Goal: Task Accomplishment & Management: Use online tool/utility

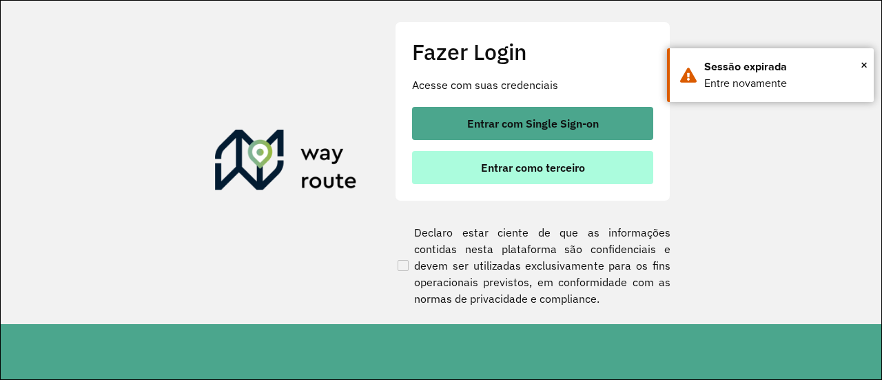
click at [534, 173] on span "Entrar como terceiro" at bounding box center [533, 167] width 104 height 11
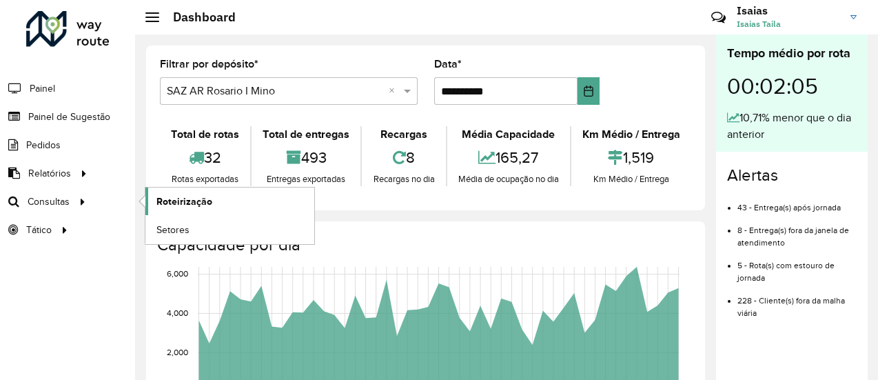
click at [185, 200] on span "Roteirização" at bounding box center [184, 201] width 56 height 14
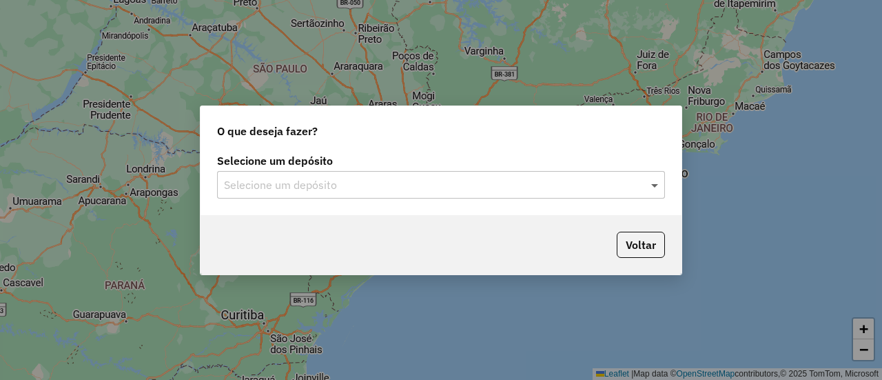
click at [655, 185] on span at bounding box center [656, 184] width 17 height 17
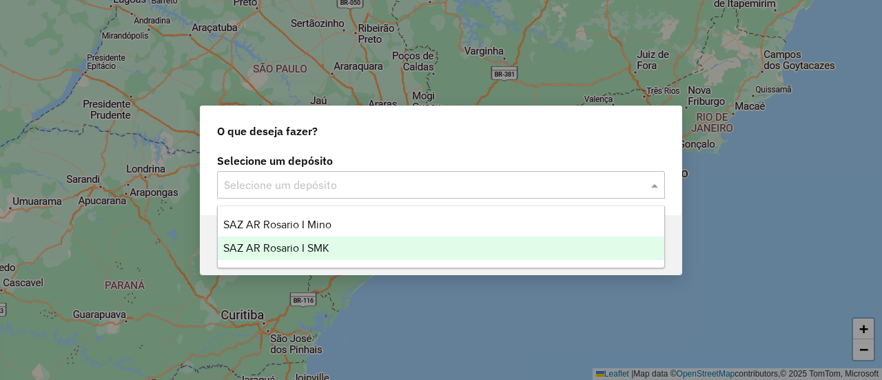
click at [313, 247] on span "SAZ AR Rosario I SMK" at bounding box center [276, 248] width 106 height 12
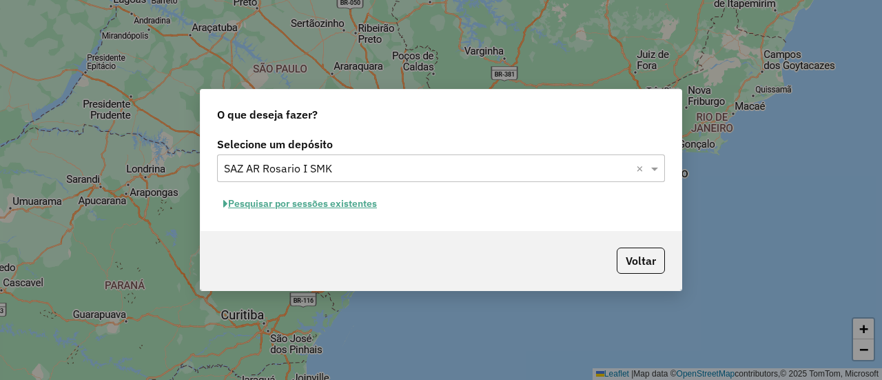
click at [357, 203] on button "Pesquisar por sessões existentes" at bounding box center [300, 203] width 166 height 21
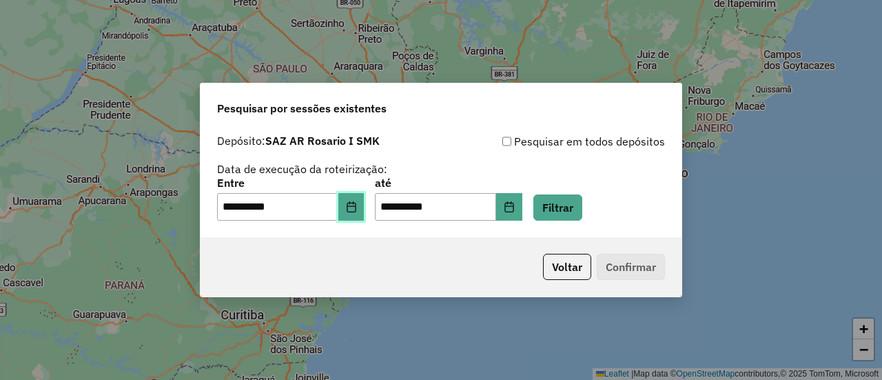
click at [357, 209] on icon "Choose Date" at bounding box center [351, 206] width 11 height 11
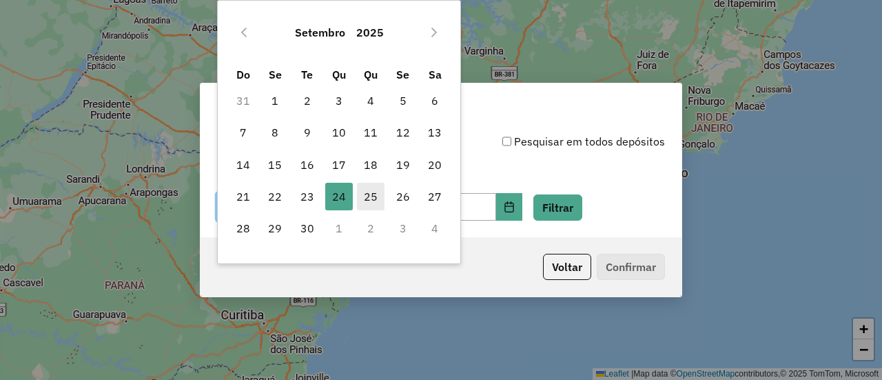
click at [371, 196] on span "25" at bounding box center [371, 197] width 28 height 28
type input "**********"
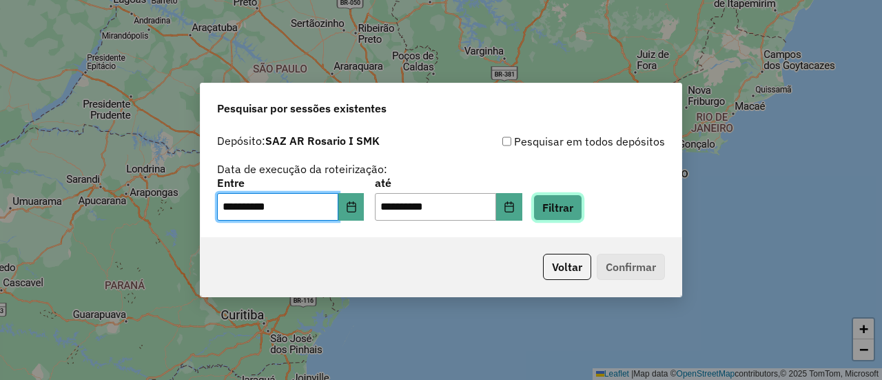
click at [577, 210] on button "Filtrar" at bounding box center [557, 207] width 49 height 26
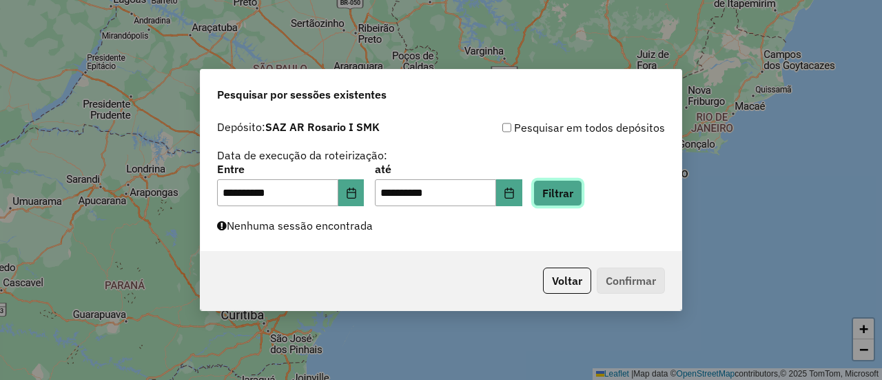
click at [582, 191] on button "Filtrar" at bounding box center [557, 193] width 49 height 26
click at [572, 191] on button "Filtrar" at bounding box center [557, 193] width 49 height 26
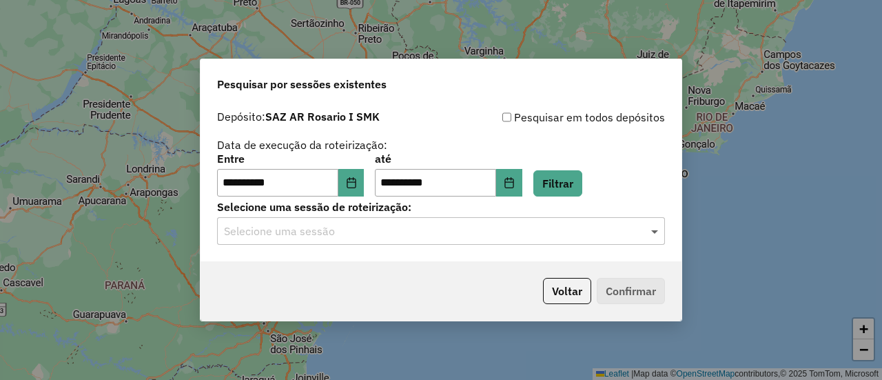
click at [657, 233] on span at bounding box center [656, 231] width 17 height 17
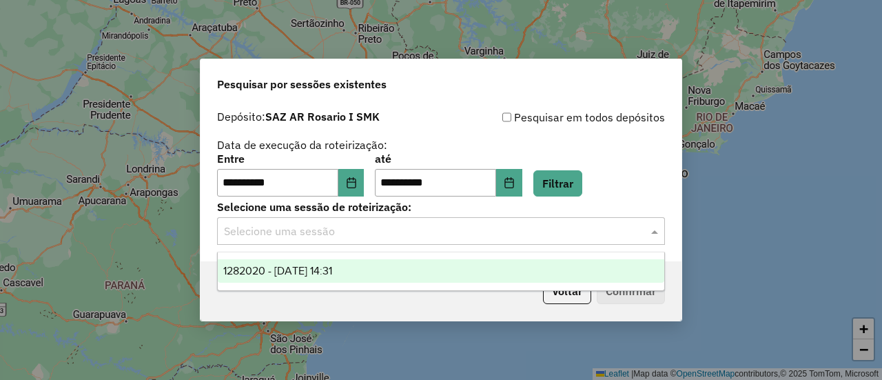
click at [332, 271] on span "1282020 - 25/09/2025 14:31" at bounding box center [277, 271] width 109 height 12
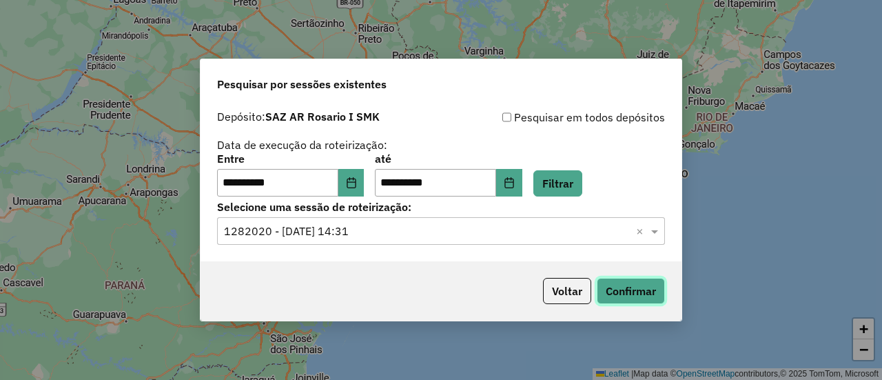
click at [619, 294] on button "Confirmar" at bounding box center [631, 291] width 68 height 26
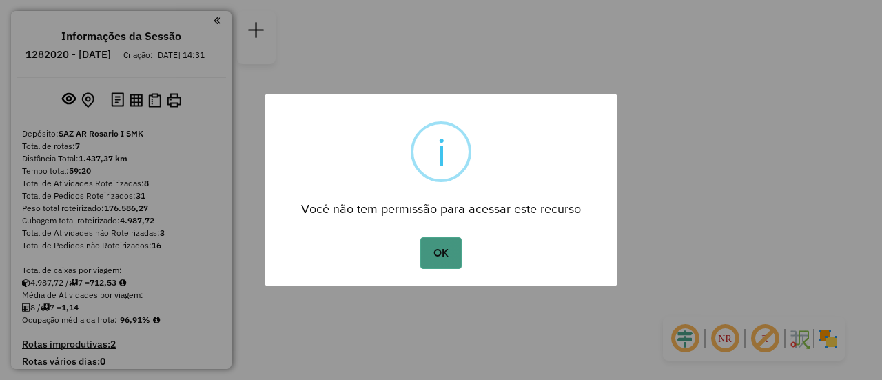
click at [438, 247] on button "OK" at bounding box center [440, 253] width 41 height 32
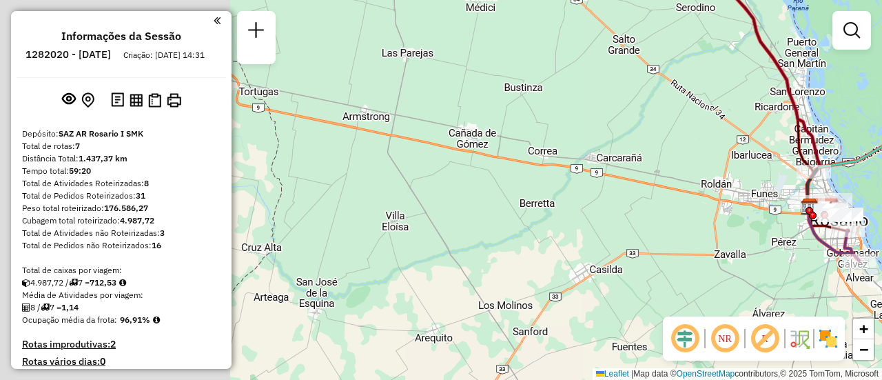
drag, startPoint x: 430, startPoint y: 245, endPoint x: 799, endPoint y: 263, distance: 369.0
click at [799, 263] on div "Janela de atendimento Grade de atendimento Capacidade Transportadoras Veículos …" at bounding box center [441, 190] width 882 height 380
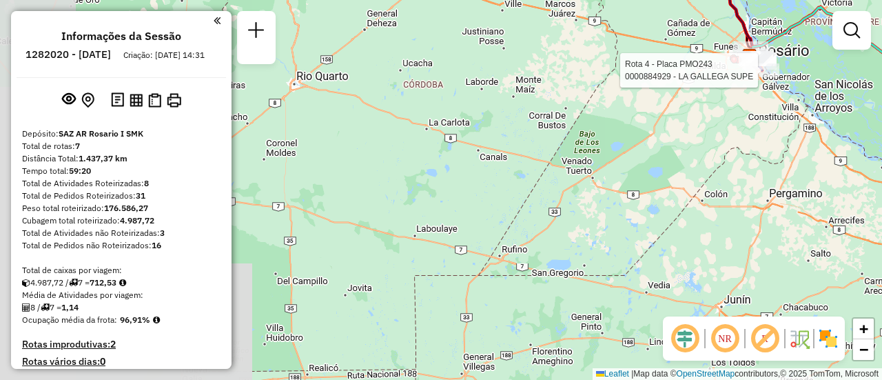
drag, startPoint x: 572, startPoint y: 271, endPoint x: 688, endPoint y: 117, distance: 192.4
click at [688, 117] on div "Rota 4 - Placa PMO243 0000884929 - LA GALLEGA SUPE Janela de atendimento Grade …" at bounding box center [441, 190] width 882 height 380
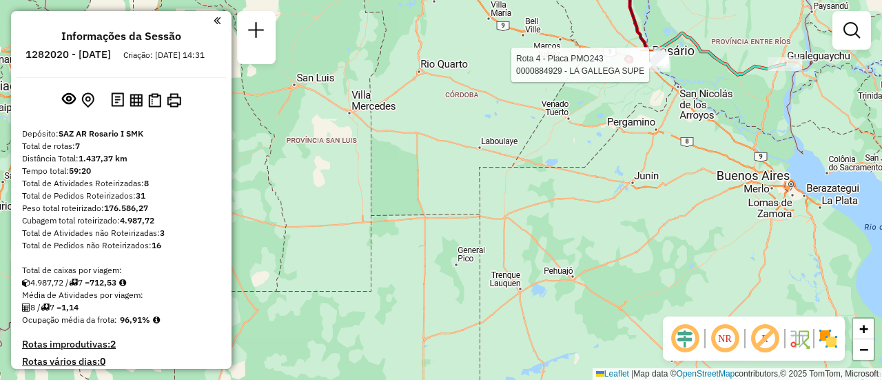
click at [680, 128] on div "Rota 4 - Placa PMO243 0000884929 - LA GALLEGA SUPE Janela de atendimento Grade …" at bounding box center [441, 190] width 882 height 380
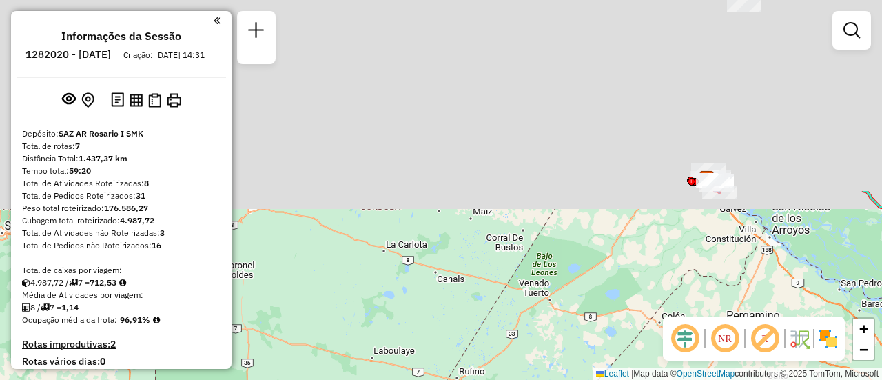
drag, startPoint x: 677, startPoint y: 70, endPoint x: 613, endPoint y: 326, distance: 264.2
click at [613, 326] on div "Janela de atendimento Grade de atendimento Capacidade Transportadoras Veículos …" at bounding box center [441, 190] width 882 height 380
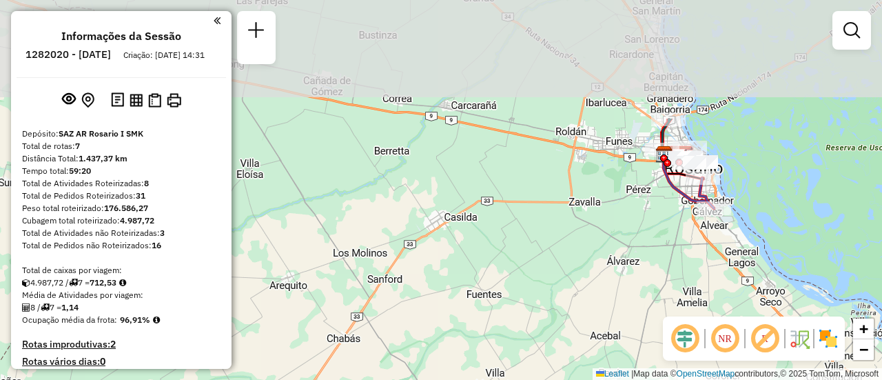
drag, startPoint x: 775, startPoint y: 117, endPoint x: 688, endPoint y: 271, distance: 177.1
click at [688, 271] on div "Janela de atendimento Grade de atendimento Capacidade Transportadoras Veículos …" at bounding box center [441, 190] width 882 height 380
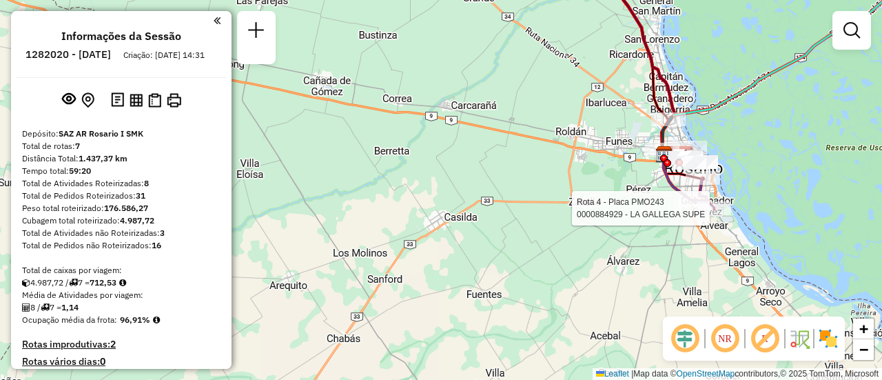
select select "**********"
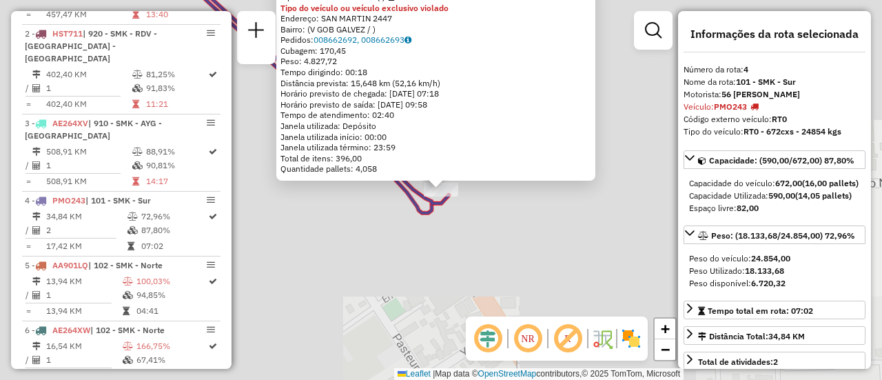
scroll to position [722, 0]
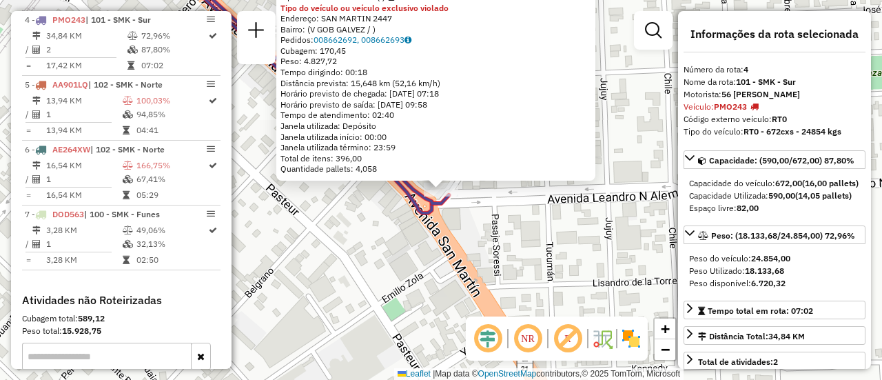
click at [520, 240] on div "0000884929 - LA GALLEGA SUPE Tipo de cliente: 31 - RDV (:) Tipo do veículo ou v…" at bounding box center [441, 190] width 882 height 380
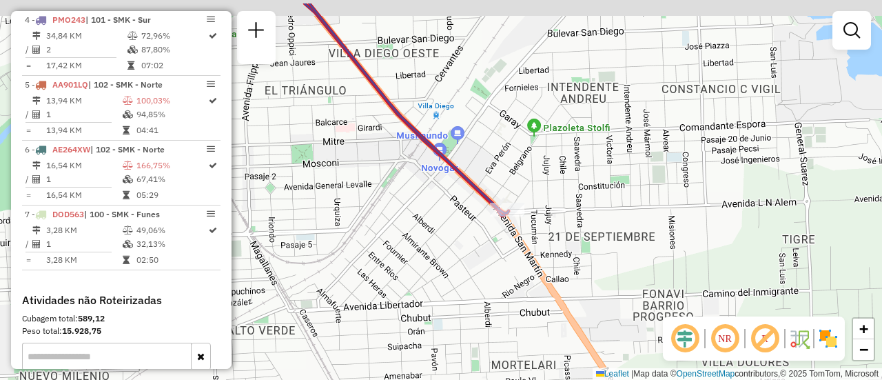
drag, startPoint x: 376, startPoint y: 116, endPoint x: 545, endPoint y: 201, distance: 189.2
click at [542, 200] on div "Janela de atendimento Grade de atendimento Capacidade Transportadoras Veículos …" at bounding box center [441, 190] width 882 height 380
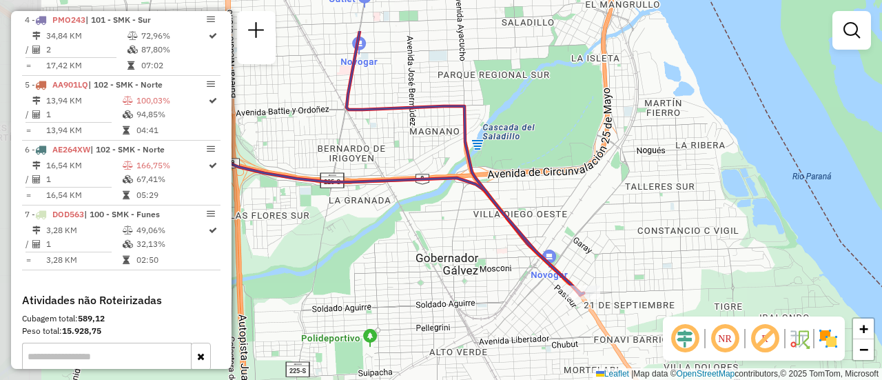
drag, startPoint x: 462, startPoint y: 242, endPoint x: 477, endPoint y: 256, distance: 21.5
click at [477, 256] on div "Janela de atendimento Grade de atendimento Capacidade Transportadoras Veículos …" at bounding box center [441, 190] width 882 height 380
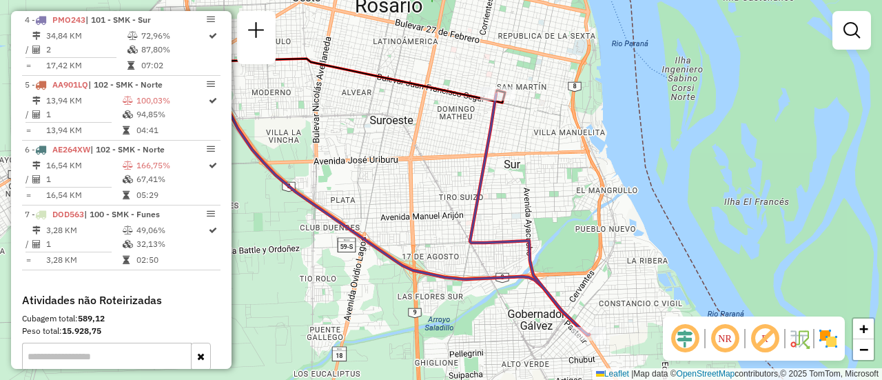
drag, startPoint x: 422, startPoint y: 289, endPoint x: 573, endPoint y: 312, distance: 152.0
click at [531, 340] on div "Janela de atendimento Grade de atendimento Capacidade Transportadoras Veículos …" at bounding box center [441, 190] width 882 height 380
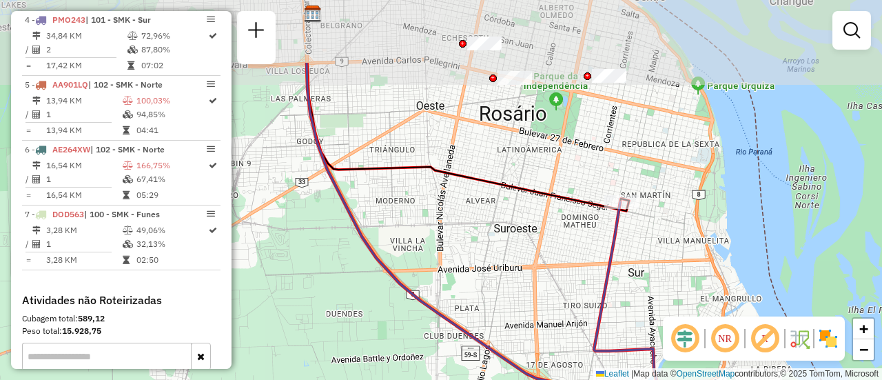
drag, startPoint x: 513, startPoint y: 183, endPoint x: 553, endPoint y: 304, distance: 127.0
click at [553, 304] on div "Janela de atendimento Grade de atendimento Capacidade Transportadoras Veículos …" at bounding box center [441, 190] width 882 height 380
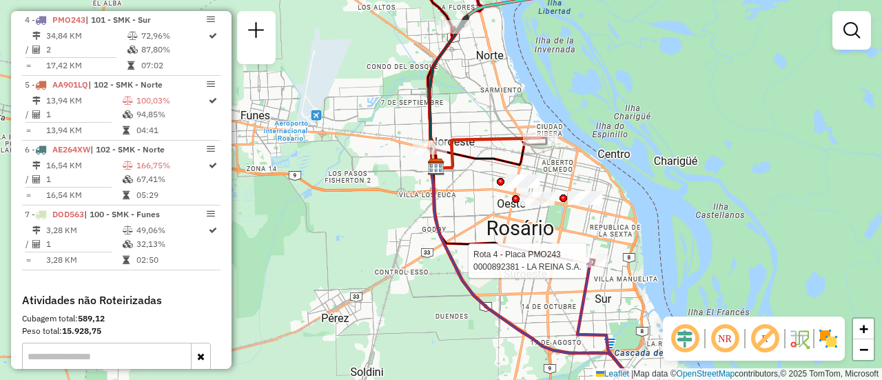
select select "**********"
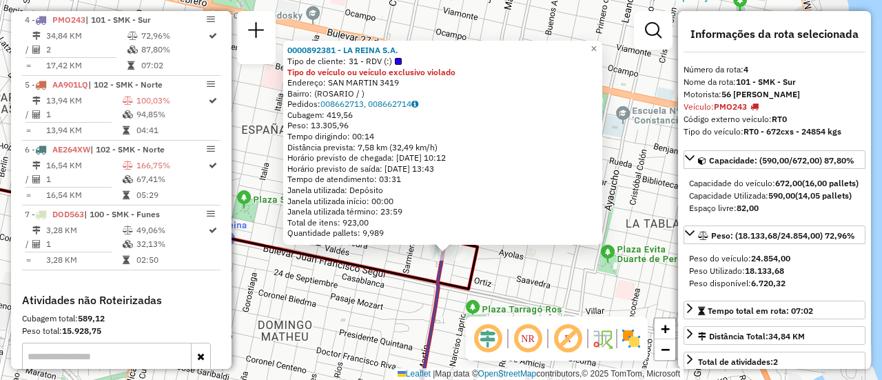
click at [537, 304] on div "0000892381 - LA REINA S.A. Tipo de cliente: 31 - RDV (:) Tipo do veículo ou veí…" at bounding box center [441, 190] width 882 height 380
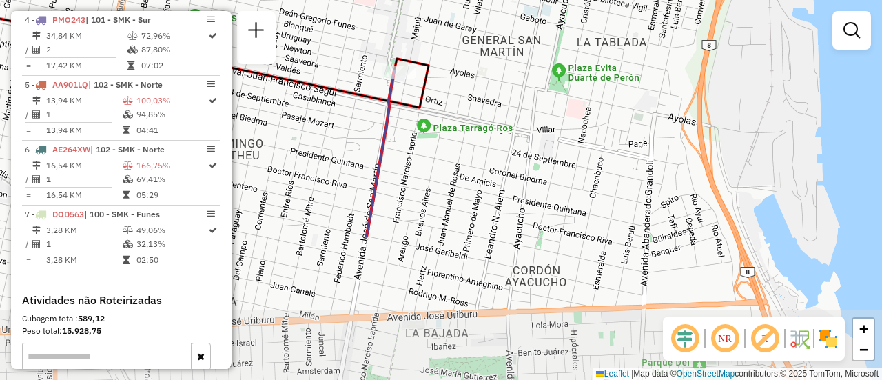
drag, startPoint x: 537, startPoint y: 303, endPoint x: 488, endPoint y: 122, distance: 187.7
click at [488, 122] on div "Janela de atendimento Grade de atendimento Capacidade Transportadoras Veículos …" at bounding box center [441, 190] width 882 height 380
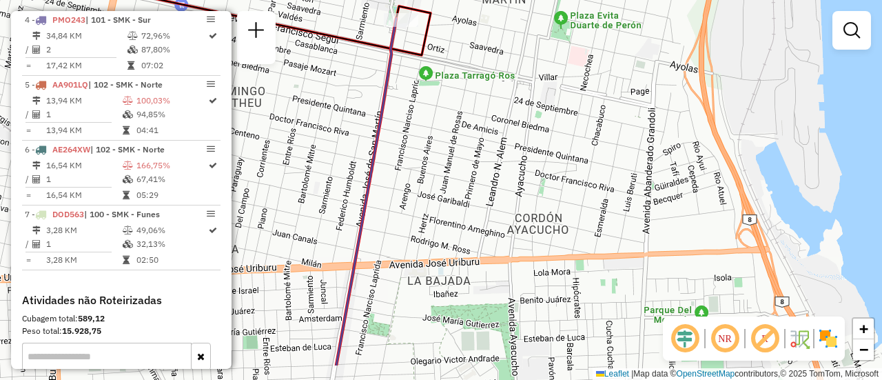
drag, startPoint x: 505, startPoint y: 240, endPoint x: 539, endPoint y: 134, distance: 111.3
click at [536, 130] on div "Janela de atendimento Grade de atendimento Capacidade Transportadoras Veículos …" at bounding box center [441, 190] width 882 height 380
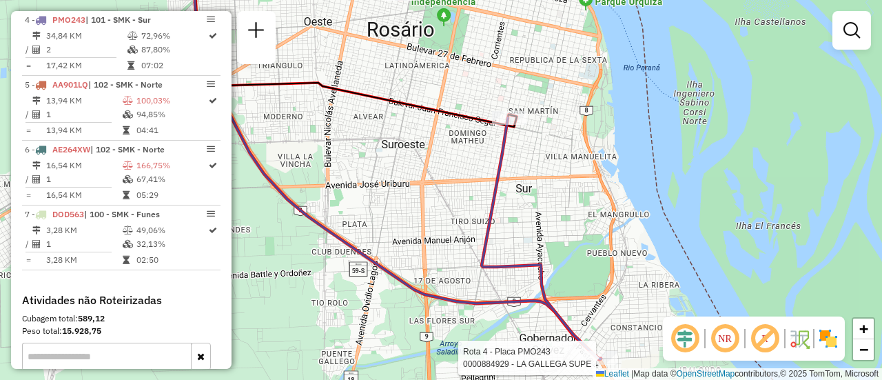
select select "**********"
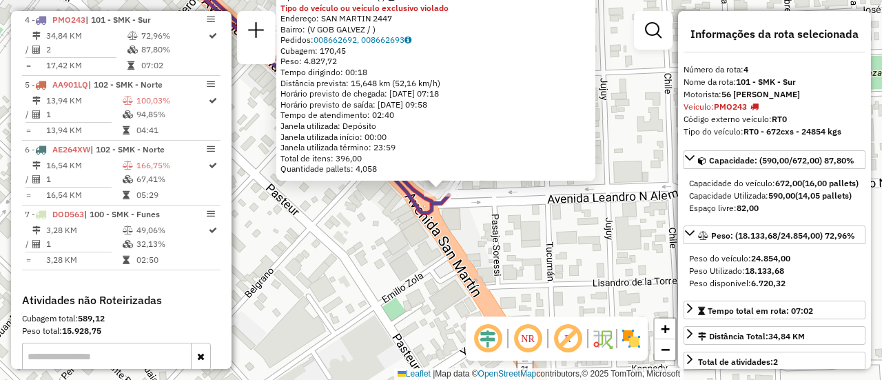
click at [381, 271] on div "0000884929 - LA GALLEGA SUPE Tipo de cliente: 31 - RDV (:) Tipo do veículo ou v…" at bounding box center [441, 190] width 882 height 380
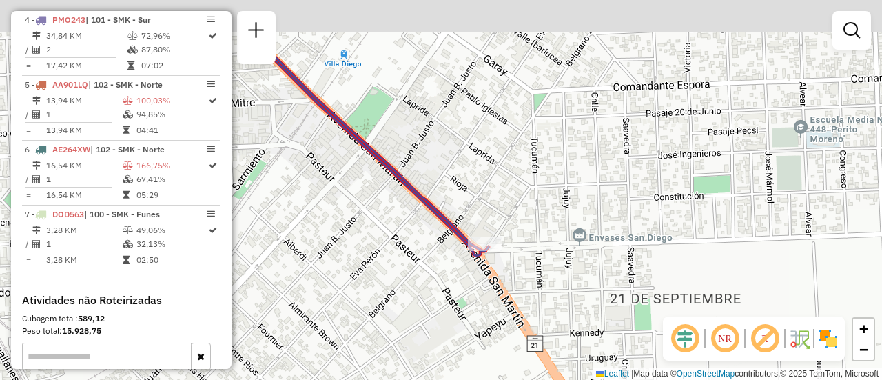
drag, startPoint x: 404, startPoint y: 136, endPoint x: 495, endPoint y: 235, distance: 134.6
click at [496, 240] on div "Janela de atendimento Grade de atendimento Capacidade Transportadoras Veículos …" at bounding box center [441, 190] width 882 height 380
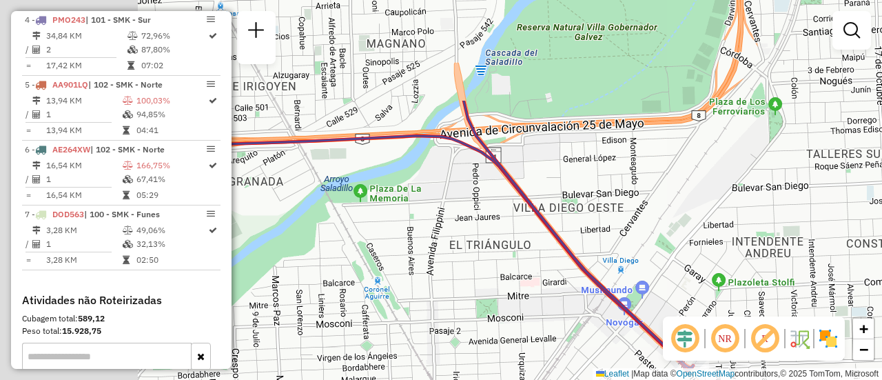
drag, startPoint x: 390, startPoint y: 154, endPoint x: 785, endPoint y: 364, distance: 447.6
click at [764, 379] on html "Aguarde... Pop-up bloqueado! Seu navegador bloqueou automáticamente a abertura …" at bounding box center [441, 190] width 882 height 380
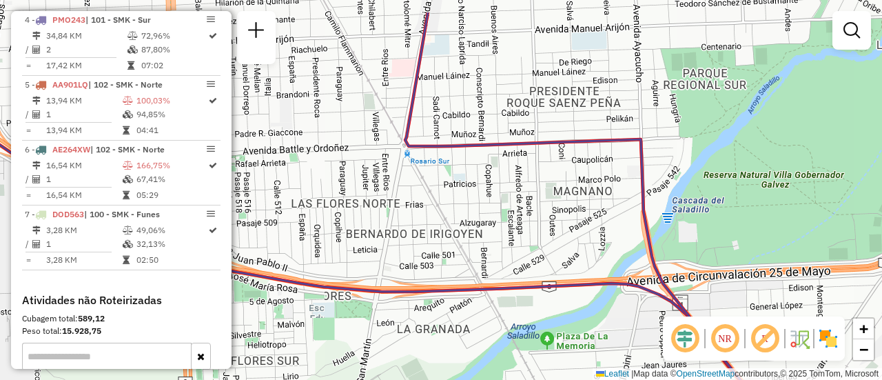
drag, startPoint x: 656, startPoint y: 312, endPoint x: 563, endPoint y: 268, distance: 102.9
click at [697, 379] on html "Aguarde... Pop-up bloqueado! Seu navegador bloqueou automáticamente a abertura …" at bounding box center [441, 190] width 882 height 380
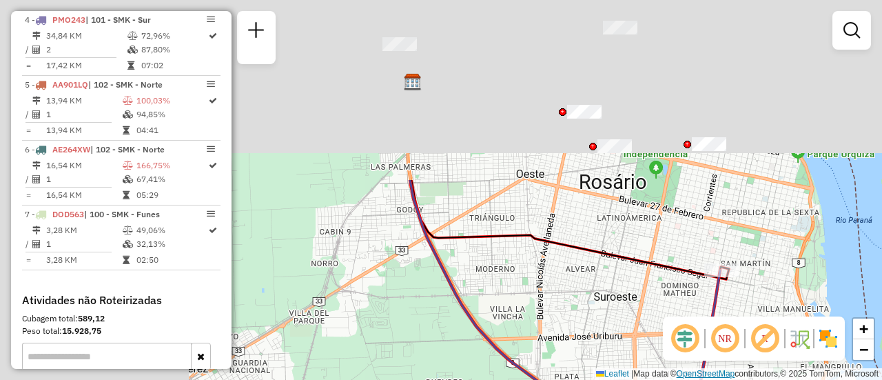
drag, startPoint x: 469, startPoint y: 150, endPoint x: 701, endPoint y: 376, distance: 324.5
click at [701, 376] on div "Janela de atendimento Grade de atendimento Capacidade Transportadoras Veículos …" at bounding box center [441, 190] width 882 height 380
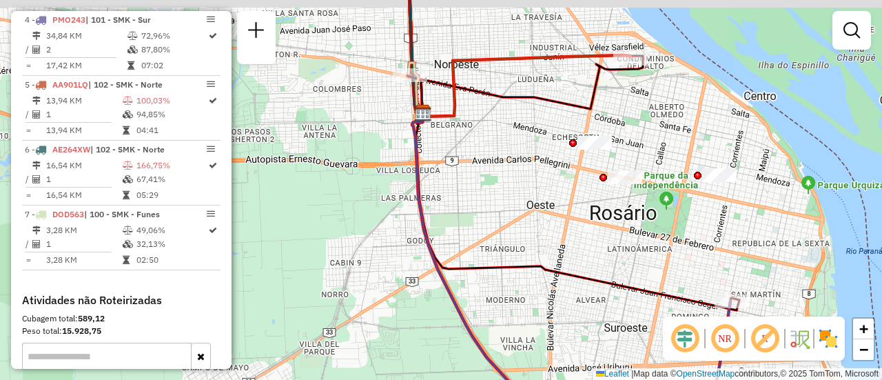
drag, startPoint x: 572, startPoint y: 214, endPoint x: 553, endPoint y: 342, distance: 128.9
click at [553, 342] on div "Janela de atendimento Grade de atendimento Capacidade Transportadoras Veículos …" at bounding box center [441, 190] width 882 height 380
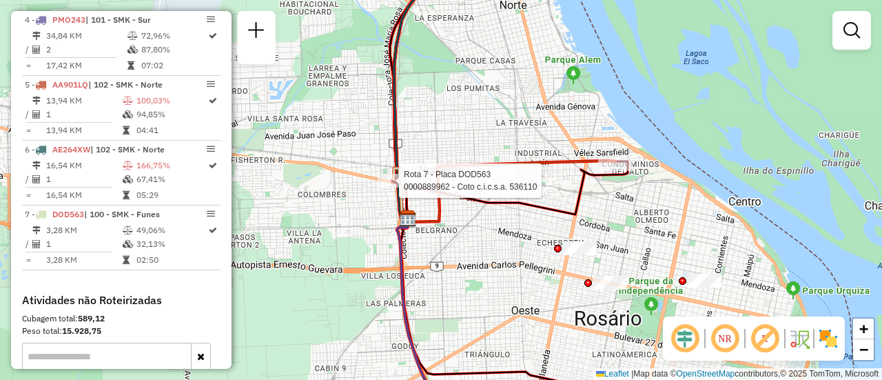
select select "**********"
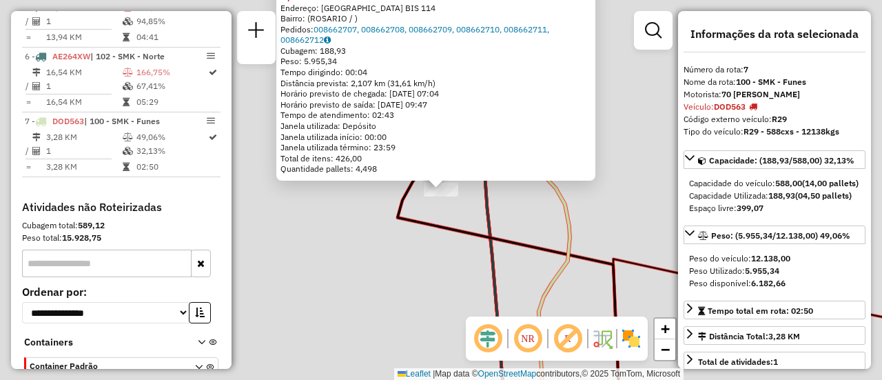
scroll to position [876, 0]
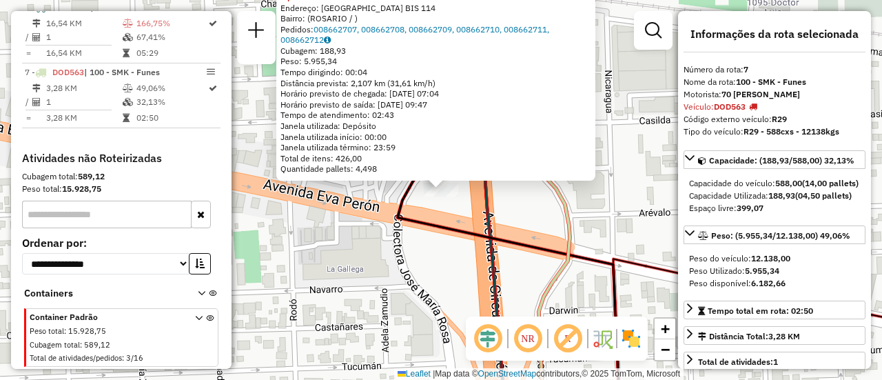
click at [541, 217] on div "0000889962 - Coto c.i.c.s.a. 536110 Tipo do veículo ou veículo exclusivo violad…" at bounding box center [441, 190] width 882 height 380
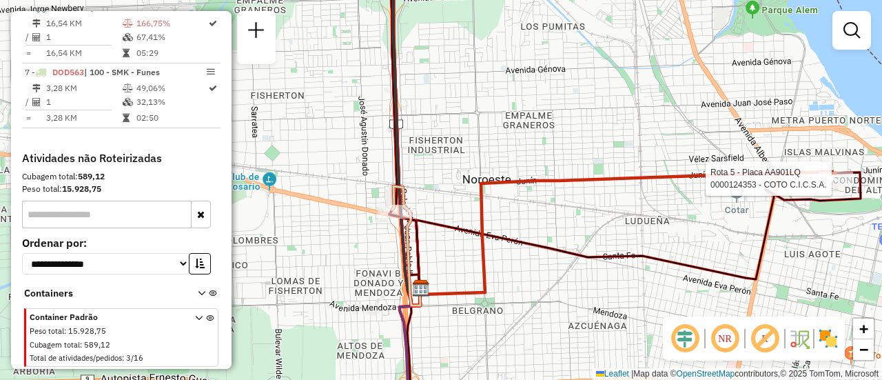
select select "**********"
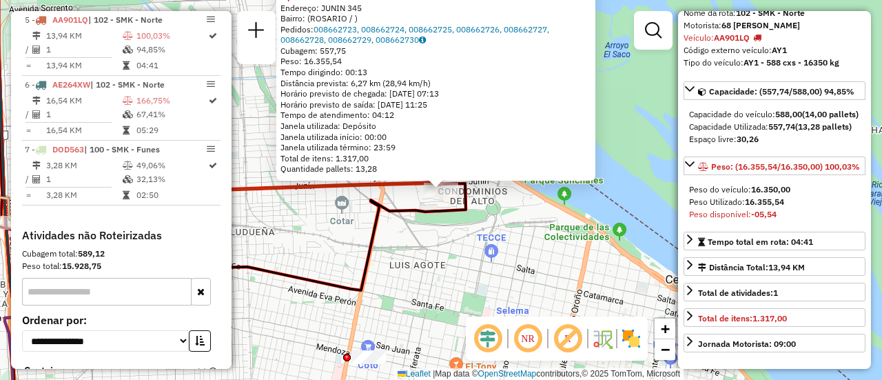
scroll to position [207, 0]
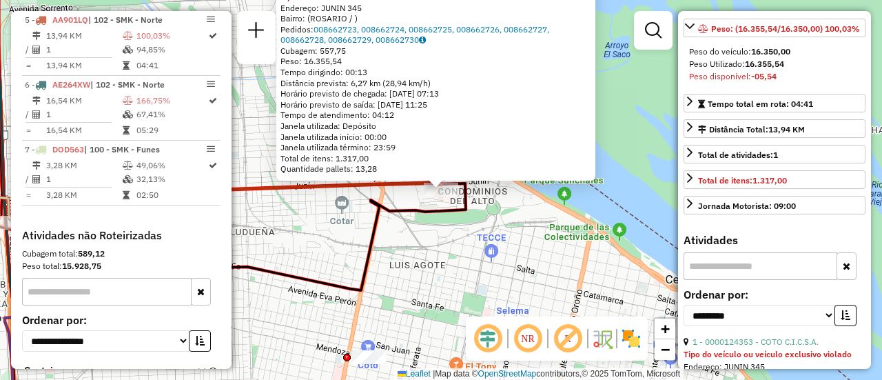
click at [506, 244] on div "0000124353 - COTO C.I.C.S.A. Tipo do veículo ou veículo exclusivo violado Ender…" at bounding box center [441, 190] width 882 height 380
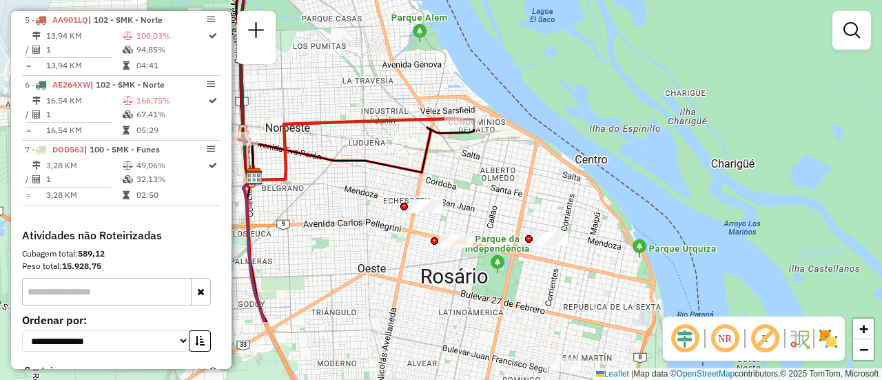
drag, startPoint x: 477, startPoint y: 210, endPoint x: 510, endPoint y: 149, distance: 69.7
click at [505, 150] on div "Janela de atendimento Grade de atendimento Capacidade Transportadoras Veículos …" at bounding box center [441, 190] width 882 height 380
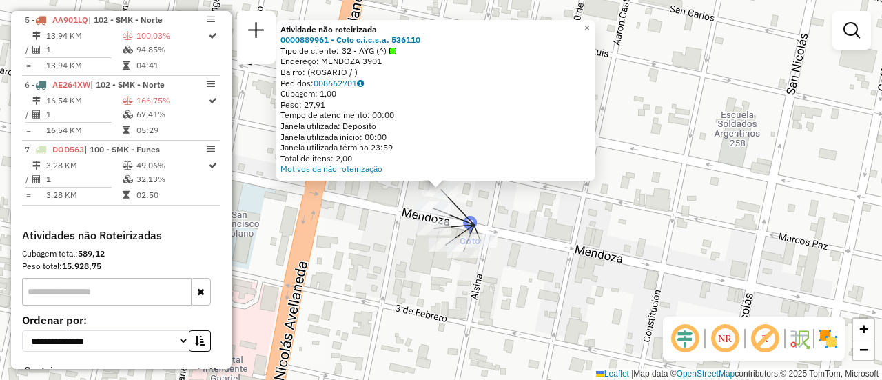
click at [522, 271] on div "Atividade não roteirizada 0000889961 - Coto c.i.c.s.a. 536110 Tipo de cliente: …" at bounding box center [441, 190] width 882 height 380
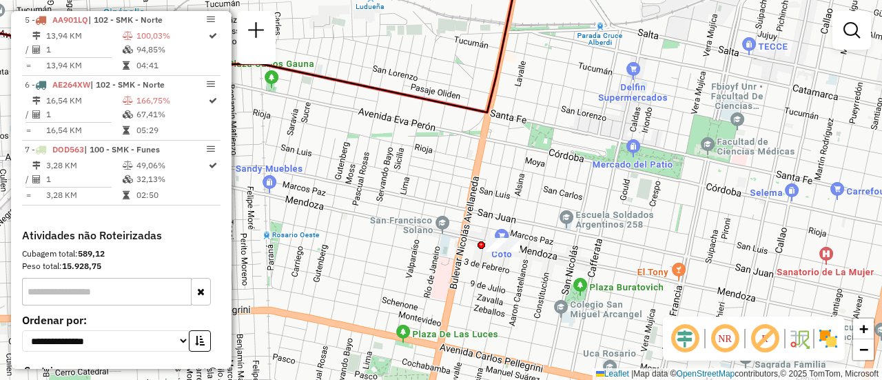
drag, startPoint x: 553, startPoint y: 227, endPoint x: 525, endPoint y: 194, distance: 43.5
click at [525, 194] on div "Janela de atendimento Grade de atendimento Capacidade Transportadoras Veículos …" at bounding box center [441, 190] width 882 height 380
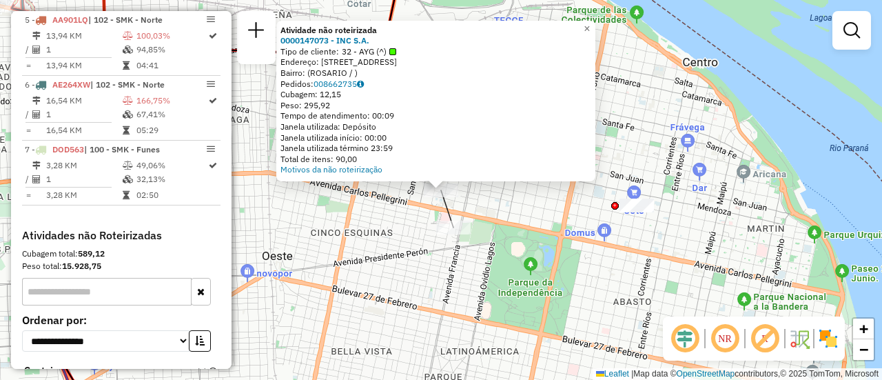
click at [413, 269] on div "Atividade não roteirizada 0000147073 - INC S.A. Tipo de cliente: 32 - AYG (^) E…" at bounding box center [441, 190] width 882 height 380
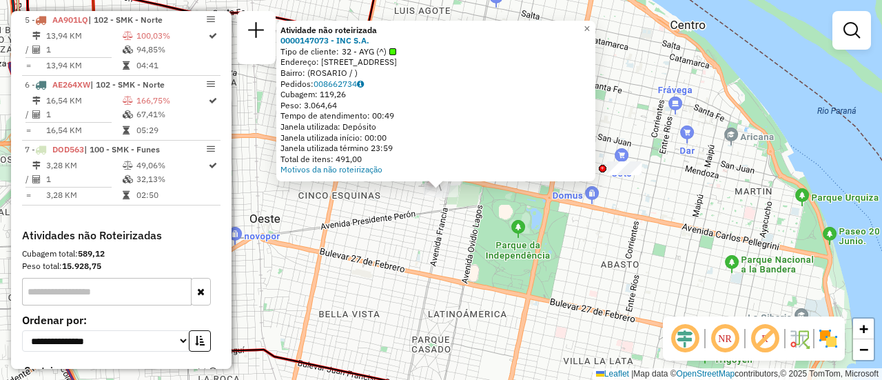
click at [500, 221] on div "Atividade não roteirizada 0000147073 - INC S.A. Tipo de cliente: 32 - AYG (^) E…" at bounding box center [441, 190] width 882 height 380
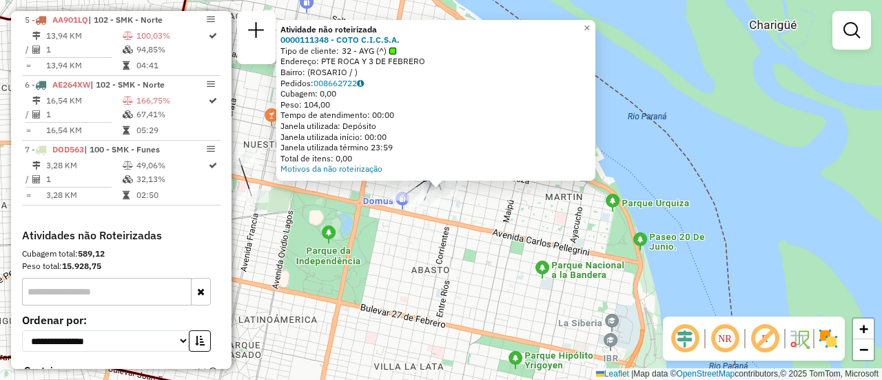
click at [488, 224] on div "Atividade não roteirizada 0000111348 - COTO C.I.C.S.A. Tipo de cliente: 32 - AY…" at bounding box center [441, 190] width 882 height 380
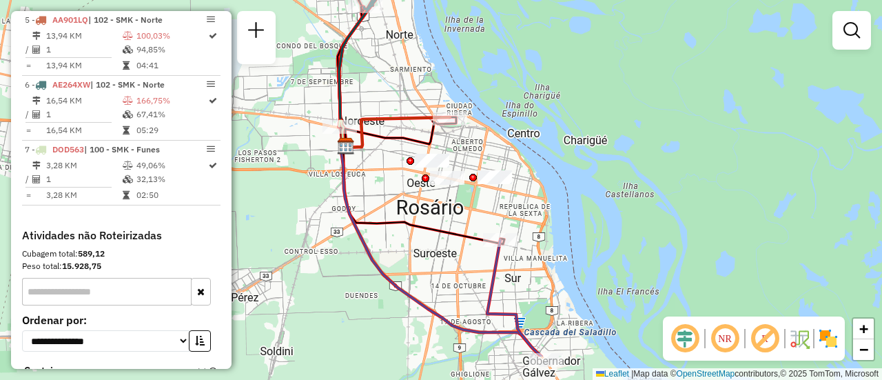
drag, startPoint x: 378, startPoint y: 278, endPoint x: 571, endPoint y: 192, distance: 211.3
click at [541, 201] on div "Janela de atendimento Grade de atendimento Capacidade Transportadoras Veículos …" at bounding box center [441, 190] width 882 height 380
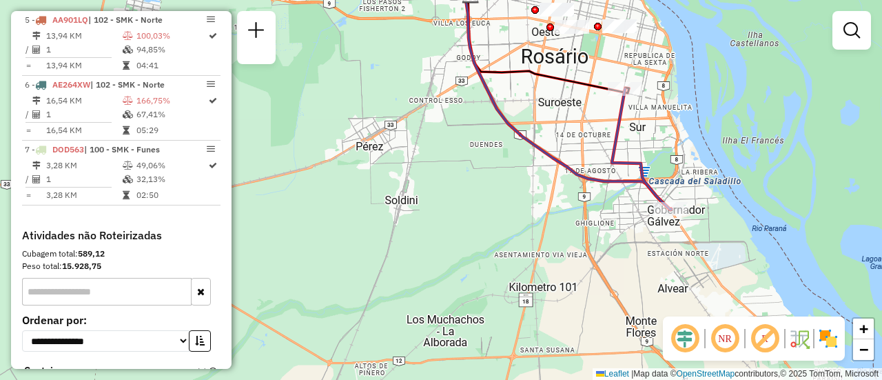
drag, startPoint x: 469, startPoint y: 176, endPoint x: 511, endPoint y: 46, distance: 136.8
click at [511, 46] on div "Janela de atendimento Grade de atendimento Capacidade Transportadoras Veículos …" at bounding box center [441, 190] width 882 height 380
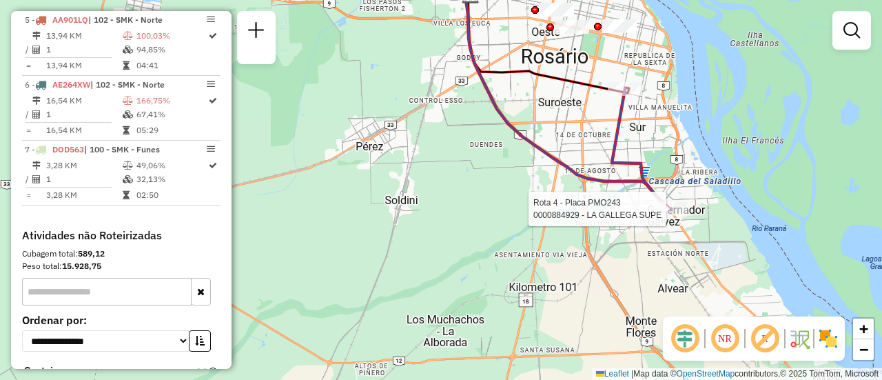
select select "**********"
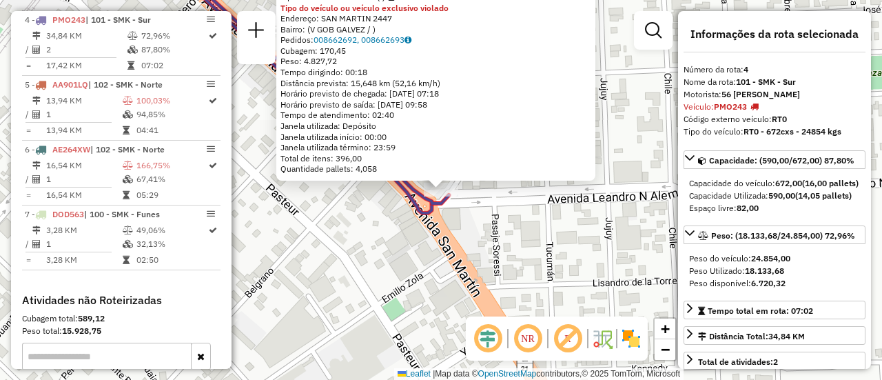
scroll to position [722, 0]
click at [528, 244] on div "0000884929 - LA GALLEGA SUPE Tipo de cliente: 31 - RDV (:) Tipo do veículo ou v…" at bounding box center [441, 190] width 882 height 380
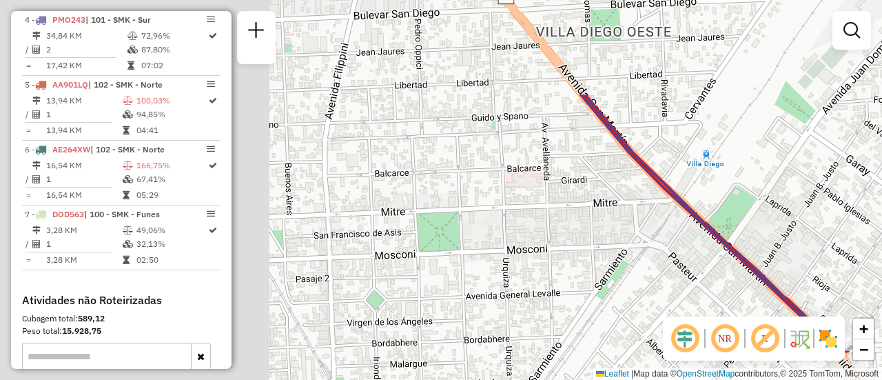
drag, startPoint x: 360, startPoint y: 123, endPoint x: 701, endPoint y: 232, distance: 358.7
click at [791, 241] on div "Janela de atendimento Grade de atendimento Capacidade Transportadoras Veículos …" at bounding box center [441, 190] width 882 height 380
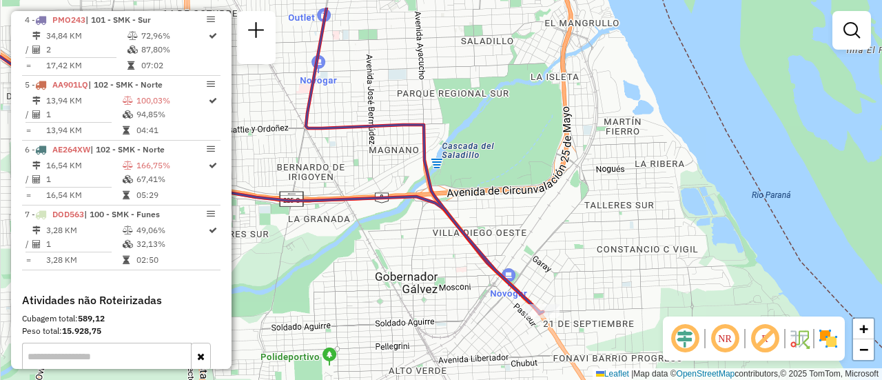
drag, startPoint x: 393, startPoint y: 194, endPoint x: 456, endPoint y: 311, distance: 133.2
click at [455, 311] on icon at bounding box center [238, 161] width 610 height 306
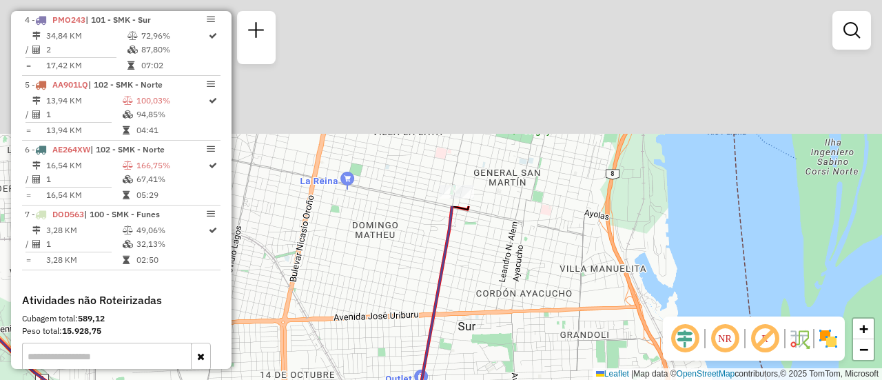
drag, startPoint x: 445, startPoint y: 404, endPoint x: 458, endPoint y: 412, distance: 15.1
click at [458, 379] on html "Aguarde... Pop-up bloqueado! Seu navegador bloqueou automáticamente a abertura …" at bounding box center [441, 190] width 882 height 380
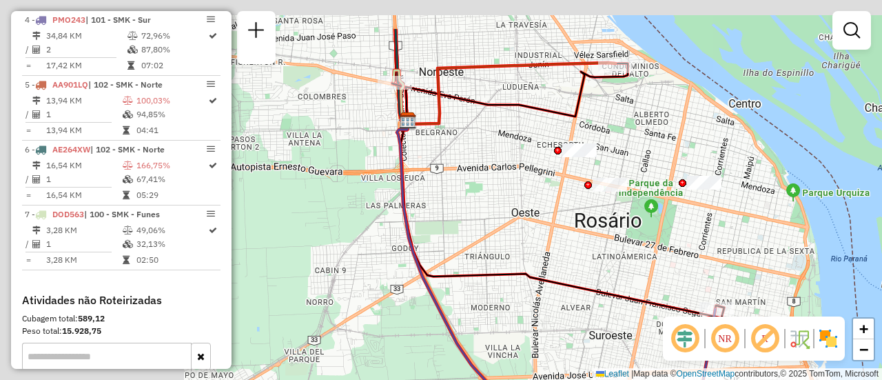
drag, startPoint x: 354, startPoint y: 264, endPoint x: 633, endPoint y: 313, distance: 283.3
click at [635, 331] on div "Janela de atendimento Grade de atendimento Capacidade Transportadoras Veículos …" at bounding box center [441, 190] width 882 height 380
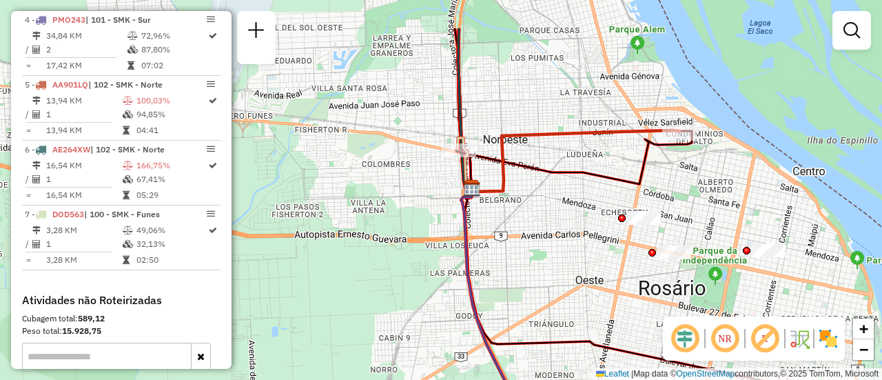
drag, startPoint x: 509, startPoint y: 289, endPoint x: 518, endPoint y: 298, distance: 12.7
click at [522, 328] on div "Janela de atendimento Grade de atendimento Capacidade Transportadoras Veículos …" at bounding box center [441, 190] width 882 height 380
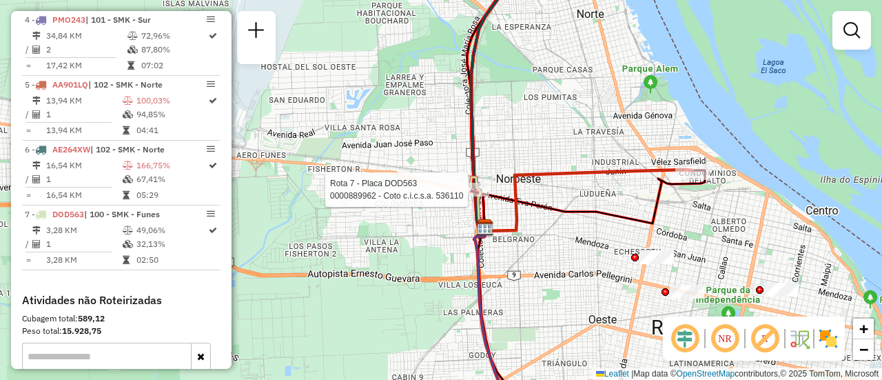
select select "**********"
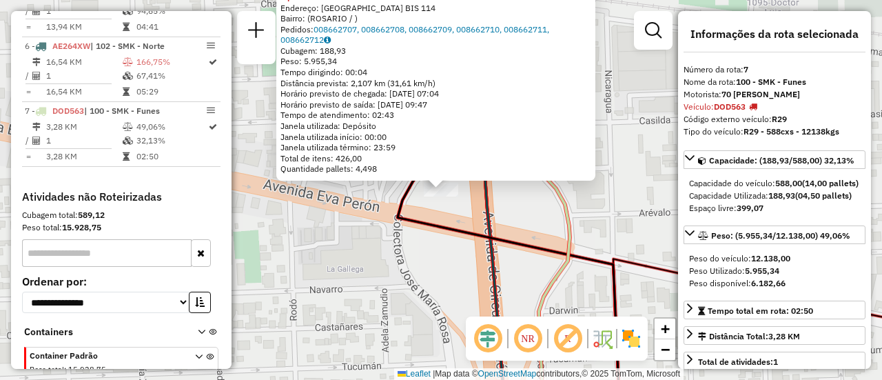
scroll to position [876, 0]
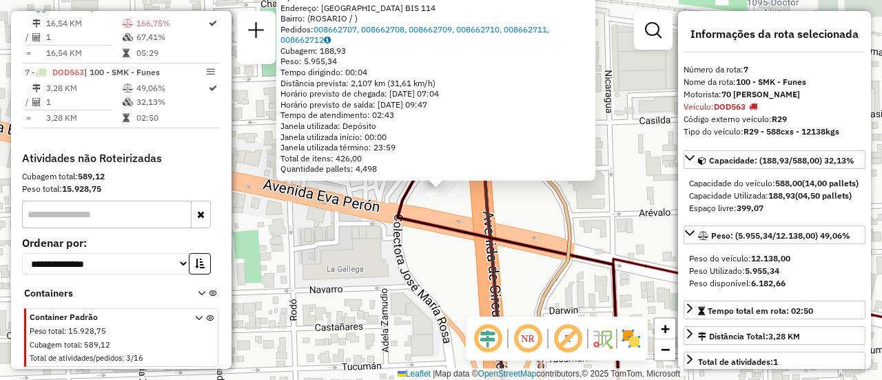
click at [461, 265] on div "0000889962 - Coto c.i.c.s.a. 536110 Tipo do veículo ou veículo exclusivo violad…" at bounding box center [441, 190] width 882 height 380
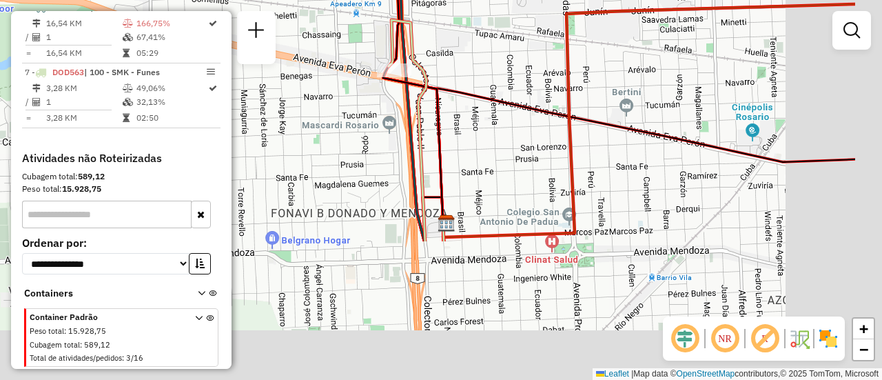
drag, startPoint x: 586, startPoint y: 159, endPoint x: 496, endPoint y: 54, distance: 138.3
click at [499, 54] on div "Janela de atendimento Grade de atendimento Capacidade Transportadoras Veículos …" at bounding box center [441, 190] width 882 height 380
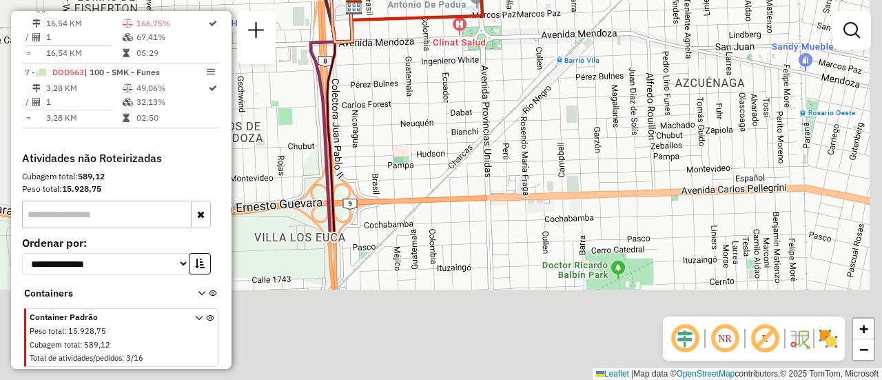
drag, startPoint x: 663, startPoint y: 293, endPoint x: 577, endPoint y: 34, distance: 272.8
click at [573, 27] on div "Janela de atendimento Grade de atendimento Capacidade Transportadoras Veículos …" at bounding box center [441, 190] width 882 height 380
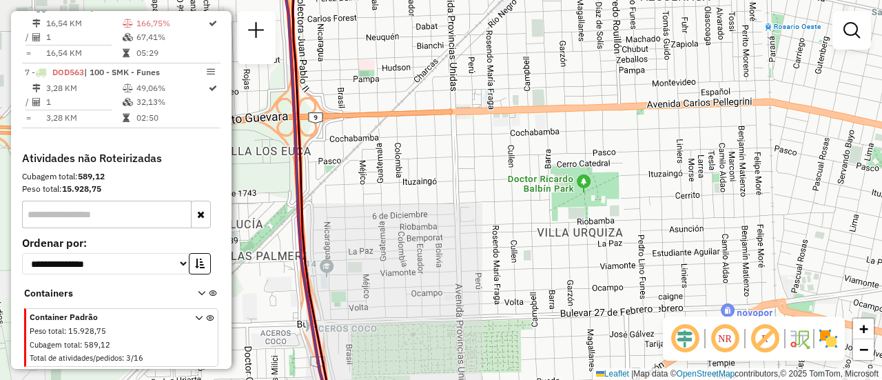
drag, startPoint x: 731, startPoint y: 269, endPoint x: 595, endPoint y: 69, distance: 242.1
click at [597, 66] on div "Janela de atendimento Grade de atendimento Capacidade Transportadoras Veículos …" at bounding box center [441, 190] width 882 height 380
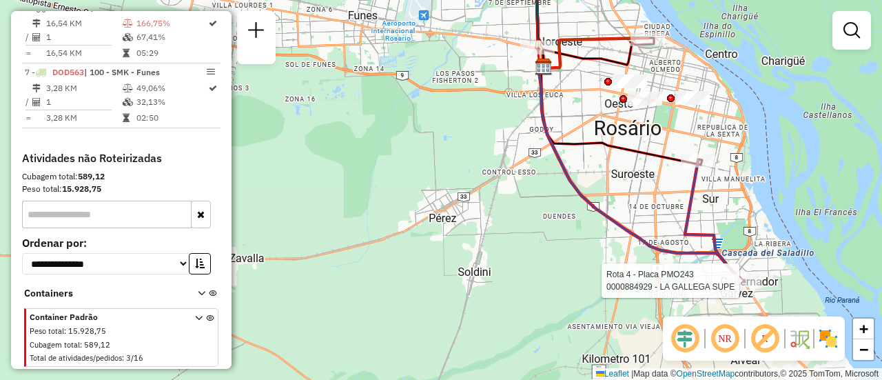
select select "**********"
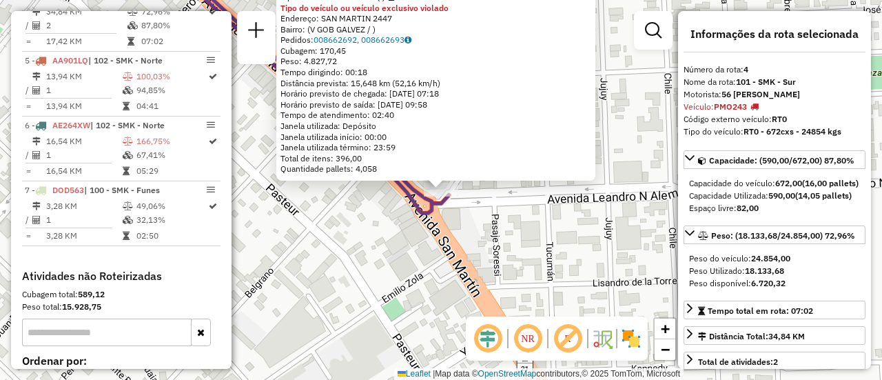
scroll to position [722, 0]
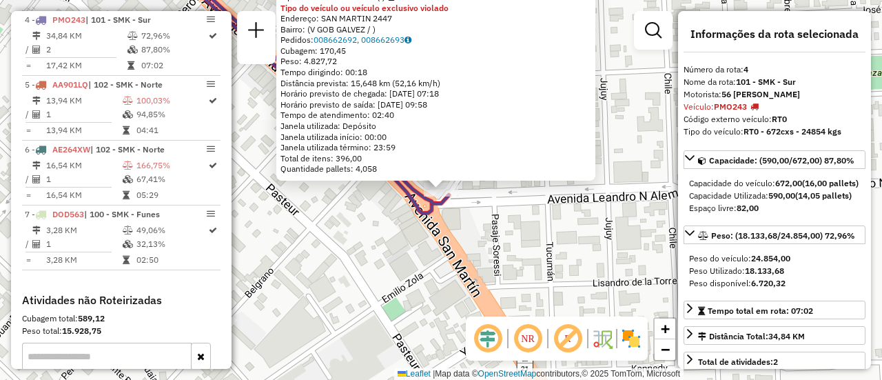
click at [500, 249] on div "0000884929 - LA GALLEGA SUPE Tipo de cliente: 31 - RDV (:) Tipo do veículo ou v…" at bounding box center [441, 190] width 882 height 380
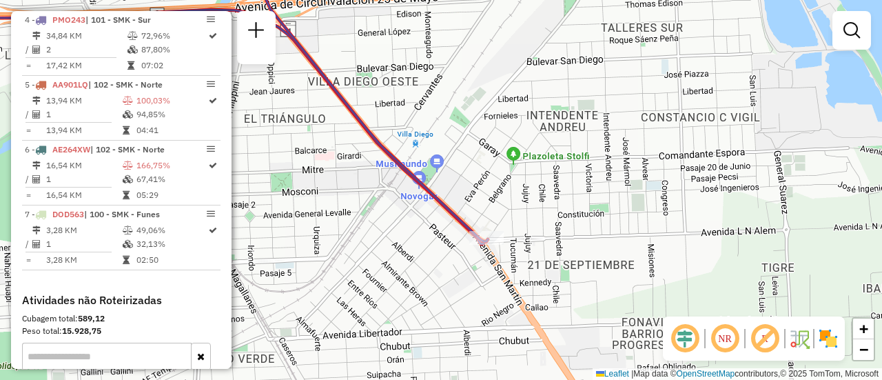
drag, startPoint x: 438, startPoint y: 157, endPoint x: 628, endPoint y: 243, distance: 209.4
click at [626, 254] on div "Janela de atendimento Grade de atendimento Capacidade Transportadoras Veículos …" at bounding box center [441, 190] width 882 height 380
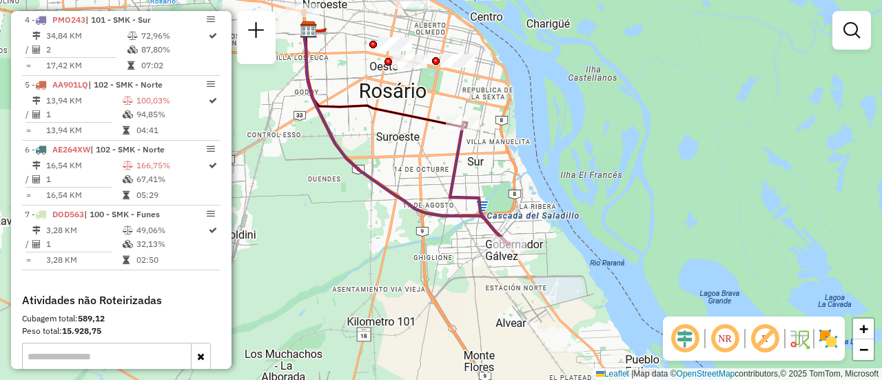
drag, startPoint x: 425, startPoint y: 109, endPoint x: 446, endPoint y: 229, distance: 122.3
click at [446, 229] on div "Janela de atendimento Grade de atendimento Capacidade Transportadoras Veículos …" at bounding box center [441, 190] width 882 height 380
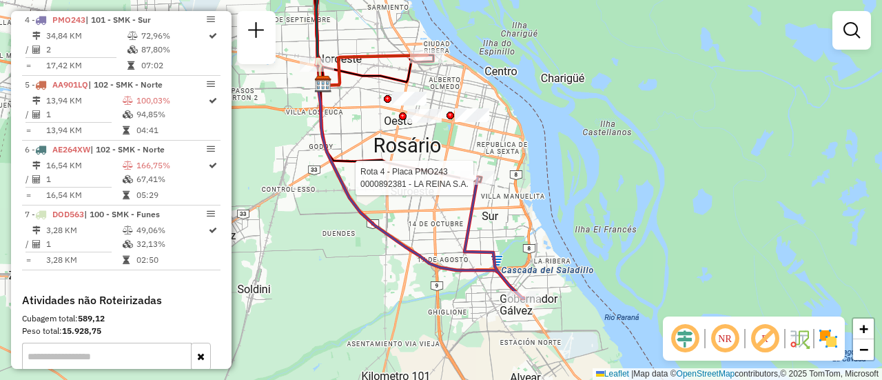
select select "**********"
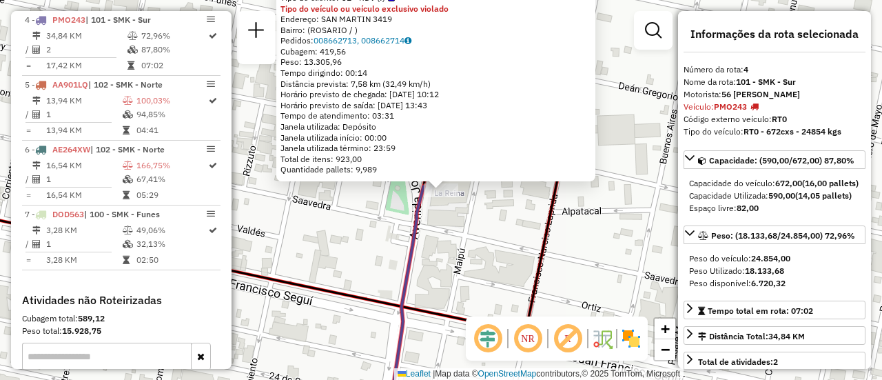
click at [461, 240] on div "0000892381 - LA REINA S.A. Tipo de cliente: 31 - RDV (:) Tipo do veículo ou veí…" at bounding box center [441, 190] width 882 height 380
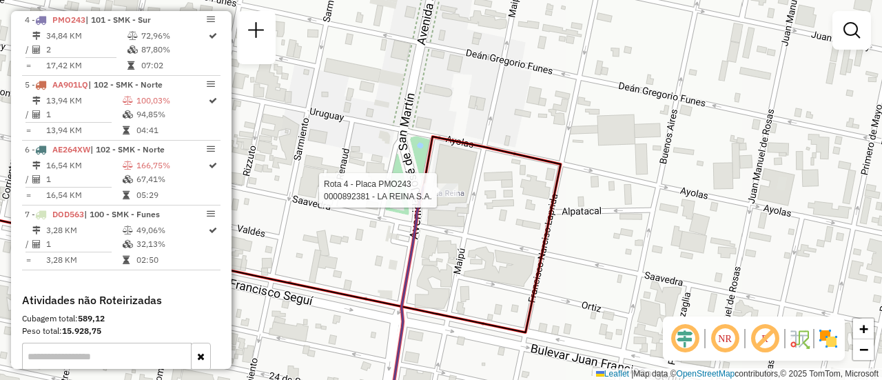
select select "**********"
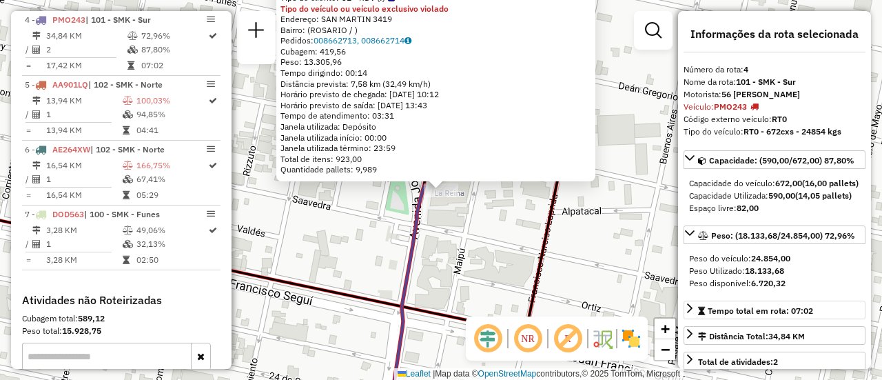
scroll to position [138, 0]
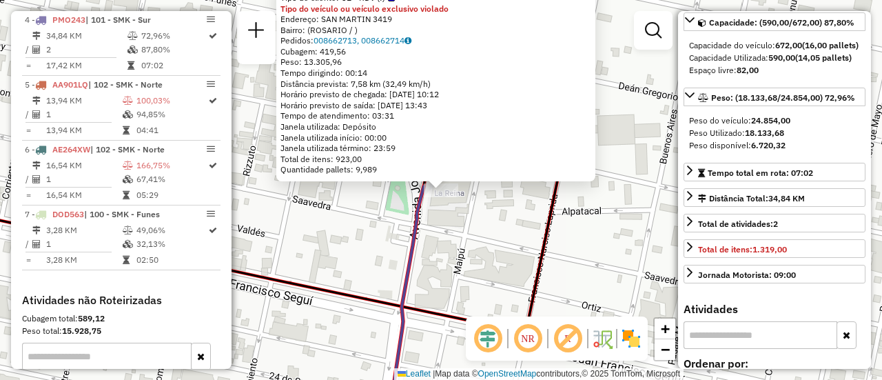
click at [502, 262] on div "0000892381 - LA REINA S.A. Tipo de cliente: 31 - RDV (:) Tipo do veículo ou veí…" at bounding box center [441, 190] width 882 height 380
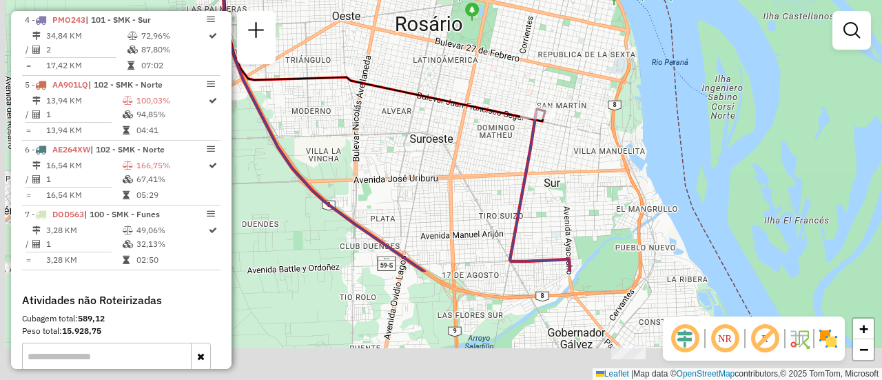
drag, startPoint x: 530, startPoint y: 285, endPoint x: 572, endPoint y: 133, distance: 158.0
click at [570, 134] on div "Janela de atendimento Grade de atendimento Capacidade Transportadoras Veículos …" at bounding box center [441, 190] width 882 height 380
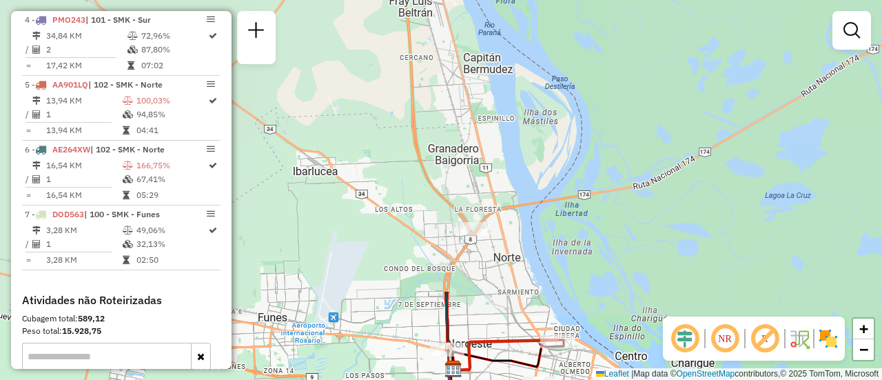
drag, startPoint x: 391, startPoint y: 71, endPoint x: 439, endPoint y: 400, distance: 332.9
click at [439, 379] on html "Aguarde... Pop-up bloqueado! Seu navegador bloqueou automáticamente a abertura …" at bounding box center [441, 190] width 882 height 380
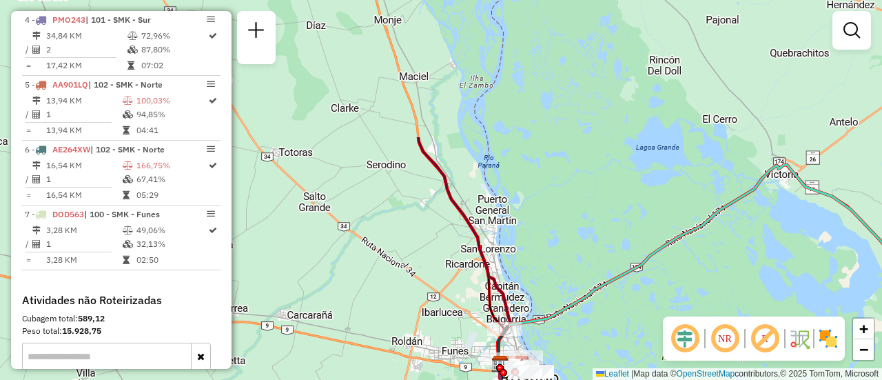
drag, startPoint x: 456, startPoint y: 108, endPoint x: 473, endPoint y: 283, distance: 175.8
click at [473, 283] on div "Janela de atendimento Grade de atendimento Capacidade Transportadoras Veículos …" at bounding box center [441, 190] width 882 height 380
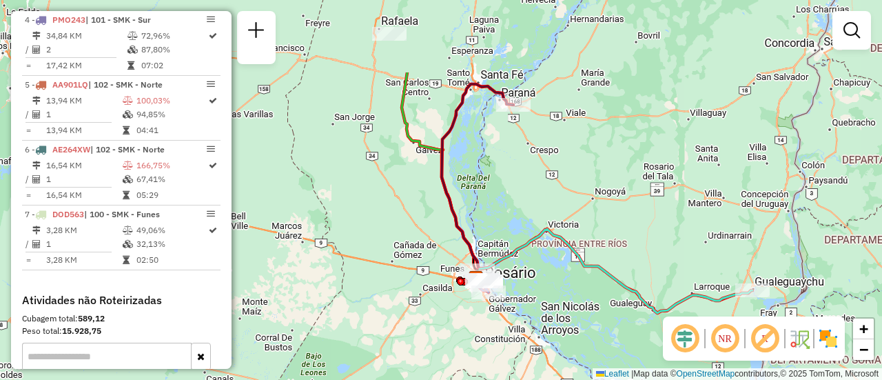
drag, startPoint x: 491, startPoint y: 167, endPoint x: 491, endPoint y: 189, distance: 22.0
click at [491, 189] on div "Janela de atendimento Grade de atendimento Capacidade Transportadoras Veículos …" at bounding box center [441, 190] width 882 height 380
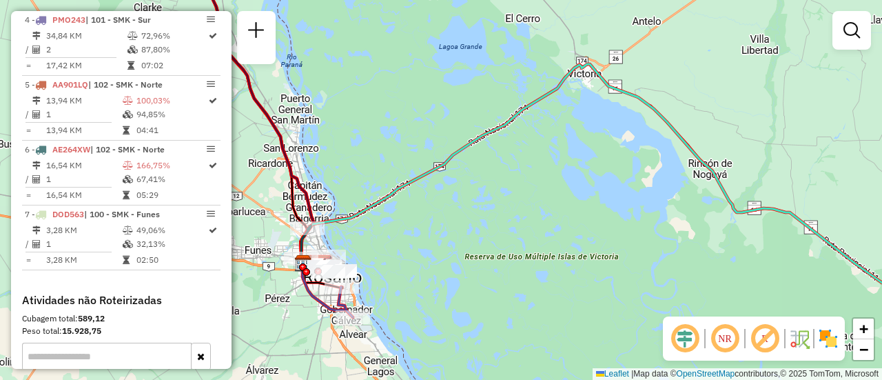
drag, startPoint x: 416, startPoint y: 287, endPoint x: 566, endPoint y: 131, distance: 216.4
click at [565, 132] on div "Janela de atendimento Grade de atendimento Capacidade Transportadoras Veículos …" at bounding box center [441, 190] width 882 height 380
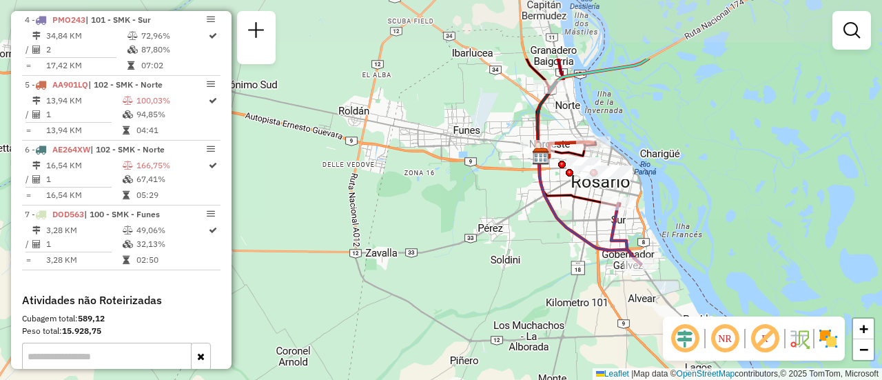
drag, startPoint x: 495, startPoint y: 114, endPoint x: 691, endPoint y: 211, distance: 218.8
click at [691, 211] on div "Janela de atendimento Grade de atendimento Capacidade Transportadoras Veículos …" at bounding box center [441, 190] width 882 height 380
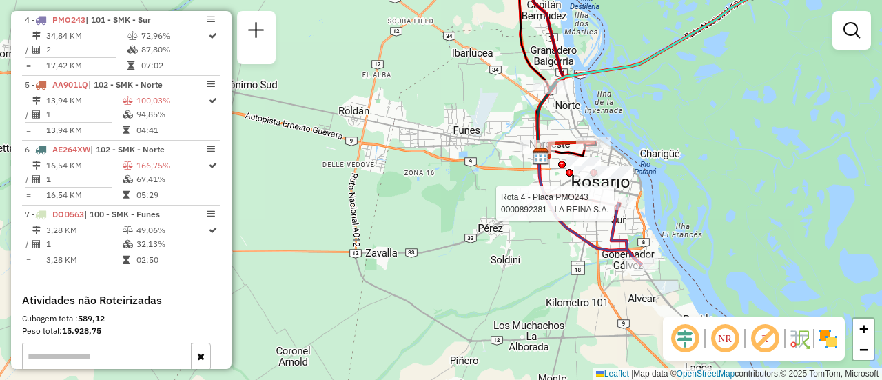
select select "**********"
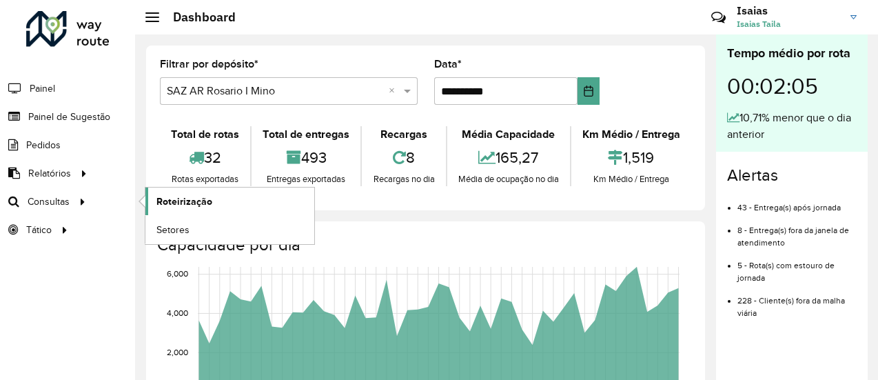
click at [198, 202] on span "Roteirização" at bounding box center [184, 201] width 56 height 14
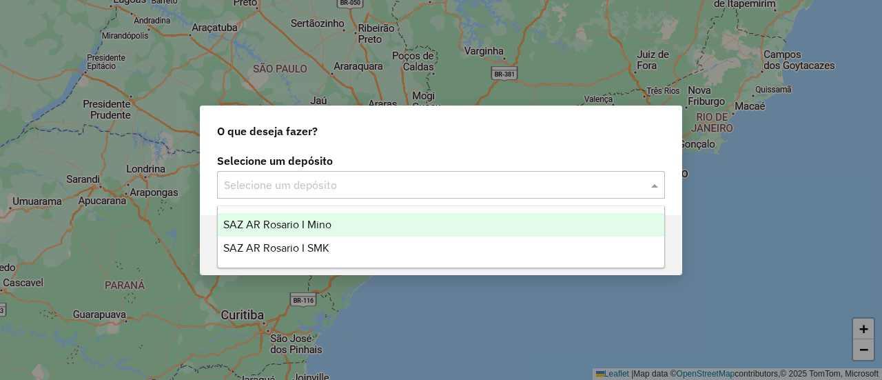
click at [655, 184] on span at bounding box center [656, 184] width 17 height 17
click at [316, 223] on span "SAZ AR Rosario I Mino" at bounding box center [277, 224] width 108 height 12
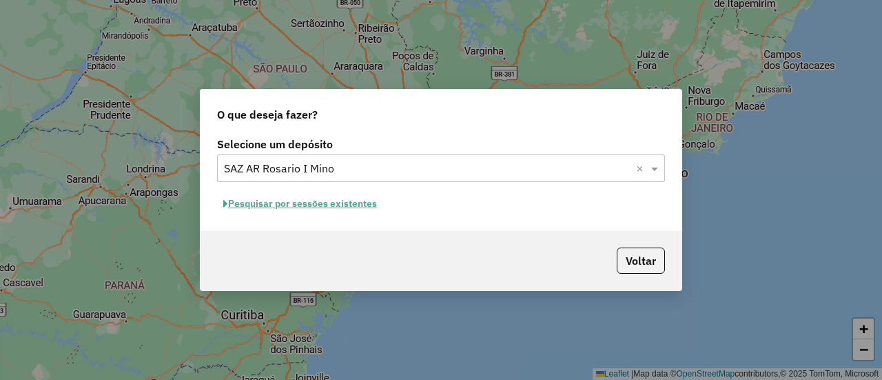
click at [346, 202] on button "Pesquisar por sessões existentes" at bounding box center [300, 203] width 166 height 21
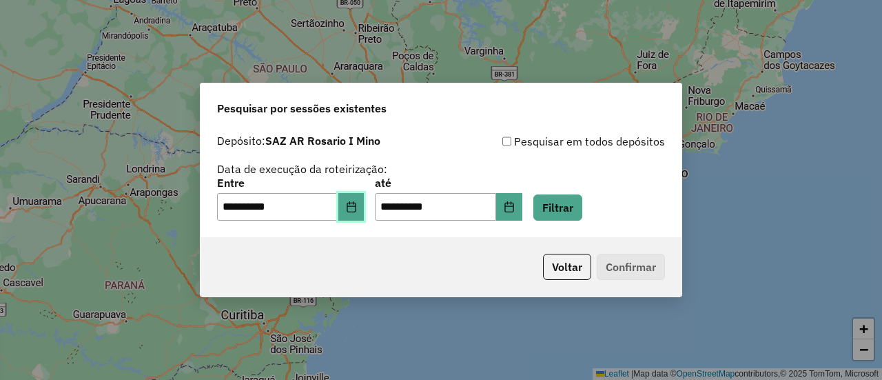
click at [356, 204] on icon "Choose Date" at bounding box center [351, 206] width 9 height 11
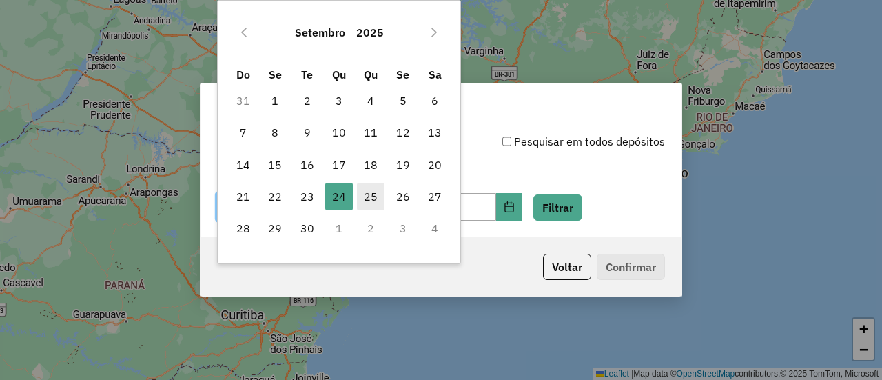
click at [367, 194] on span "25" at bounding box center [371, 197] width 28 height 28
type input "**********"
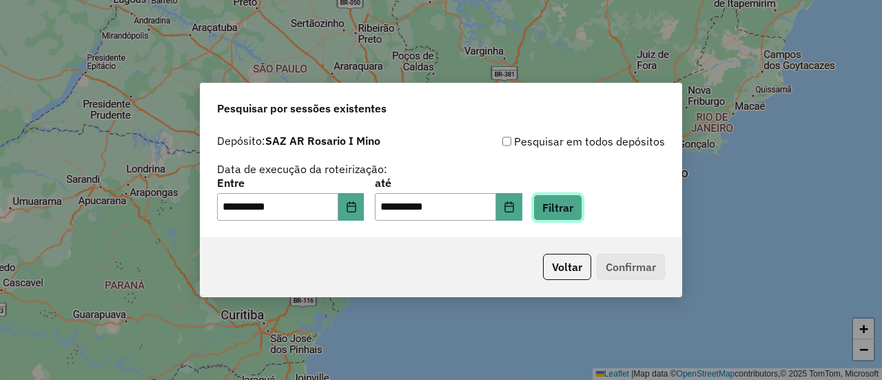
click at [582, 210] on button "Filtrar" at bounding box center [557, 207] width 49 height 26
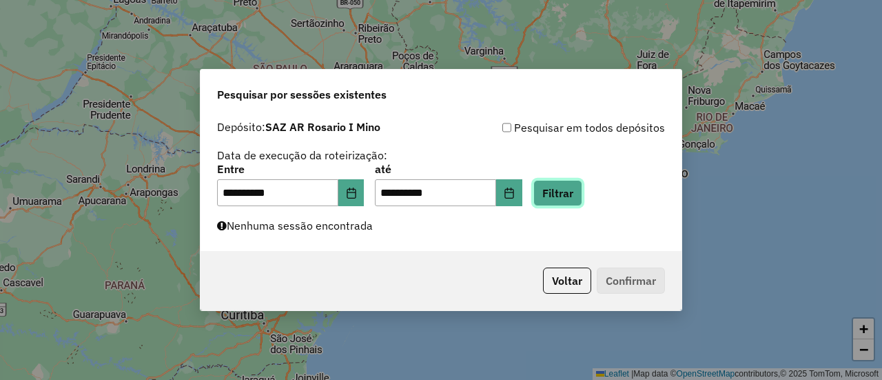
click at [576, 195] on button "Filtrar" at bounding box center [557, 193] width 49 height 26
click at [569, 192] on button "Filtrar" at bounding box center [557, 193] width 49 height 26
click at [577, 199] on button "Filtrar" at bounding box center [557, 193] width 49 height 26
click at [580, 192] on button "Filtrar" at bounding box center [557, 193] width 49 height 26
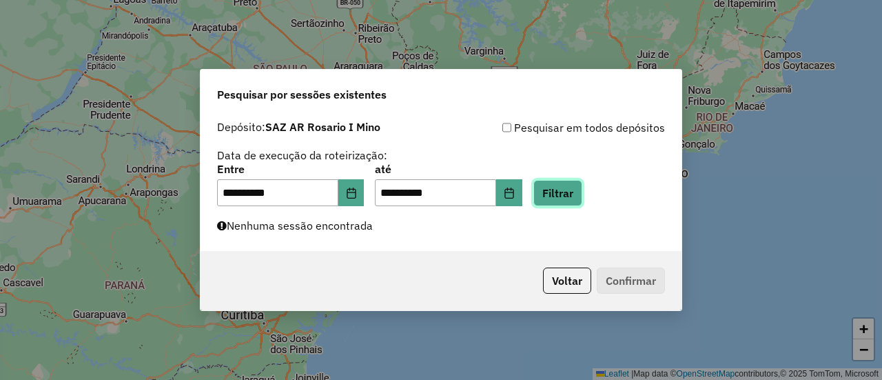
click at [582, 190] on button "Filtrar" at bounding box center [557, 193] width 49 height 26
click at [573, 192] on button "Filtrar" at bounding box center [557, 193] width 49 height 26
click at [580, 195] on button "Filtrar" at bounding box center [557, 193] width 49 height 26
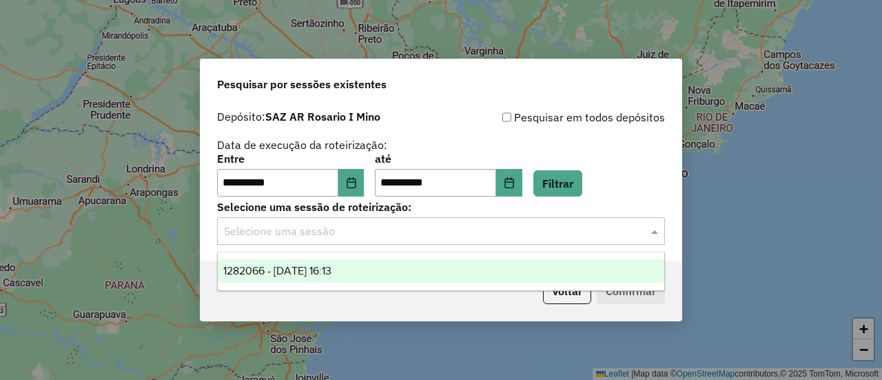
click at [657, 232] on span at bounding box center [656, 231] width 17 height 17
click at [331, 272] on span "1282066 - 25/09/2025 16:13" at bounding box center [277, 271] width 108 height 12
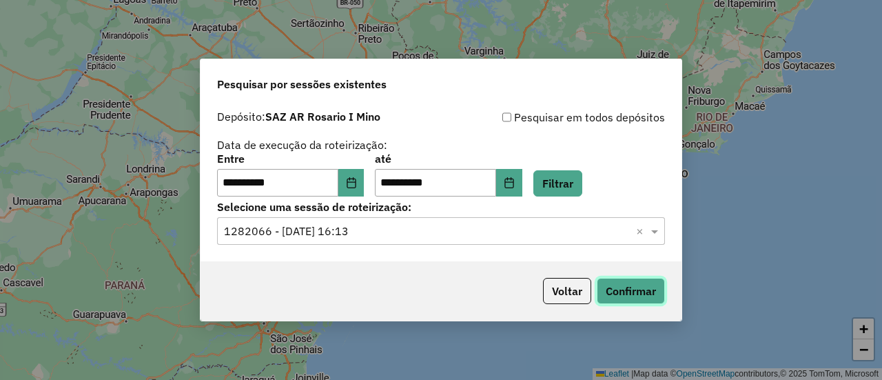
click at [644, 289] on button "Confirmar" at bounding box center [631, 291] width 68 height 26
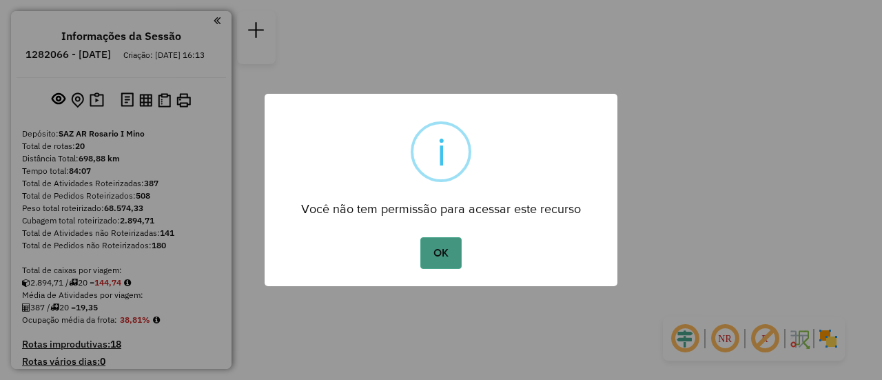
click at [450, 248] on button "OK" at bounding box center [440, 253] width 41 height 32
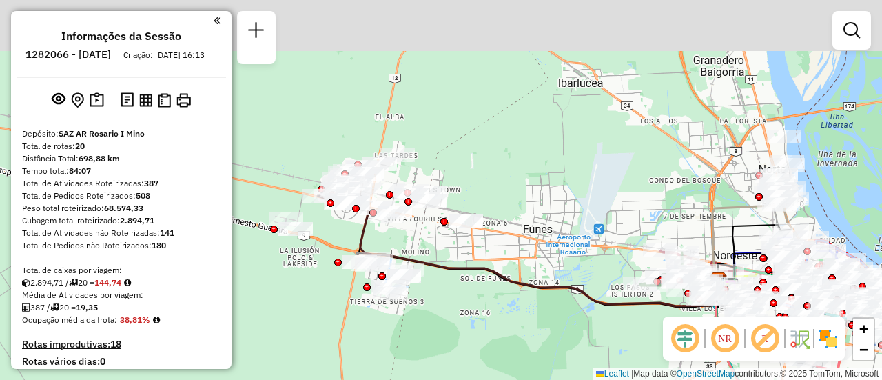
drag, startPoint x: 388, startPoint y: 119, endPoint x: 529, endPoint y: 396, distance: 311.5
click at [529, 379] on html "Aguarde... Pop-up bloqueado! Seu navegador bloqueou automáticamente a abertura …" at bounding box center [441, 190] width 882 height 380
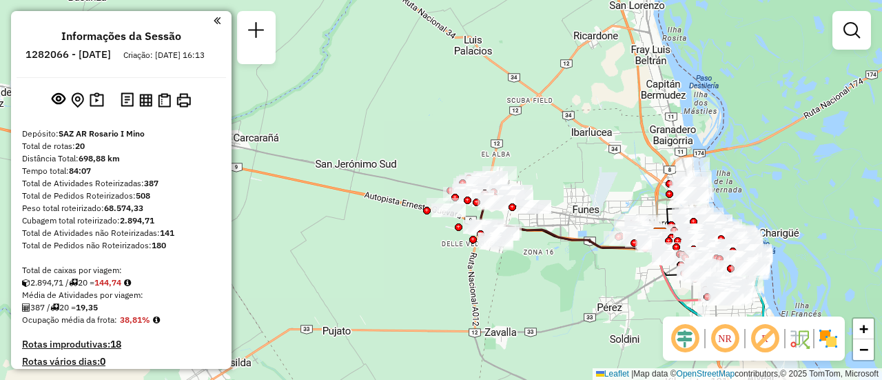
drag, startPoint x: 642, startPoint y: 237, endPoint x: 433, endPoint y: 217, distance: 209.7
click at [433, 205] on div "Janela de atendimento Grade de atendimento Capacidade Transportadoras Veículos …" at bounding box center [441, 190] width 882 height 380
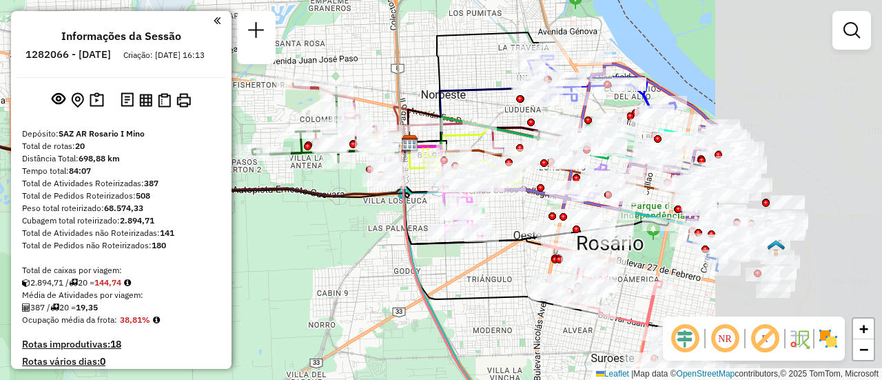
drag, startPoint x: 551, startPoint y: 195, endPoint x: 193, endPoint y: 182, distance: 357.8
click at [189, 182] on hb-router-mapa "Informações da Sessão 1282066 - 25/09/2025 Criação: 24/09/2025 16:13 Depósito: …" at bounding box center [441, 190] width 882 height 380
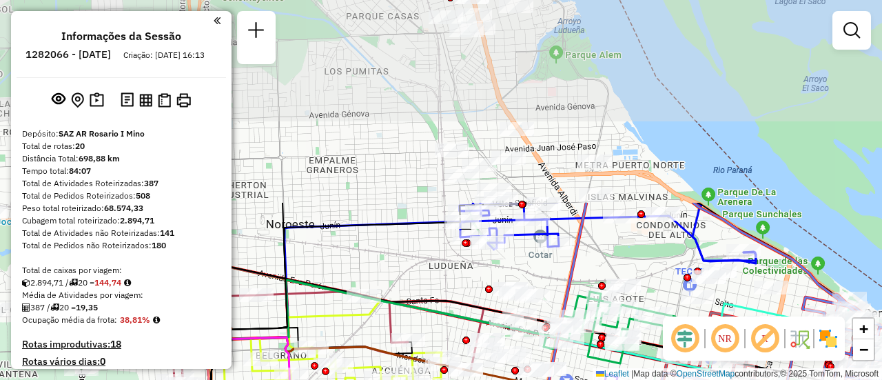
drag, startPoint x: 455, startPoint y: 37, endPoint x: 568, endPoint y: 278, distance: 265.7
click at [568, 278] on icon at bounding box center [652, 367] width 669 height 328
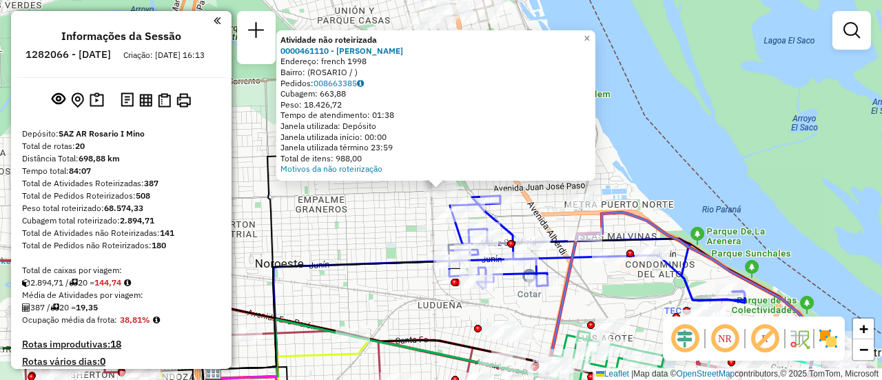
click at [371, 241] on div "Atividade não roteirizada 0000461110 - Gonzales Emanuel - RDV Endereço: french …" at bounding box center [441, 190] width 882 height 380
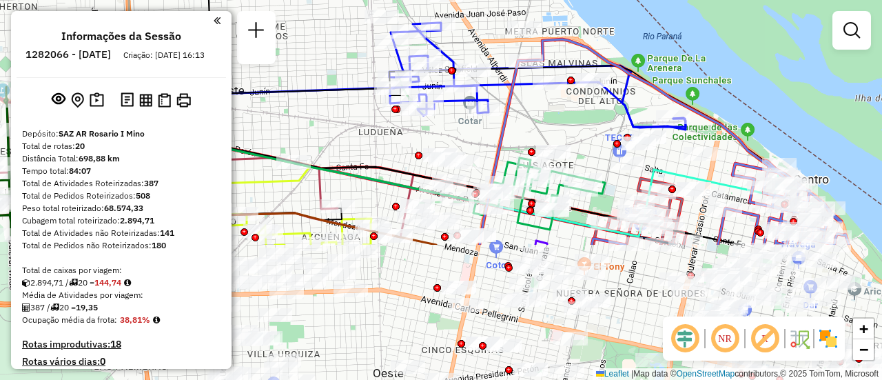
drag, startPoint x: 584, startPoint y: 293, endPoint x: 483, endPoint y: 90, distance: 227.1
click at [484, 89] on div "Janela de atendimento Grade de atendimento Capacidade Transportadoras Veículos …" at bounding box center [441, 190] width 882 height 380
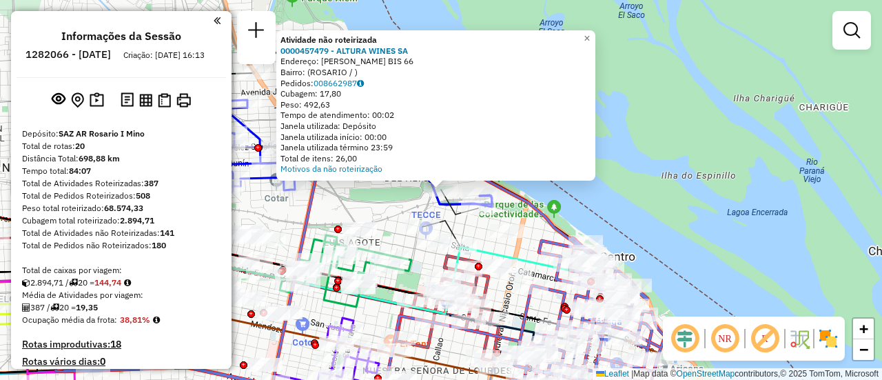
click at [380, 208] on div "Atividade não roteirizada 0000457479 - ALTURA WINES SA Endereço: OVIDIO LAGOS B…" at bounding box center [441, 190] width 882 height 380
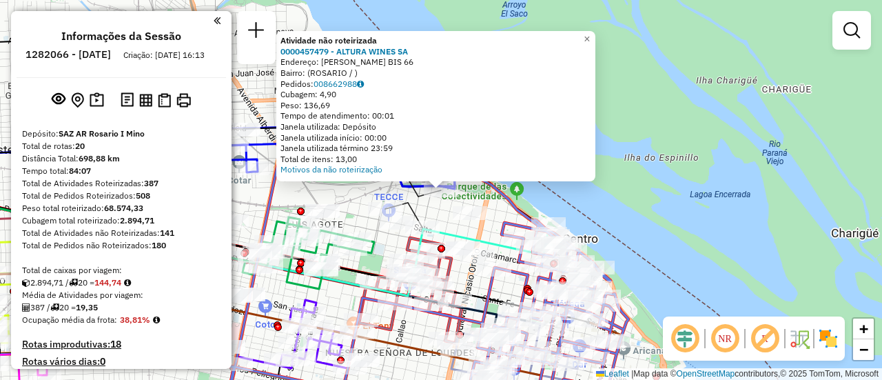
click at [400, 186] on icon at bounding box center [306, 134] width 296 height 104
select select "**********"
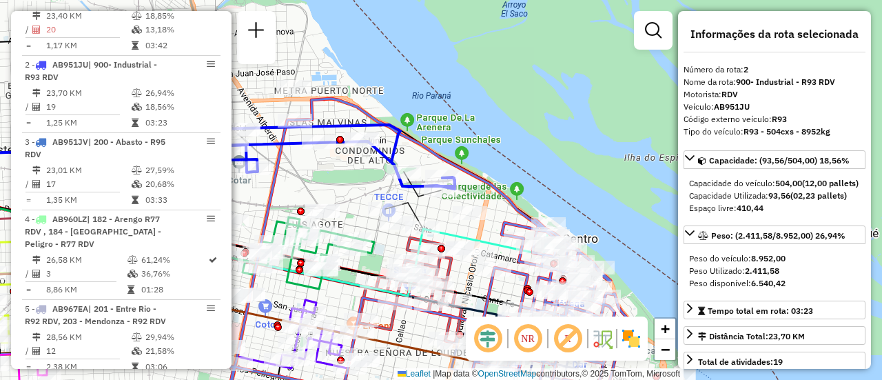
scroll to position [568, 0]
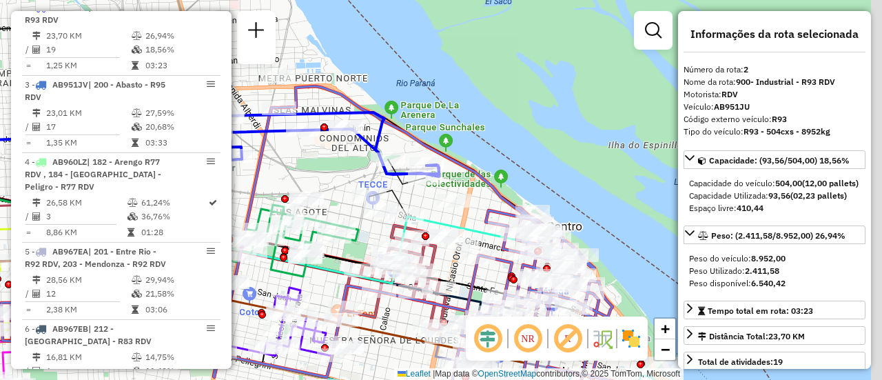
drag, startPoint x: 476, startPoint y: 231, endPoint x: 394, endPoint y: 190, distance: 91.5
click at [394, 191] on div "Janela de atendimento Grade de atendimento Capacidade Transportadoras Veículos …" at bounding box center [441, 190] width 882 height 380
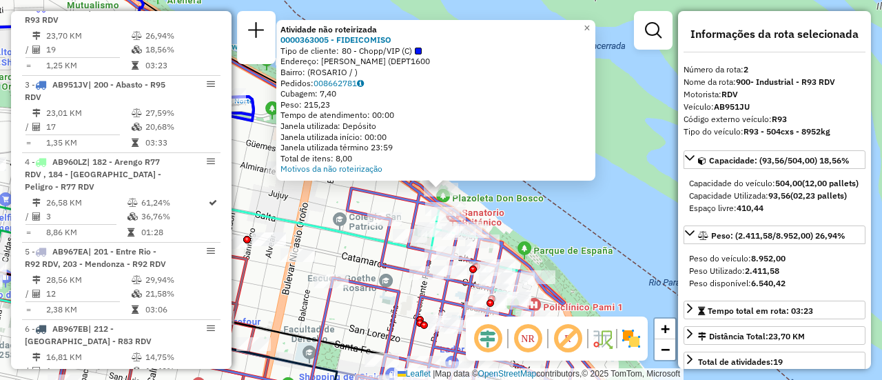
click at [340, 220] on div "Atividade não roteirizada 0000363005 - FIDEICOMISO Tipo de cliente: 80 - Chopp/…" at bounding box center [441, 190] width 882 height 380
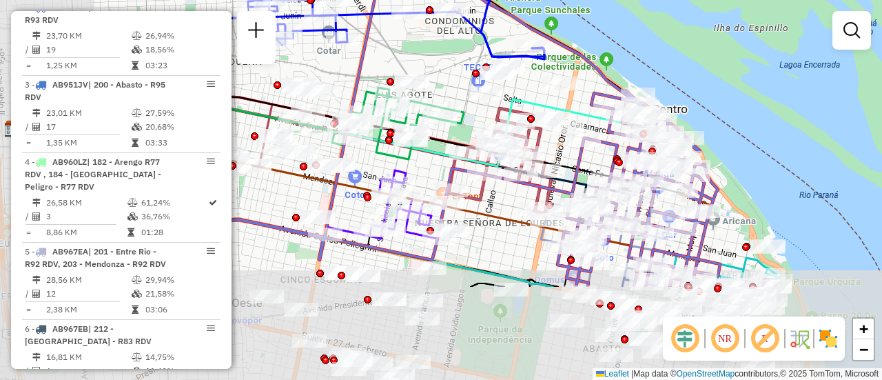
drag, startPoint x: 413, startPoint y: 233, endPoint x: 603, endPoint y: 105, distance: 228.7
click at [604, 105] on div "Janela de atendimento Grade de atendimento Capacidade Transportadoras Veículos …" at bounding box center [441, 190] width 882 height 380
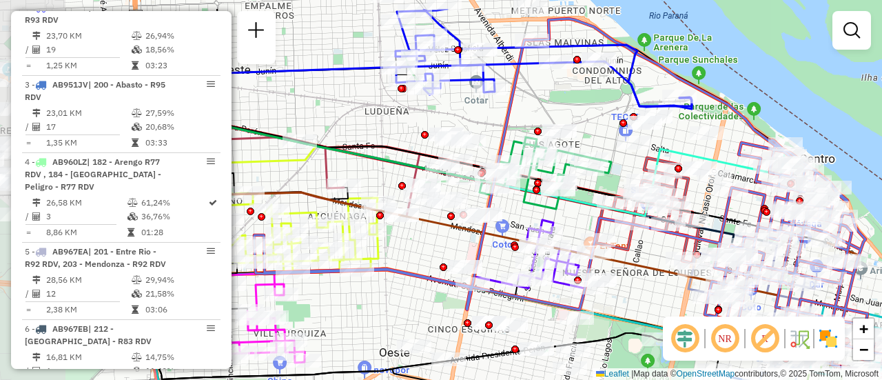
drag, startPoint x: 427, startPoint y: 61, endPoint x: 573, endPoint y: 125, distance: 158.6
click at [572, 125] on div "Janela de atendimento Grade de atendimento Capacidade Transportadoras Veículos …" at bounding box center [441, 190] width 882 height 380
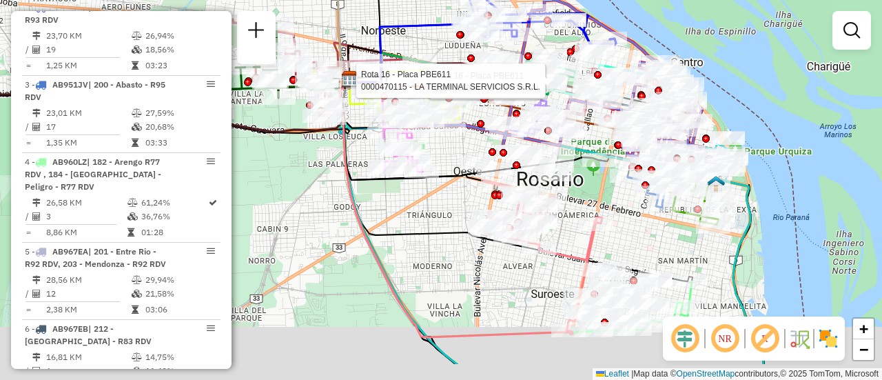
drag, startPoint x: 606, startPoint y: 229, endPoint x: 552, endPoint y: 34, distance: 201.6
click at [553, 37] on div "Rota 16 - Placa PBE611 0000491924 - LA TERMINAL Rota 16 - Placa PBE611 00004701…" at bounding box center [441, 190] width 882 height 380
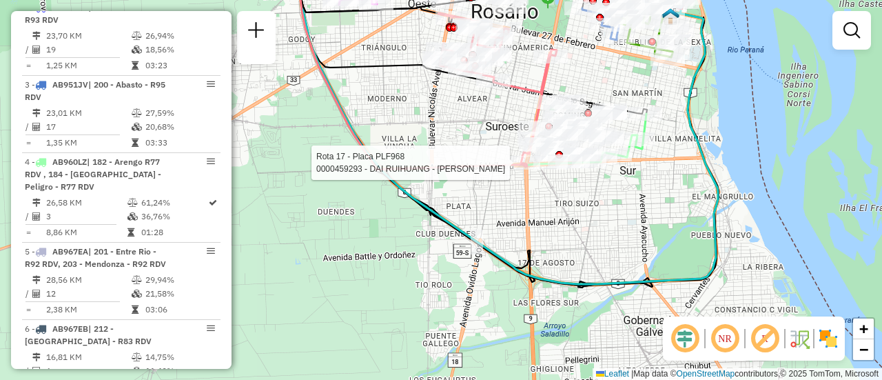
select select "**********"
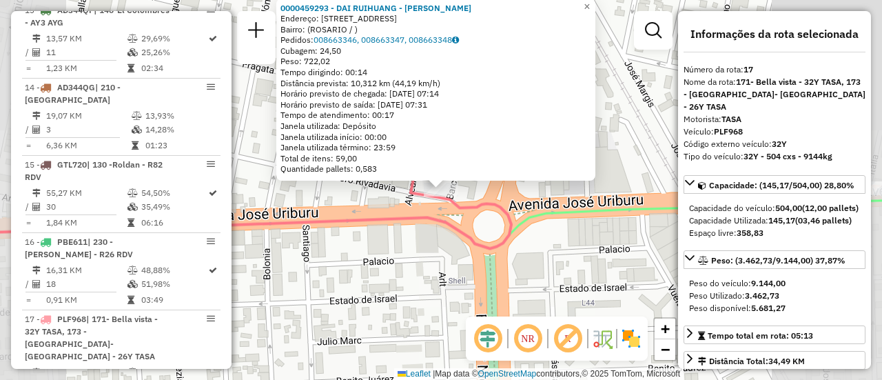
scroll to position [1812, 0]
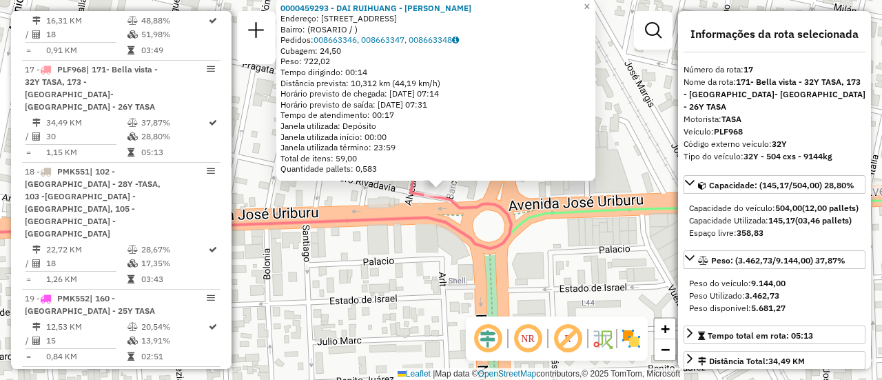
click at [555, 308] on div "0000459293 - DAI RUIHUANG - CHENG SHAOQING Endereço: COMODORO RIVADAVIA 2272 Ba…" at bounding box center [441, 190] width 882 height 380
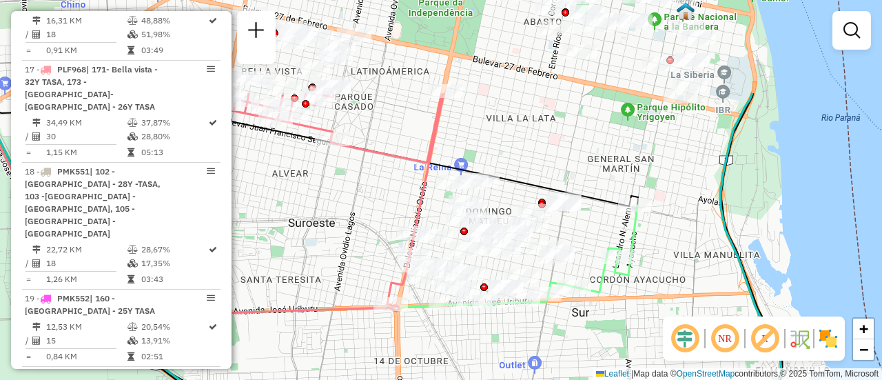
drag, startPoint x: 510, startPoint y: 103, endPoint x: 345, endPoint y: 234, distance: 210.4
click at [345, 234] on div "Janela de atendimento Grade de atendimento Capacidade Transportadoras Veículos …" at bounding box center [441, 190] width 882 height 380
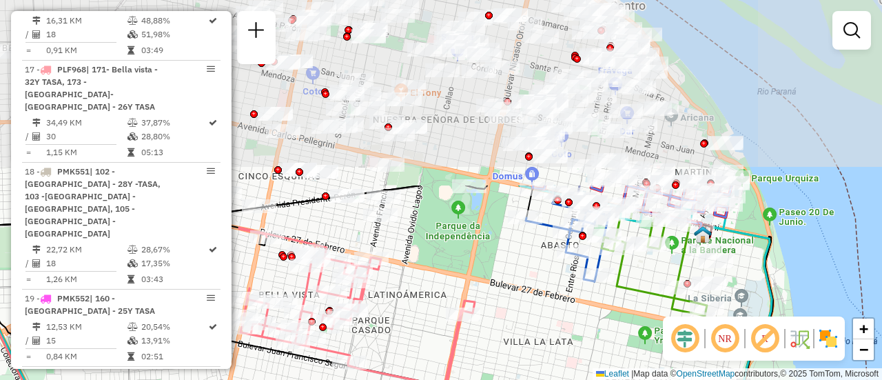
drag, startPoint x: 598, startPoint y: 174, endPoint x: 615, endPoint y: 360, distance: 186.8
click at [615, 360] on div "Janela de atendimento Grade de atendimento Capacidade Transportadoras Veículos …" at bounding box center [441, 190] width 882 height 380
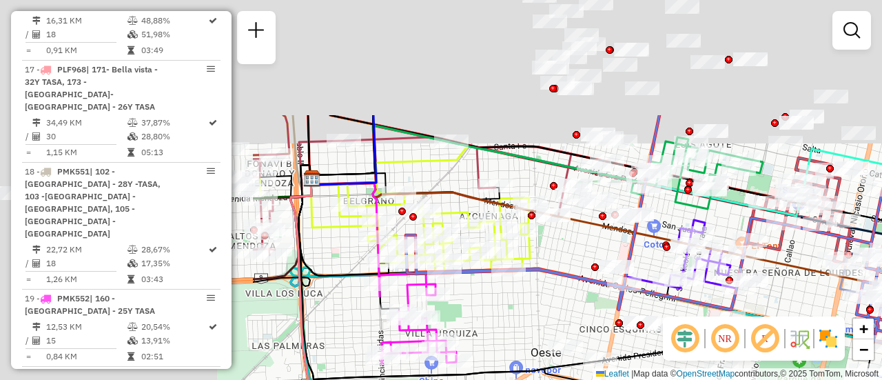
drag, startPoint x: 489, startPoint y: 179, endPoint x: 881, endPoint y: 394, distance: 447.1
click at [881, 379] on html "Aguarde... Pop-up bloqueado! Seu navegador bloqueou automáticamente a abertura …" at bounding box center [441, 190] width 882 height 380
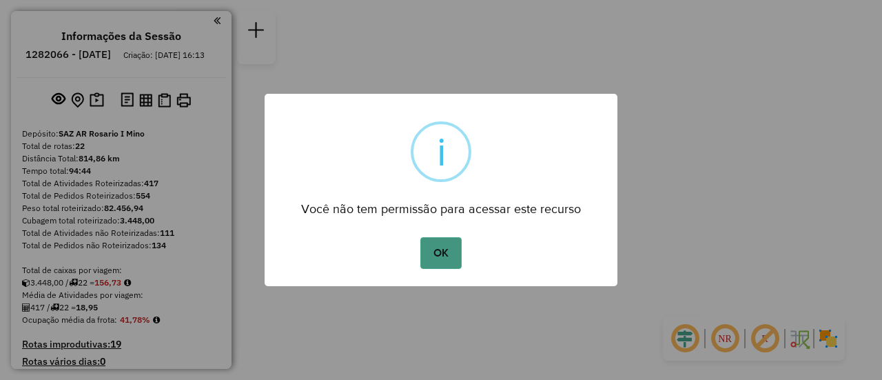
click at [432, 256] on button "OK" at bounding box center [440, 253] width 41 height 32
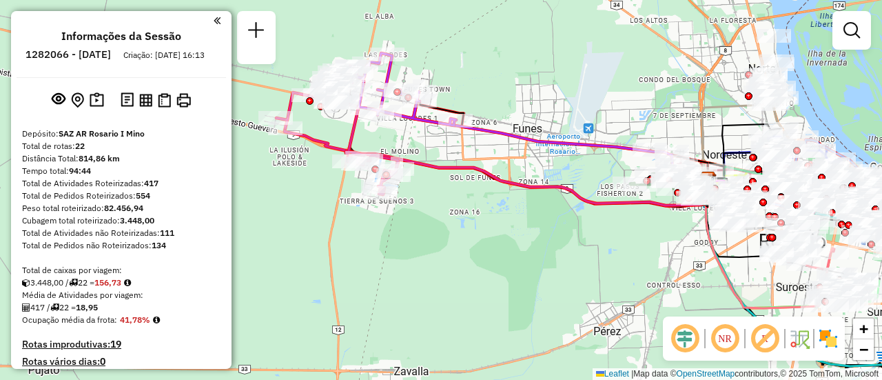
drag, startPoint x: 412, startPoint y: 75, endPoint x: 454, endPoint y: 174, distance: 107.1
click at [454, 174] on div "Janela de atendimento Grade de atendimento Capacidade Transportadoras Veículos …" at bounding box center [441, 190] width 882 height 380
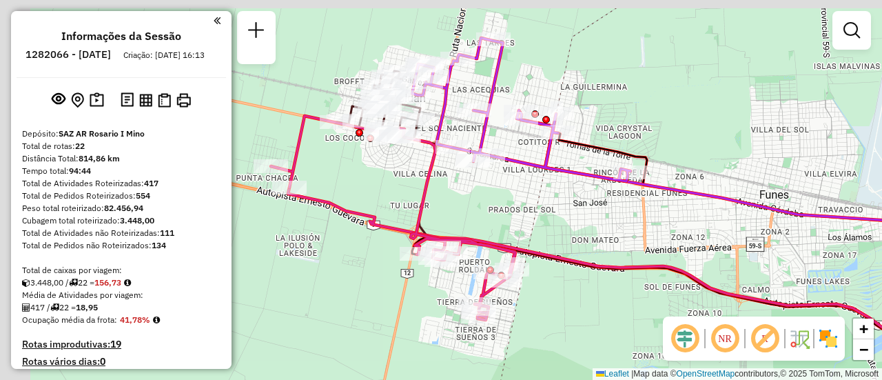
drag, startPoint x: 401, startPoint y: 104, endPoint x: 586, endPoint y: 163, distance: 194.4
click at [586, 163] on div "Janela de atendimento Grade de atendimento Capacidade Transportadoras Veículos …" at bounding box center [441, 190] width 882 height 380
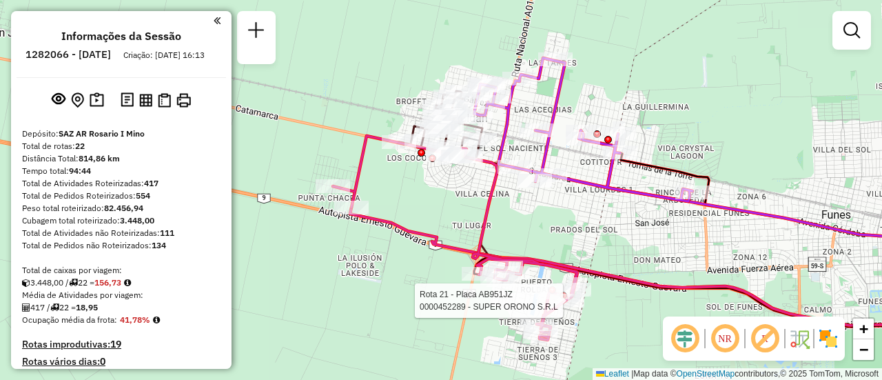
select select "**********"
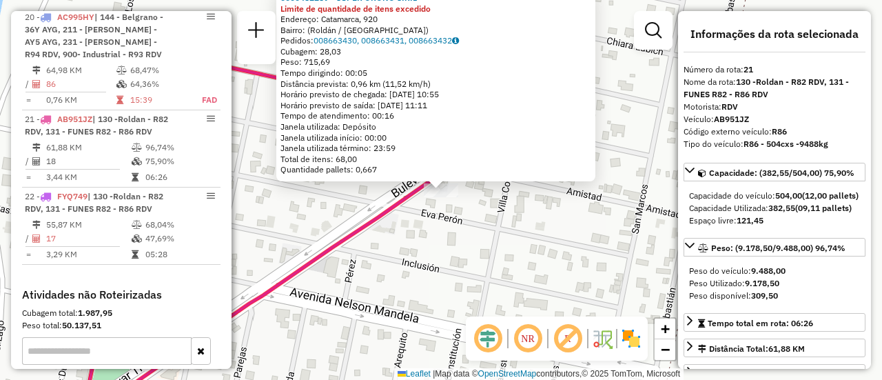
scroll to position [138, 0]
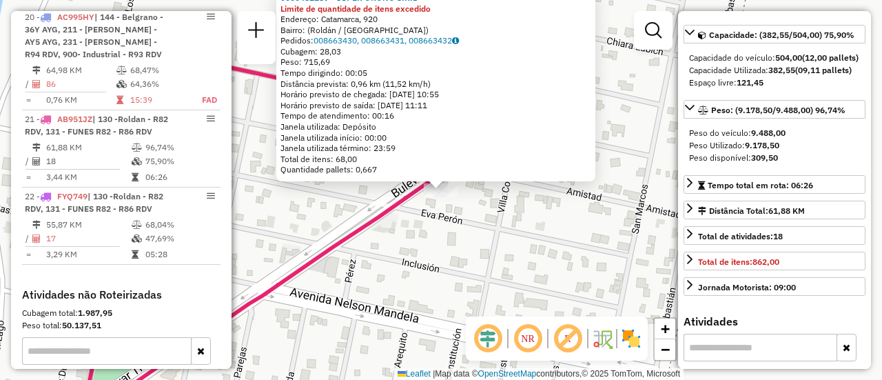
click at [520, 271] on div "0000452289 - SUPER ORONO S.R.L Limite de quantidade de itens excedido Endereço:…" at bounding box center [441, 190] width 882 height 380
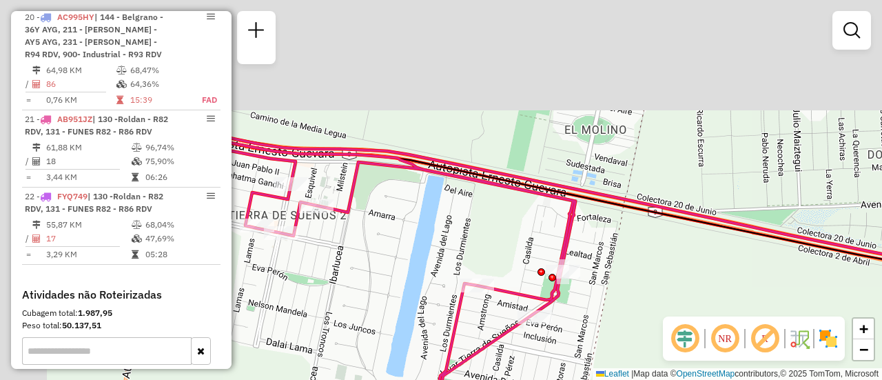
drag, startPoint x: 406, startPoint y: 110, endPoint x: 538, endPoint y: 278, distance: 213.4
click at [533, 276] on div "Janela de atendimento Grade de atendimento Capacidade Transportadoras Veículos …" at bounding box center [441, 190] width 882 height 380
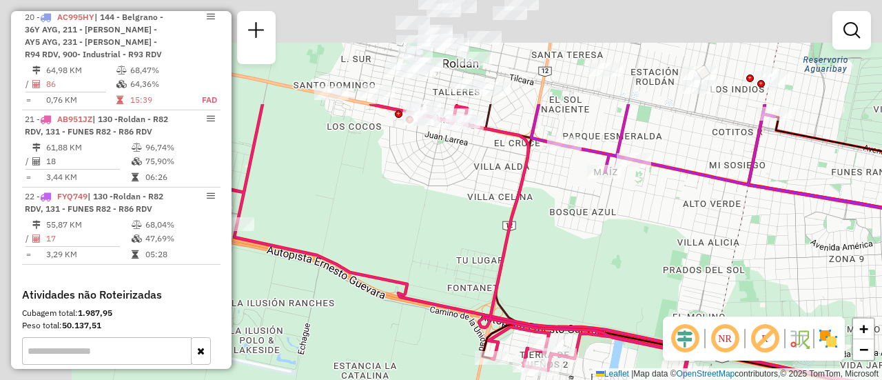
drag, startPoint x: 422, startPoint y: 149, endPoint x: 650, endPoint y: 310, distance: 279.9
click at [650, 310] on div "Janela de atendimento Grade de atendimento Capacidade Transportadoras Veículos …" at bounding box center [441, 190] width 882 height 380
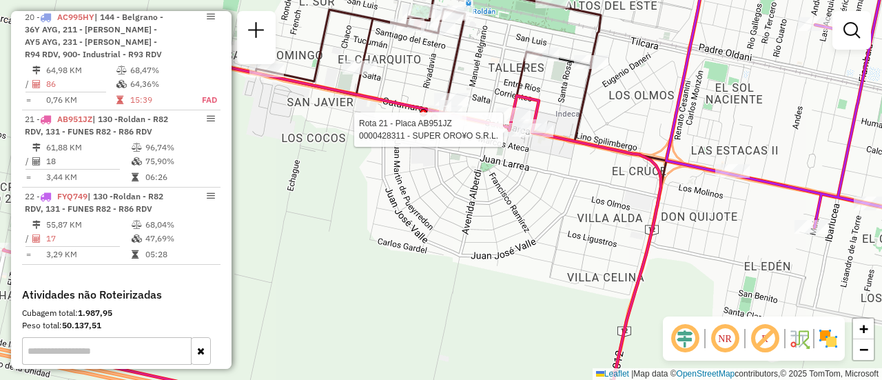
select select "**********"
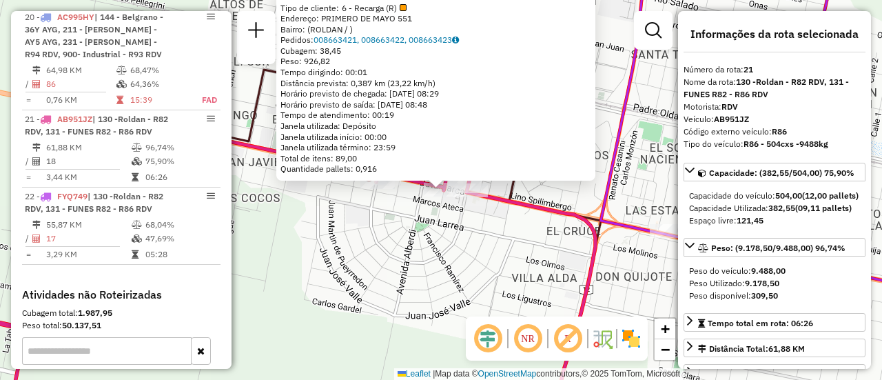
click at [439, 254] on div "0000428311 - SUPER ORO¥O S.R.L. Tipo de cliente: 6 - Recarga (R) Endereço: PRIM…" at bounding box center [441, 190] width 882 height 380
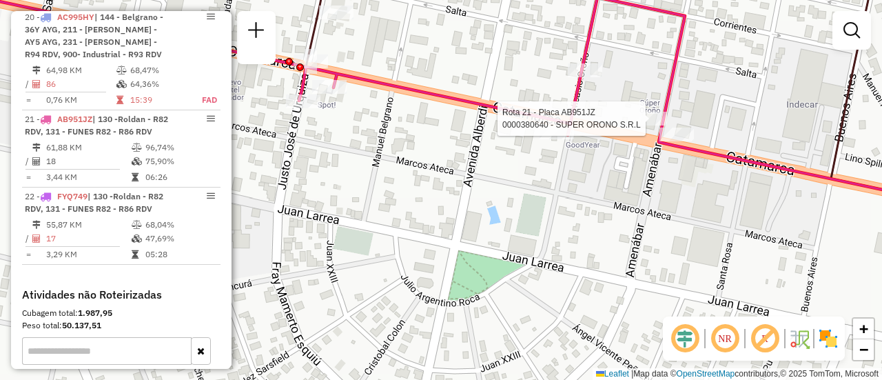
select select "**********"
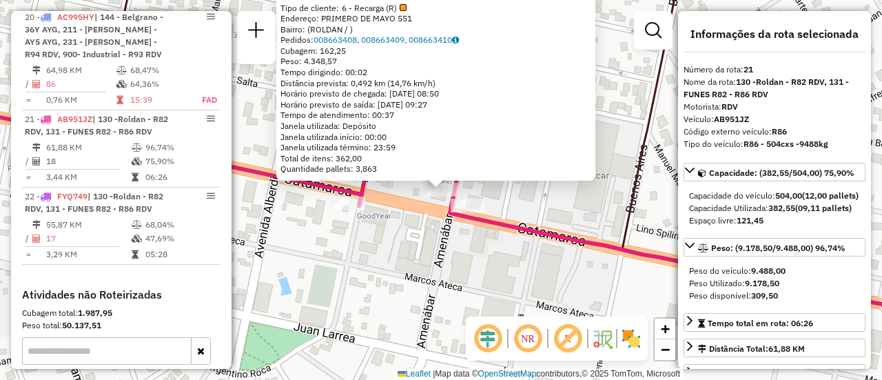
click at [390, 235] on div "0000380640 - SUPER ORONO S.R.L Tipo de cliente: 6 - Recarga (R) Endereço: PRIME…" at bounding box center [441, 190] width 882 height 380
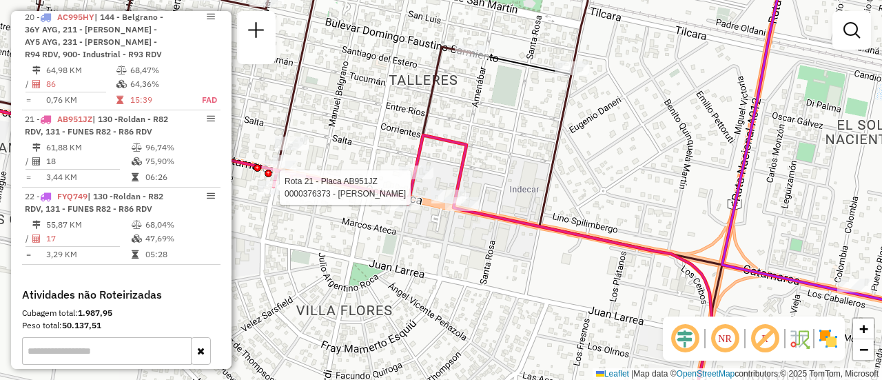
select select "**********"
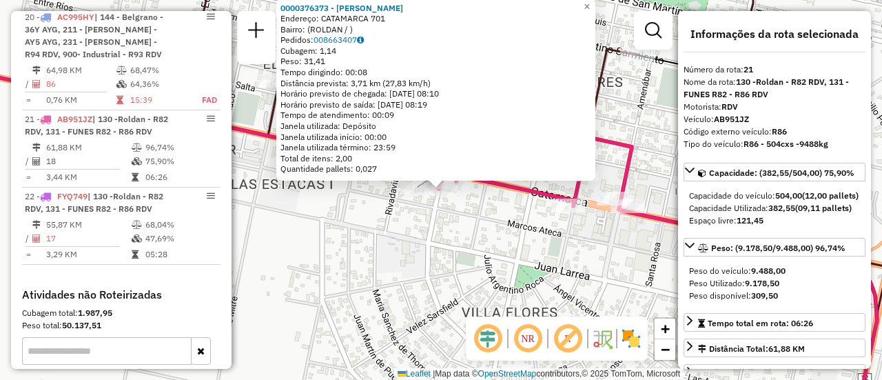
click at [364, 225] on div "0000376373 - COLLESELLI EMILIANO Endereço: CATAMARCA 701 Bairro: (ROLDAN / ) Pe…" at bounding box center [441, 190] width 882 height 380
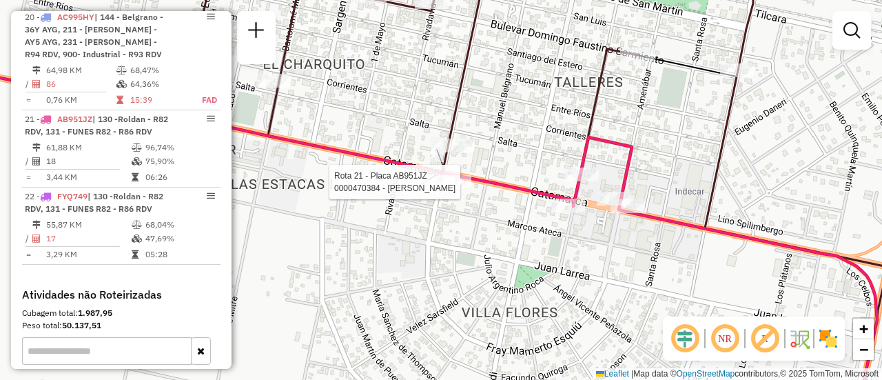
select select "**********"
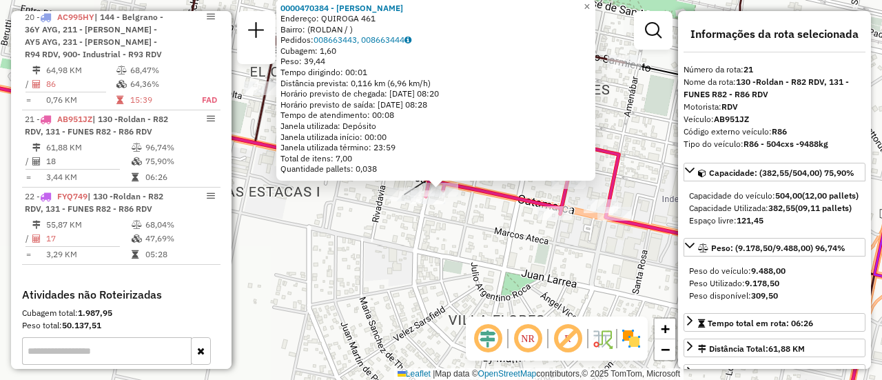
click at [484, 258] on div "0000470384 - Gonzalez Maria Endereço: QUIROGA 461 Bairro: (ROLDAN / ) Pedidos: …" at bounding box center [441, 190] width 882 height 380
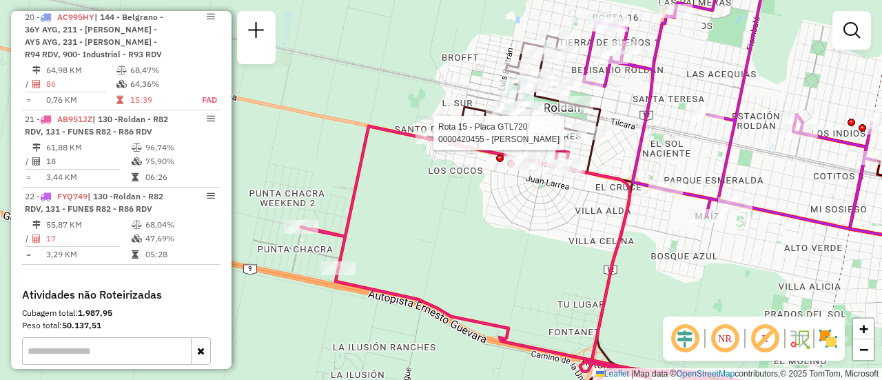
select select "**********"
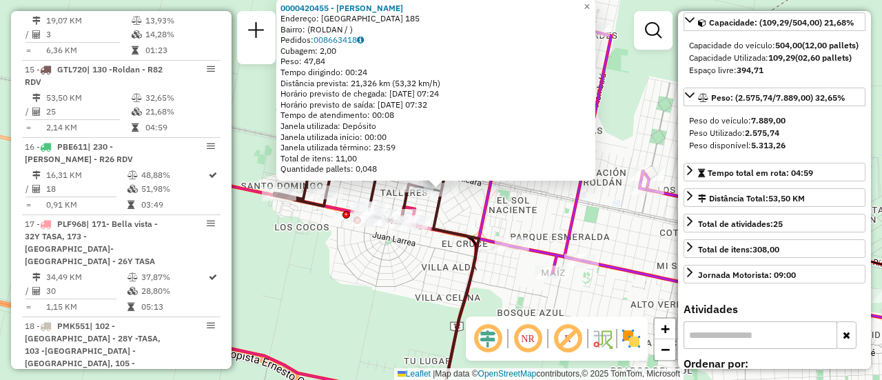
click at [405, 272] on div "0000420455 - BAROLDI NANCI ESTER Endereço: BUENOS AIRES 185 Bairro: (ROLDAN / )…" at bounding box center [441, 190] width 882 height 380
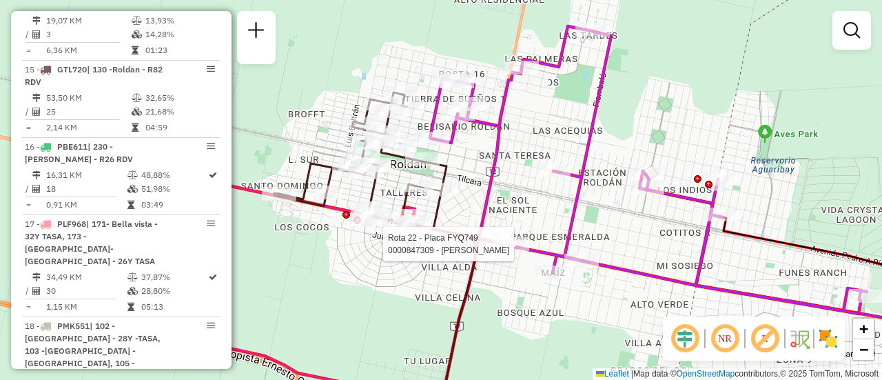
select select "**********"
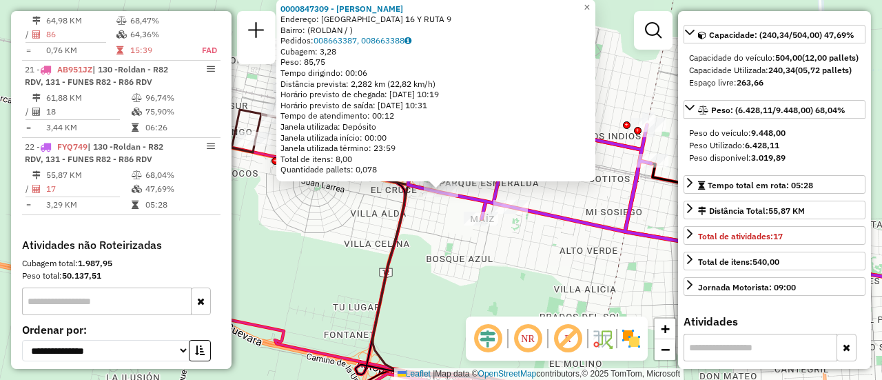
click at [497, 283] on div "0000847309 - SOLANO DANIE Endereço: COLOMBIA 16 Y RUTA 9 Bairro: (ROLDAN / ) Pe…" at bounding box center [441, 190] width 882 height 380
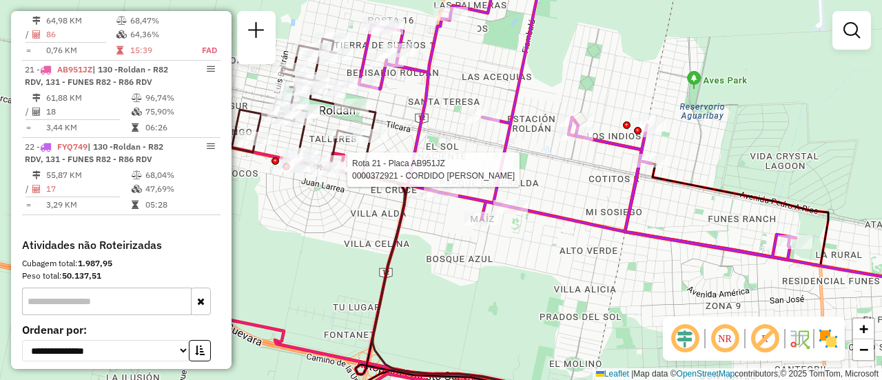
select select "**********"
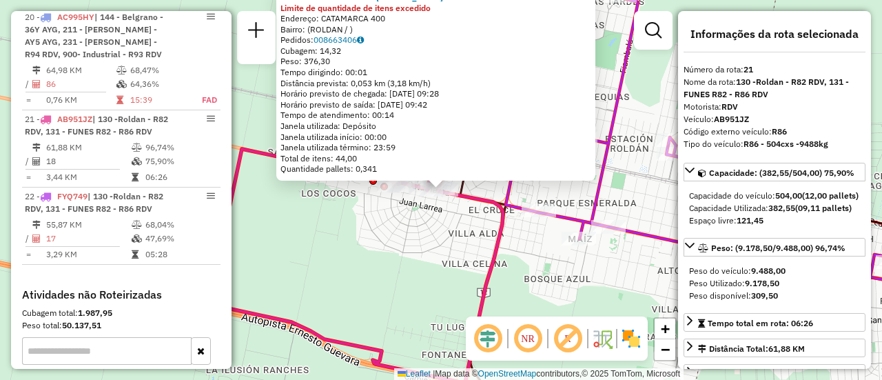
scroll to position [69, 0]
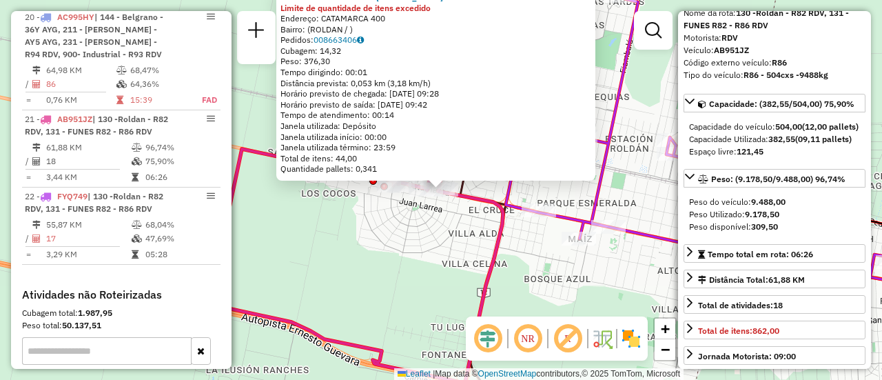
click at [408, 257] on div "0000372921 - CORDIDO VIVIANA BEATRIZ Limite de quantidade de itens excedido End…" at bounding box center [441, 190] width 882 height 380
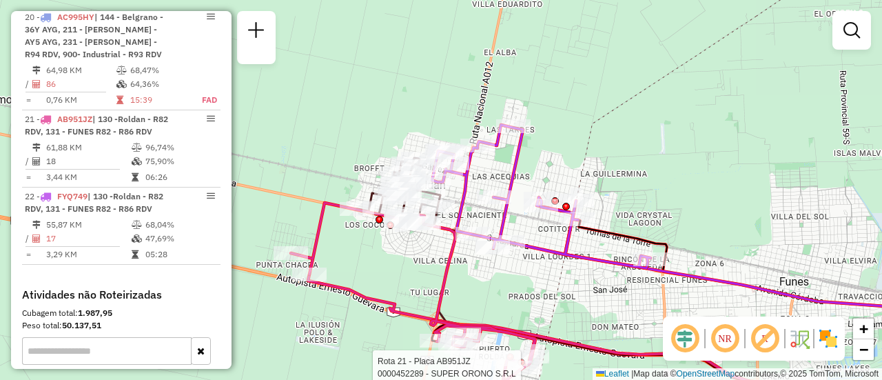
select select "**********"
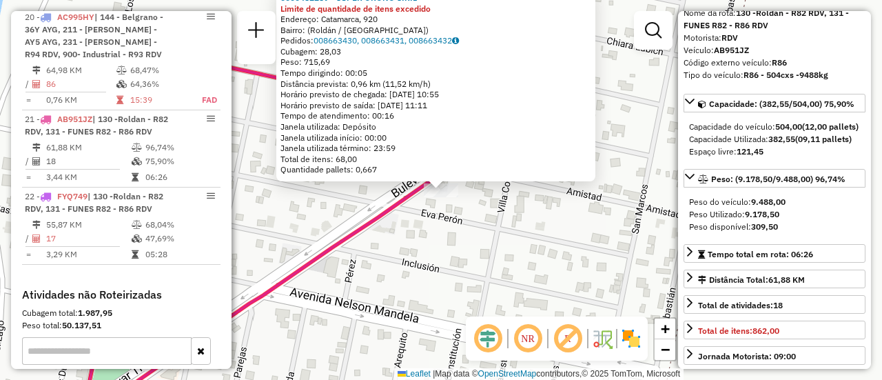
scroll to position [138, 0]
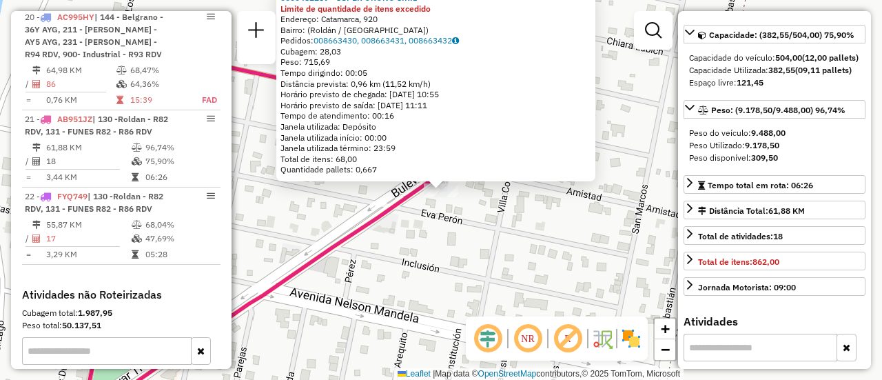
click at [505, 248] on div "0000452289 - SUPER ORONO S.R.L Limite de quantidade de itens excedido Endereço:…" at bounding box center [441, 190] width 882 height 380
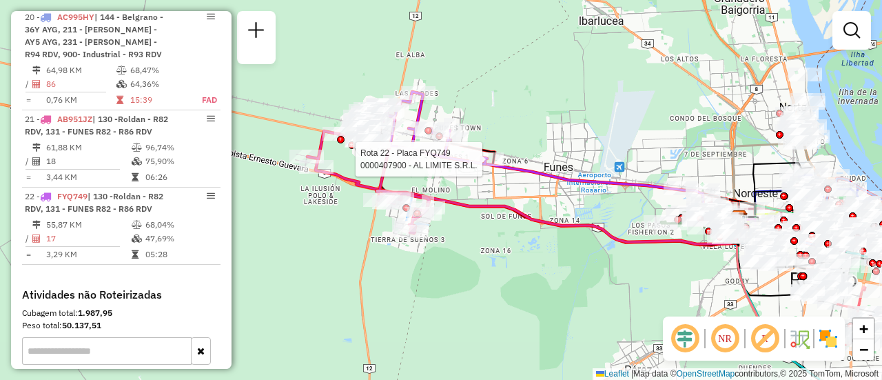
select select "**********"
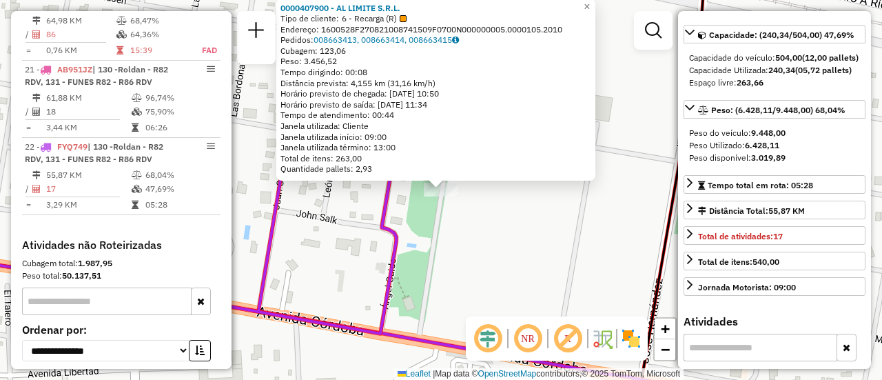
click at [534, 248] on div "0000407900 - AL LIMITE S.R.L. Tipo de cliente: 6 - Recarga (R) Endereço: 160052…" at bounding box center [441, 190] width 882 height 380
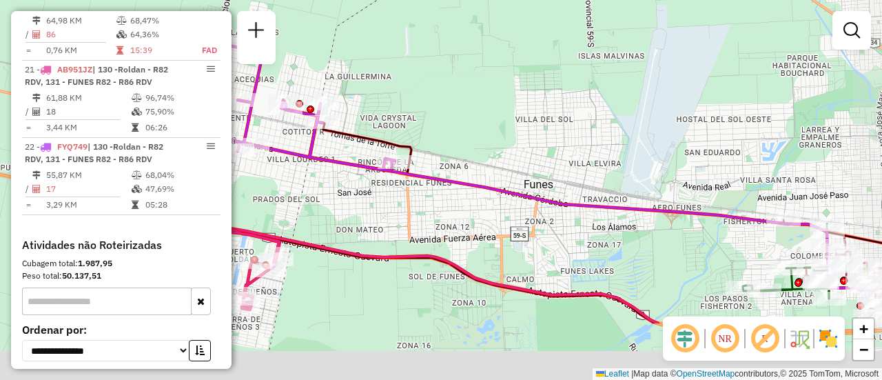
drag, startPoint x: 508, startPoint y: 156, endPoint x: 480, endPoint y: 106, distance: 57.4
click at [480, 106] on div "Janela de atendimento Grade de atendimento Capacidade Transportadoras Veículos …" at bounding box center [441, 190] width 882 height 380
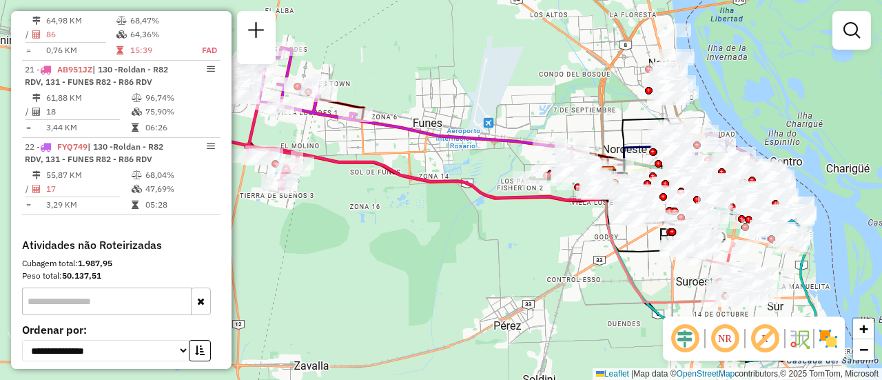
drag, startPoint x: 522, startPoint y: 174, endPoint x: 426, endPoint y: 149, distance: 98.3
click at [426, 149] on div "Janela de atendimento Grade de atendimento Capacidade Transportadoras Veículos …" at bounding box center [441, 190] width 882 height 380
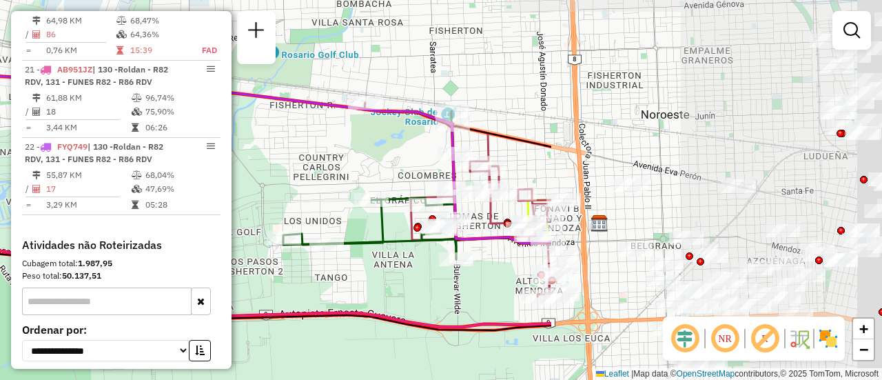
drag, startPoint x: 633, startPoint y: 156, endPoint x: 214, endPoint y: 164, distance: 419.0
click at [214, 164] on hb-router-mapa "Informações da Sessão 1282066 - 25/09/2025 Criação: 24/09/2025 16:13 Depósito: …" at bounding box center [441, 190] width 882 height 380
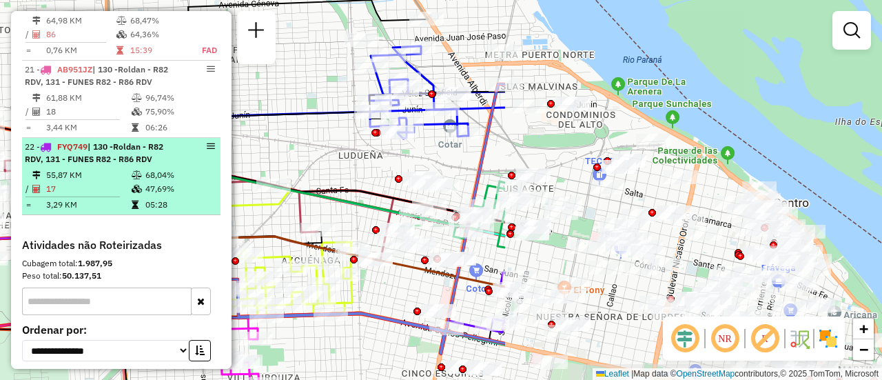
drag, startPoint x: 650, startPoint y: 110, endPoint x: 185, endPoint y: 110, distance: 465.1
click at [185, 110] on hb-router-mapa "Informações da Sessão 1282066 - 25/09/2025 Criação: 24/09/2025 16:13 Depósito: …" at bounding box center [441, 190] width 882 height 380
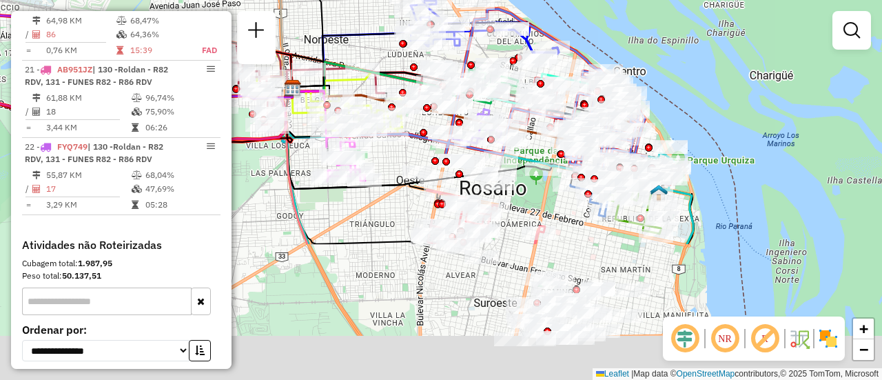
drag, startPoint x: 538, startPoint y: 327, endPoint x: 537, endPoint y: 153, distance: 173.6
click at [537, 153] on div "Janela de atendimento Grade de atendimento Capacidade Transportadoras Veículos …" at bounding box center [441, 190] width 882 height 380
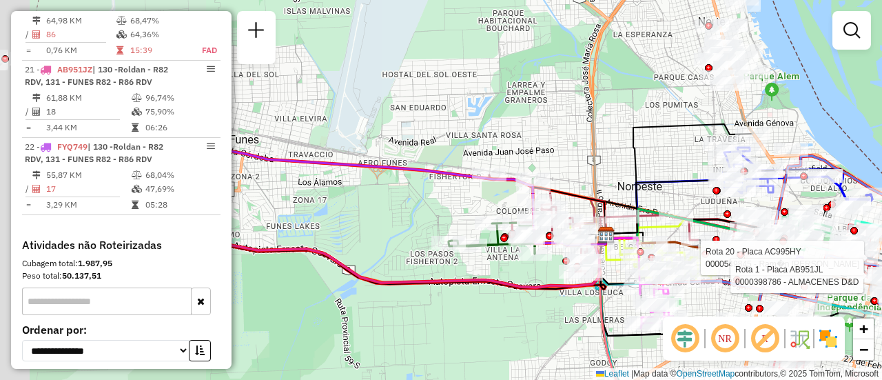
drag, startPoint x: 260, startPoint y: 234, endPoint x: 573, endPoint y: 380, distance: 346.1
click at [573, 379] on html "Aguarde... Pop-up bloqueado! Seu navegador bloqueou automáticamente a abertura …" at bounding box center [441, 190] width 882 height 380
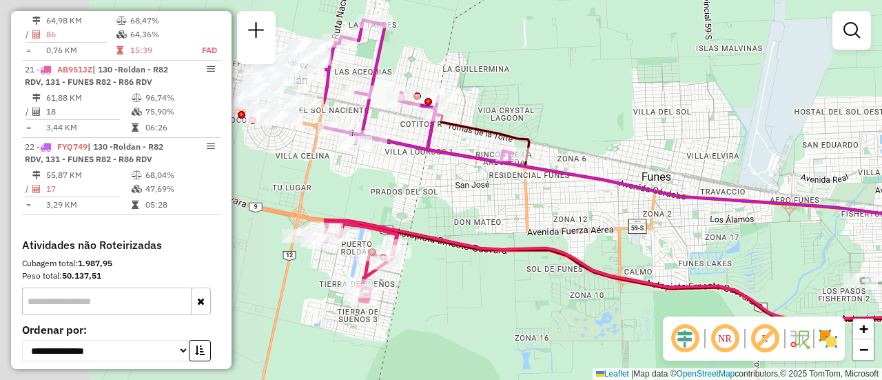
drag, startPoint x: 366, startPoint y: 228, endPoint x: 779, endPoint y: 264, distance: 415.0
click at [779, 264] on div "Rota 20 - Placa AC995HY 0000549845 - Ram�n Luis Toledo Rota 1 - Placa AB951JL 0…" at bounding box center [441, 190] width 882 height 380
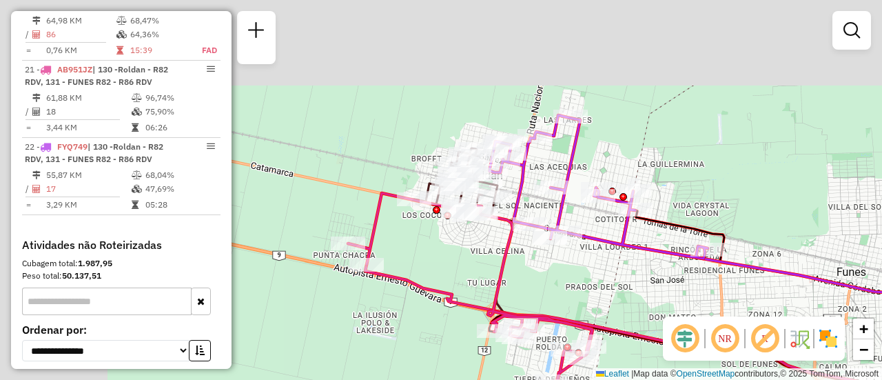
drag, startPoint x: 449, startPoint y: 178, endPoint x: 643, endPoint y: 274, distance: 216.3
click at [643, 274] on div "Rota 20 - Placa AC995HY 0000549845 - Ram�n Luis Toledo Rota 1 - Placa AB951JL 0…" at bounding box center [441, 190] width 882 height 380
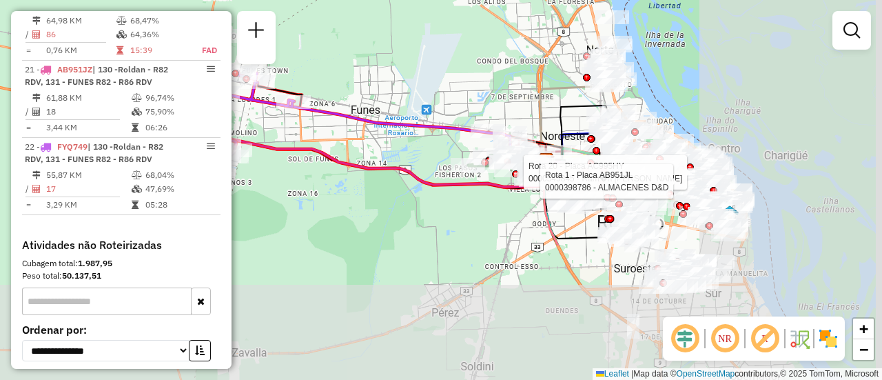
drag, startPoint x: 772, startPoint y: 247, endPoint x: 262, endPoint y: 88, distance: 534.6
click at [258, 84] on div "Rota 20 - Placa AC995HY 0000549845 - Ram�n Luis Toledo Rota 1 - Placa AB951JL 0…" at bounding box center [441, 190] width 882 height 380
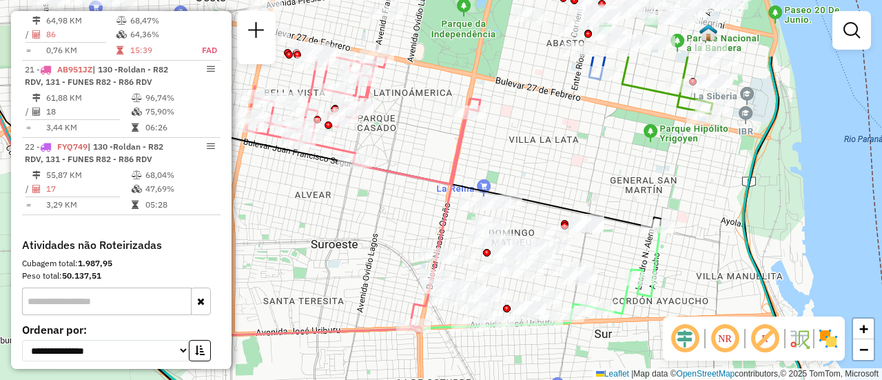
drag, startPoint x: 630, startPoint y: 216, endPoint x: 754, endPoint y: 412, distance: 232.6
click at [754, 379] on html "Aguarde... Pop-up bloqueado! Seu navegador bloqueou automáticamente a abertura …" at bounding box center [441, 190] width 882 height 380
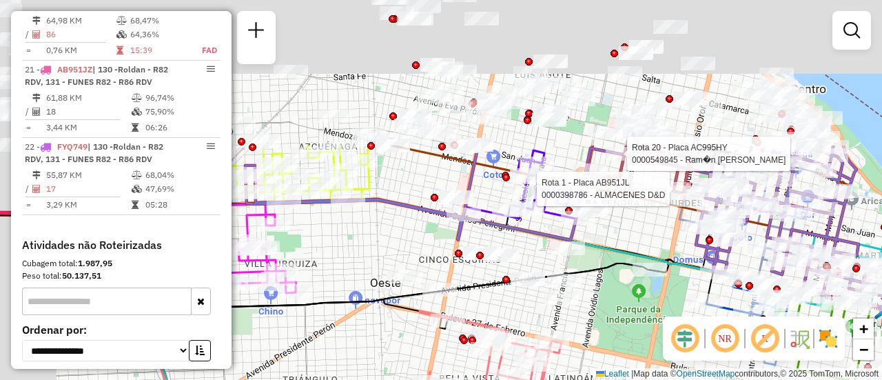
drag, startPoint x: 626, startPoint y: 194, endPoint x: 748, endPoint y: 412, distance: 249.8
click at [748, 379] on html "Aguarde... Pop-up bloqueado! Seu navegador bloqueou automáticamente a abertura …" at bounding box center [441, 190] width 882 height 380
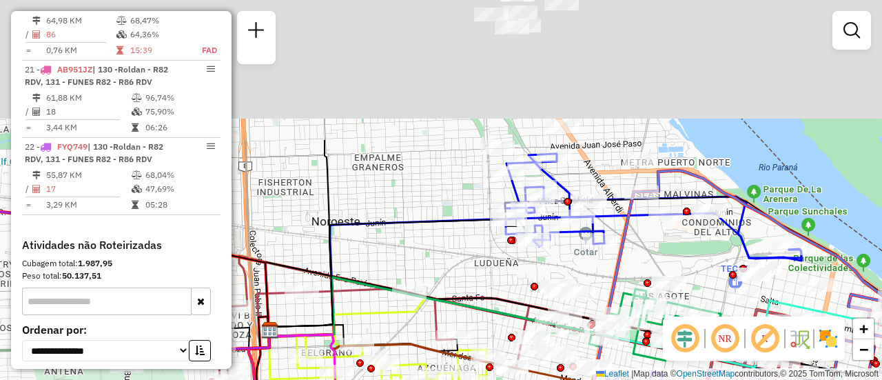
click at [755, 379] on html "Aguarde... Pop-up bloqueado! Seu navegador bloqueou automáticamente a abertura …" at bounding box center [441, 190] width 882 height 380
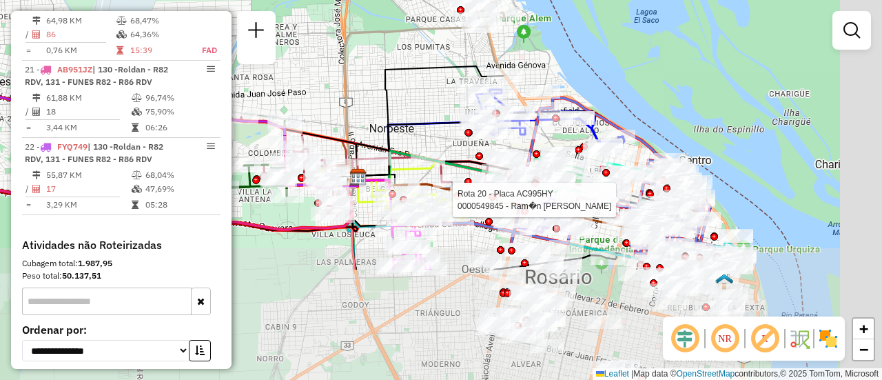
drag, startPoint x: 533, startPoint y: 285, endPoint x: 448, endPoint y: 136, distance: 170.7
click at [448, 136] on div "Rota 20 - Placa AC995HY 0000549845 - Ram�n Luis Toledo Janela de atendimento Gr…" at bounding box center [441, 190] width 882 height 380
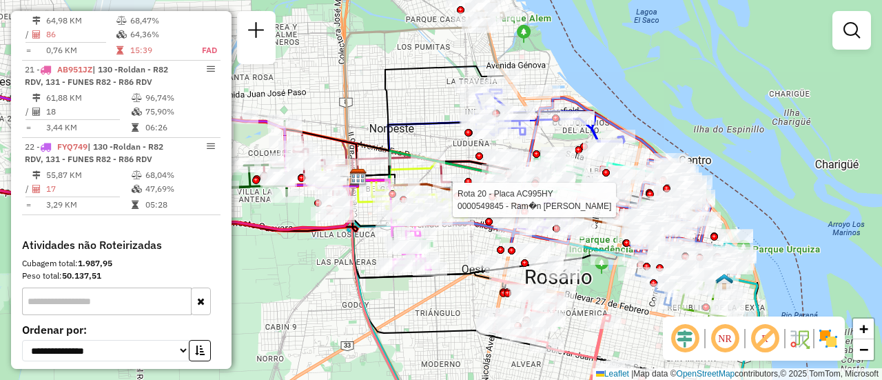
click at [440, 297] on div "Rota 20 - Placa AC995HY 0000549845 - Ram�n Luis Toledo Janela de atendimento Gr…" at bounding box center [441, 190] width 882 height 380
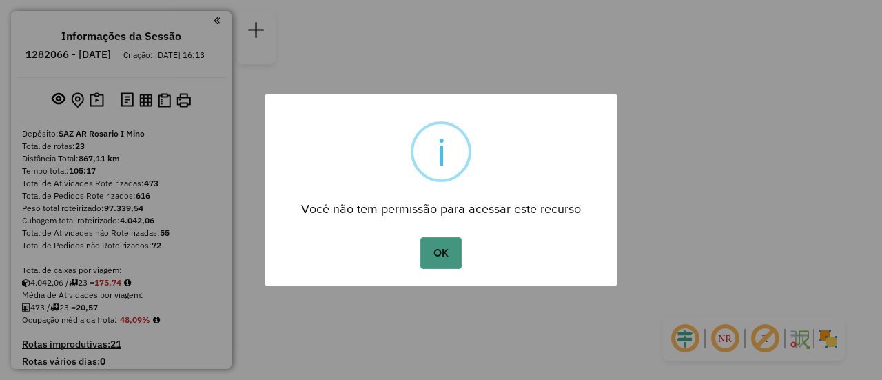
click at [443, 251] on button "OK" at bounding box center [440, 253] width 41 height 32
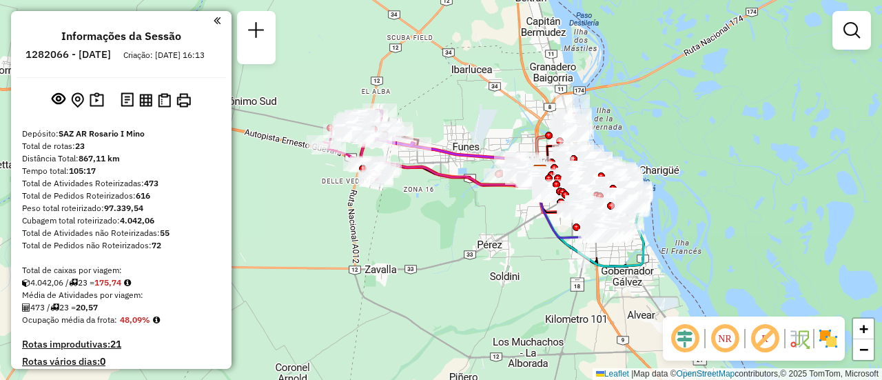
drag, startPoint x: 338, startPoint y: 168, endPoint x: 421, endPoint y: 216, distance: 95.7
click at [421, 216] on div "Janela de atendimento Grade de atendimento Capacidade Transportadoras Veículos …" at bounding box center [441, 190] width 882 height 380
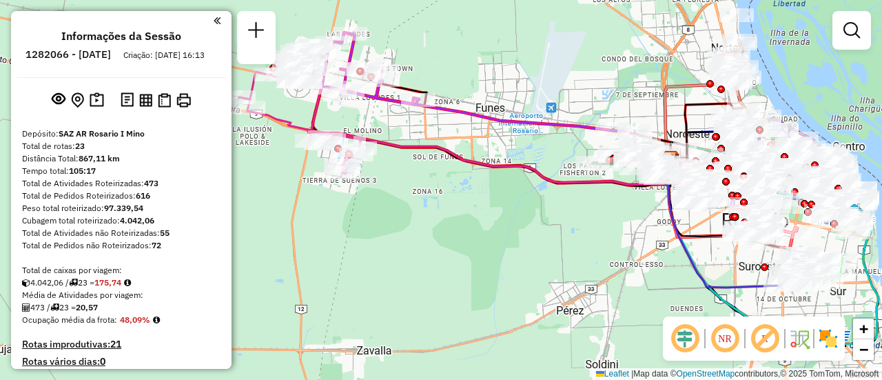
drag, startPoint x: 423, startPoint y: 184, endPoint x: 569, endPoint y: 300, distance: 186.4
click at [537, 294] on div "Janela de atendimento Grade de atendimento Capacidade Transportadoras Veículos …" at bounding box center [441, 190] width 882 height 380
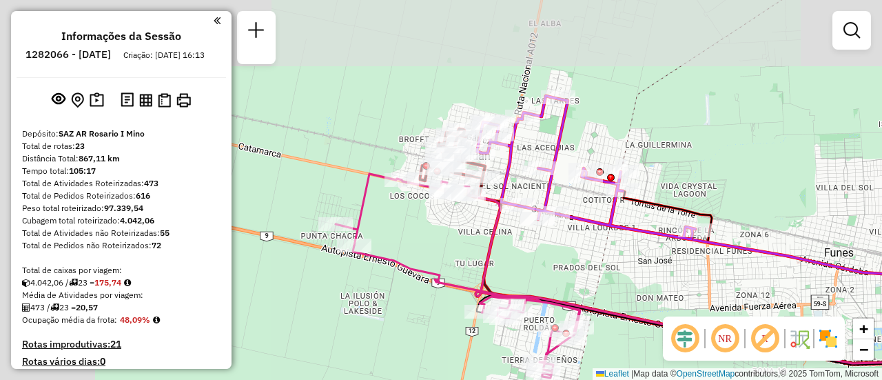
drag, startPoint x: 433, startPoint y: 190, endPoint x: 569, endPoint y: 258, distance: 151.9
click at [569, 258] on div "Janela de atendimento Grade de atendimento Capacidade Transportadoras Veículos …" at bounding box center [441, 190] width 882 height 380
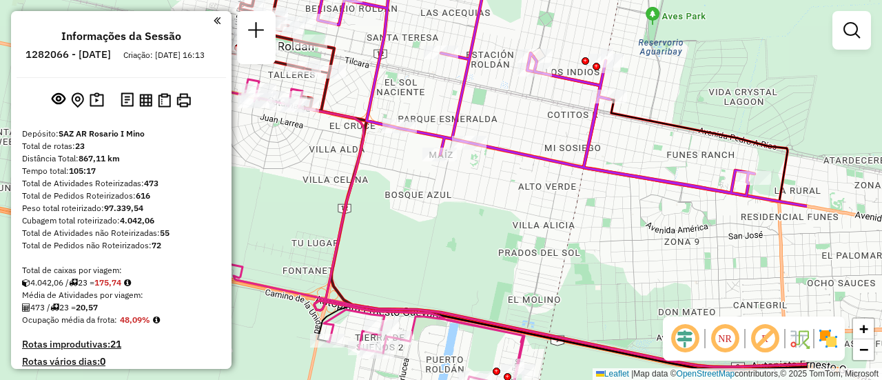
drag, startPoint x: 610, startPoint y: 143, endPoint x: 446, endPoint y: 108, distance: 167.0
click at [446, 108] on div "Janela de atendimento Grade de atendimento Capacidade Transportadoras Veículos …" at bounding box center [441, 190] width 882 height 380
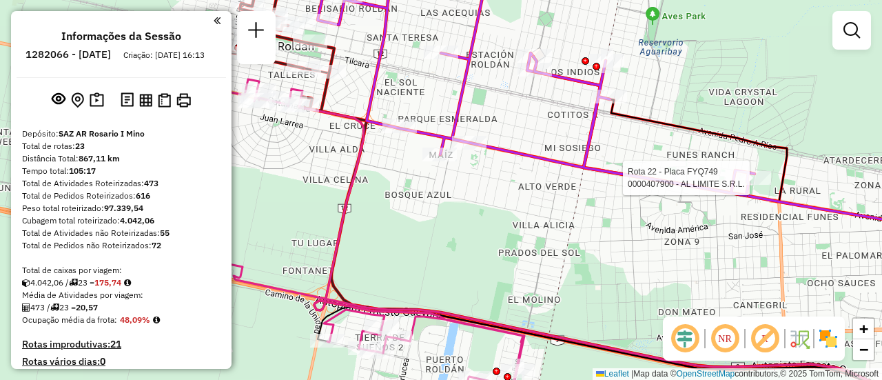
select select "**********"
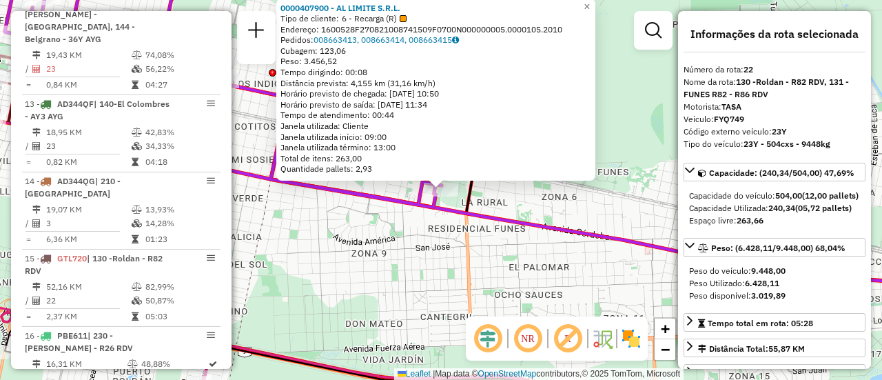
scroll to position [2260, 0]
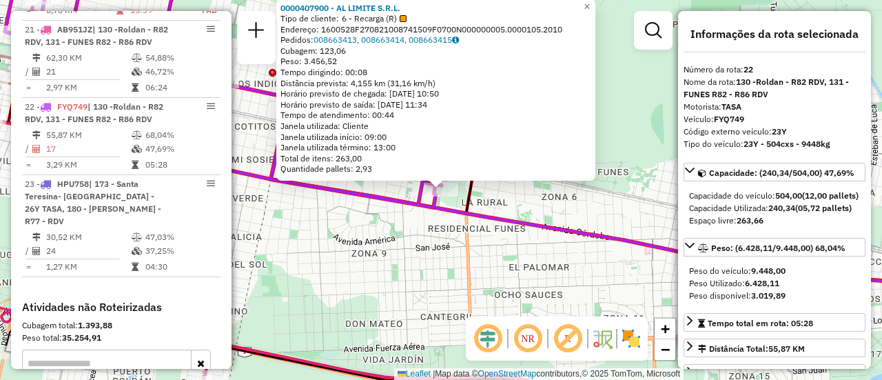
click at [468, 273] on div "0000407900 - AL LIMITE S.R.L. Tipo de cliente: 6 - Recarga (R) Endereço: 160052…" at bounding box center [441, 190] width 882 height 380
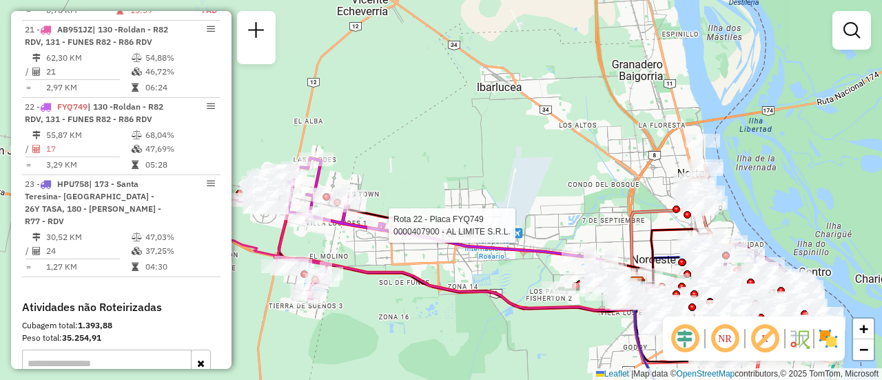
select select "**********"
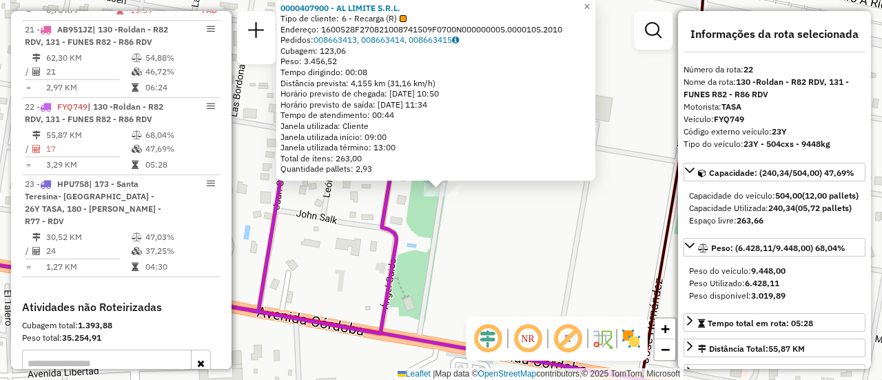
scroll to position [138, 0]
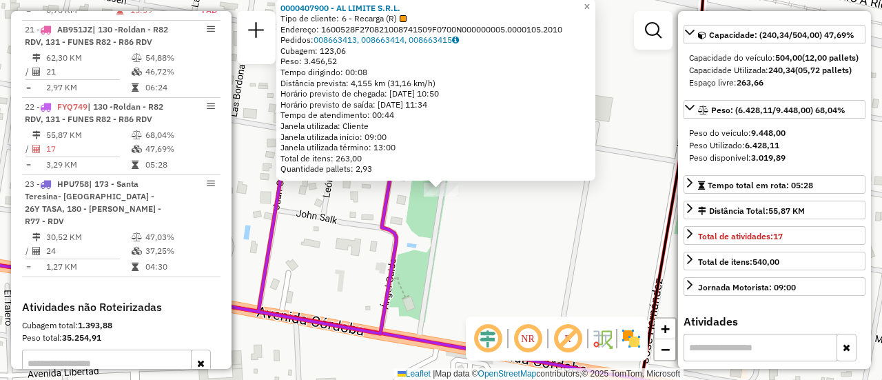
click at [499, 264] on div "0000407900 - AL LIMITE S.R.L. Tipo de cliente: 6 - Recarga (R) Endereço: 160052…" at bounding box center [441, 190] width 882 height 380
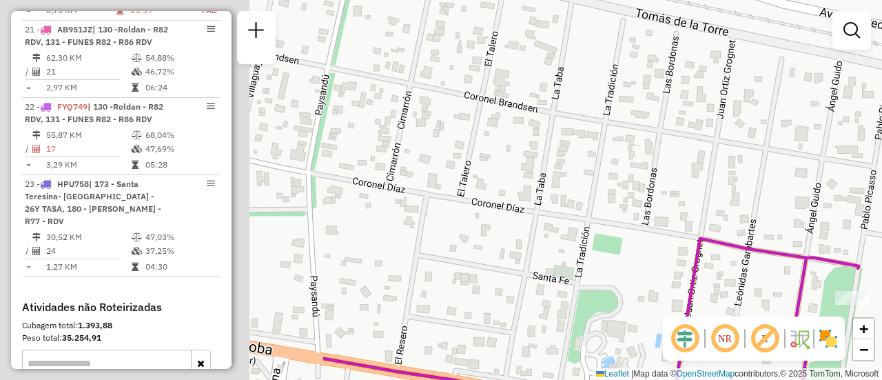
drag, startPoint x: 347, startPoint y: 184, endPoint x: 870, endPoint y: 303, distance: 537.0
click at [873, 311] on div "Janela de atendimento Grade de atendimento Capacidade Transportadoras Veículos …" at bounding box center [441, 190] width 882 height 380
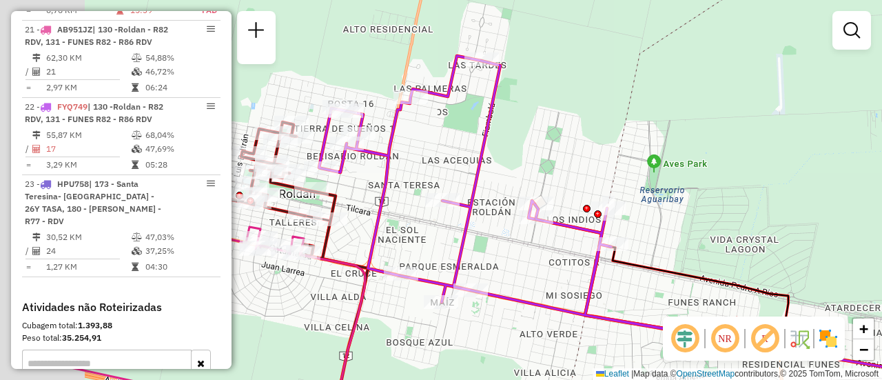
drag, startPoint x: 382, startPoint y: 181, endPoint x: 600, endPoint y: 251, distance: 229.4
click at [617, 280] on div "Janela de atendimento Grade de atendimento Capacidade Transportadoras Veículos …" at bounding box center [441, 190] width 882 height 380
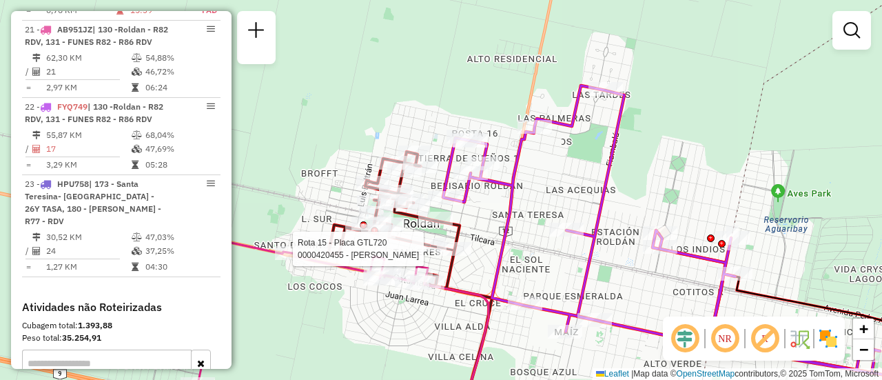
select select "**********"
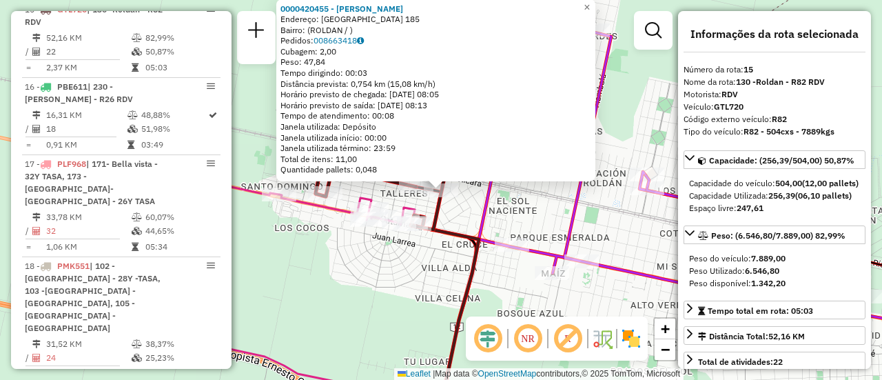
scroll to position [1658, 0]
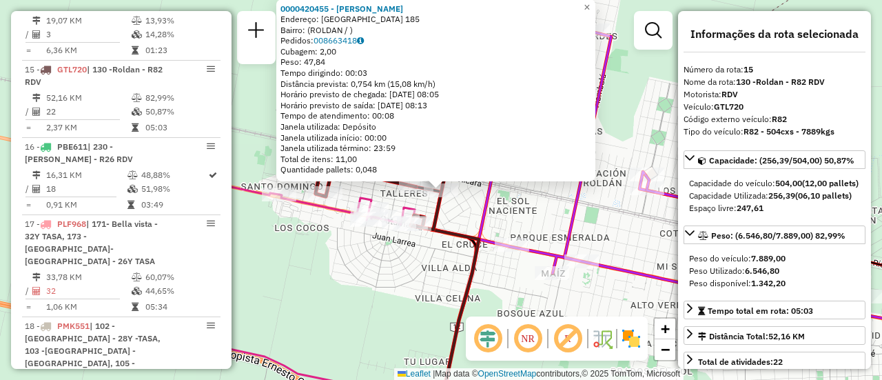
click at [507, 216] on div "0000420455 - [PERSON_NAME]: [GEOGRAPHIC_DATA] 185 Bairro: (ROLDAN / ) Pedidos: …" at bounding box center [441, 190] width 882 height 380
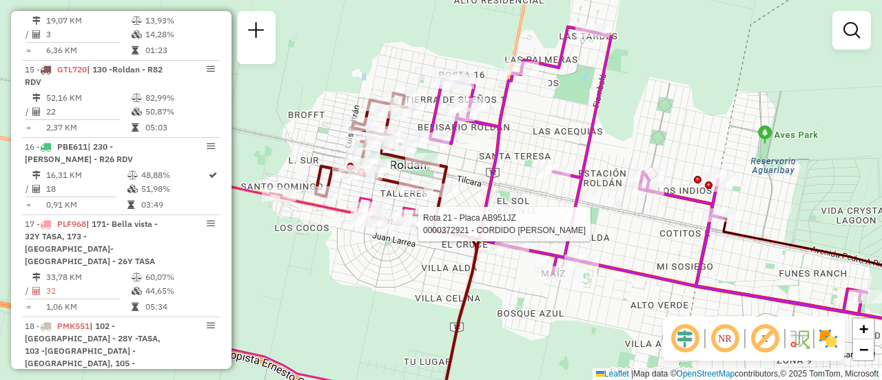
select select "**********"
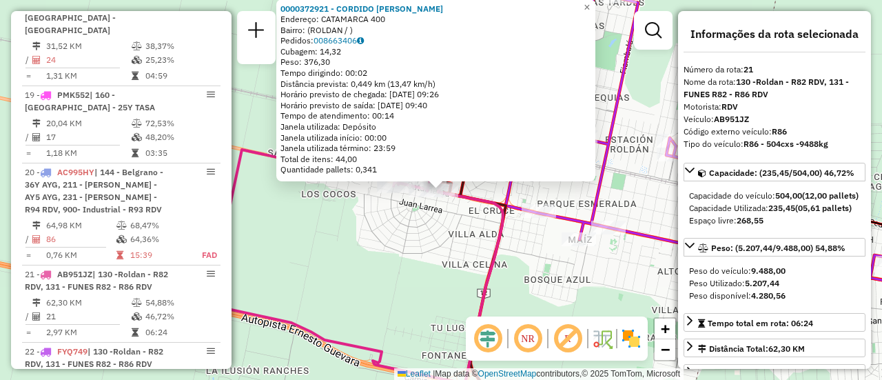
scroll to position [2170, 0]
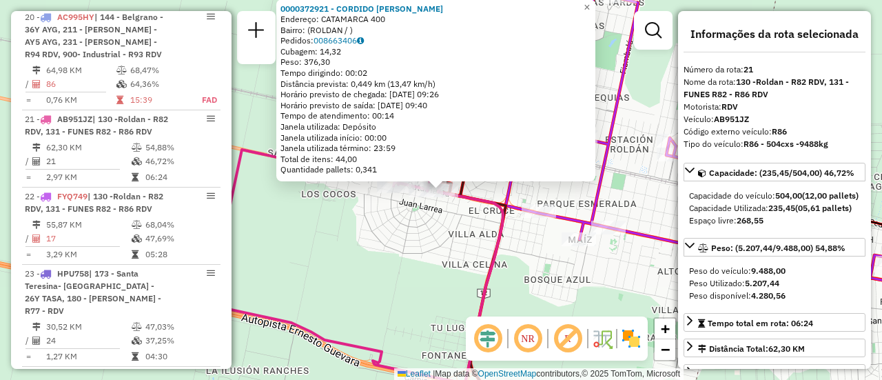
click at [462, 249] on div "0000372921 - CORDIDO [PERSON_NAME]: CATAMARCA 400 Bairro: (ROLDAN / ) Pedidos: …" at bounding box center [441, 190] width 882 height 380
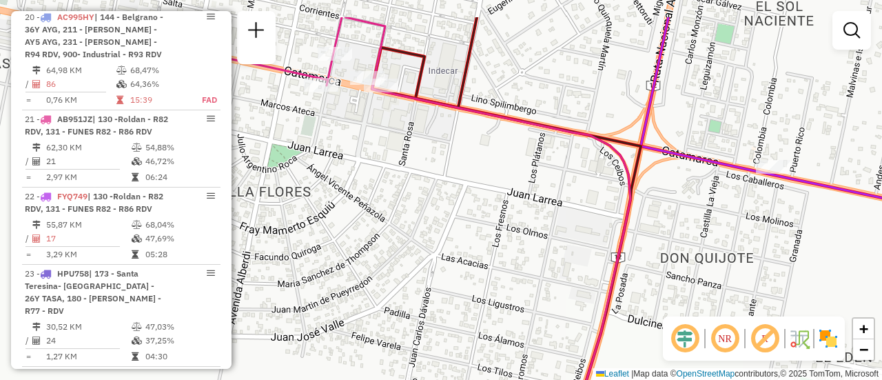
drag, startPoint x: 441, startPoint y: 74, endPoint x: 473, endPoint y: 227, distance: 156.2
click at [473, 227] on div "Janela de atendimento Grade de atendimento Capacidade Transportadoras Veículos …" at bounding box center [441, 190] width 882 height 380
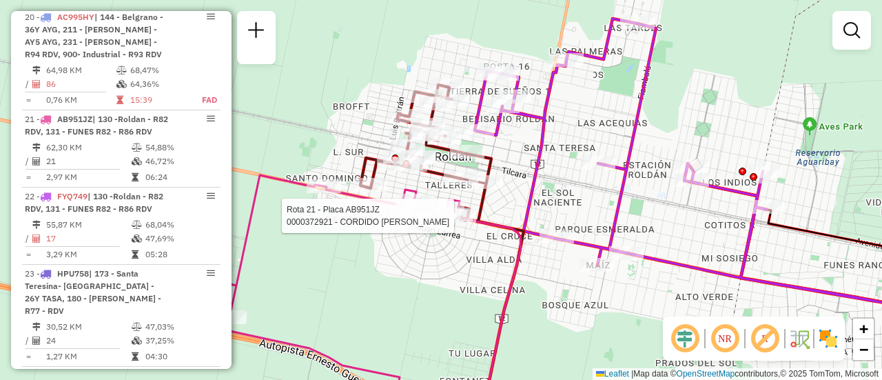
select select "**********"
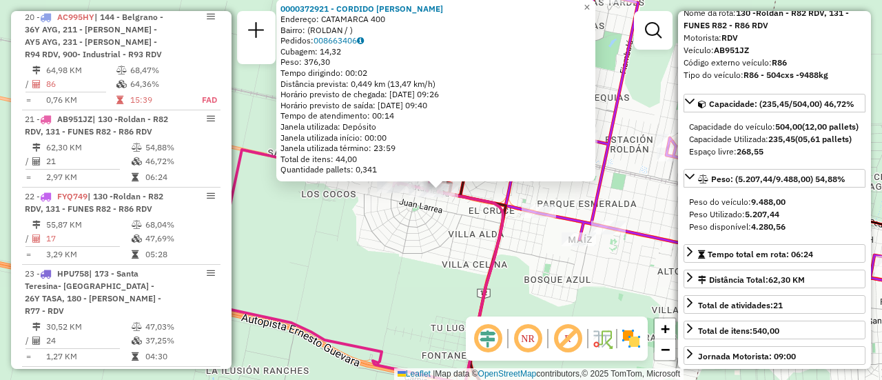
scroll to position [138, 0]
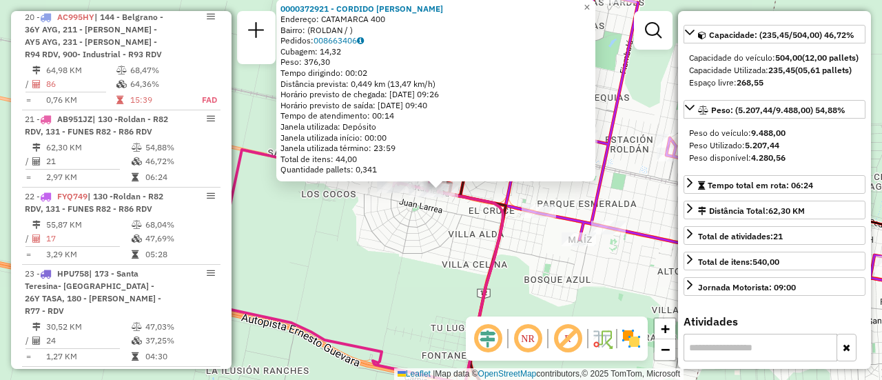
click at [427, 258] on div "0000372921 - CORDIDO VIVIANA BEATRIZ Endereço: CATAMARCA 400 Bairro: (ROLDAN / …" at bounding box center [441, 190] width 882 height 380
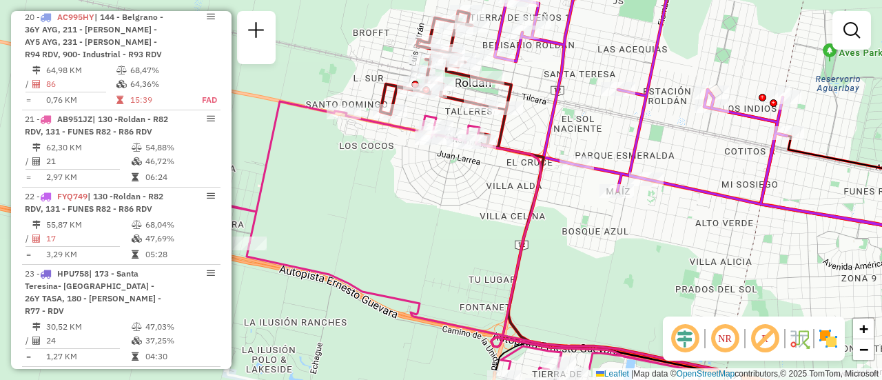
drag, startPoint x: 470, startPoint y: 264, endPoint x: 506, endPoint y: 265, distance: 35.9
click at [506, 278] on div "Janela de atendimento Grade de atendimento Capacidade Transportadoras Veículos …" at bounding box center [441, 190] width 882 height 380
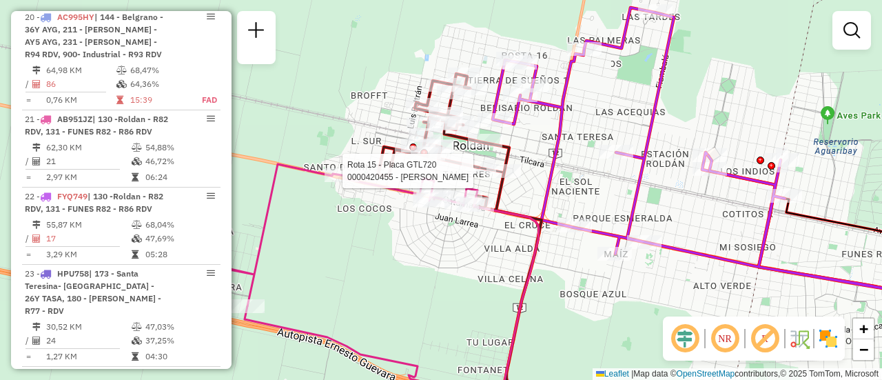
select select "**********"
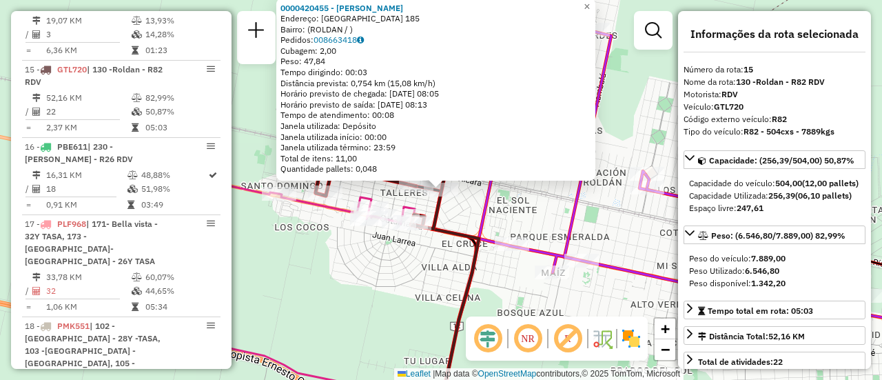
scroll to position [69, 0]
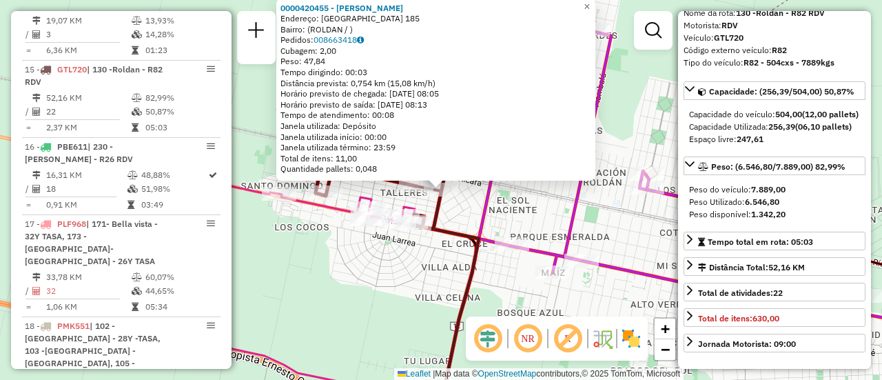
click at [441, 275] on div "0000420455 - BAROLDI NANCI ESTER Endereço: BUENOS AIRES 185 Bairro: (ROLDAN / )…" at bounding box center [441, 190] width 882 height 380
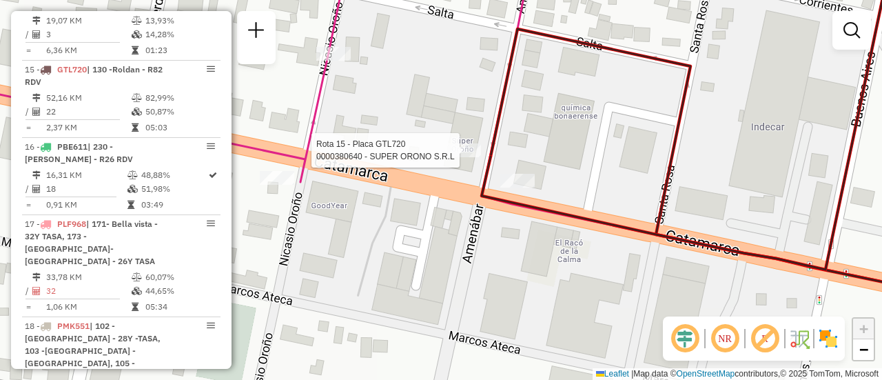
select select "**********"
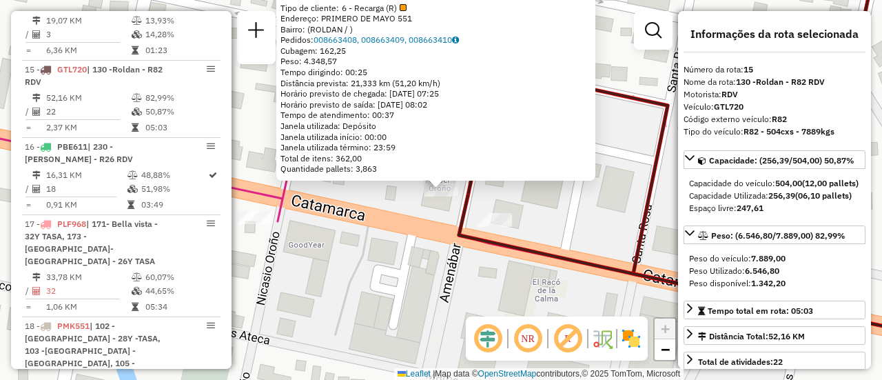
click at [379, 211] on div "0000380640 - SUPER ORONO S.R.L Tipo de cliente: 6 - Recarga (R) Endereço: PRIME…" at bounding box center [441, 190] width 882 height 380
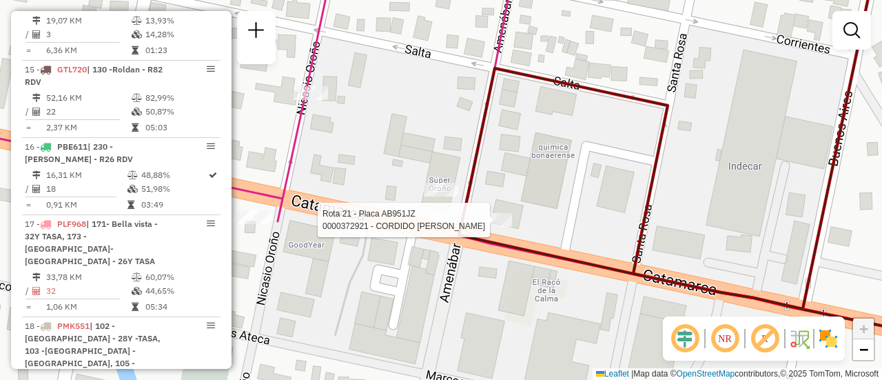
select select "**********"
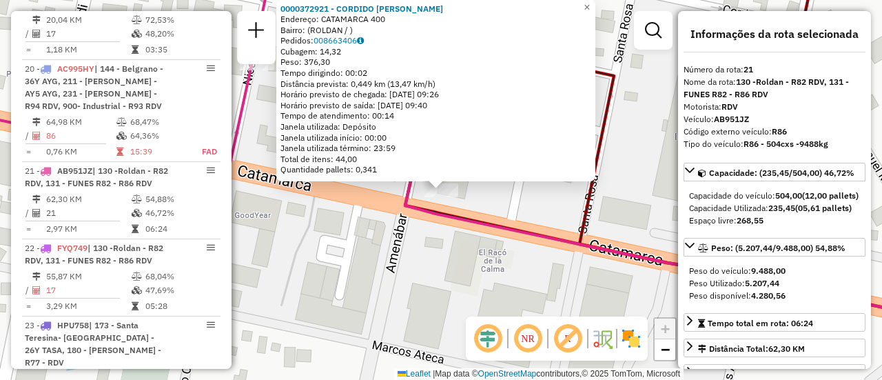
scroll to position [2170, 0]
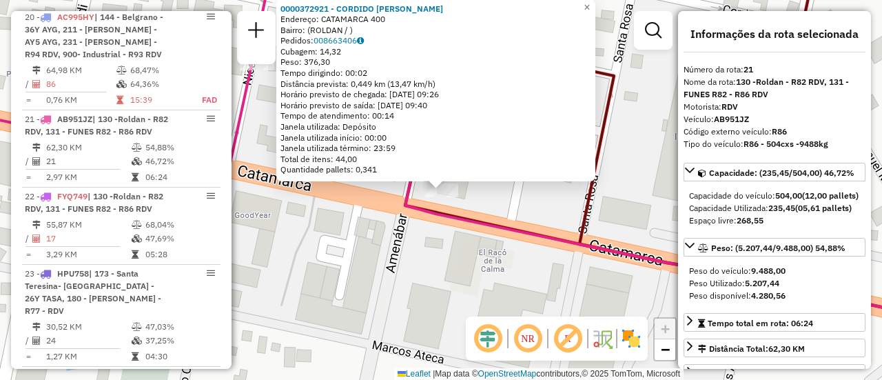
click at [364, 258] on div "0000372921 - CORDIDO VIVIANA BEATRIZ Endereço: CATAMARCA 400 Bairro: (ROLDAN / …" at bounding box center [441, 190] width 882 height 380
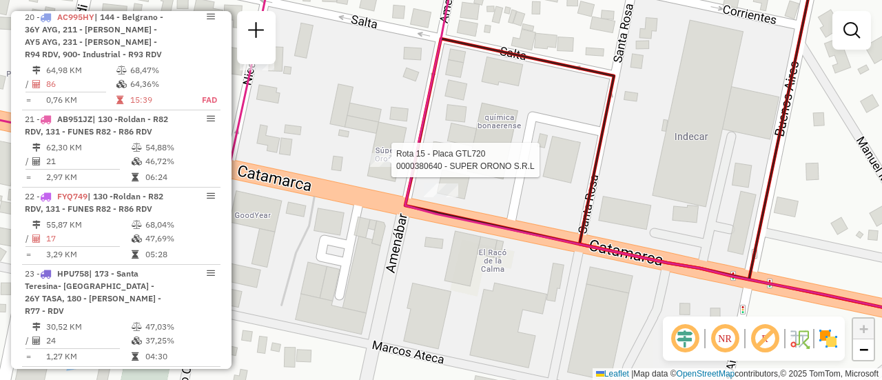
select select "**********"
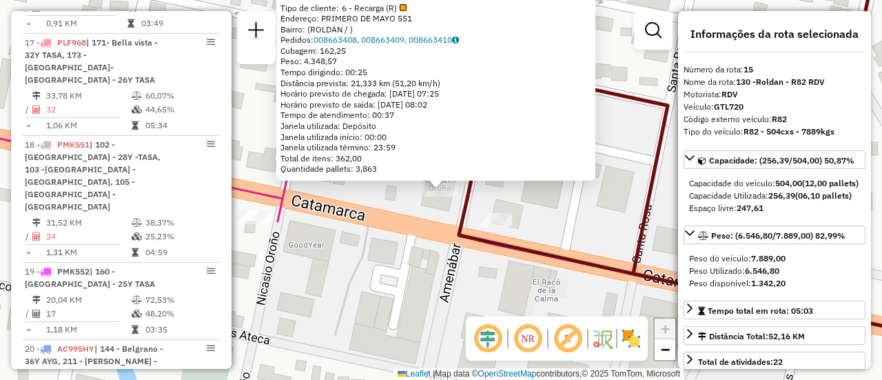
scroll to position [1658, 0]
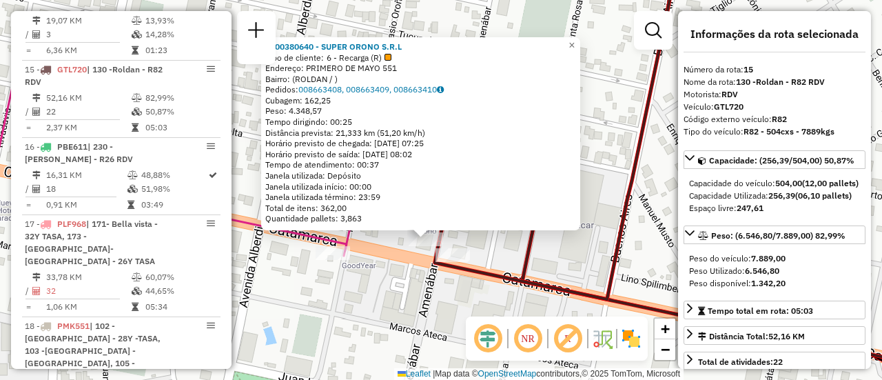
click at [411, 289] on div "0000380640 - SUPER ORONO S.R.L Tipo de cliente: 6 - Recarga (R) Endereço: PRIME…" at bounding box center [441, 190] width 882 height 380
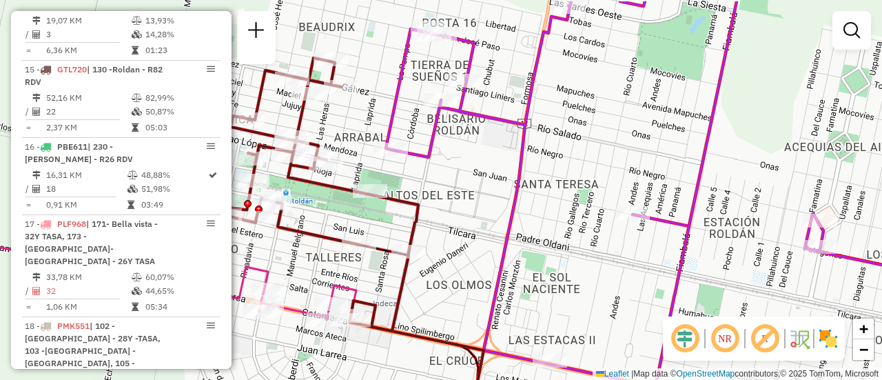
drag, startPoint x: 530, startPoint y: 243, endPoint x: 460, endPoint y: 285, distance: 81.5
click at [460, 285] on div "Janela de atendimento Grade de atendimento Capacidade Transportadoras Veículos …" at bounding box center [441, 190] width 882 height 380
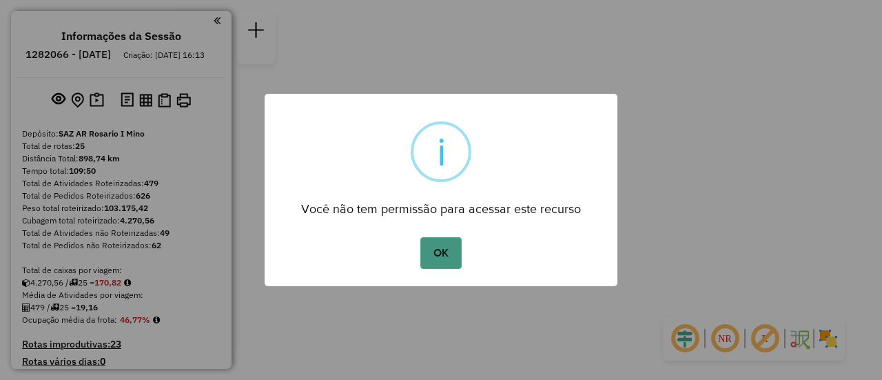
click at [442, 258] on button "OK" at bounding box center [440, 253] width 41 height 32
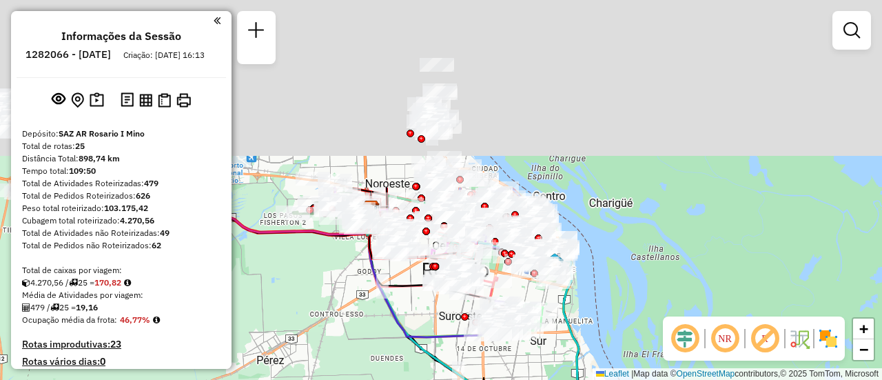
drag, startPoint x: 434, startPoint y: 181, endPoint x: 469, endPoint y: 412, distance: 233.5
click at [469, 379] on html "Aguarde... Pop-up bloqueado! Seu navegador bloqueou automáticamente a abertura …" at bounding box center [441, 190] width 882 height 380
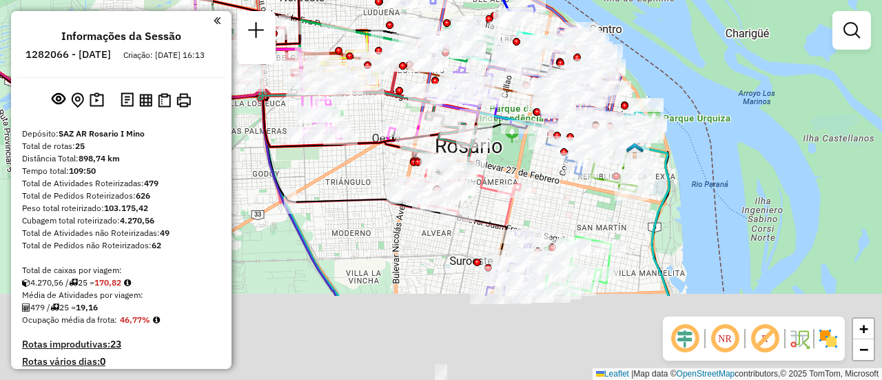
drag, startPoint x: 574, startPoint y: 346, endPoint x: 554, endPoint y: 196, distance: 151.5
click at [554, 196] on div "Janela de atendimento Grade de atendimento Capacidade Transportadoras Veículos …" at bounding box center [441, 190] width 882 height 380
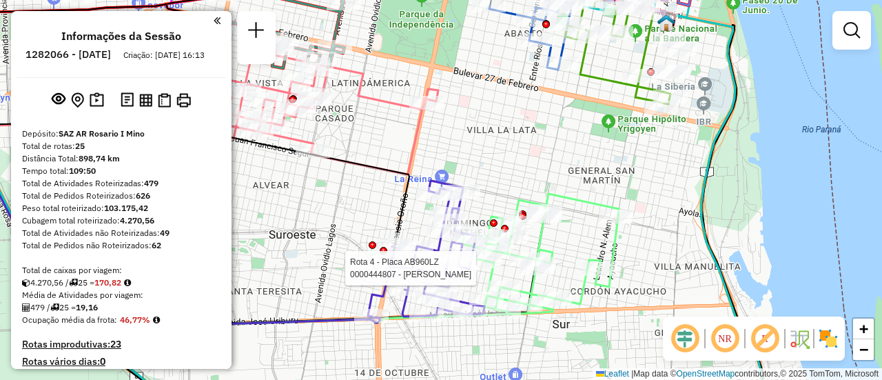
select select "**********"
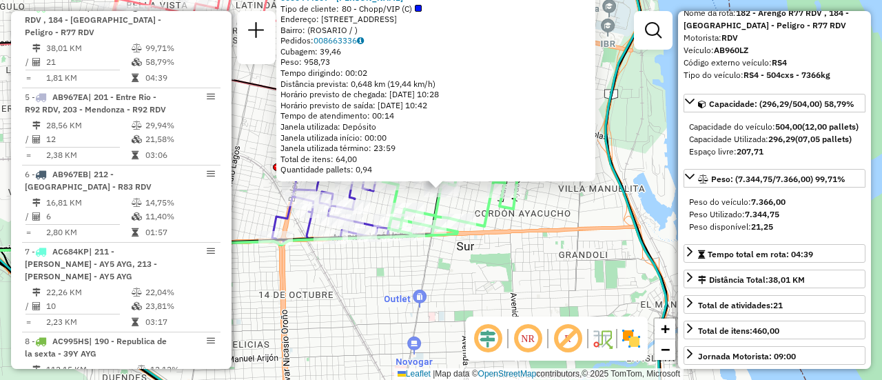
scroll to position [138, 0]
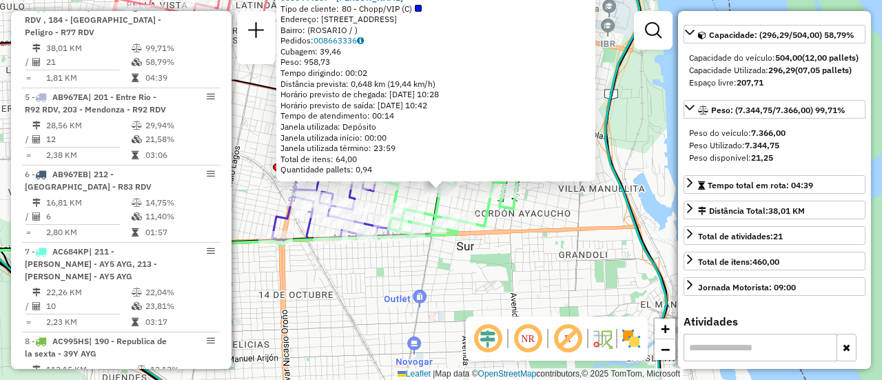
click at [507, 298] on div "0000444807 - ROMERO MARCOS FERNANDO Tipo de cliente: 80 - Chopp/VIP (C) Endereç…" at bounding box center [441, 190] width 882 height 380
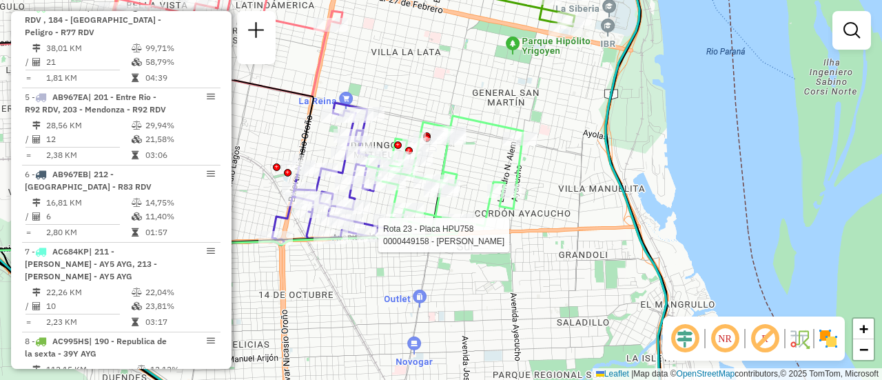
select select "**********"
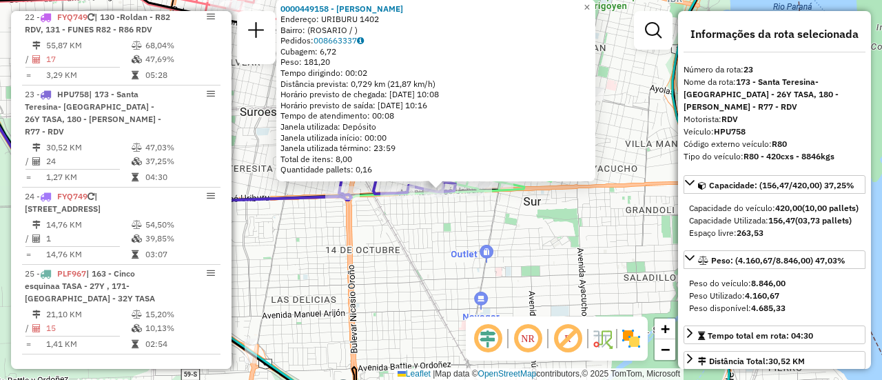
scroll to position [69, 0]
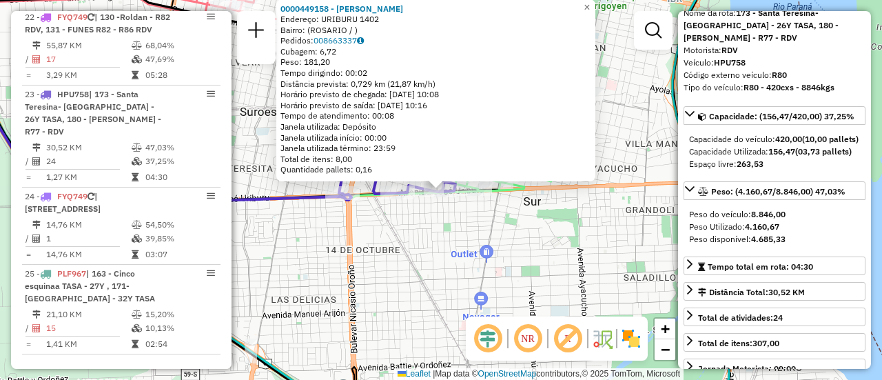
drag, startPoint x: 493, startPoint y: 248, endPoint x: 486, endPoint y: 228, distance: 21.1
click at [493, 248] on div "0000449158 - YPPOLITI CARINA MARIELA Endereço: URIBURU 1402 Bairro: (ROSARIO / …" at bounding box center [441, 190] width 882 height 380
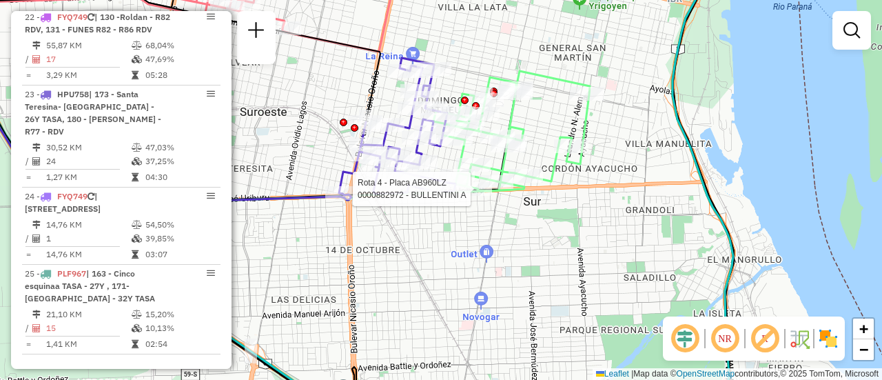
select select "**********"
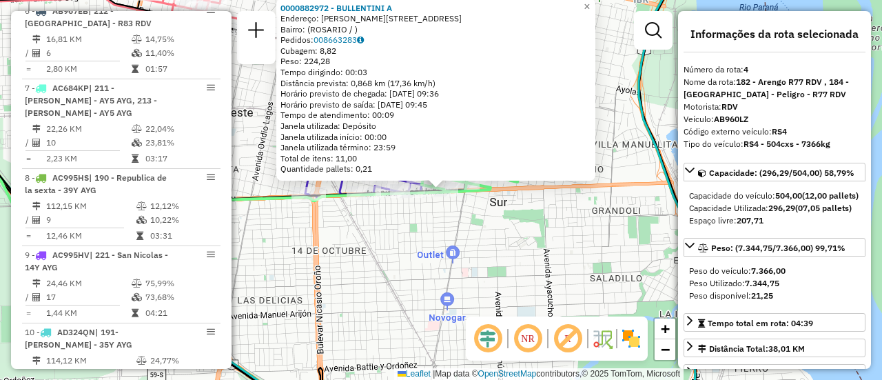
scroll to position [722, 0]
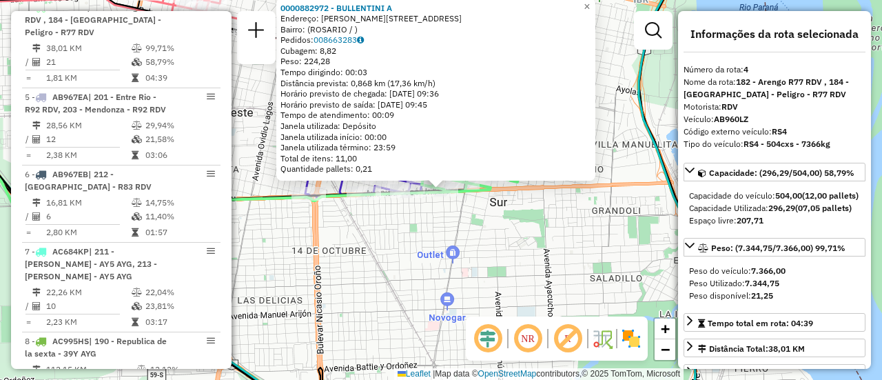
click at [473, 251] on div "0000882972 - BULLENTINI A Endereço: AVDA URIBURU 1106 Bairro: (ROSARIO / ) Pedi…" at bounding box center [441, 190] width 882 height 380
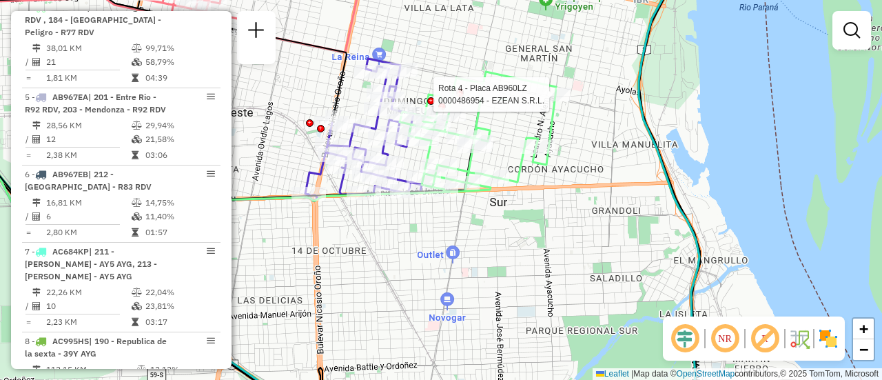
select select "**********"
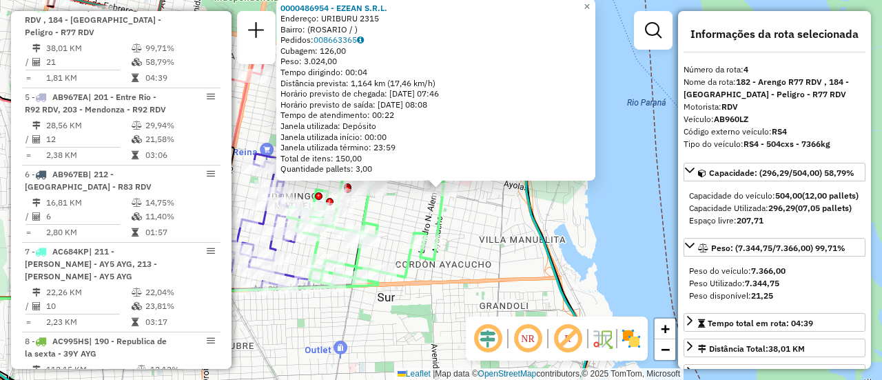
click at [471, 243] on div "0000486954 - EZEAN S.R.L. Endereço: URIBURU 2315 Bairro: (ROSARIO / ) Pedidos: …" at bounding box center [441, 190] width 882 height 380
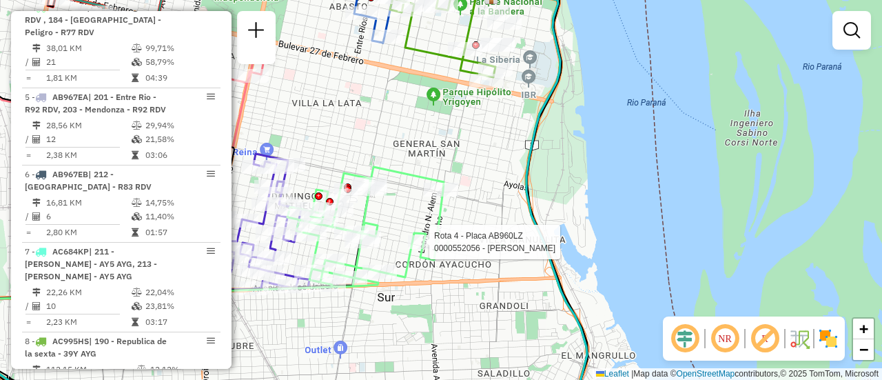
select select "**********"
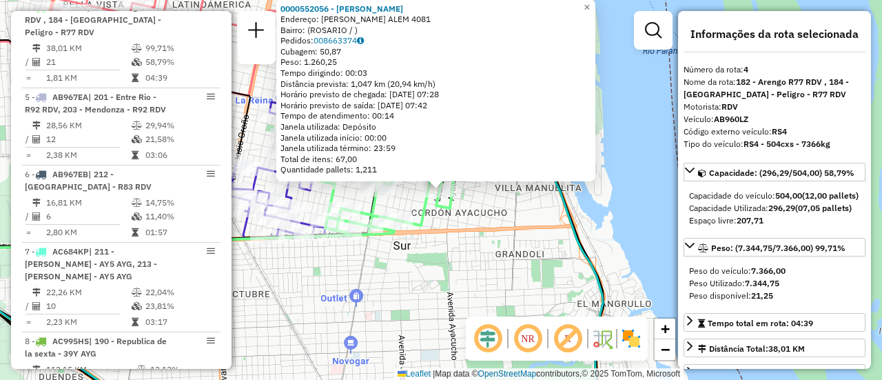
click at [451, 264] on div "0000552056 - Li Xiaoyan Endereço: LEANDRO N. ALEM 4081 Bairro: (ROSARIO / ) Ped…" at bounding box center [441, 190] width 882 height 380
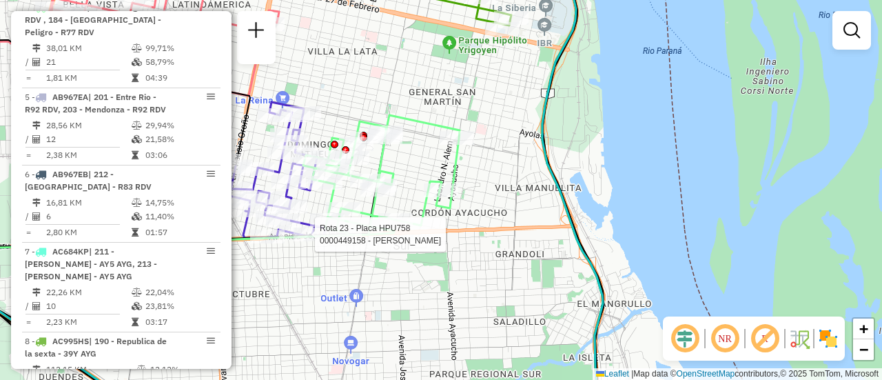
select select "**********"
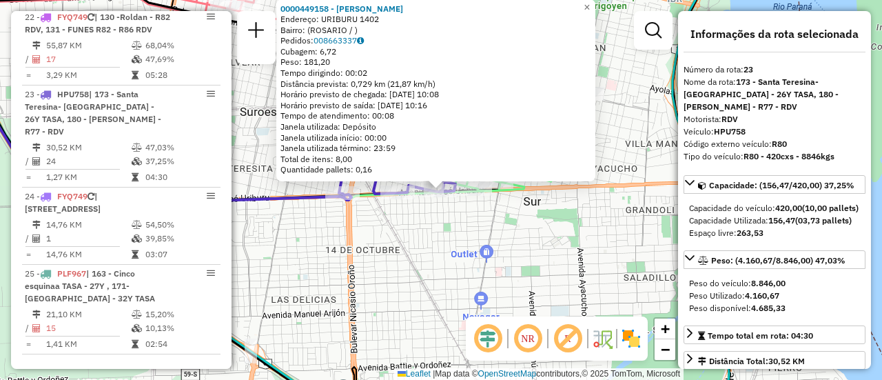
scroll to position [69, 0]
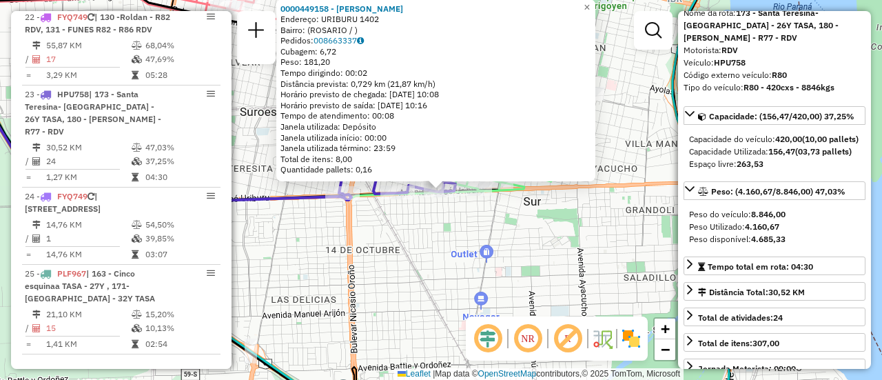
click at [483, 259] on div "0000449158 - YPPOLITI CARINA MARIELA Endereço: URIBURU 1402 Bairro: (ROSARIO / …" at bounding box center [441, 190] width 882 height 380
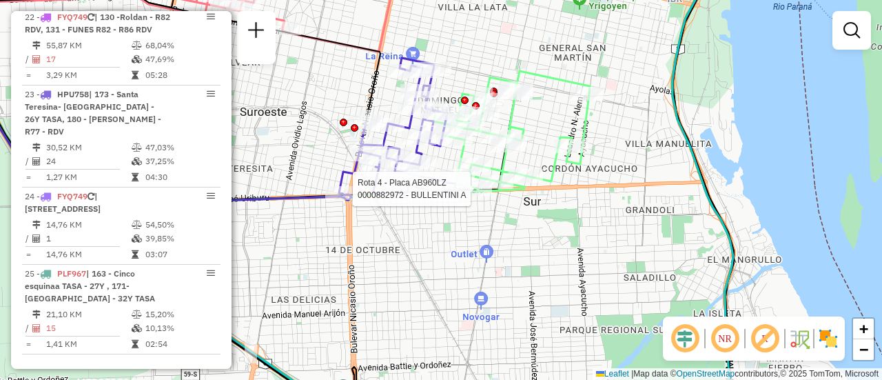
select select "**********"
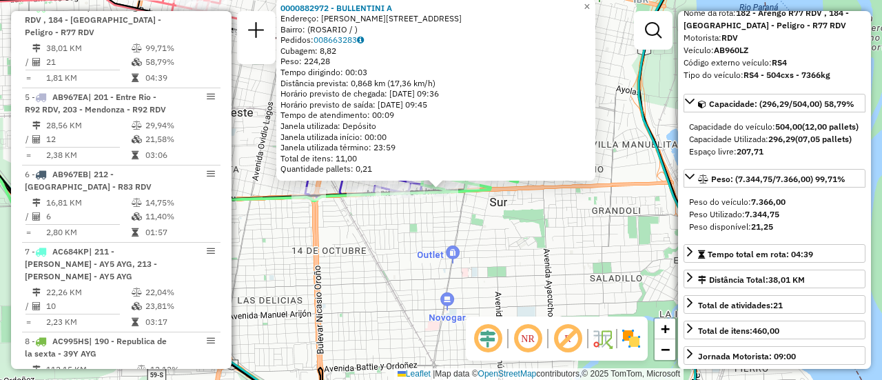
click at [492, 266] on div "0000882972 - BULLENTINI A Endereço: AVDA URIBURU 1106 Bairro: (ROSARIO / ) Pedi…" at bounding box center [441, 190] width 882 height 380
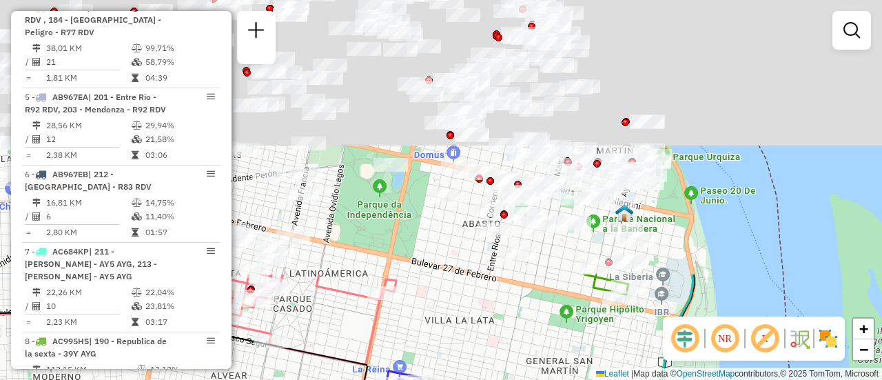
drag, startPoint x: 290, startPoint y: 100, endPoint x: 312, endPoint y: 412, distance: 312.9
click at [312, 379] on html "Aguarde... Pop-up bloqueado! Seu navegador bloqueou automáticamente a abertura …" at bounding box center [441, 190] width 882 height 380
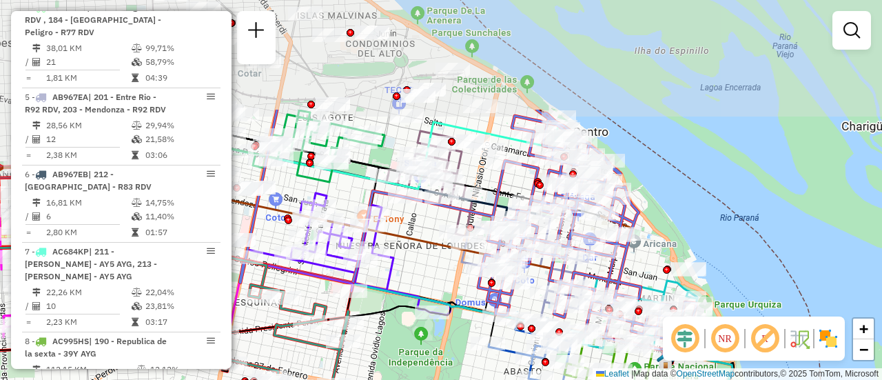
drag, startPoint x: 373, startPoint y: 245, endPoint x: 413, endPoint y: 392, distance: 152.8
click at [413, 379] on html "Aguarde... Pop-up bloqueado! Seu navegador bloqueou automáticamente a abertura …" at bounding box center [441, 190] width 882 height 380
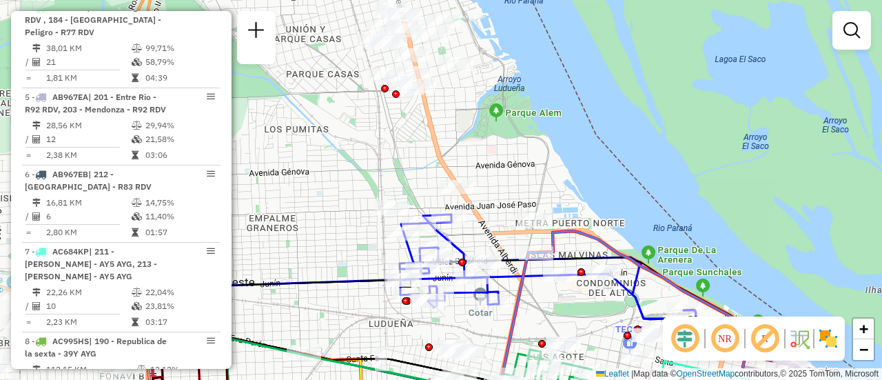
drag, startPoint x: 365, startPoint y: 83, endPoint x: 596, endPoint y: 322, distance: 332.3
click at [596, 322] on div "Janela de atendimento Grade de atendimento Capacidade Transportadoras Veículos …" at bounding box center [441, 190] width 882 height 380
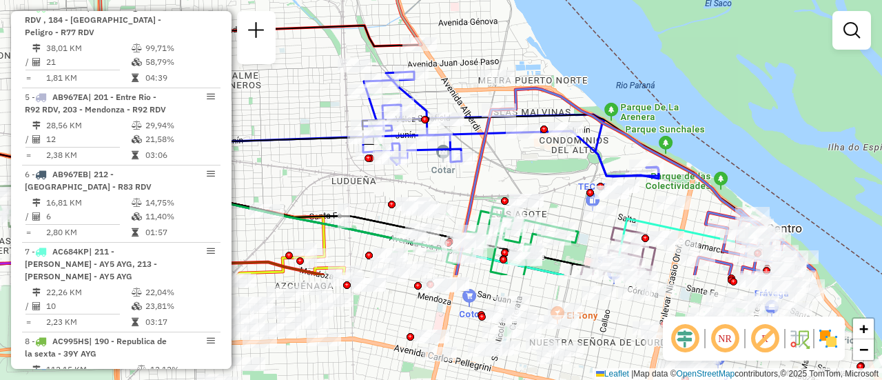
drag, startPoint x: 540, startPoint y: 285, endPoint x: 522, endPoint y: 192, distance: 94.7
click at [522, 192] on div "Janela de atendimento Grade de atendimento Capacidade Transportadoras Veículos …" at bounding box center [441, 190] width 882 height 380
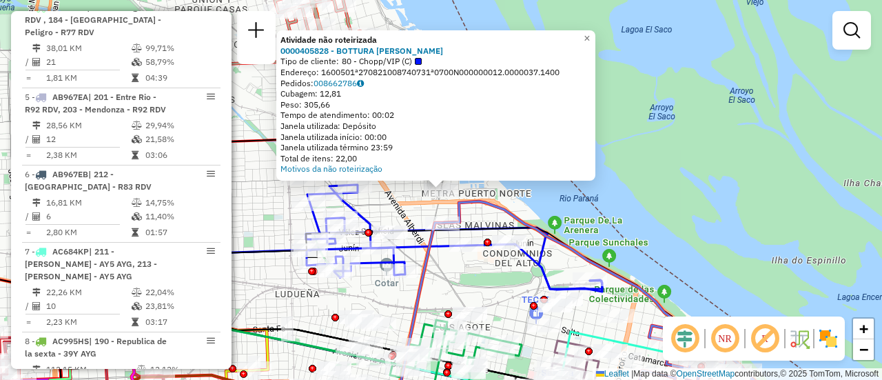
click at [457, 269] on div "Atividade não roteirizada 0000405828 - BOTTURA DIEGO F Tipo de cliente: 80 - Ch…" at bounding box center [441, 190] width 882 height 380
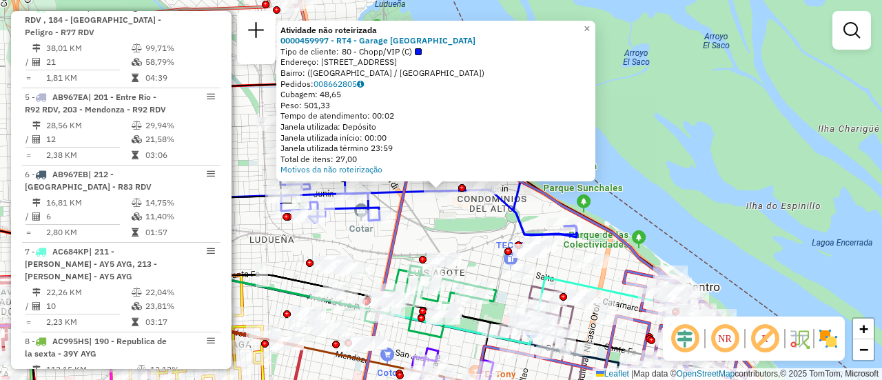
click at [429, 237] on div "Atividade não roteirizada 0000459997 - RT4 - Garage Italia Tipo de cliente: 80 …" at bounding box center [441, 190] width 882 height 380
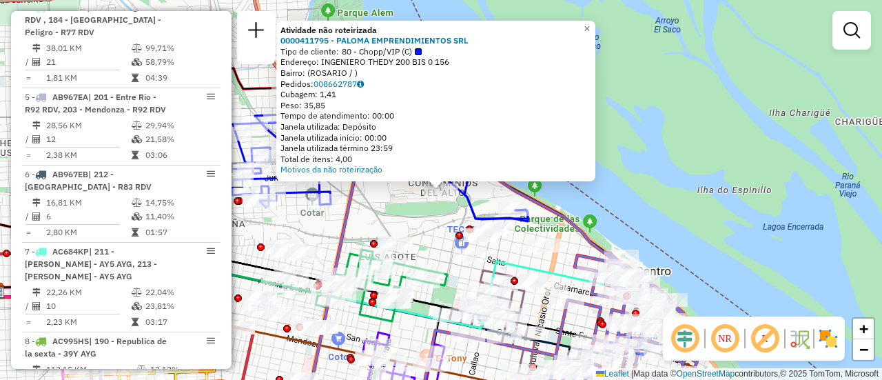
click at [402, 213] on div "Atividade não roteirizada 0000411795 - PALOMA EMPRENDIMIENTOS SRL Tipo de clien…" at bounding box center [441, 190] width 882 height 380
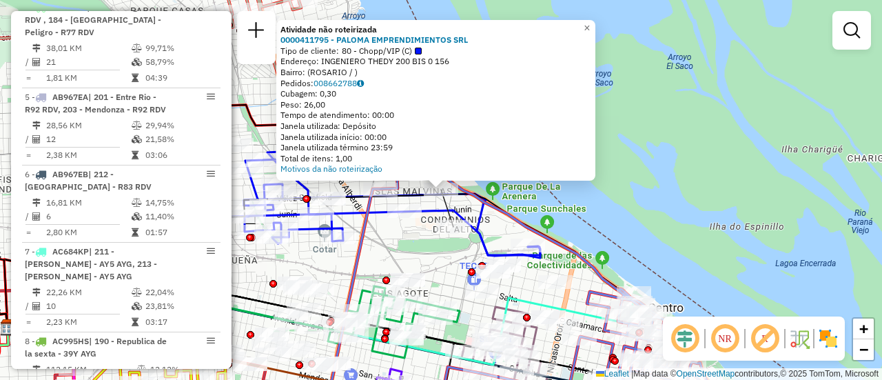
click at [404, 241] on div "Atividade não roteirizada 0000411795 - PALOMA EMPRENDIMIENTOS SRL Tipo de clien…" at bounding box center [441, 190] width 882 height 380
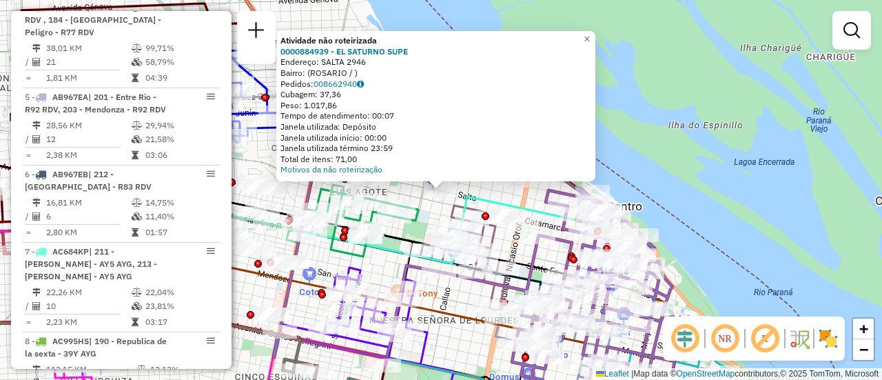
click at [437, 297] on div "Rota 20 - Placa AC995HY 0000549845 - Ram�n Luis Toledo Atividade não roteirizad…" at bounding box center [441, 190] width 882 height 380
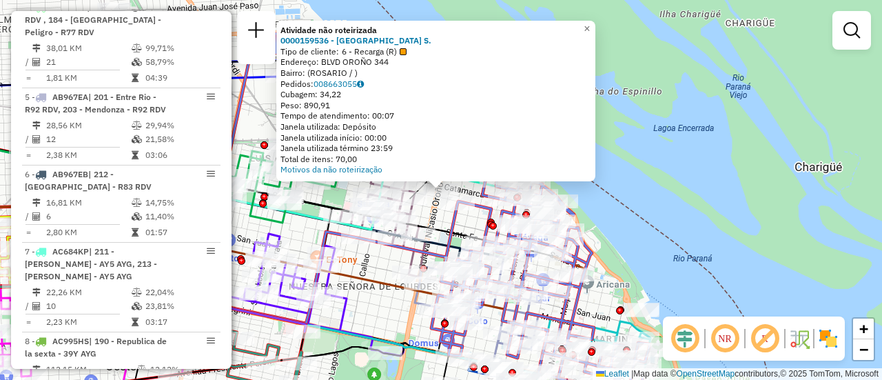
click at [438, 219] on div "Atividade não roteirizada 0000159536 - LA GUAYRA S. Tipo de cliente: 6 - Recarg…" at bounding box center [441, 190] width 882 height 380
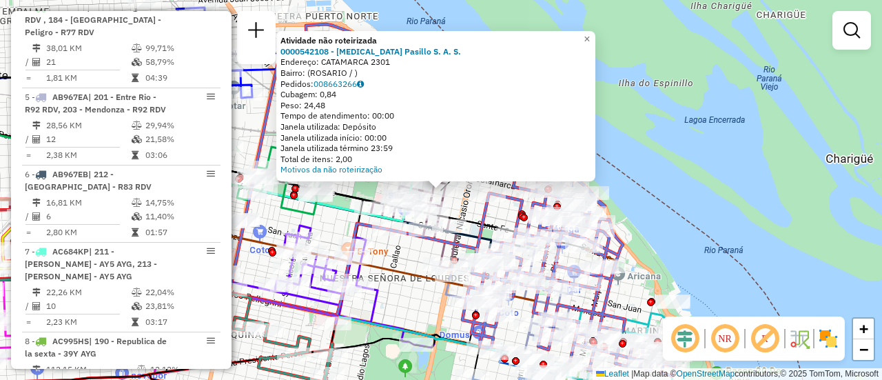
click at [404, 249] on div "Atividade não roteirizada 0000542108 - Gastro Pasillo S. A. S. Endereço: CATAMA…" at bounding box center [441, 190] width 882 height 380
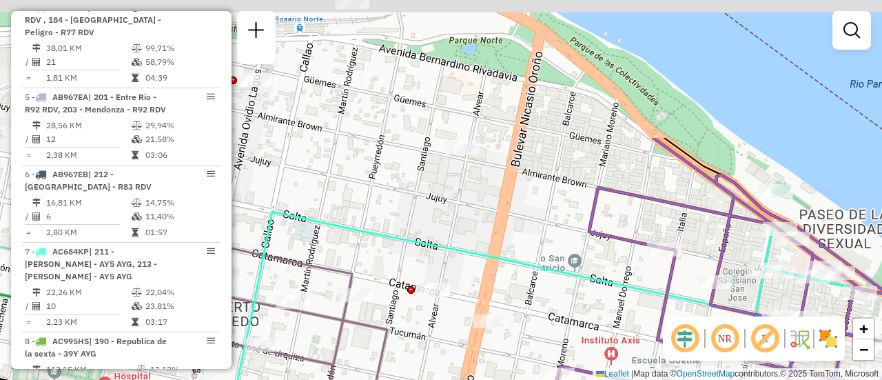
drag, startPoint x: 456, startPoint y: 147, endPoint x: 446, endPoint y: 298, distance: 151.9
click at [440, 321] on div "Janela de atendimento Grade de atendimento Capacidade Transportadoras Veículos …" at bounding box center [441, 190] width 882 height 380
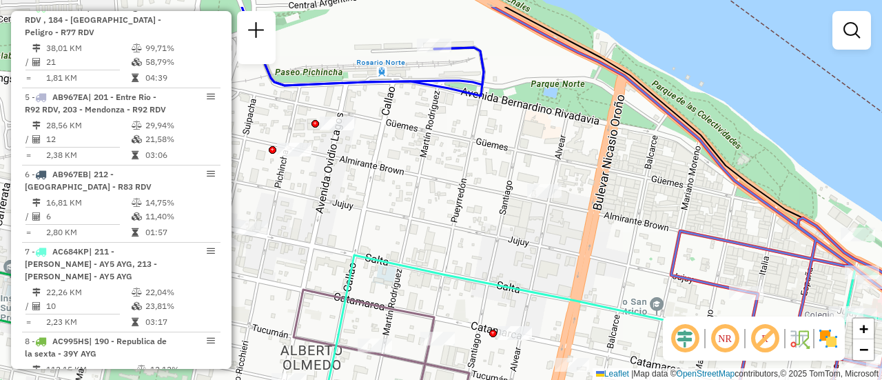
drag, startPoint x: 454, startPoint y: 220, endPoint x: 631, endPoint y: 267, distance: 183.2
click at [631, 268] on div "Janela de atendimento Grade de atendimento Capacidade Transportadoras Veículos …" at bounding box center [441, 190] width 882 height 380
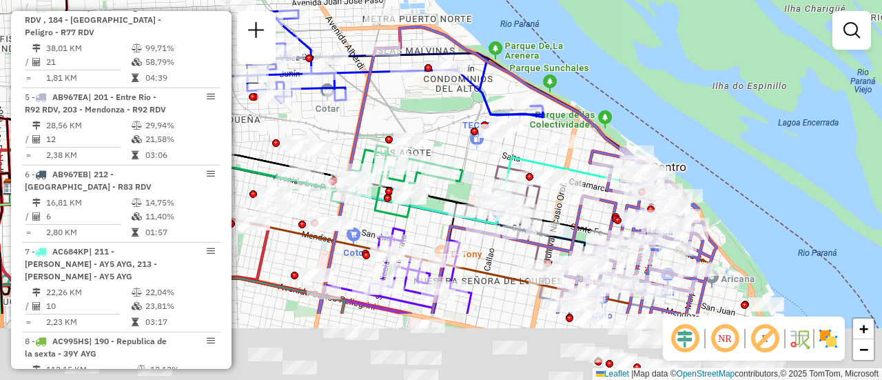
drag, startPoint x: 436, startPoint y: 317, endPoint x: 428, endPoint y: 194, distance: 122.9
click at [428, 194] on icon at bounding box center [322, 179] width 624 height 90
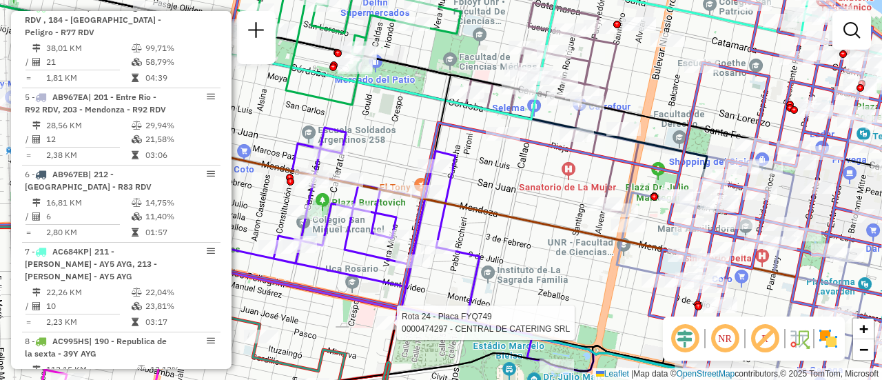
select select "**********"
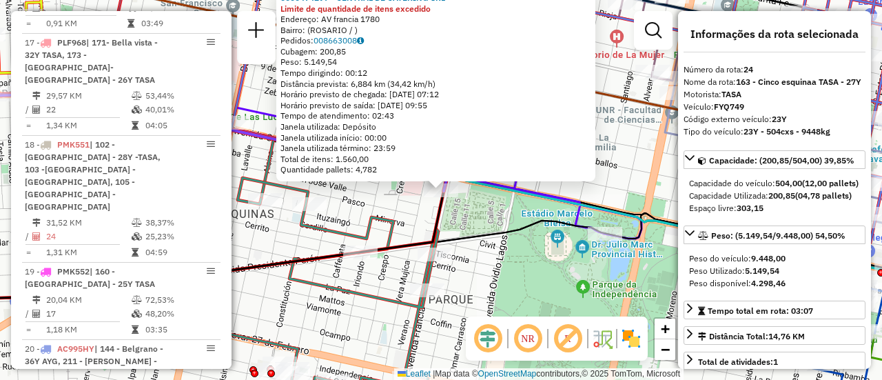
scroll to position [2439, 0]
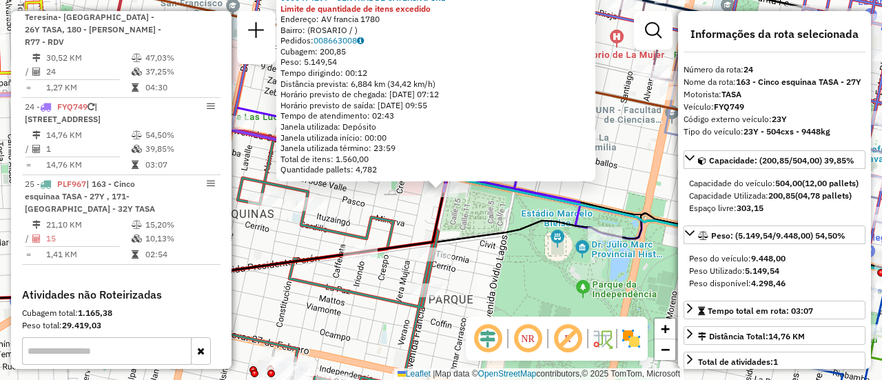
click at [383, 307] on icon at bounding box center [292, 298] width 294 height 240
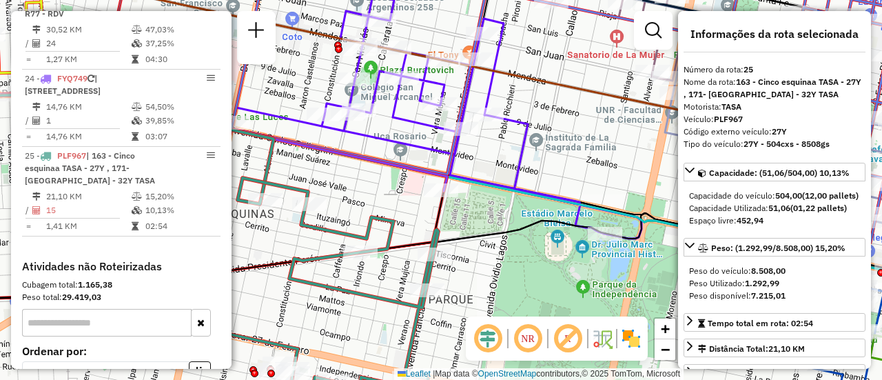
scroll to position [2489, 0]
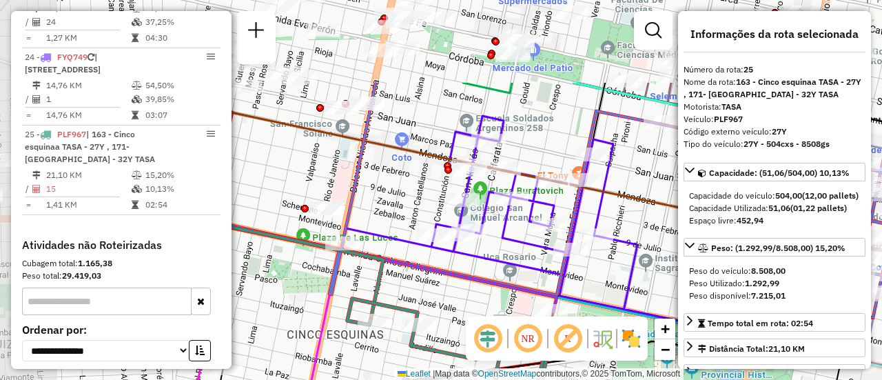
drag, startPoint x: 352, startPoint y: 187, endPoint x: 465, endPoint y: 300, distance: 159.8
click at [465, 309] on div "Janela de atendimento Grade de atendimento Capacidade Transportadoras Veículos …" at bounding box center [441, 190] width 882 height 380
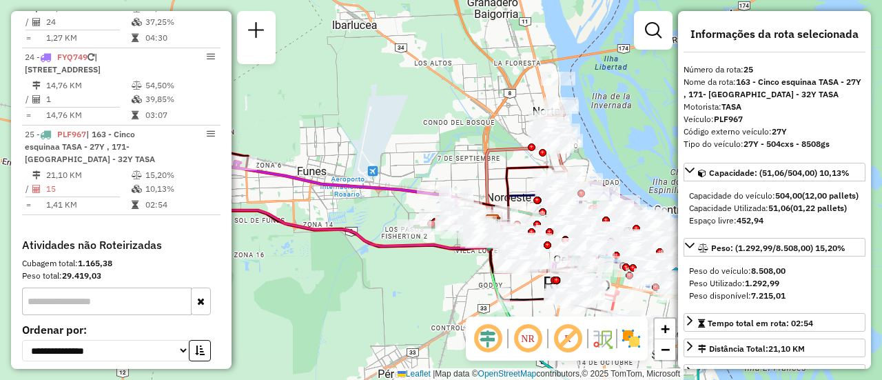
drag, startPoint x: 300, startPoint y: 248, endPoint x: 477, endPoint y: 294, distance: 182.2
click at [477, 294] on div "Janela de atendimento Grade de atendimento Capacidade Transportadoras Veículos …" at bounding box center [441, 190] width 882 height 380
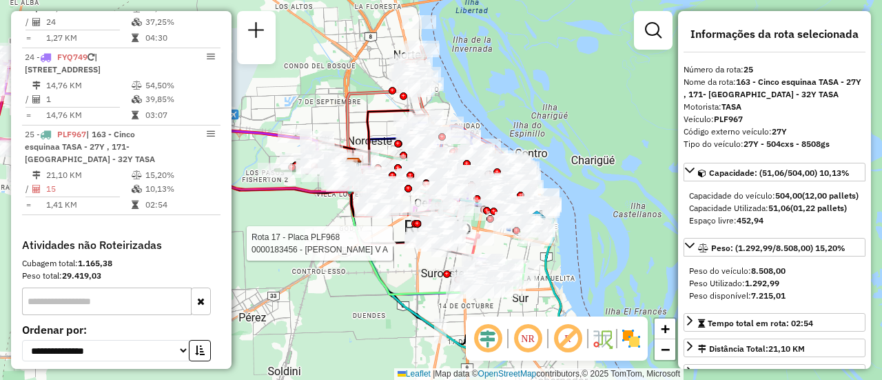
drag, startPoint x: 330, startPoint y: 197, endPoint x: 191, endPoint y: 136, distance: 152.1
click at [191, 136] on hb-router-mapa "Informações da Sessão 1282066 - 25/09/2025 Criação: 24/09/2025 16:13 Depósito: …" at bounding box center [441, 190] width 882 height 380
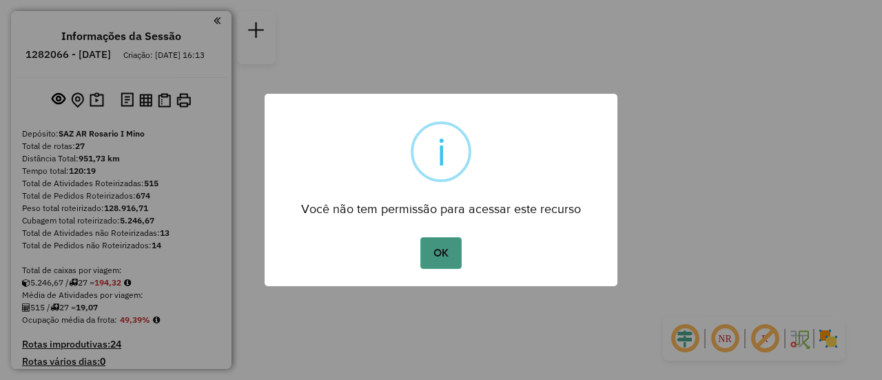
click at [437, 255] on button "OK" at bounding box center [440, 253] width 41 height 32
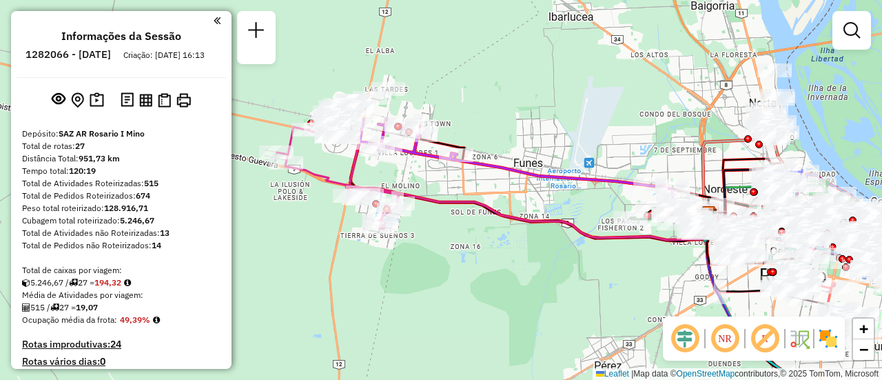
drag, startPoint x: 405, startPoint y: 99, endPoint x: 424, endPoint y: 266, distance: 168.5
click at [424, 266] on div "Janela de atendimento Grade de atendimento Capacidade Transportadoras Veículos …" at bounding box center [441, 190] width 882 height 380
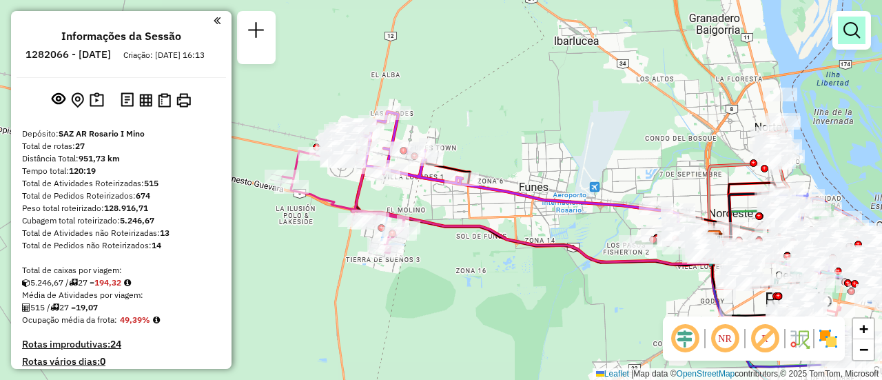
click at [854, 28] on em at bounding box center [851, 30] width 17 height 17
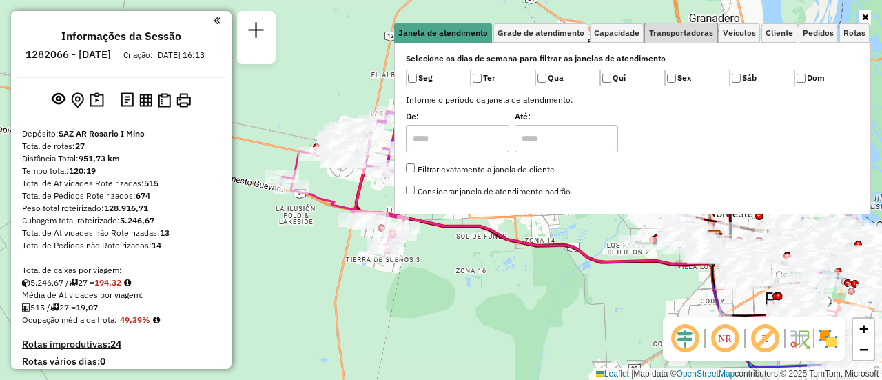
click at [703, 33] on span "Transportadoras" at bounding box center [681, 33] width 64 height 8
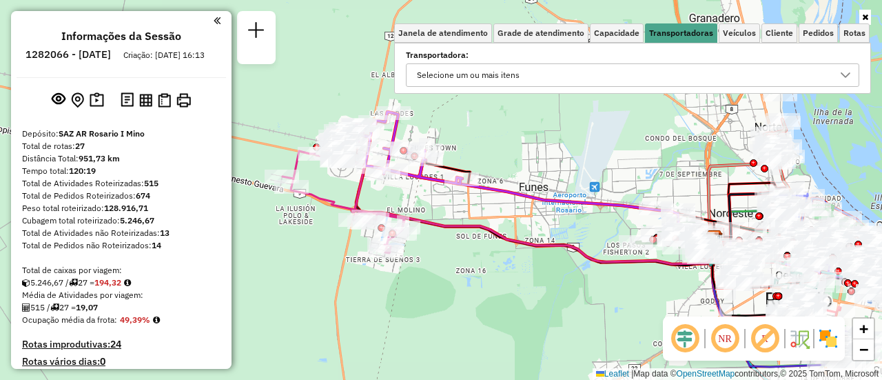
click at [842, 74] on icon at bounding box center [846, 75] width 10 height 6
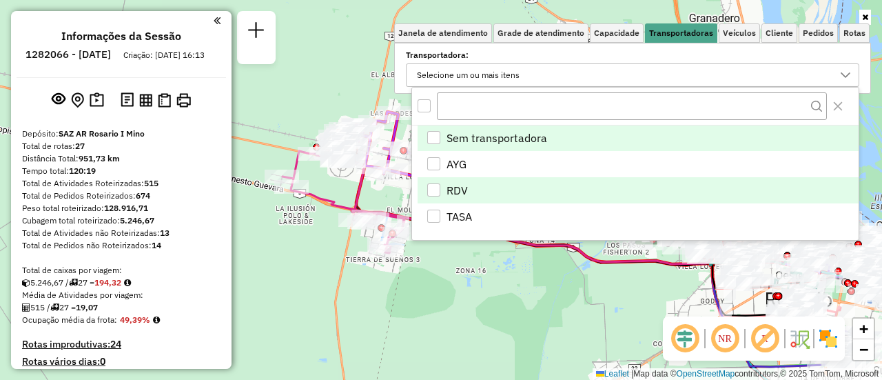
click at [437, 188] on div "RDV" at bounding box center [433, 189] width 13 height 13
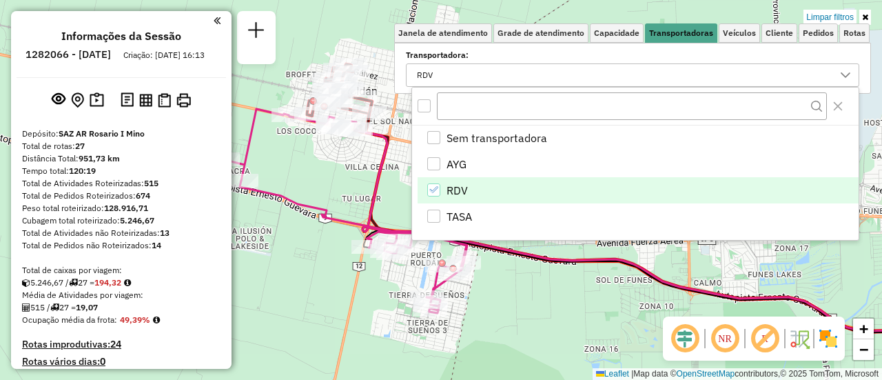
click at [340, 181] on div "Limpar filtros Janela de atendimento Grade de atendimento Capacidade Transporta…" at bounding box center [441, 190] width 882 height 380
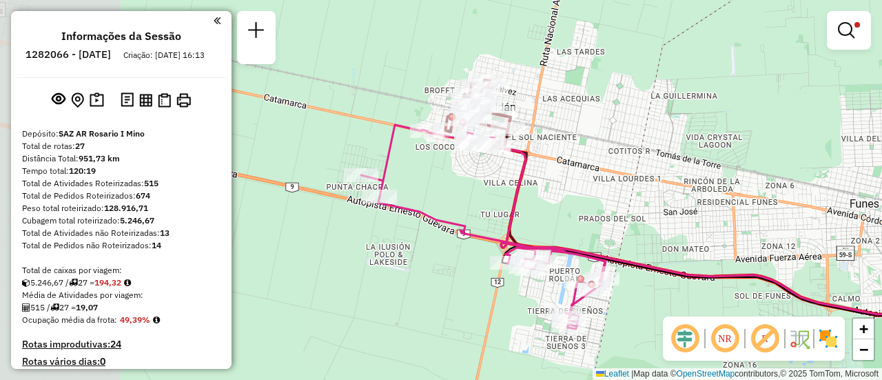
drag, startPoint x: 351, startPoint y: 183, endPoint x: 490, endPoint y: 198, distance: 139.4
click at [490, 198] on div "Limpar filtros Janela de atendimento Grade de atendimento Capacidade Transporta…" at bounding box center [441, 190] width 882 height 380
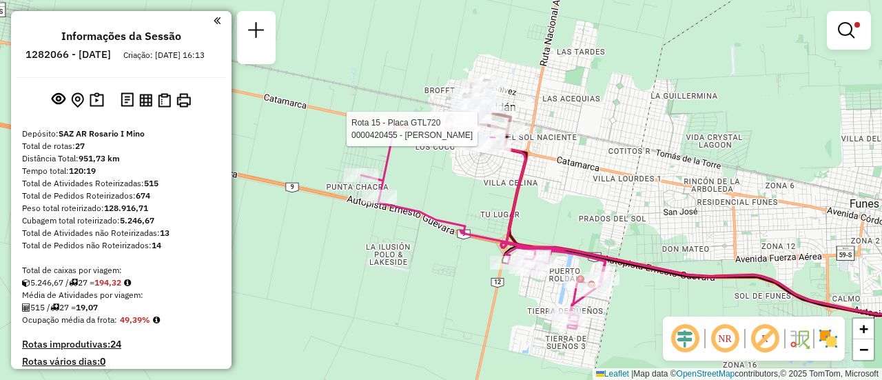
select select "**********"
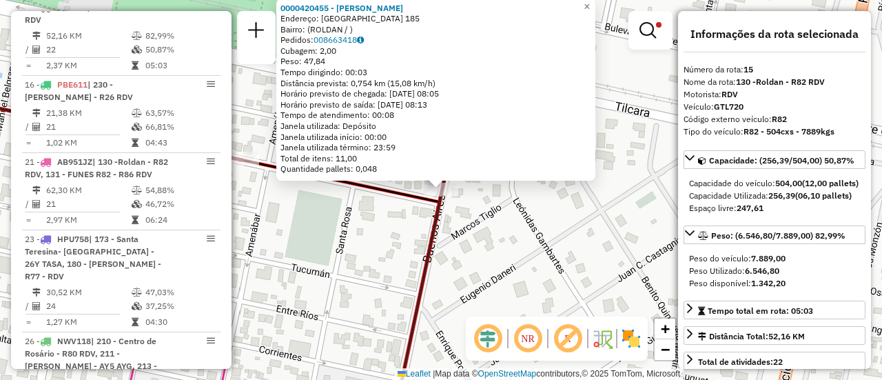
scroll to position [69, 0]
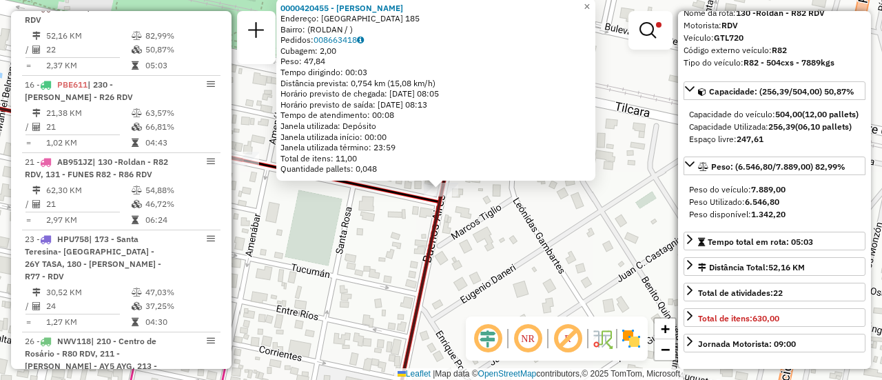
click at [537, 218] on div "0000420455 - [PERSON_NAME]: [GEOGRAPHIC_DATA] 185 Bairro: (ROLDAN / ) Pedidos: …" at bounding box center [441, 190] width 882 height 380
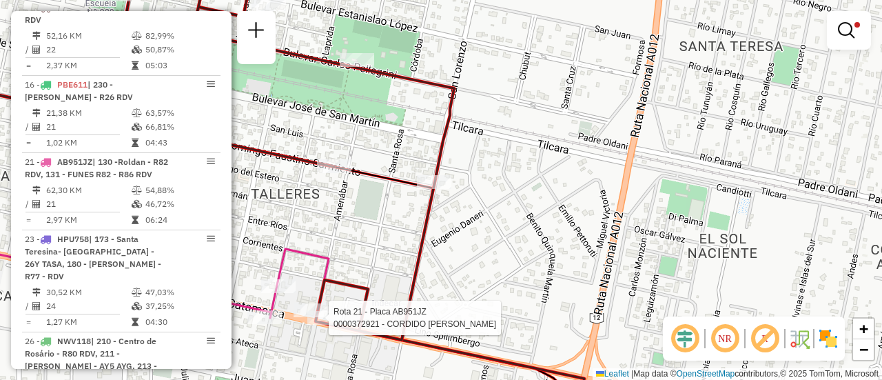
select select "**********"
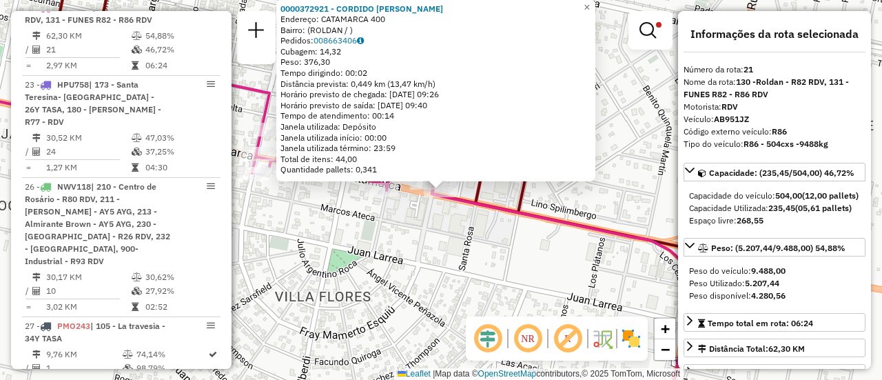
scroll to position [138, 0]
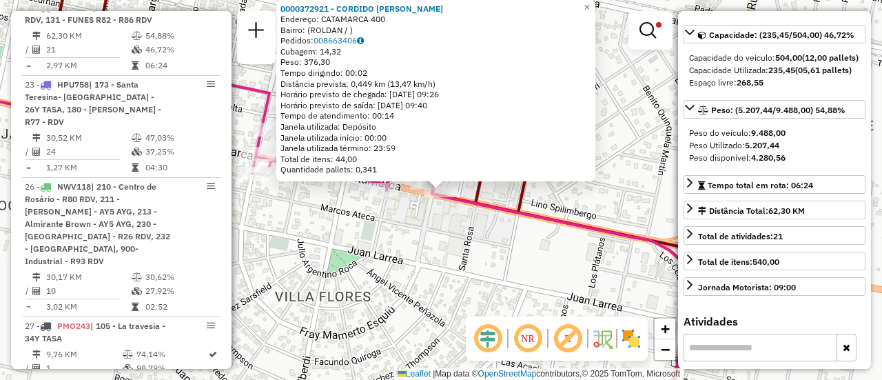
click at [487, 251] on div "0000372921 - CORDIDO [PERSON_NAME]: CATAMARCA 400 Bairro: (ROLDAN / ) Pedidos: …" at bounding box center [441, 190] width 882 height 380
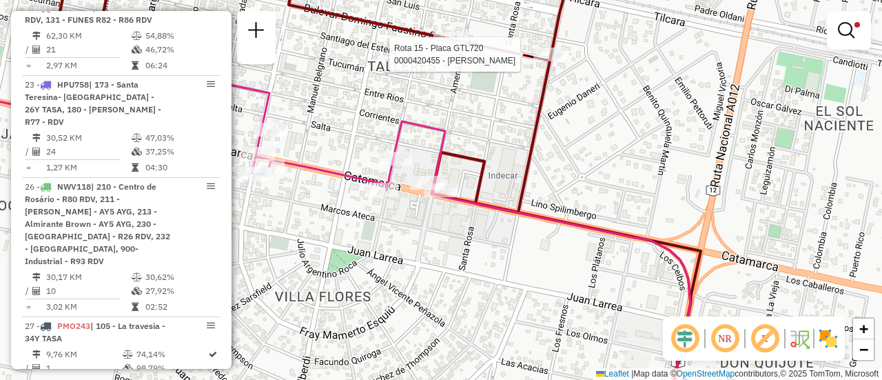
select select "**********"
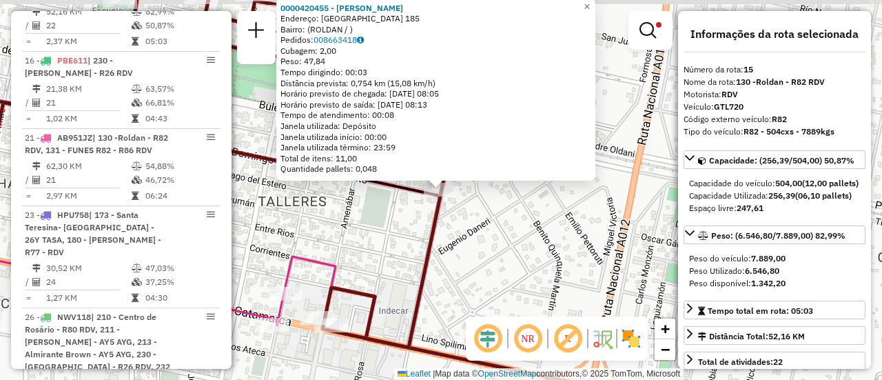
scroll to position [966, 0]
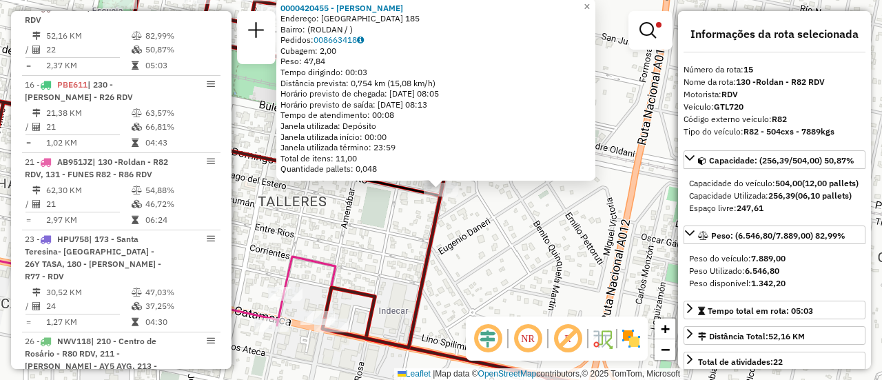
drag, startPoint x: 525, startPoint y: 236, endPoint x: 451, endPoint y: 252, distance: 75.6
click at [514, 239] on div "0000420455 - [PERSON_NAME]: [GEOGRAPHIC_DATA] 185 Bairro: (ROLDAN / ) Pedidos: …" at bounding box center [441, 190] width 882 height 380
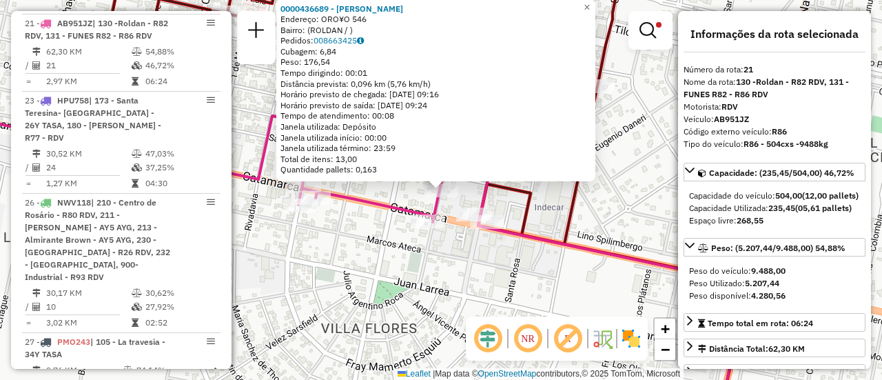
scroll to position [1120, 0]
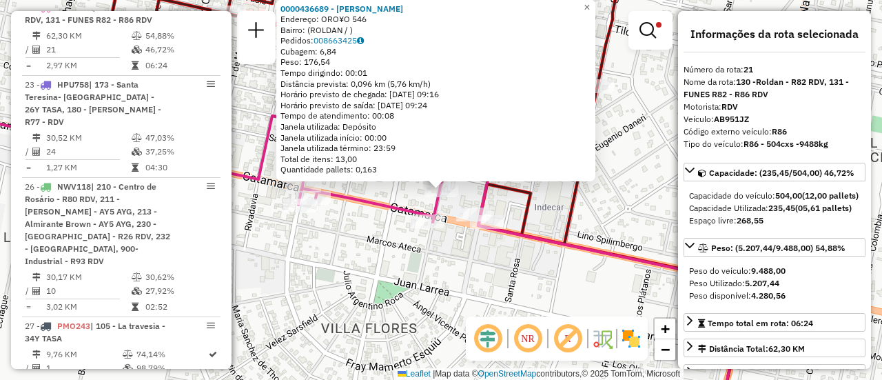
click at [445, 276] on div "0000436689 - [PERSON_NAME]: ORO¥O 546 Bairro: (ROLDAN / ) Pedidos: 008663425 Cu…" at bounding box center [441, 190] width 882 height 380
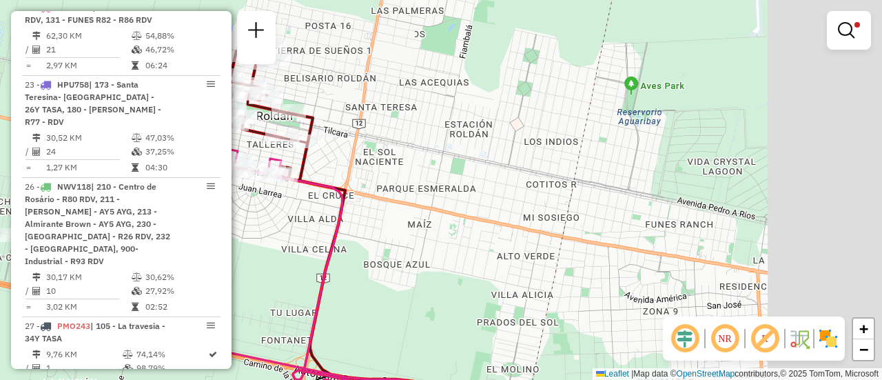
drag, startPoint x: 656, startPoint y: 146, endPoint x: 404, endPoint y: 143, distance: 251.5
click at [367, 139] on div "Limpar filtros Janela de atendimento Grade de atendimento Capacidade Transporta…" at bounding box center [441, 190] width 882 height 380
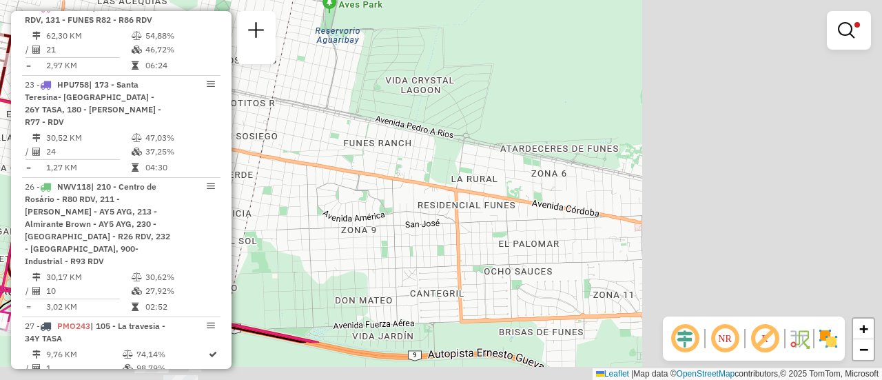
drag, startPoint x: 553, startPoint y: 160, endPoint x: 263, endPoint y: 85, distance: 299.0
click at [263, 85] on div "Limpar filtros Janela de atendimento Grade de atendimento Capacidade Transporta…" at bounding box center [441, 190] width 882 height 380
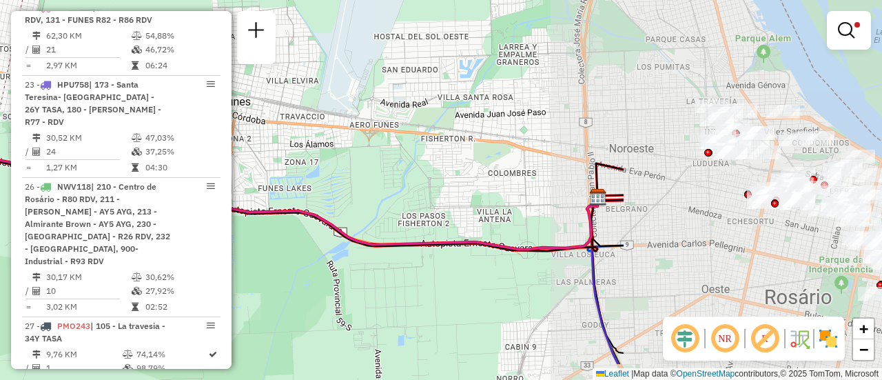
drag, startPoint x: 604, startPoint y: 125, endPoint x: 307, endPoint y: 81, distance: 300.3
click at [307, 81] on div "Limpar filtros Janela de atendimento Grade de atendimento Capacidade Transporta…" at bounding box center [441, 190] width 882 height 380
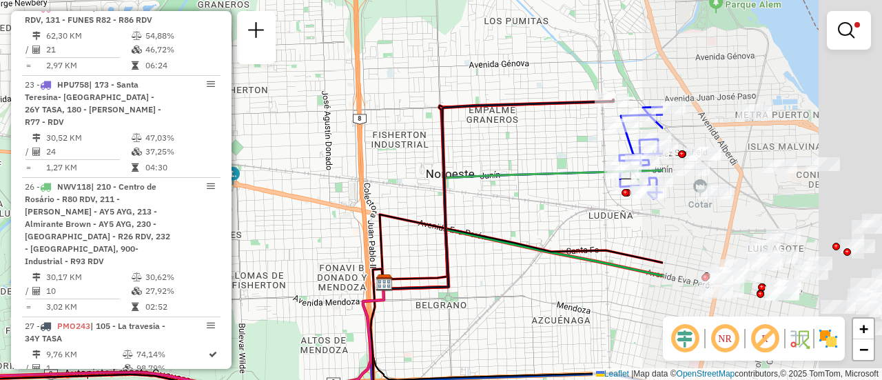
drag, startPoint x: 755, startPoint y: 150, endPoint x: 422, endPoint y: 127, distance: 333.5
click at [430, 130] on icon at bounding box center [498, 194] width 230 height 189
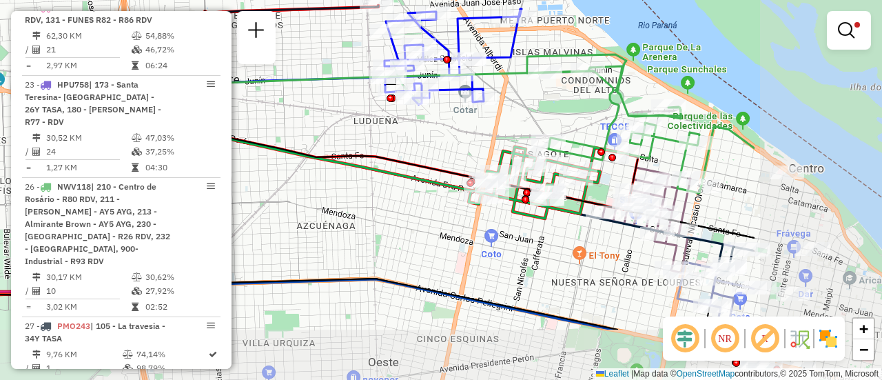
drag, startPoint x: 767, startPoint y: 193, endPoint x: 565, endPoint y: 116, distance: 215.9
click at [565, 116] on div "Limpar filtros Janela de atendimento Grade de atendimento Capacidade Transporta…" at bounding box center [441, 190] width 882 height 380
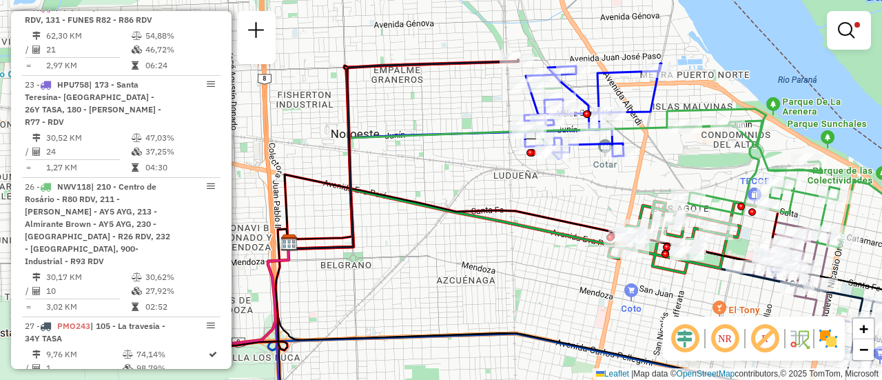
drag, startPoint x: 334, startPoint y: 125, endPoint x: 472, endPoint y: 178, distance: 147.9
click at [472, 178] on div "Limpar filtros Janela de atendimento Grade de atendimento Capacidade Transporta…" at bounding box center [441, 190] width 882 height 380
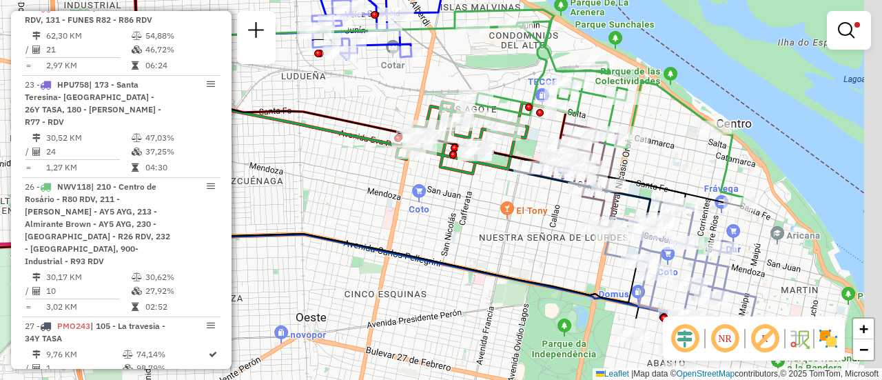
drag, startPoint x: 718, startPoint y: 288, endPoint x: 448, endPoint y: 158, distance: 299.5
click at [448, 160] on div "Limpar filtros Janela de atendimento Grade de atendimento Capacidade Transporta…" at bounding box center [441, 190] width 882 height 380
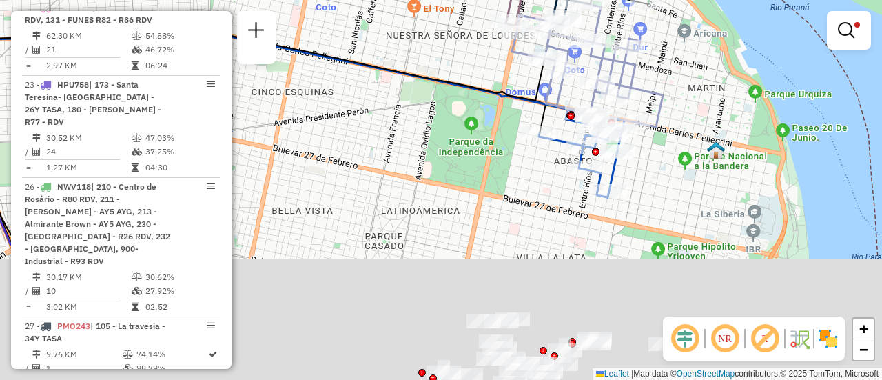
drag, startPoint x: 493, startPoint y: 289, endPoint x: 455, endPoint y: -3, distance: 294.6
click at [455, 0] on html "Aplicando filtros Pop-up bloqueado! Seu navegador bloqueou automáticamente a ab…" at bounding box center [441, 190] width 882 height 380
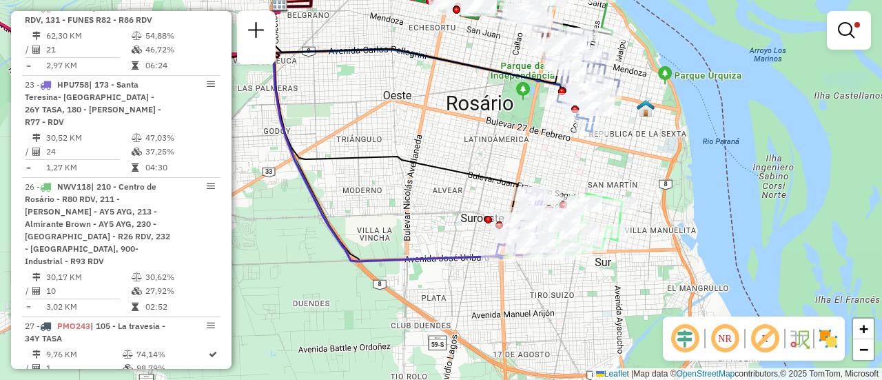
drag, startPoint x: 563, startPoint y: 110, endPoint x: 585, endPoint y: 247, distance: 138.2
click at [585, 246] on div "Limpar filtros Janela de atendimento Grade de atendimento Capacidade Transporta…" at bounding box center [441, 190] width 882 height 380
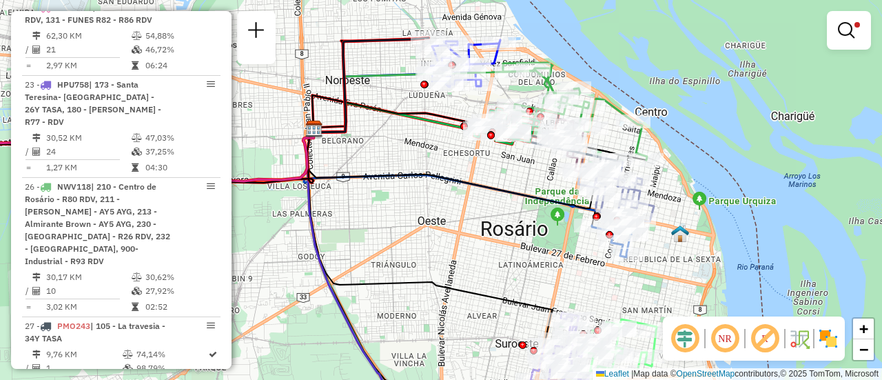
drag, startPoint x: 488, startPoint y: 172, endPoint x: 535, endPoint y: 249, distance: 90.1
click at [535, 208] on icon at bounding box center [450, 165] width 287 height 85
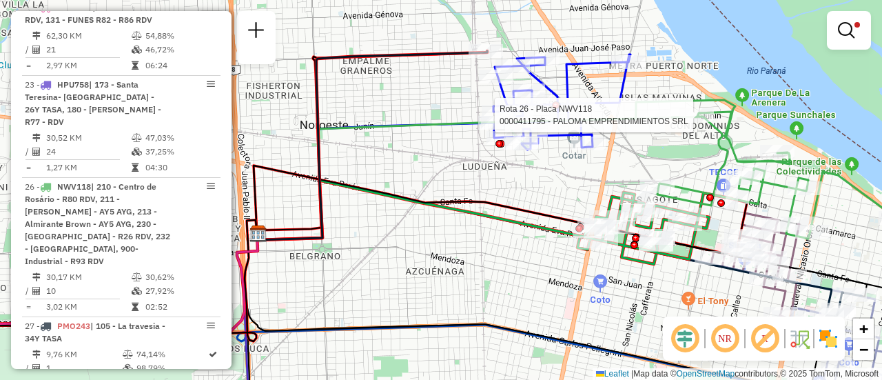
select select "**********"
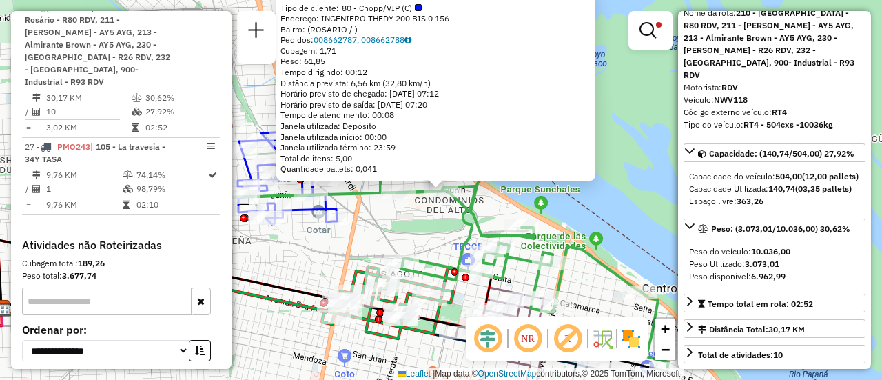
scroll to position [138, 0]
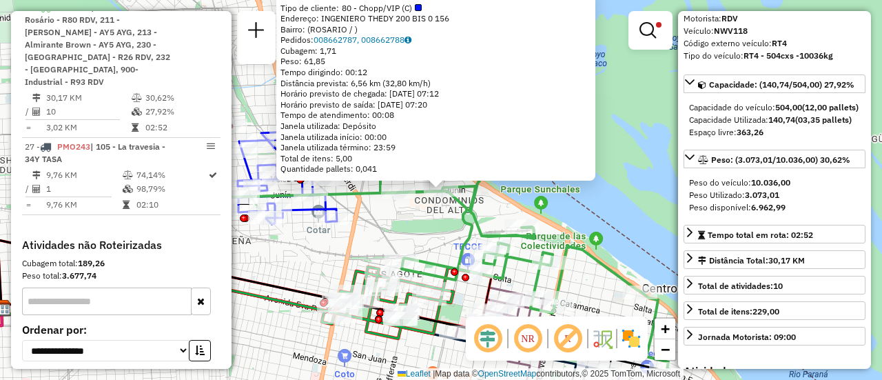
click at [363, 234] on div "0000411795 - PALOMA EMPRENDIMIENTOS SRL Tipo de cliente: 80 - Chopp/VIP (C) End…" at bounding box center [441, 190] width 882 height 380
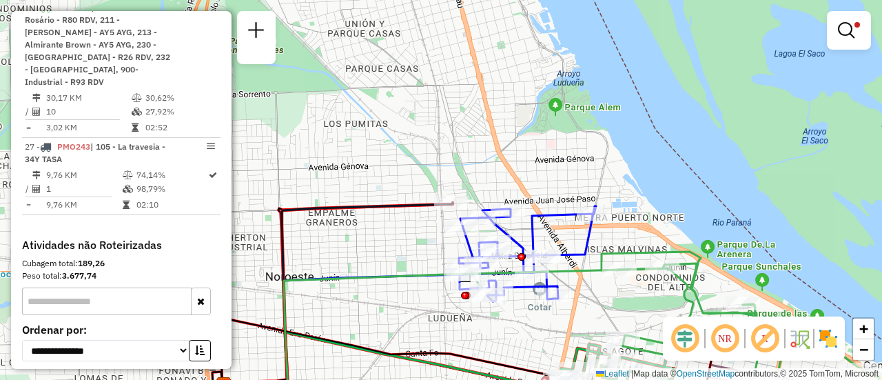
drag, startPoint x: 382, startPoint y: 227, endPoint x: 646, endPoint y: 309, distance: 276.5
click at [646, 309] on div "Limpar filtros Janela de atendimento Grade de atendimento Capacidade Transporta…" at bounding box center [441, 190] width 882 height 380
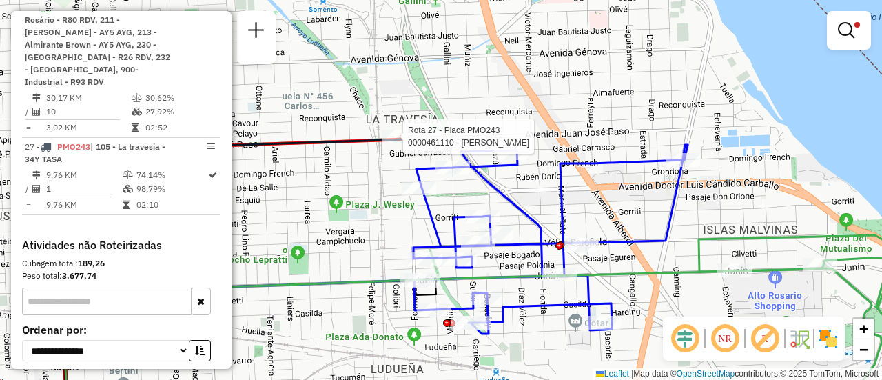
select select "**********"
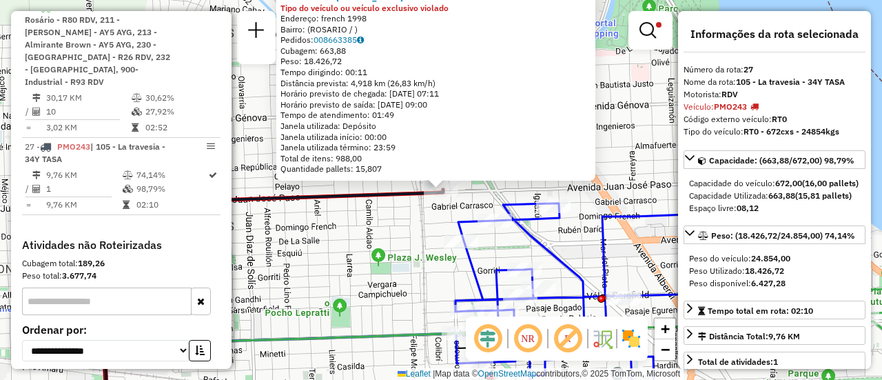
scroll to position [1386, 0]
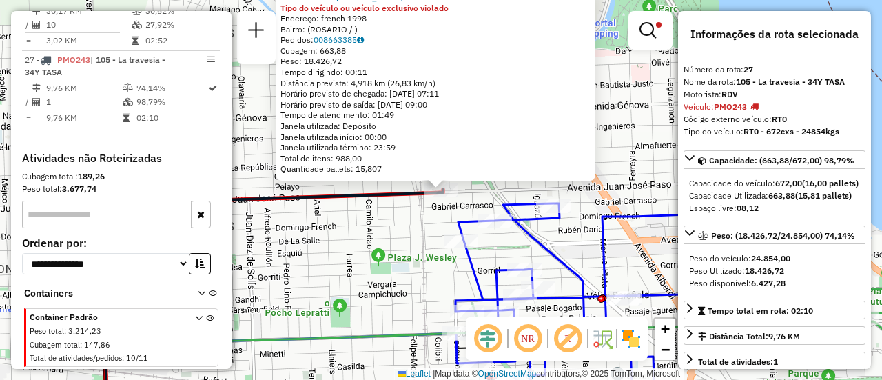
click at [415, 251] on div "0000461110 - Gonzales Emanuel - RDV Tipo do veículo ou veículo exclusivo violad…" at bounding box center [441, 190] width 882 height 380
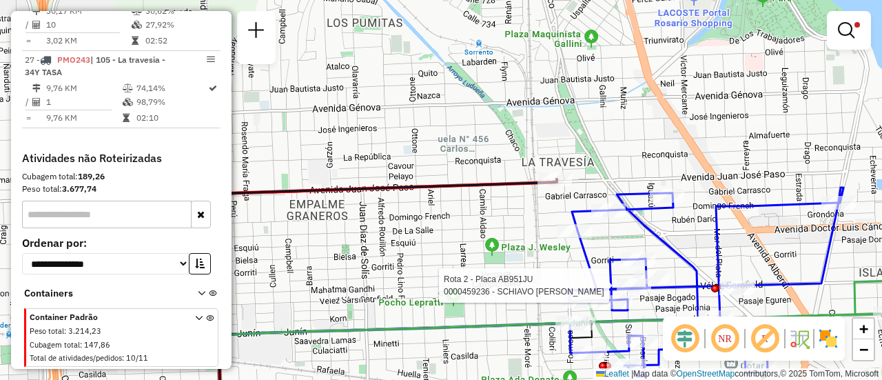
select select "**********"
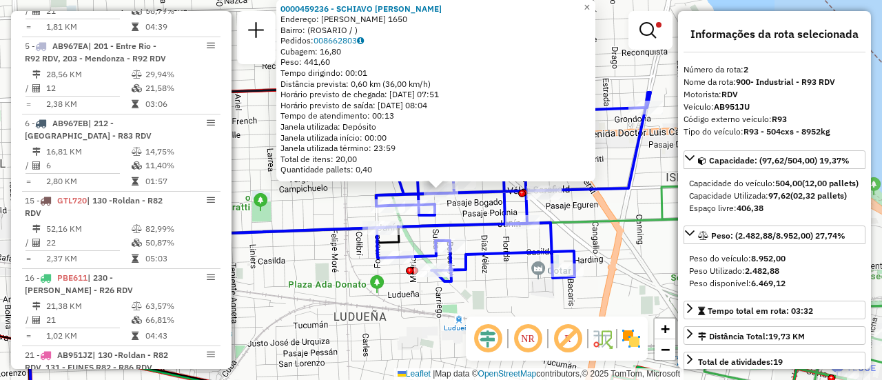
scroll to position [568, 0]
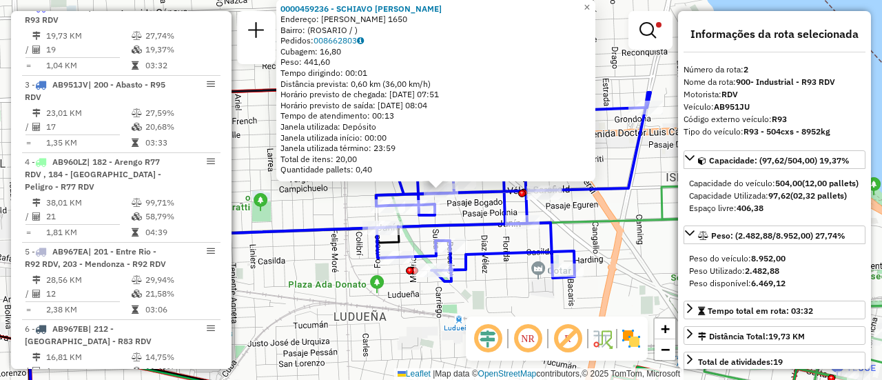
click at [442, 301] on div "0000459236 - SCHIAVO FACUNDO SEBASTIAN Endereço: VELEZ SARSFIELD 1650 Bairro: (…" at bounding box center [441, 190] width 882 height 380
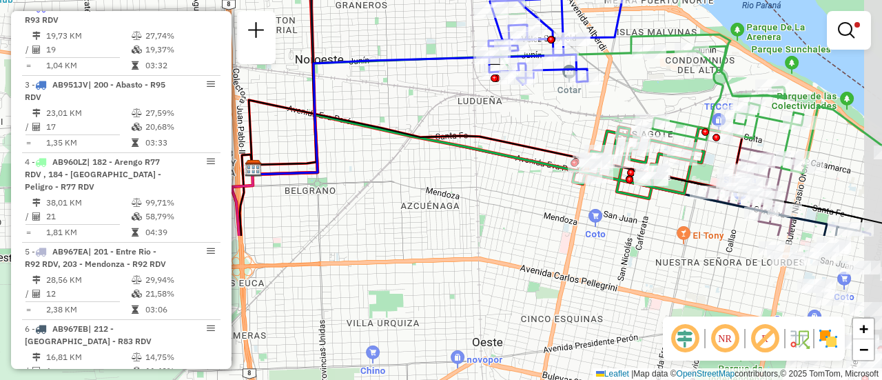
drag, startPoint x: 676, startPoint y: 268, endPoint x: 628, endPoint y: 104, distance: 170.7
click at [640, 86] on div "Limpar filtros Janela de atendimento Grade de atendimento Capacidade Transporta…" at bounding box center [441, 190] width 882 height 380
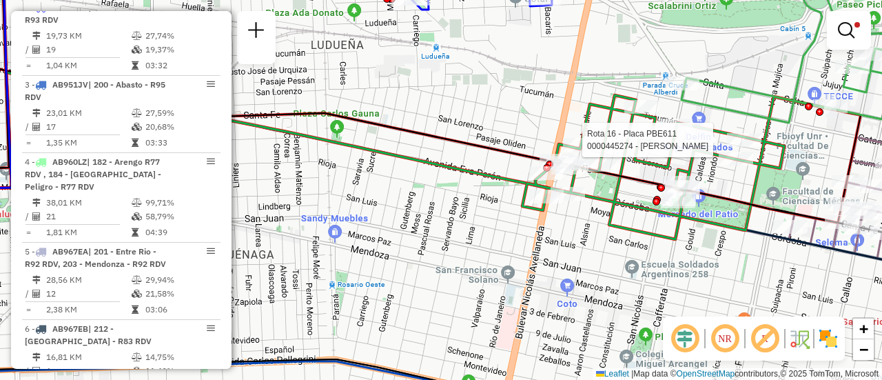
select select "**********"
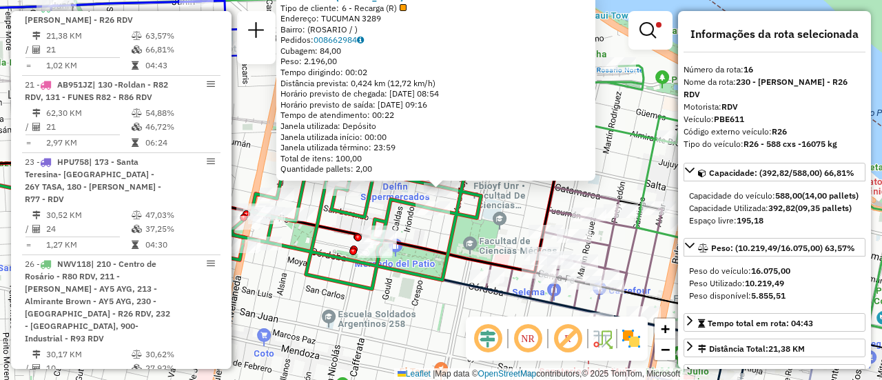
scroll to position [69, 0]
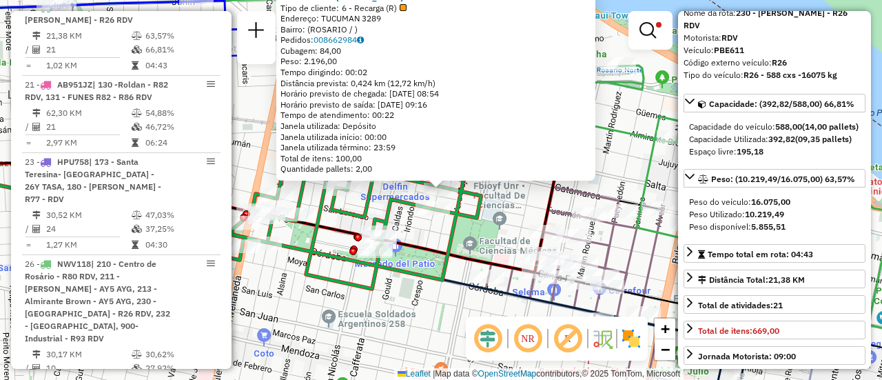
click at [534, 202] on div "0000445274 - RUIZ FRANCO NICOLAS Tipo de cliente: 6 - Recarga (R) Endereço: TUC…" at bounding box center [441, 190] width 882 height 380
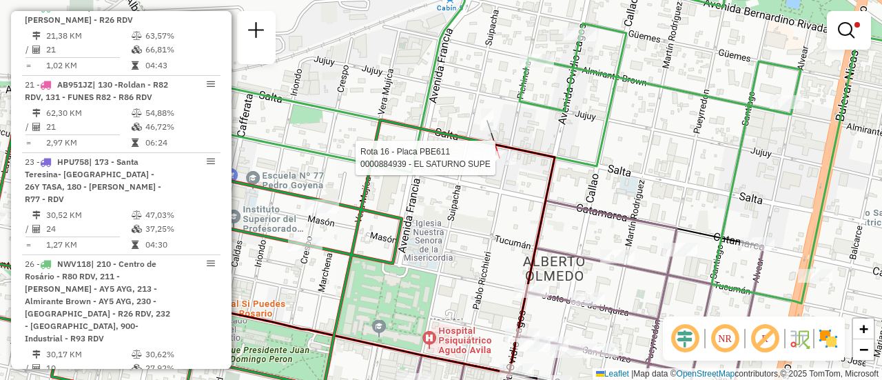
select select "**********"
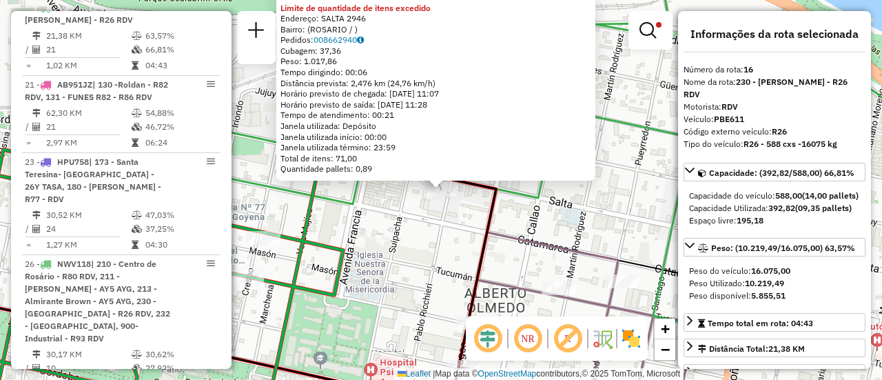
click at [522, 224] on div "0000884939 - EL SATURNO SUPE Limite de quantidade de itens excedido Endereço: S…" at bounding box center [441, 190] width 882 height 380
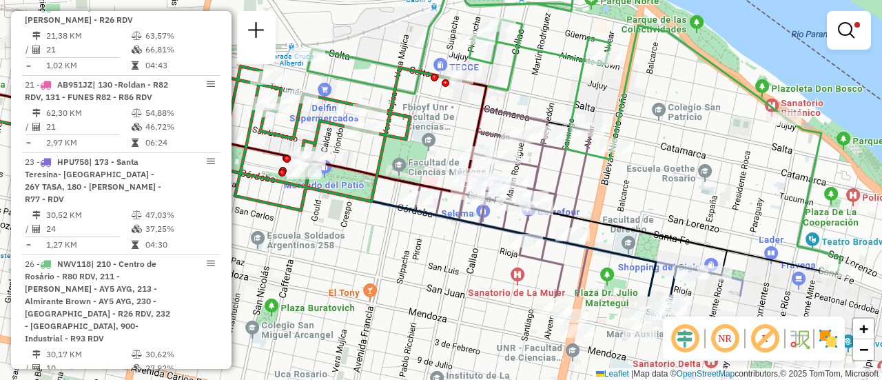
drag, startPoint x: 584, startPoint y: 305, endPoint x: 556, endPoint y: 181, distance: 127.7
click at [559, 182] on icon at bounding box center [503, 202] width 176 height 188
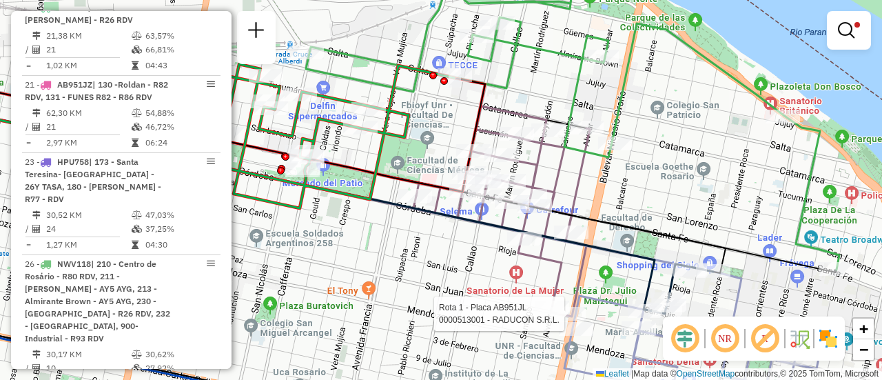
select select "**********"
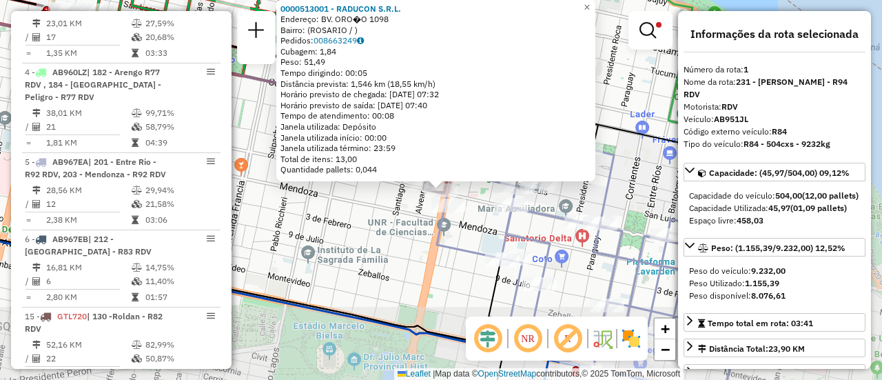
scroll to position [491, 0]
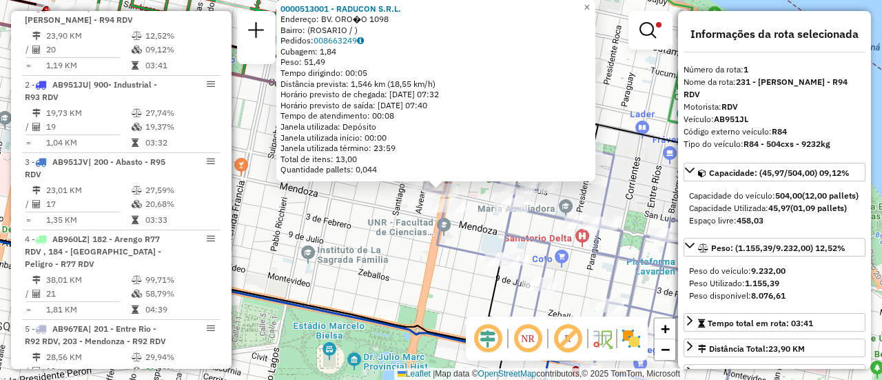
click at [400, 274] on div "0000513001 - RADUCON S.R.L. Endereço: BV. ORO�O 1098 Bairro: (ROSARIO / ) Pedid…" at bounding box center [441, 190] width 882 height 380
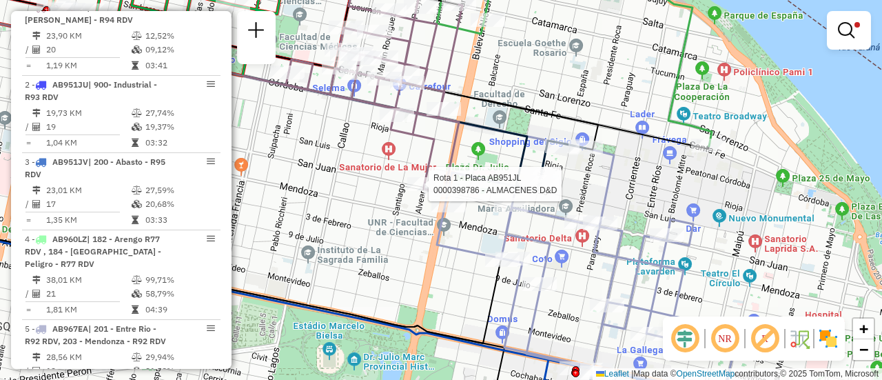
select select "**********"
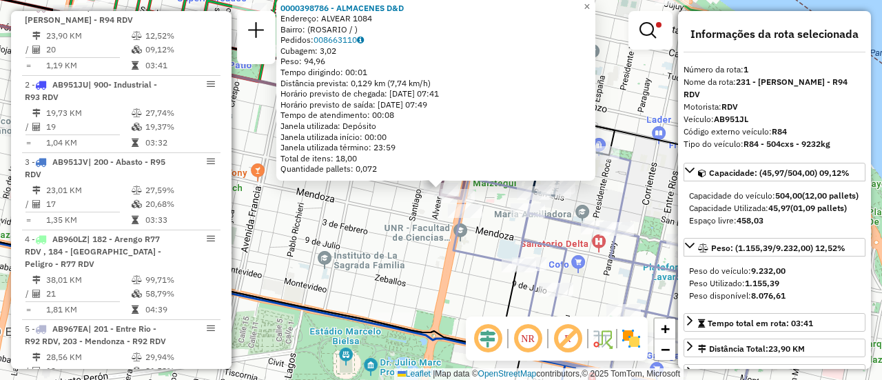
click at [412, 252] on div "0000398786 - ALMACENES D&D Endereço: ALVEAR 1084 Bairro: (ROSARIO / ) Pedidos: …" at bounding box center [441, 190] width 882 height 380
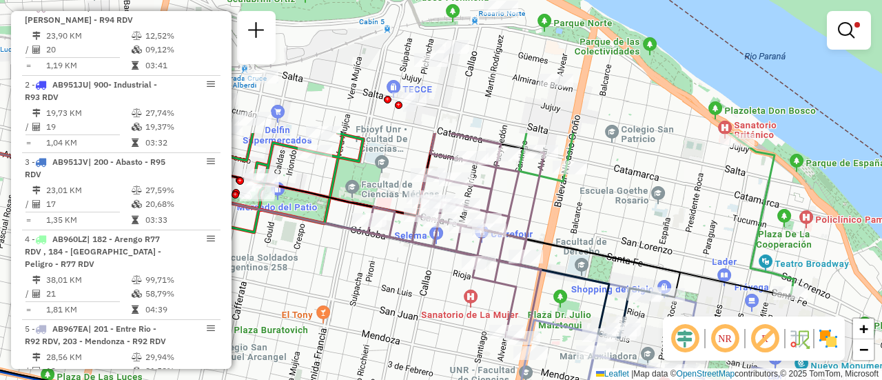
drag, startPoint x: 411, startPoint y: 125, endPoint x: 444, endPoint y: 296, distance: 174.0
click at [444, 296] on div "Limpar filtros Janela de atendimento Grade de atendimento Capacidade Transporta…" at bounding box center [441, 190] width 882 height 380
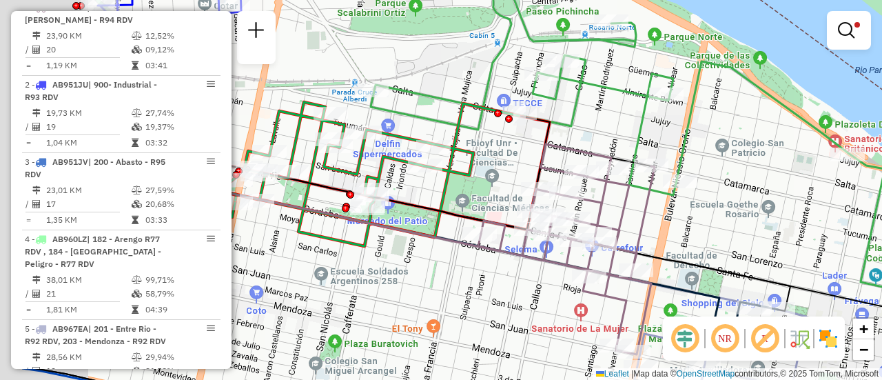
drag, startPoint x: 405, startPoint y: 122, endPoint x: 563, endPoint y: 141, distance: 159.0
click at [563, 141] on div "Limpar filtros Janela de atendimento Grade de atendimento Capacidade Transporta…" at bounding box center [441, 190] width 882 height 380
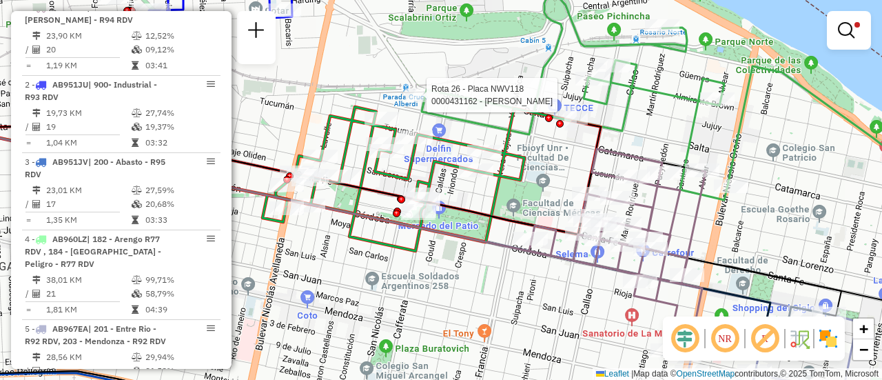
select select "**********"
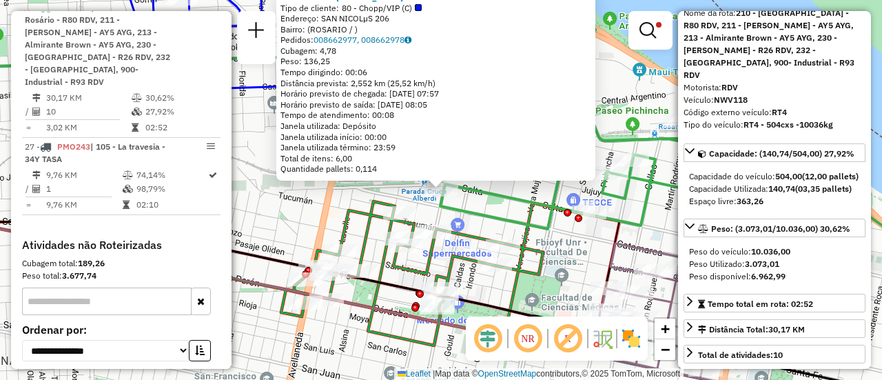
scroll to position [138, 0]
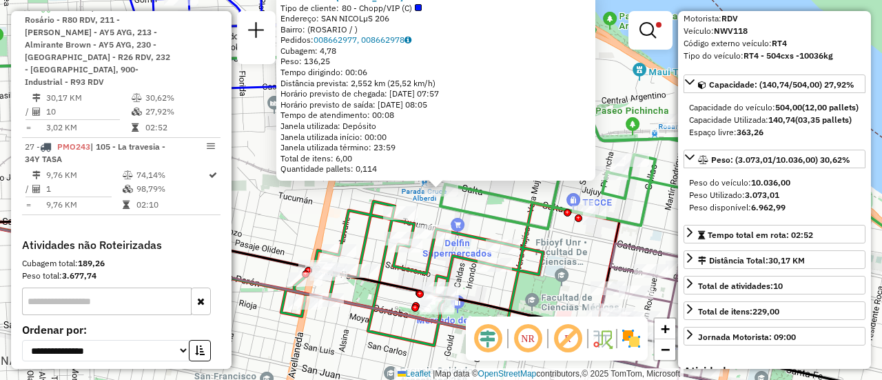
click at [504, 201] on icon at bounding box center [684, 204] width 573 height 374
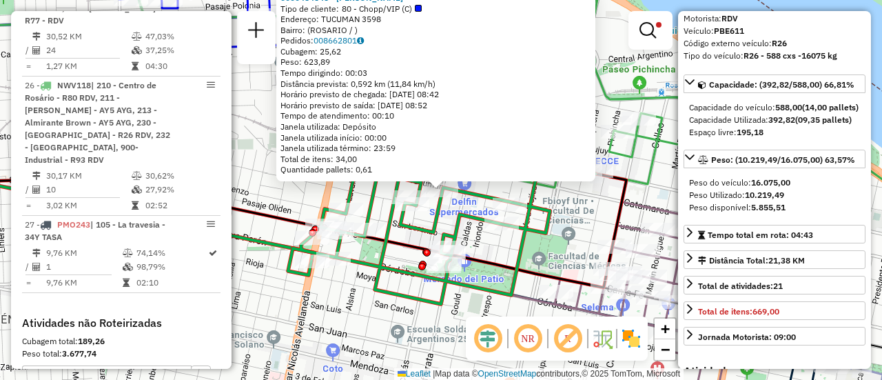
scroll to position [1043, 0]
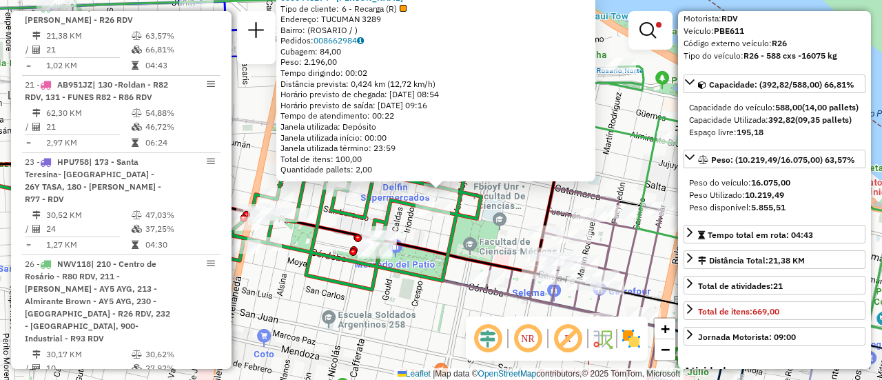
click at [511, 209] on div "0000445274 - RUIZ FRANCO NICOLAS Tipo de cliente: 6 - Recarga (R) Endereço: TUC…" at bounding box center [441, 190] width 882 height 380
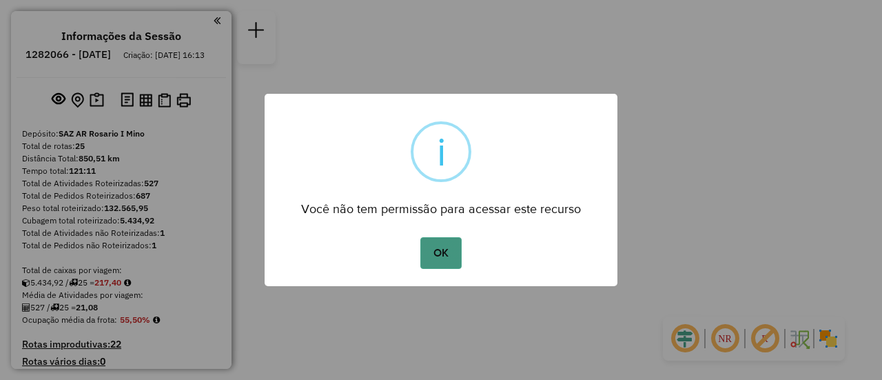
click at [438, 250] on button "OK" at bounding box center [440, 253] width 41 height 32
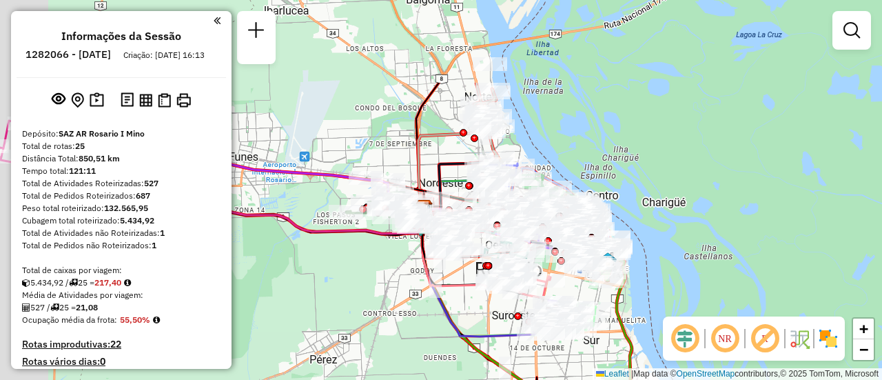
drag, startPoint x: 397, startPoint y: 43, endPoint x: 455, endPoint y: 169, distance: 138.1
click at [455, 169] on icon at bounding box center [453, 186] width 58 height 48
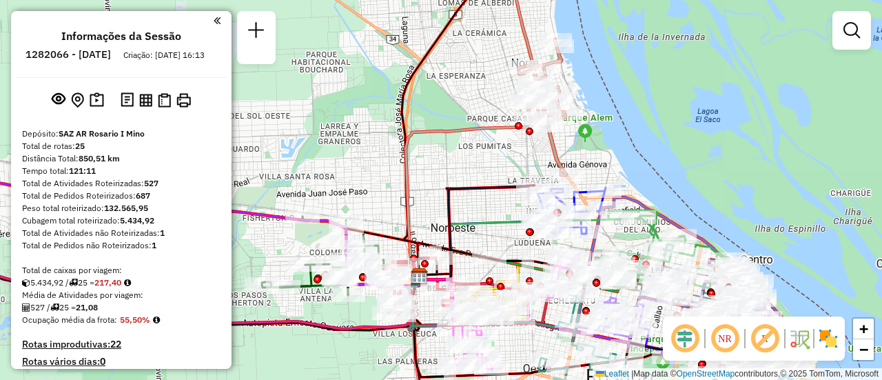
drag, startPoint x: 484, startPoint y: 143, endPoint x: 554, endPoint y: 212, distance: 97.9
click at [553, 212] on div "Janela de atendimento Grade de atendimento Capacidade Transportadoras Veículos …" at bounding box center [441, 190] width 882 height 380
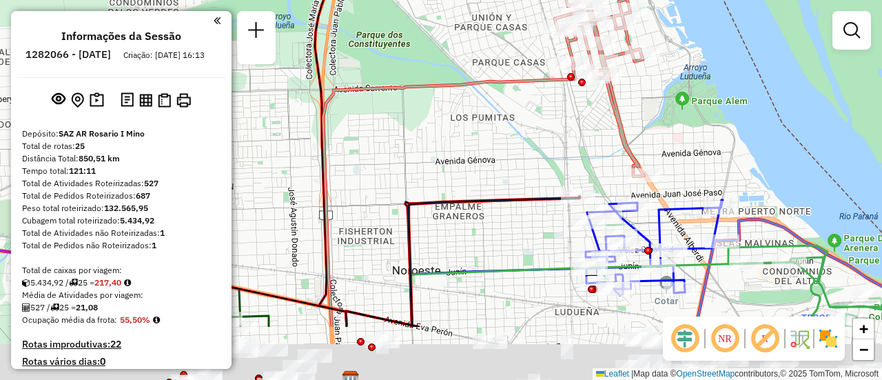
drag, startPoint x: 634, startPoint y: 254, endPoint x: 504, endPoint y: 127, distance: 181.2
click at [506, 129] on div "Janela de atendimento Grade de atendimento Capacidade Transportadoras Veículos …" at bounding box center [441, 190] width 882 height 380
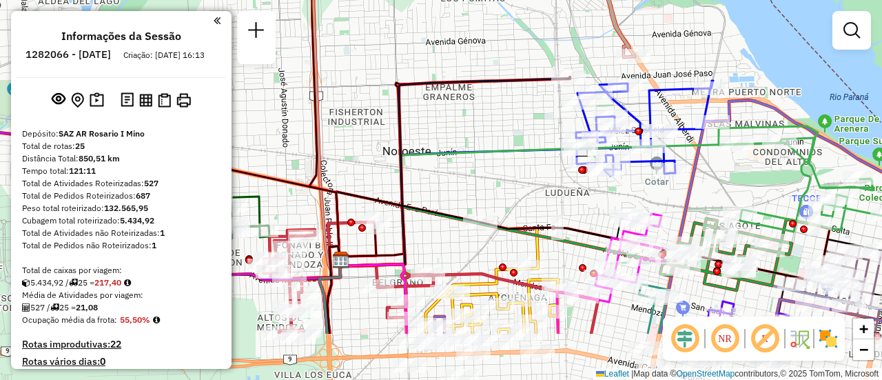
drag, startPoint x: 633, startPoint y: 251, endPoint x: 668, endPoint y: 155, distance: 102.4
click at [692, 161] on icon at bounding box center [730, 217] width 591 height 234
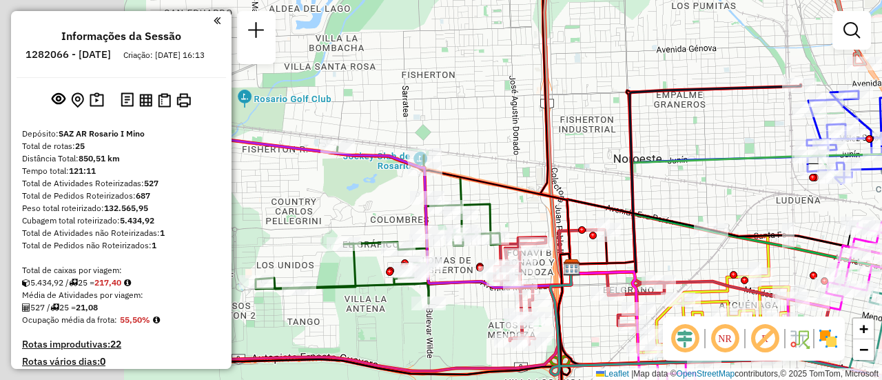
drag, startPoint x: 362, startPoint y: 172, endPoint x: 566, endPoint y: 180, distance: 204.8
click at [597, 186] on div "Janela de atendimento Grade de atendimento Capacidade Transportadoras Veículos …" at bounding box center [441, 190] width 882 height 380
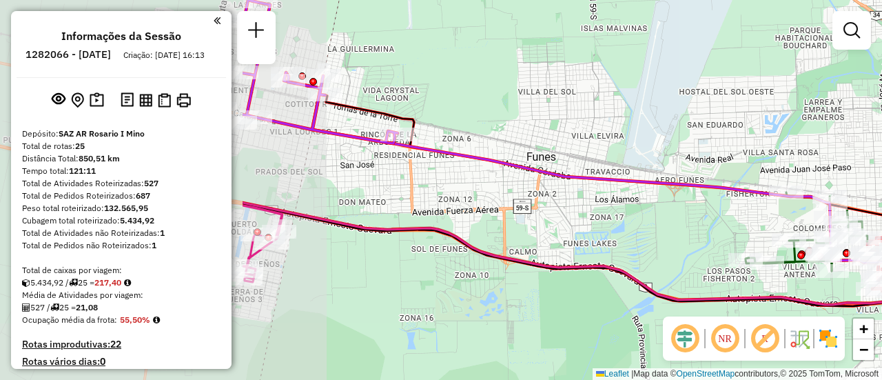
drag, startPoint x: 338, startPoint y: 193, endPoint x: 748, endPoint y: 217, distance: 411.4
click at [742, 222] on div "Janela de atendimento Grade de atendimento Capacidade Transportadoras Veículos …" at bounding box center [441, 190] width 882 height 380
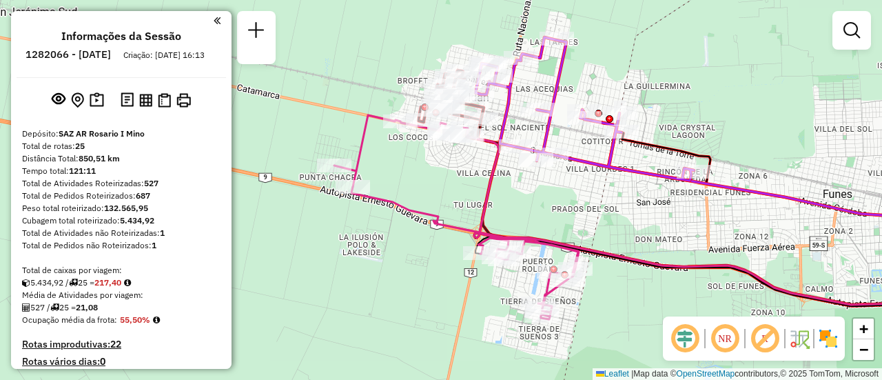
drag, startPoint x: 518, startPoint y: 185, endPoint x: 713, endPoint y: 223, distance: 198.5
click at [713, 223] on div "Janela de atendimento Grade de atendimento Capacidade Transportadoras Veículos …" at bounding box center [441, 190] width 882 height 380
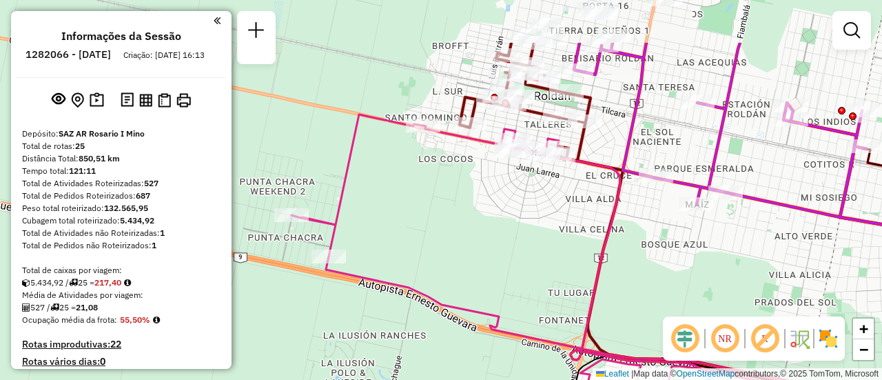
drag, startPoint x: 460, startPoint y: 167, endPoint x: 518, endPoint y: 155, distance: 59.9
click at [545, 216] on div "Janela de atendimento Grade de atendimento Capacidade Transportadoras Veículos …" at bounding box center [441, 190] width 882 height 380
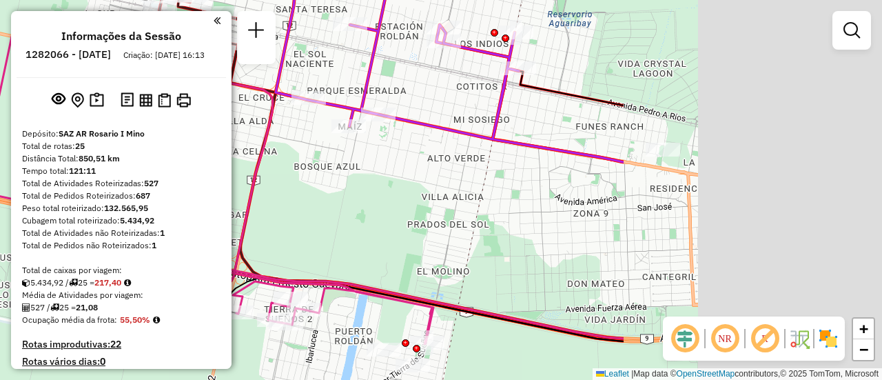
drag, startPoint x: 770, startPoint y: 172, endPoint x: 288, endPoint y: 67, distance: 493.0
click at [188, 34] on hb-router-mapa "Informações da Sessão 1282066 - 25/09/2025 Criação: 24/09/2025 16:13 Depósito: …" at bounding box center [441, 190] width 882 height 380
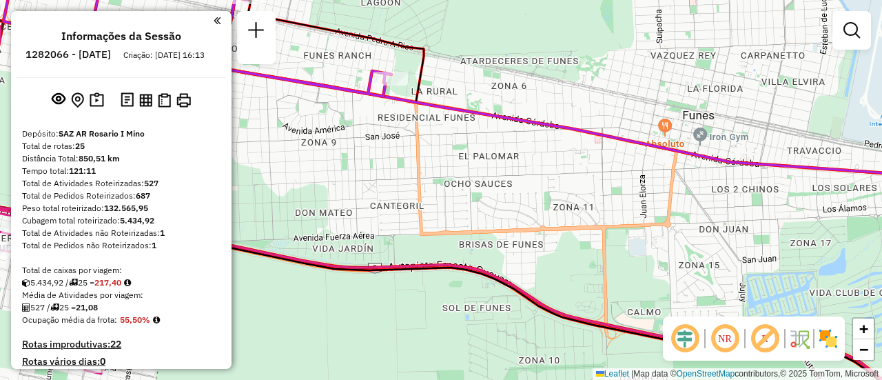
drag, startPoint x: 704, startPoint y: 121, endPoint x: 271, endPoint y: 83, distance: 435.1
click at [248, 81] on div "Janela de atendimento Grade de atendimento Capacidade Transportadoras Veículos …" at bounding box center [441, 190] width 882 height 380
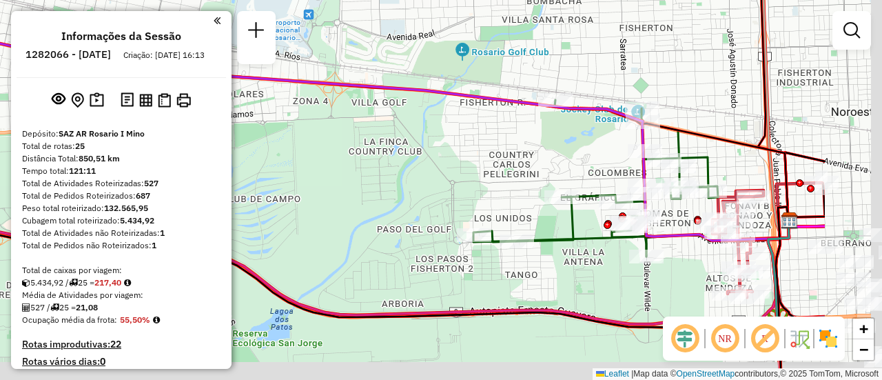
drag, startPoint x: 638, startPoint y: 192, endPoint x: 444, endPoint y: 114, distance: 209.6
click at [380, 112] on div "Janela de atendimento Grade de atendimento Capacidade Transportadoras Veículos …" at bounding box center [441, 190] width 882 height 380
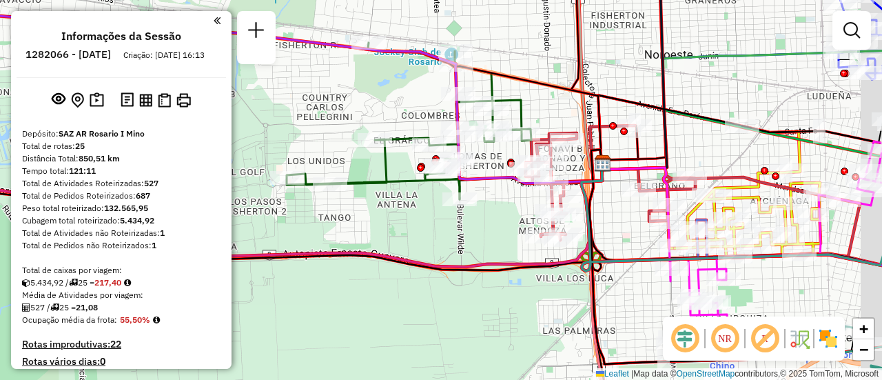
drag, startPoint x: 723, startPoint y: 155, endPoint x: 438, endPoint y: 92, distance: 291.5
click at [411, 92] on div "Janela de atendimento Grade de atendimento Capacidade Transportadoras Veículos …" at bounding box center [441, 190] width 882 height 380
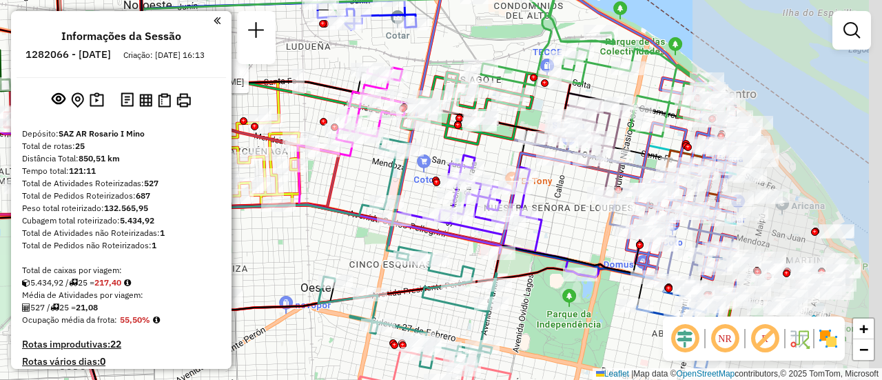
drag, startPoint x: 741, startPoint y: 151, endPoint x: 460, endPoint y: 154, distance: 280.4
click at [444, 154] on div "Rota 5 - Placa AD324QU 0000426569 - LI YUHUI Janela de atendimento Grade de ate…" at bounding box center [441, 190] width 882 height 380
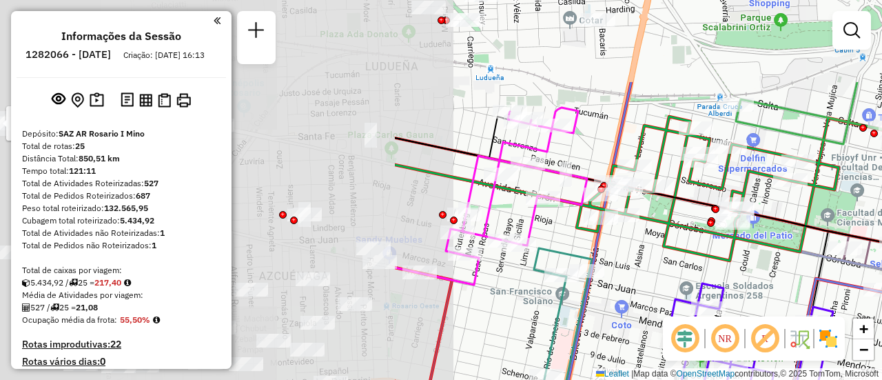
drag, startPoint x: 398, startPoint y: 212, endPoint x: 728, endPoint y: 281, distance: 336.5
click at [881, 330] on div "Rota 5 - Placa AD324QU 0000426569 - LI YUHUI Janela de atendimento Grade de ate…" at bounding box center [441, 190] width 882 height 380
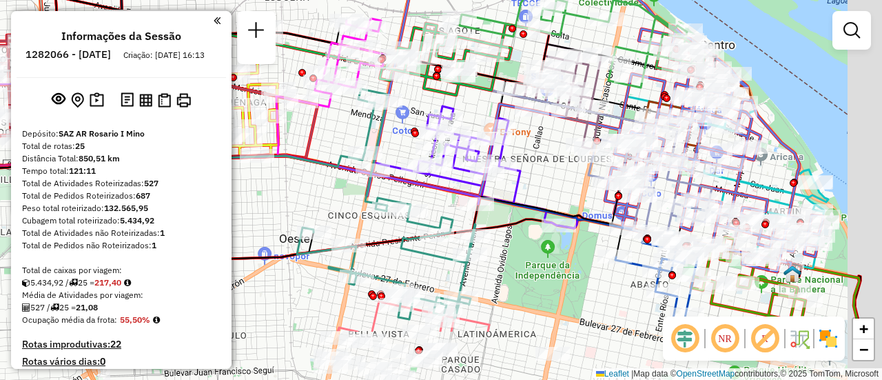
drag, startPoint x: 650, startPoint y: 233, endPoint x: 438, endPoint y: 77, distance: 263.2
click at [443, 79] on div "Rota 5 - Placa AD324QU 0000426569 - LI YUHUI Janela de atendimento Grade de ate…" at bounding box center [441, 190] width 882 height 380
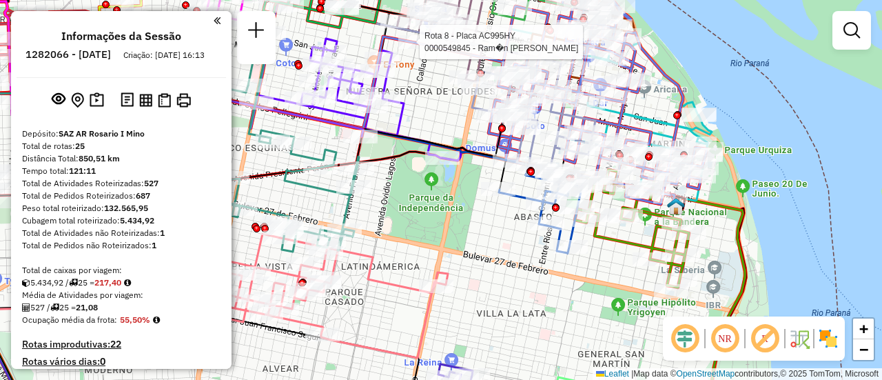
drag, startPoint x: 475, startPoint y: 207, endPoint x: 460, endPoint y: 174, distance: 37.3
click at [472, 199] on div "Rota 5 - Placa AD324QU 0000426569 - LI YUHUI Rota 8 - Placa AC995HY 0000549845 …" at bounding box center [441, 190] width 882 height 380
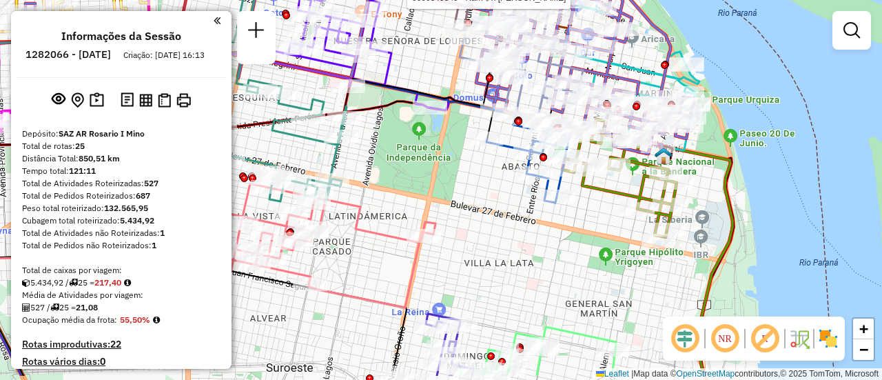
drag, startPoint x: 443, startPoint y: 91, endPoint x: 446, endPoint y: 64, distance: 27.0
click at [446, 66] on icon at bounding box center [205, 19] width 573 height 173
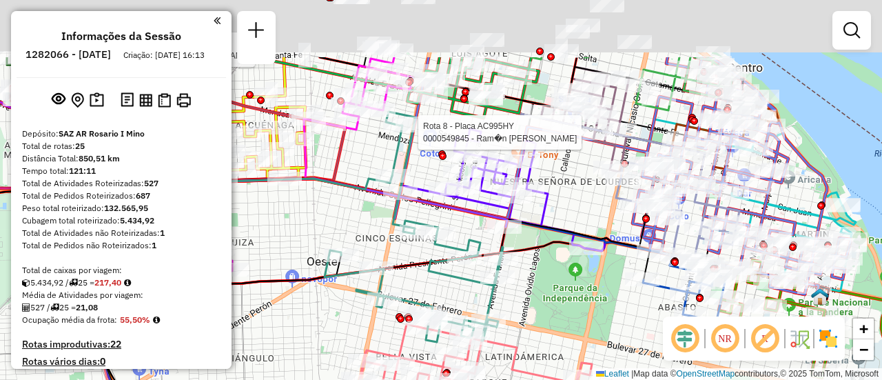
drag, startPoint x: 469, startPoint y: 98, endPoint x: 734, endPoint y: 325, distance: 348.4
click at [734, 325] on hb-router-mapa "Informações da Sessão 1282066 - 25/09/2025 Criação: 24/09/2025 16:13 Depósito: …" at bounding box center [441, 190] width 882 height 380
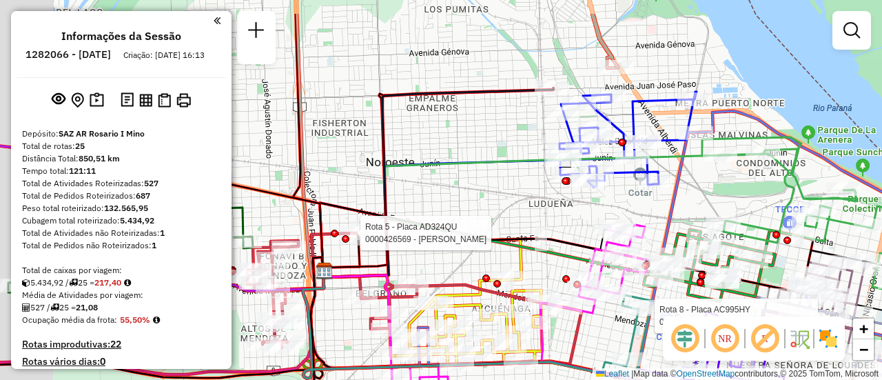
drag, startPoint x: 358, startPoint y: 141, endPoint x: 663, endPoint y: 330, distance: 359.3
click at [689, 352] on hb-router-mapa "Informações da Sessão 1282066 - 25/09/2025 Criação: 24/09/2025 16:13 Depósito: …" at bounding box center [441, 190] width 882 height 380
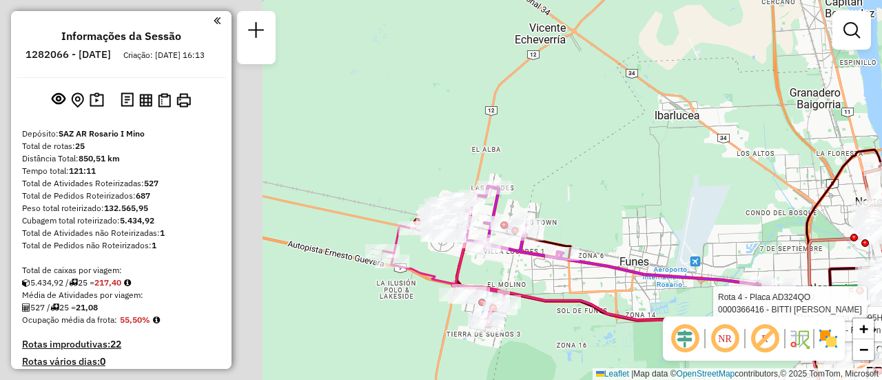
drag, startPoint x: 385, startPoint y: 258, endPoint x: 865, endPoint y: 262, distance: 479.6
click at [832, 263] on div "Rota 5 - Placa AD324QU 0000426569 - LI YUHUI Rota 8 - Placa AC995HY 0000549845 …" at bounding box center [441, 190] width 882 height 380
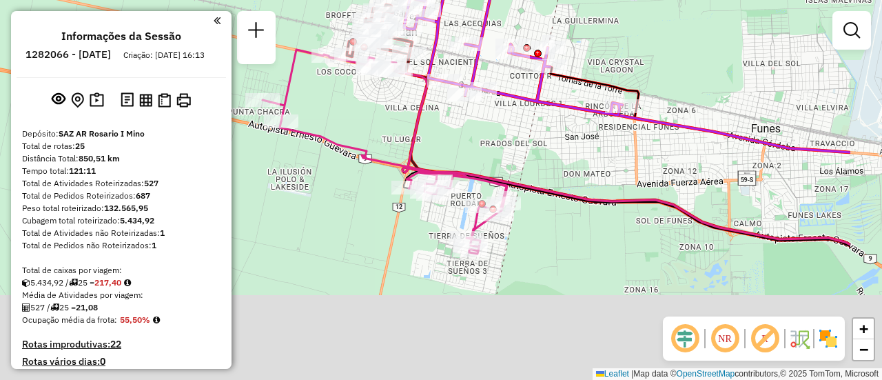
drag, startPoint x: 850, startPoint y: 203, endPoint x: 623, endPoint y: -25, distance: 322.0
click at [623, 0] on html "Aguarde... Pop-up bloqueado! Seu navegador bloqueou automáticamente a abertura …" at bounding box center [441, 190] width 882 height 380
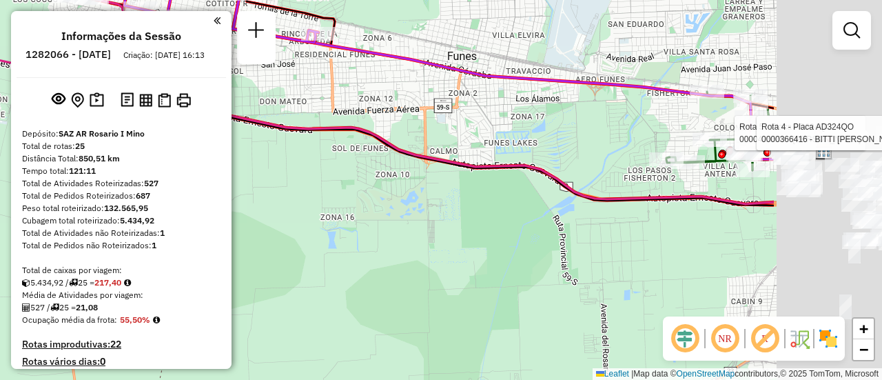
drag, startPoint x: 788, startPoint y: 107, endPoint x: 544, endPoint y: 207, distance: 263.2
click at [544, 207] on div "Rota 5 - Placa AD324QU 0000426569 - LI YUHUI Rota 8 - Placa AC995HY 0000549845 …" at bounding box center [441, 190] width 882 height 380
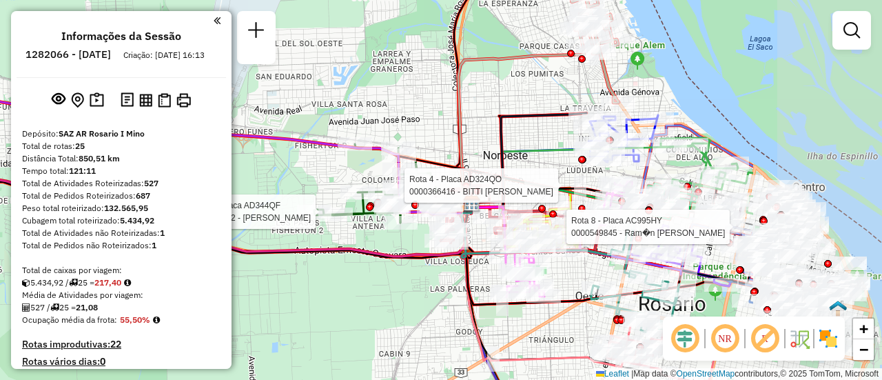
drag, startPoint x: 764, startPoint y: 182, endPoint x: 547, endPoint y: 172, distance: 217.3
click at [547, 172] on div "Rota 8 - Placa AC995HY 0000549845 - Ram�n Luis Toledo Rota 4 - Placa AD324QO 00…" at bounding box center [441, 190] width 882 height 380
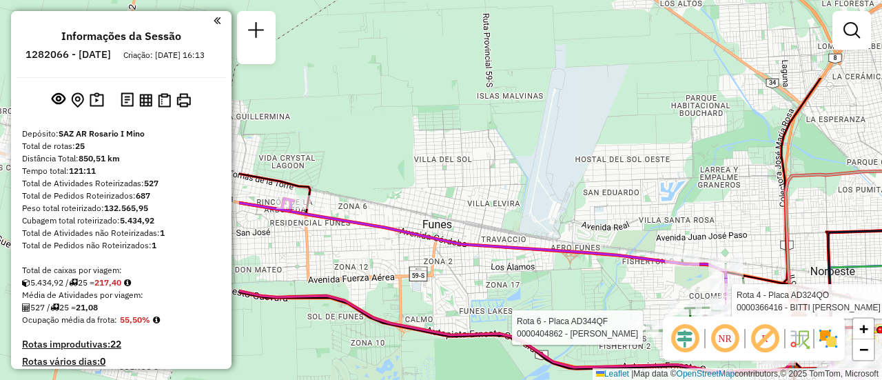
drag, startPoint x: 554, startPoint y: 152, endPoint x: 881, endPoint y: 267, distance: 347.1
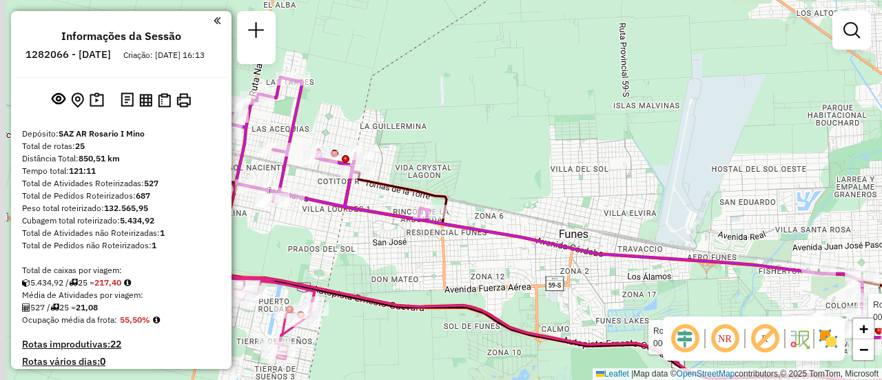
drag, startPoint x: 665, startPoint y: 207, endPoint x: 877, endPoint y: 238, distance: 214.5
click at [881, 239] on div "Rota 8 - Placa AC995HY 0000549845 - Ram�n Luis Toledo Rota 4 - Placa AD324QO 00…" at bounding box center [441, 190] width 882 height 380
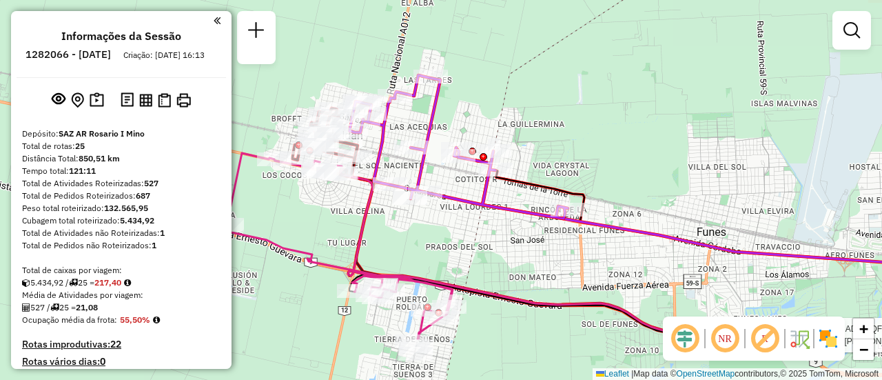
drag, startPoint x: 575, startPoint y: 205, endPoint x: 590, endPoint y: 48, distance: 158.5
click at [590, 49] on div "Rota 8 - Placa AC995HY 0000549845 - Ram�n Luis Toledo Rota 4 - Placa AD324QO 00…" at bounding box center [441, 190] width 882 height 380
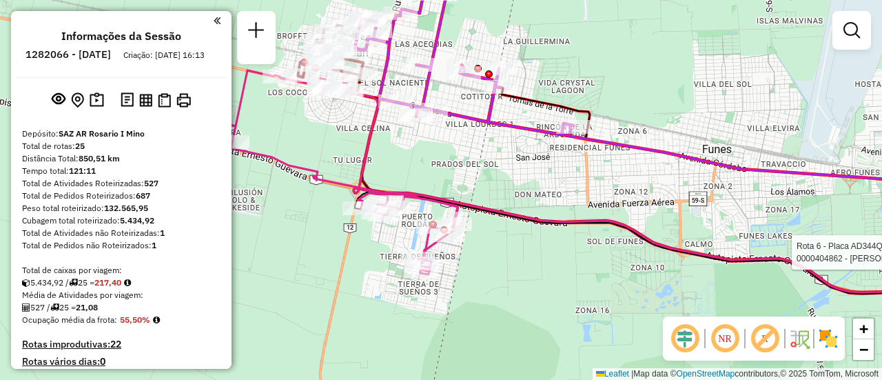
click at [850, 30] on em at bounding box center [851, 30] width 17 height 17
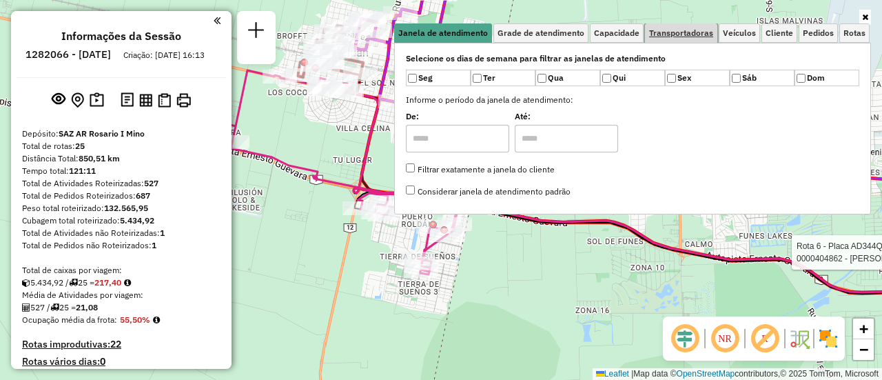
click at [708, 32] on span "Transportadoras" at bounding box center [681, 33] width 64 height 8
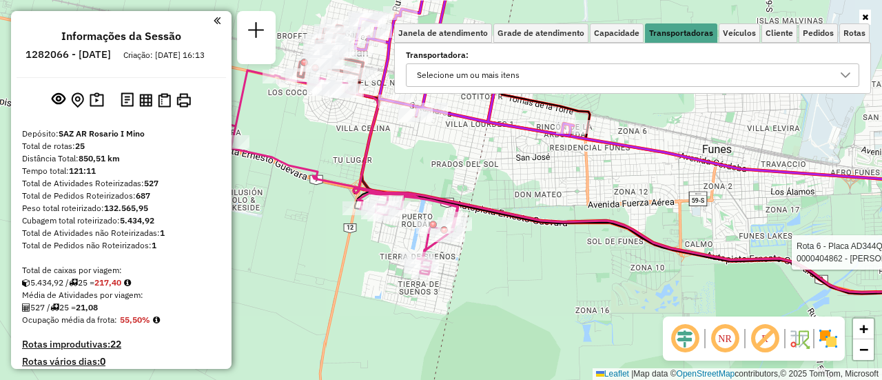
click at [840, 68] on div at bounding box center [845, 75] width 26 height 22
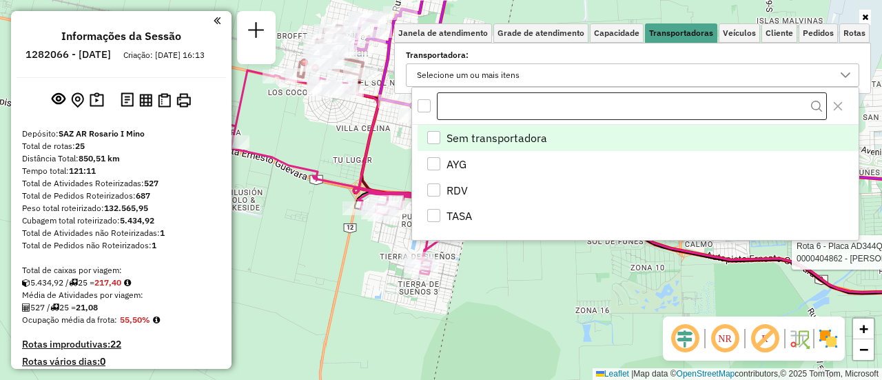
scroll to position [8, 48]
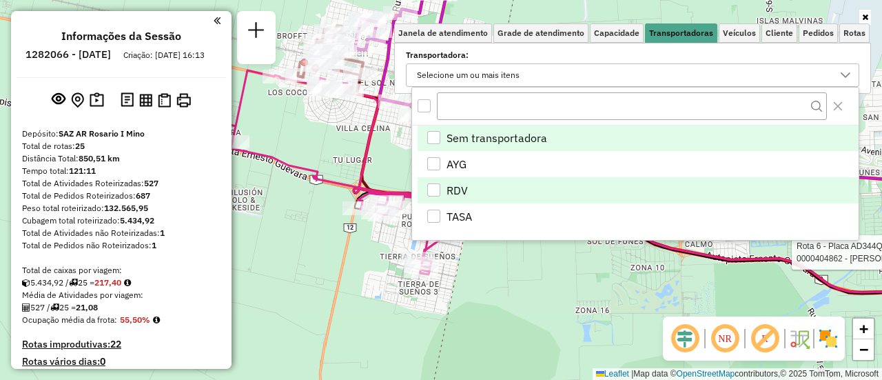
click at [431, 186] on div "RDV" at bounding box center [433, 189] width 13 height 13
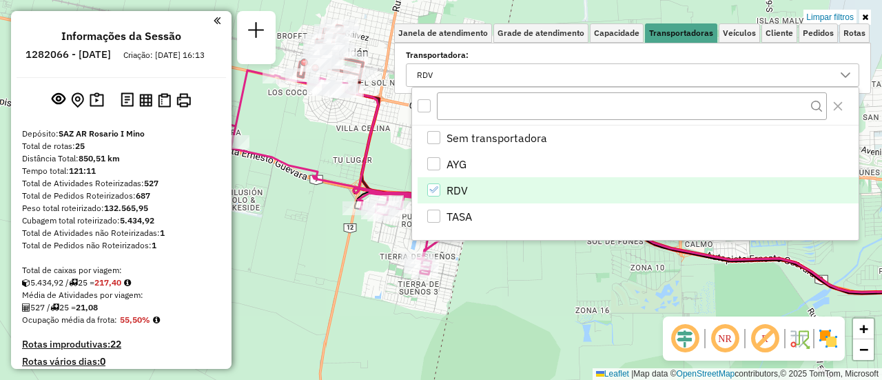
click at [562, 301] on div "Limpar filtros Janela de atendimento Grade de atendimento Capacidade Transporta…" at bounding box center [441, 190] width 882 height 380
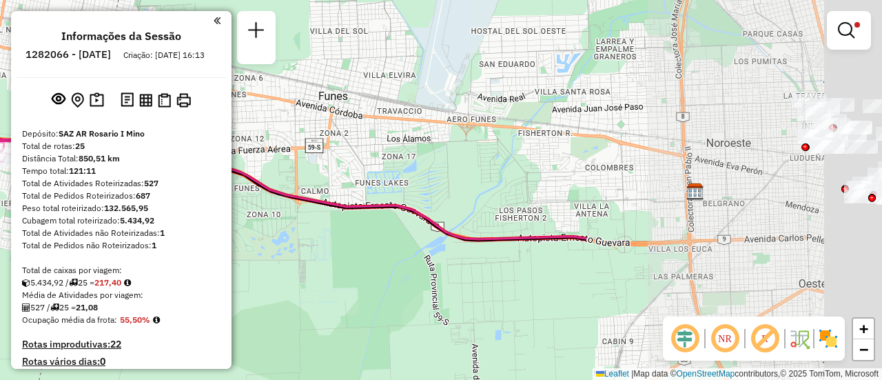
drag, startPoint x: 637, startPoint y: 154, endPoint x: 246, endPoint y: 101, distance: 394.3
click at [246, 101] on div "Limpar filtros Janela de atendimento Grade de atendimento Capacidade Transporta…" at bounding box center [441, 190] width 882 height 380
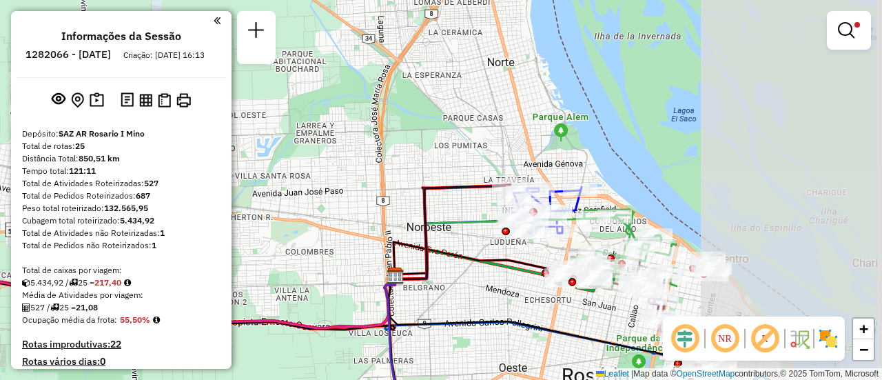
drag, startPoint x: 569, startPoint y: 131, endPoint x: 276, endPoint y: 215, distance: 304.7
click at [276, 215] on div "Limpar filtros Janela de atendimento Grade de atendimento Capacidade Transporta…" at bounding box center [441, 190] width 882 height 380
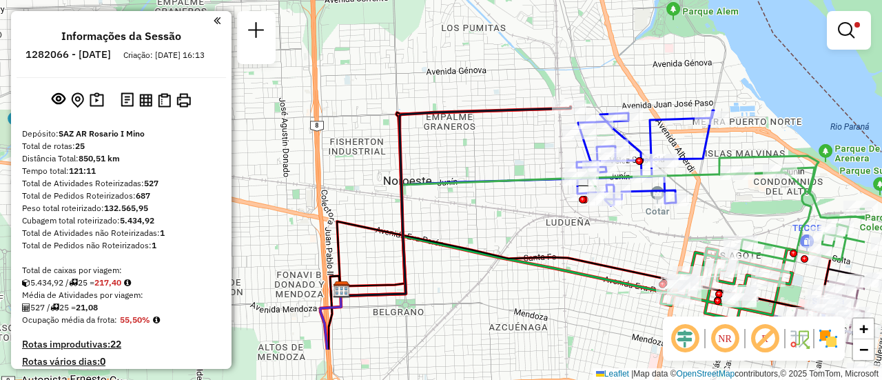
drag, startPoint x: 583, startPoint y: 223, endPoint x: 372, endPoint y: 122, distance: 233.9
click at [373, 122] on div "Limpar filtros Janela de atendimento Grade de atendimento Capacidade Transporta…" at bounding box center [441, 190] width 882 height 380
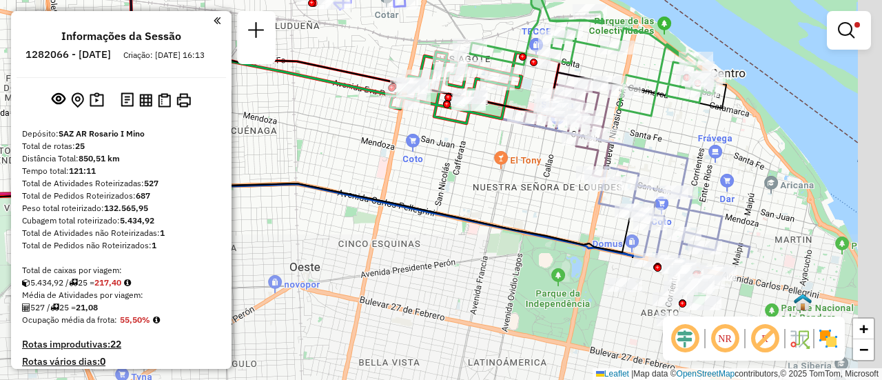
drag, startPoint x: 818, startPoint y: 294, endPoint x: 590, endPoint y: 101, distance: 298.2
click at [590, 102] on div "Limpar filtros Janela de atendimento Grade de atendimento Capacidade Transporta…" at bounding box center [441, 190] width 882 height 380
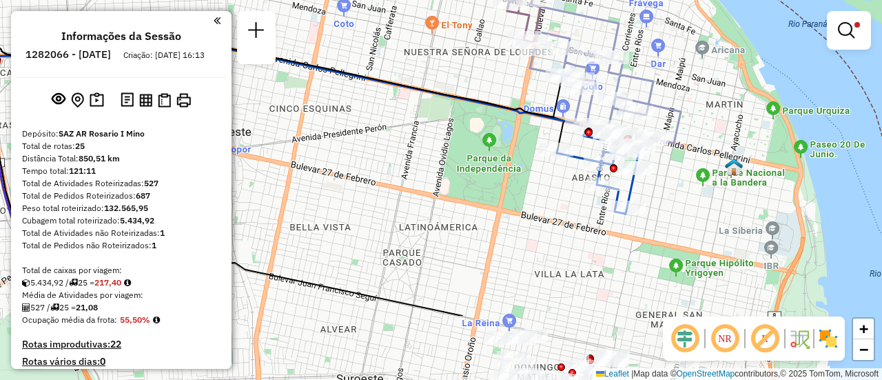
drag, startPoint x: 681, startPoint y: 289, endPoint x: 677, endPoint y: 37, distance: 252.2
click at [677, 37] on div "Limpar filtros Janela de atendimento Grade de atendimento Capacidade Transporta…" at bounding box center [441, 190] width 882 height 380
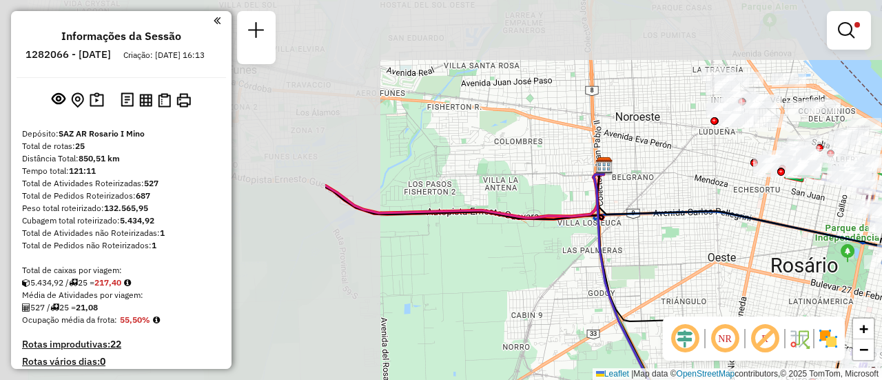
drag, startPoint x: 357, startPoint y: 97, endPoint x: 666, endPoint y: 248, distance: 344.2
click at [771, 308] on div "Limpar filtros Janela de atendimento Grade de atendimento Capacidade Transporta…" at bounding box center [441, 190] width 882 height 380
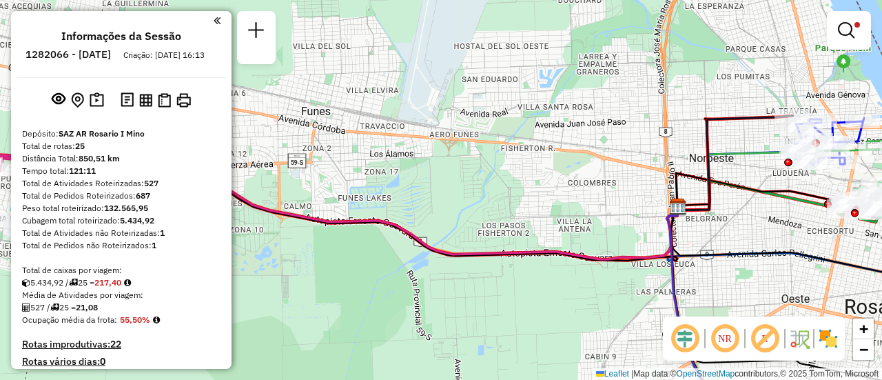
drag, startPoint x: 510, startPoint y: 196, endPoint x: 810, endPoint y: 289, distance: 313.6
click at [808, 291] on div "Limpar filtros Janela de atendimento Grade de atendimento Capacidade Transporta…" at bounding box center [441, 190] width 882 height 380
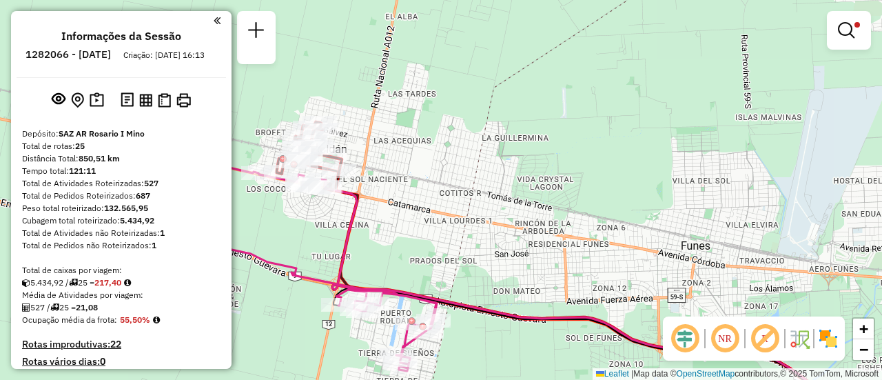
drag, startPoint x: 450, startPoint y: 165, endPoint x: 719, endPoint y: 283, distance: 294.3
click at [721, 287] on div "Limpar filtros Janela de atendimento Grade de atendimento Capacidade Transporta…" at bounding box center [441, 190] width 882 height 380
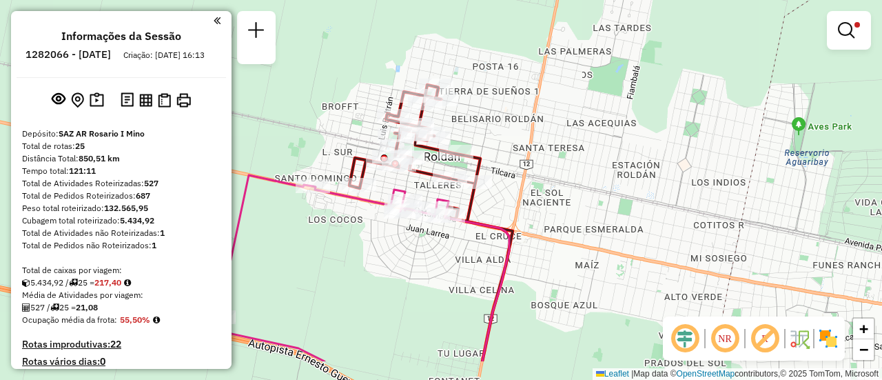
drag, startPoint x: 557, startPoint y: 229, endPoint x: 582, endPoint y: 80, distance: 150.9
click at [582, 80] on div "Limpar filtros Janela de atendimento Grade de atendimento Capacidade Transporta…" at bounding box center [441, 190] width 882 height 380
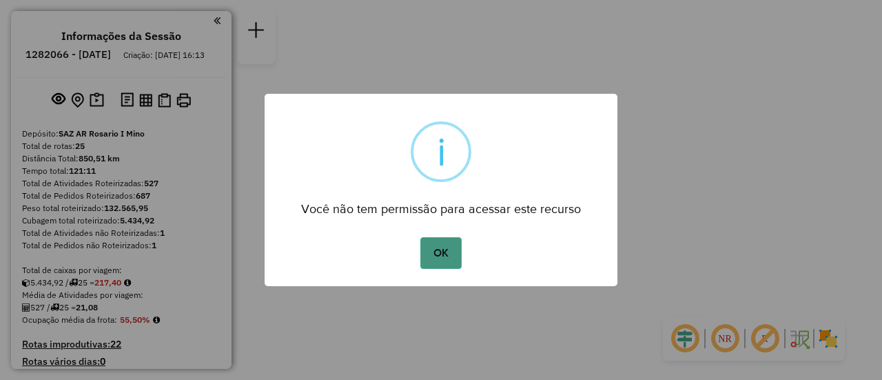
click at [444, 251] on button "OK" at bounding box center [440, 253] width 41 height 32
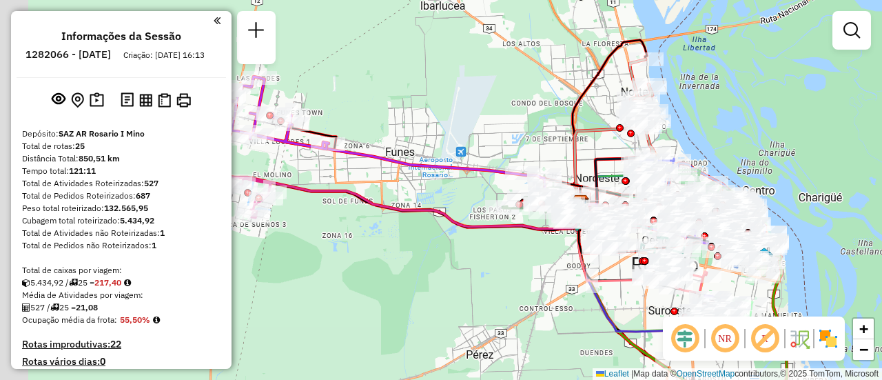
drag, startPoint x: 393, startPoint y: 104, endPoint x: 534, endPoint y: 116, distance: 141.0
click at [533, 116] on div "Janela de atendimento Grade de atendimento Capacidade Transportadoras Veículos …" at bounding box center [441, 190] width 882 height 380
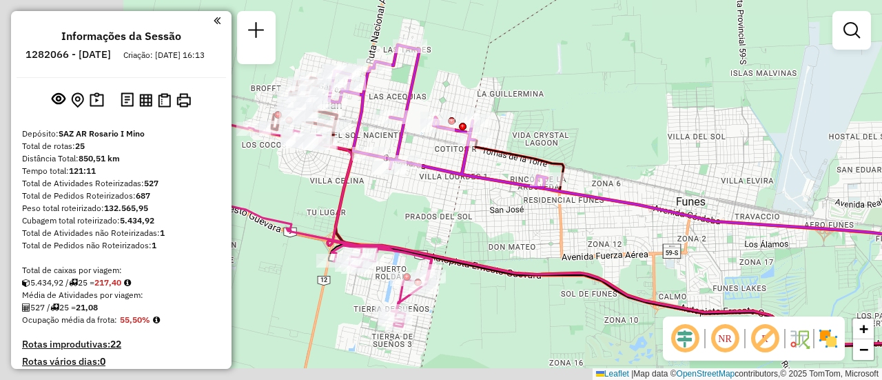
drag, startPoint x: 399, startPoint y: 95, endPoint x: 630, endPoint y: 76, distance: 232.3
click at [624, 74] on div "Janela de atendimento Grade de atendimento Capacidade Transportadoras Veículos …" at bounding box center [441, 190] width 882 height 380
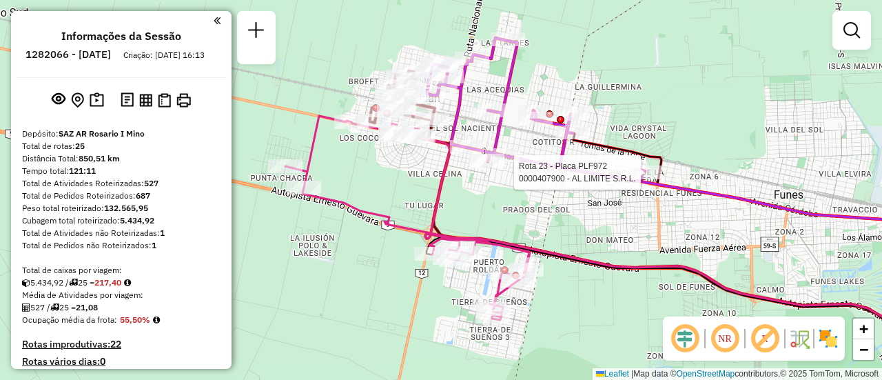
select select "**********"
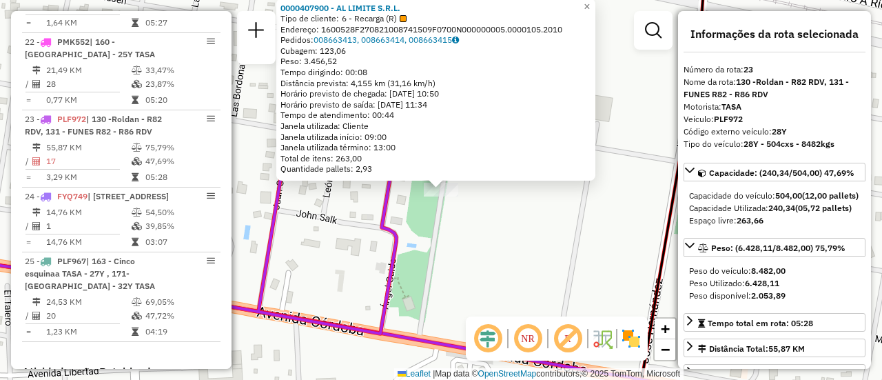
scroll to position [138, 0]
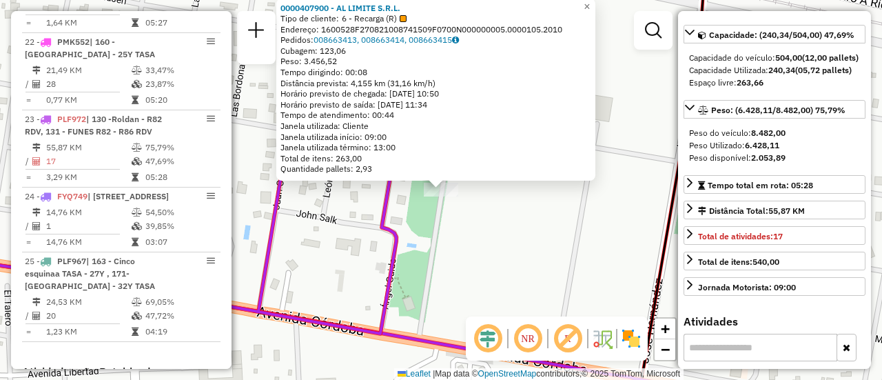
click at [513, 240] on div "0000407900 - AL LIMITE S.R.L. Tipo de cliente: 6 - Recarga (R) Endereço: 160052…" at bounding box center [441, 190] width 882 height 380
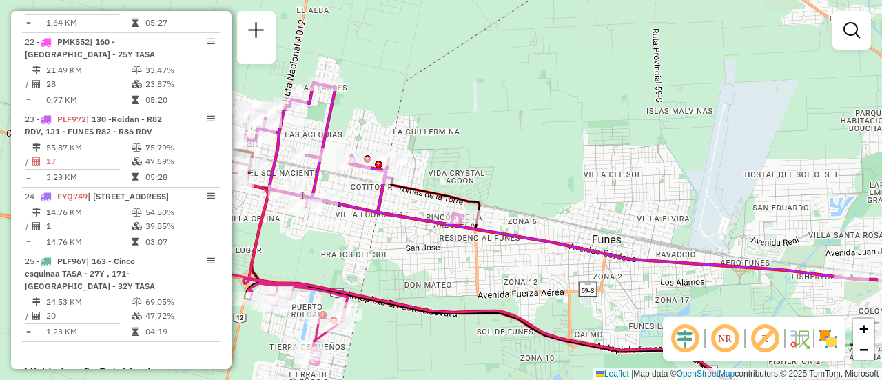
drag, startPoint x: 430, startPoint y: 147, endPoint x: 592, endPoint y: 135, distance: 162.3
click at [590, 135] on div "Janela de atendimento Grade de atendimento Capacidade Transportadoras Veículos …" at bounding box center [441, 190] width 882 height 380
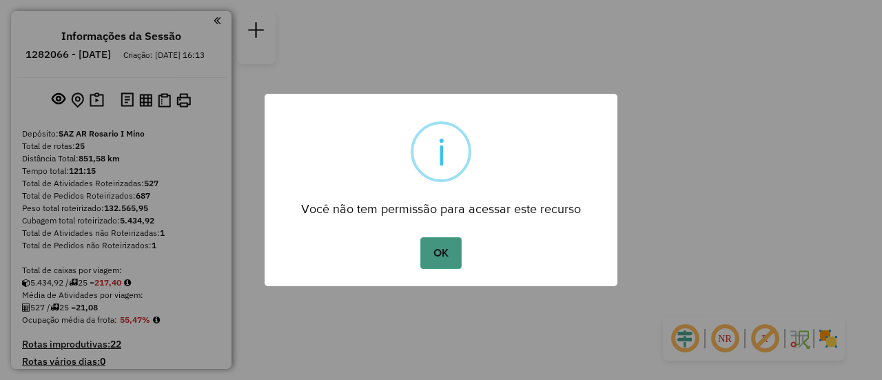
click at [436, 259] on button "OK" at bounding box center [440, 253] width 41 height 32
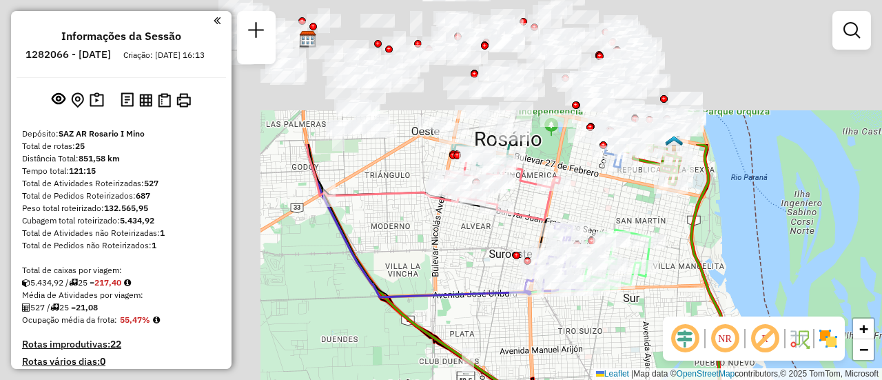
drag, startPoint x: 453, startPoint y: 60, endPoint x: 782, endPoint y: 249, distance: 379.0
click at [816, 285] on div "Janela de atendimento Grade de atendimento Capacidade Transportadoras Veículos …" at bounding box center [441, 190] width 882 height 380
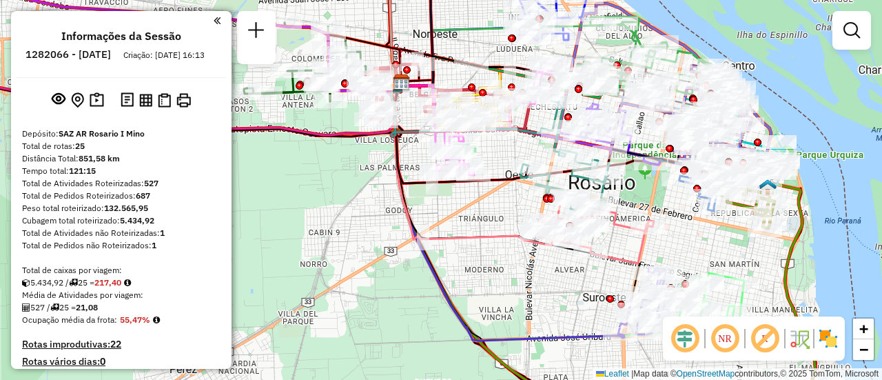
drag, startPoint x: 485, startPoint y: 35, endPoint x: 533, endPoint y: 104, distance: 84.1
click at [532, 86] on icon at bounding box center [511, 54] width 220 height 63
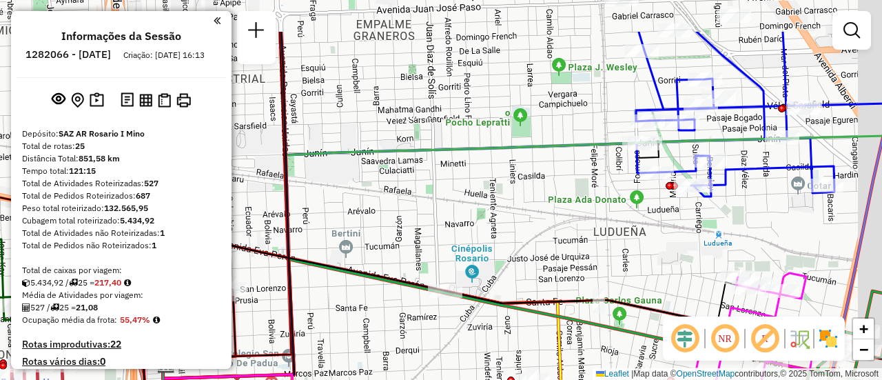
drag, startPoint x: 783, startPoint y: 96, endPoint x: 727, endPoint y: 236, distance: 150.2
click at [722, 196] on icon at bounding box center [769, 114] width 267 height 165
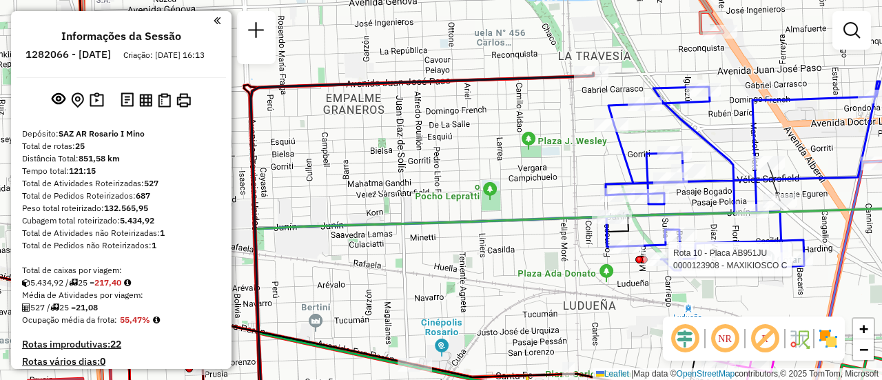
select select "**********"
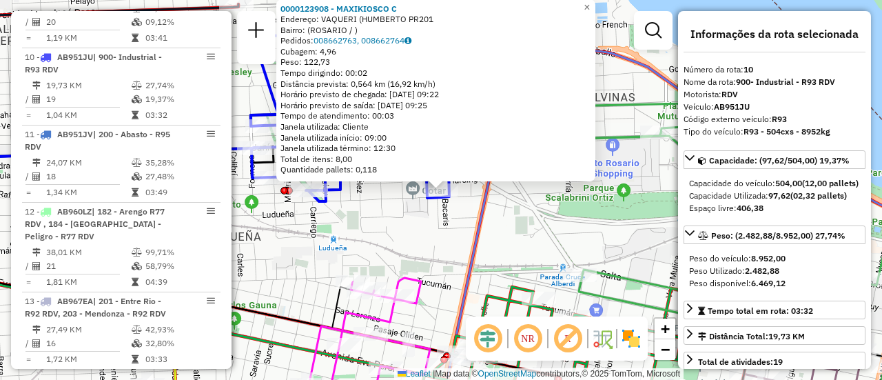
scroll to position [138, 0]
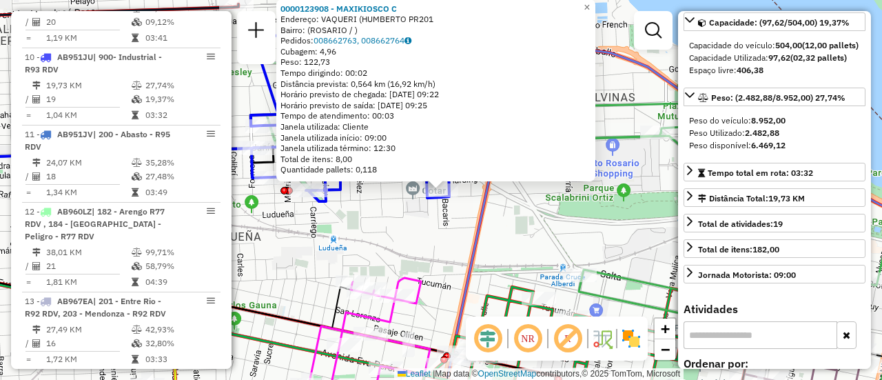
click at [540, 234] on div "0000123908 - MAXIKIOSCO C Endereço: VAQUERI (HUMBERTO PR201 Bairro: ([GEOGRAPHI…" at bounding box center [441, 190] width 882 height 380
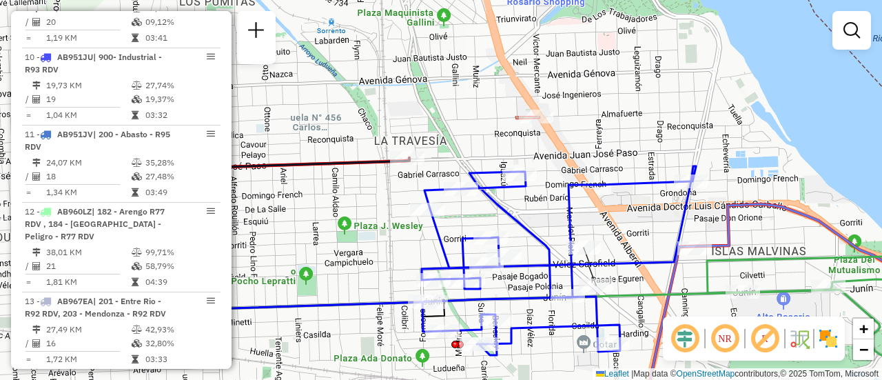
drag, startPoint x: 373, startPoint y: 70, endPoint x: 544, endPoint y: 224, distance: 229.8
click at [544, 224] on div "Janela de atendimento Grade de atendimento Capacidade Transportadoras Veículos …" at bounding box center [441, 190] width 882 height 380
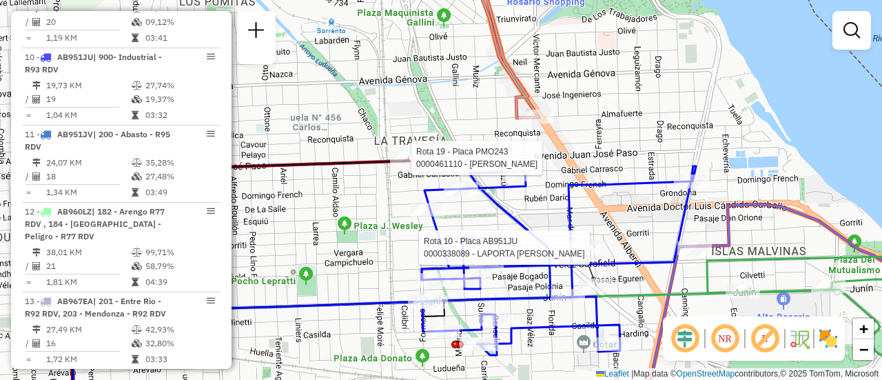
select select "**********"
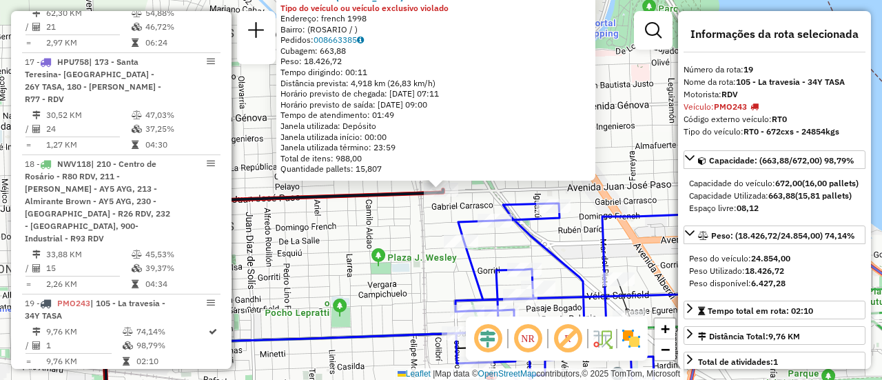
scroll to position [2053, 0]
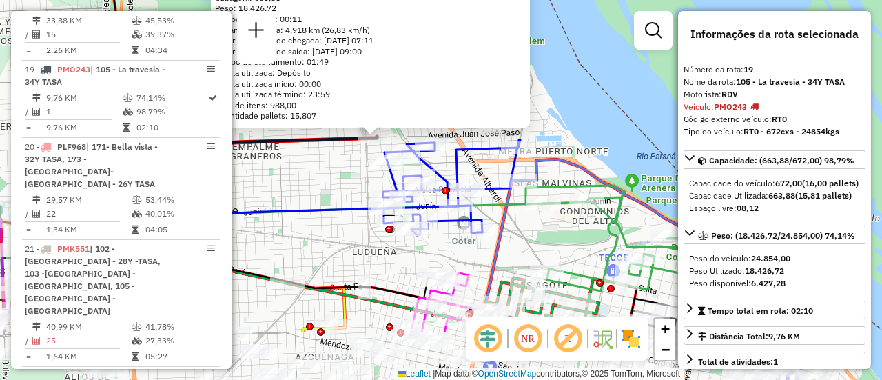
drag, startPoint x: 546, startPoint y: 258, endPoint x: 468, endPoint y: 155, distance: 129.3
click at [468, 155] on div "0000461110 - [PERSON_NAME] - RDV Tipo do veículo ou veículo exclusivo violado E…" at bounding box center [441, 190] width 882 height 380
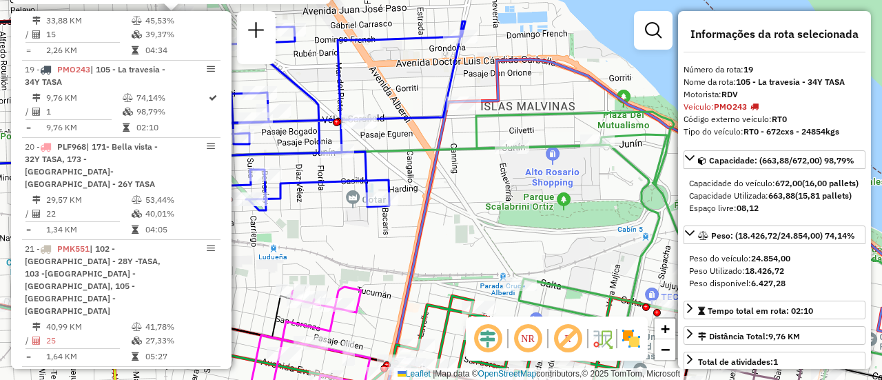
drag, startPoint x: 396, startPoint y: 81, endPoint x: 630, endPoint y: 205, distance: 264.8
click at [623, 205] on div "0000461110 - [PERSON_NAME] - RDV Tipo do veículo ou veículo exclusivo violado E…" at bounding box center [441, 190] width 882 height 380
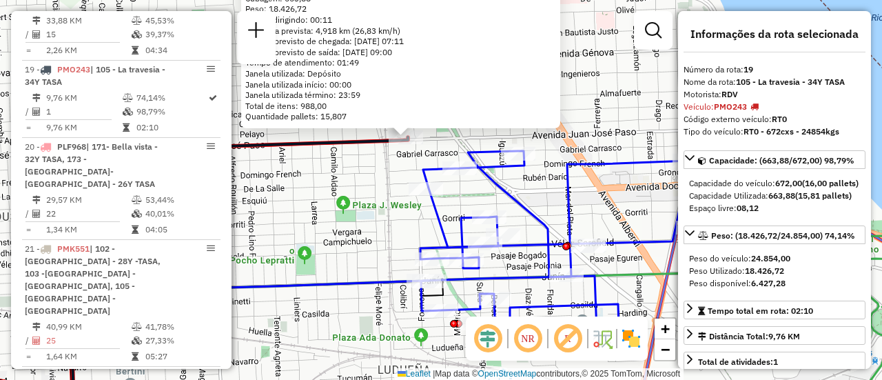
click at [379, 178] on div "0000461110 - [PERSON_NAME] - RDV Tipo do veículo ou veículo exclusivo violado E…" at bounding box center [441, 190] width 882 height 380
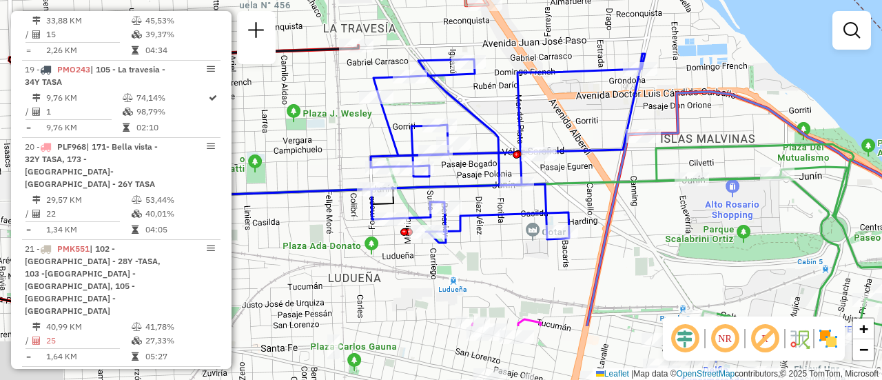
drag, startPoint x: 771, startPoint y: 243, endPoint x: 691, endPoint y: 121, distance: 146.4
click at [691, 144] on icon at bounding box center [788, 235] width 265 height 182
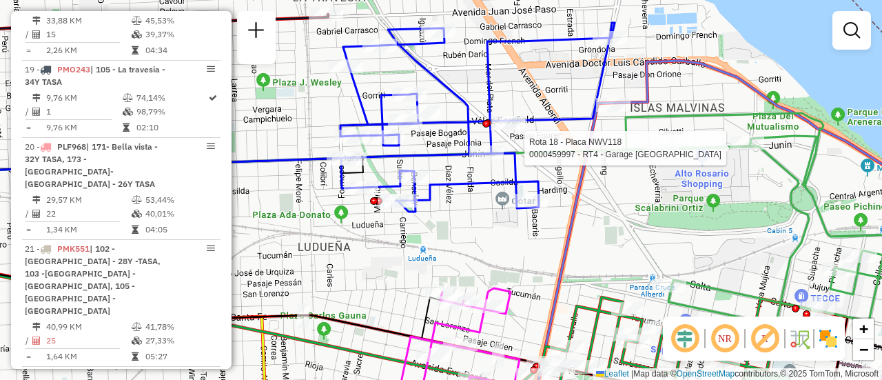
click at [666, 155] on div at bounding box center [661, 148] width 34 height 14
select select "**********"
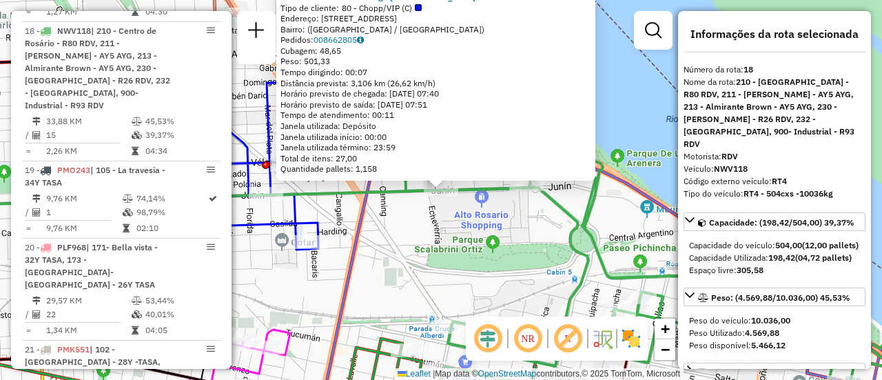
scroll to position [1926, 0]
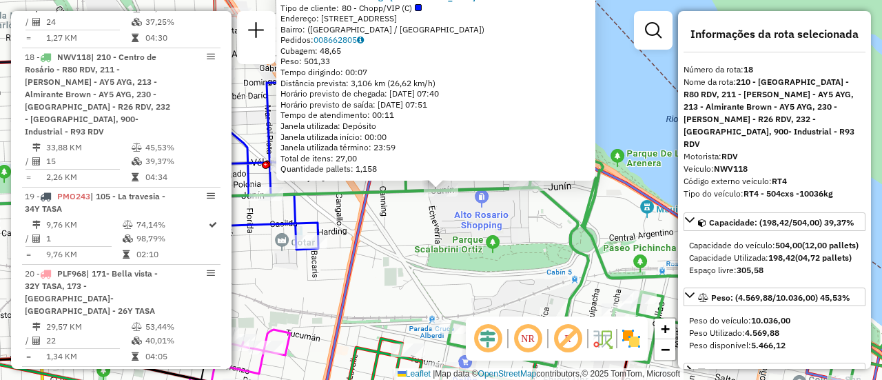
click at [502, 229] on div "0000459997 - RT4 - Garage Italia Tipo de cliente: 80 - Chopp/VIP (C) Endereço: …" at bounding box center [441, 190] width 882 height 380
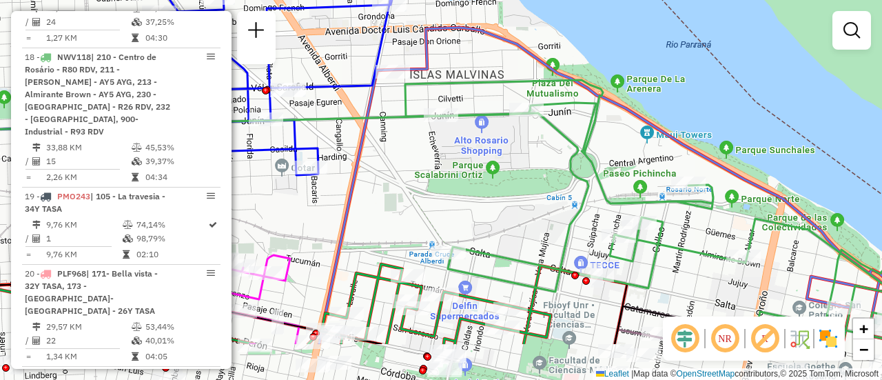
drag, startPoint x: 413, startPoint y: 251, endPoint x: 443, endPoint y: 92, distance: 162.0
click at [440, 94] on div "Janela de atendimento Grade de atendimento Capacidade Transportadoras Veículos …" at bounding box center [441, 190] width 882 height 380
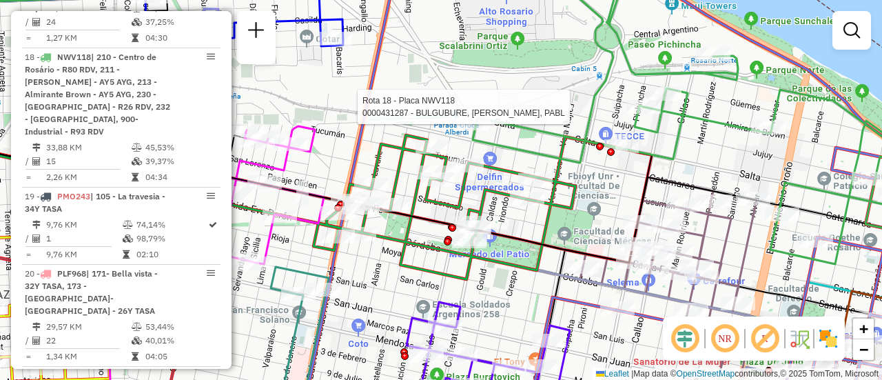
select select "**********"
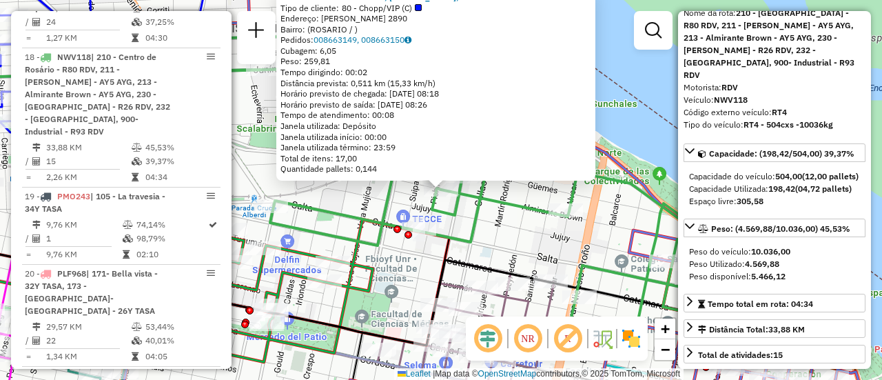
scroll to position [138, 0]
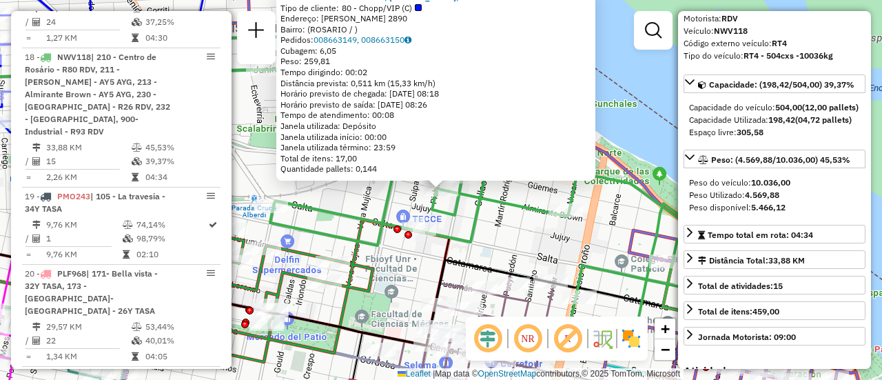
drag, startPoint x: 531, startPoint y: 243, endPoint x: 441, endPoint y: 236, distance: 89.9
click at [528, 242] on div "0000431287 - BULGUBURE, [PERSON_NAME], PABL Tipo de cliente: 80 - Chopp/VIP (C)…" at bounding box center [441, 190] width 882 height 380
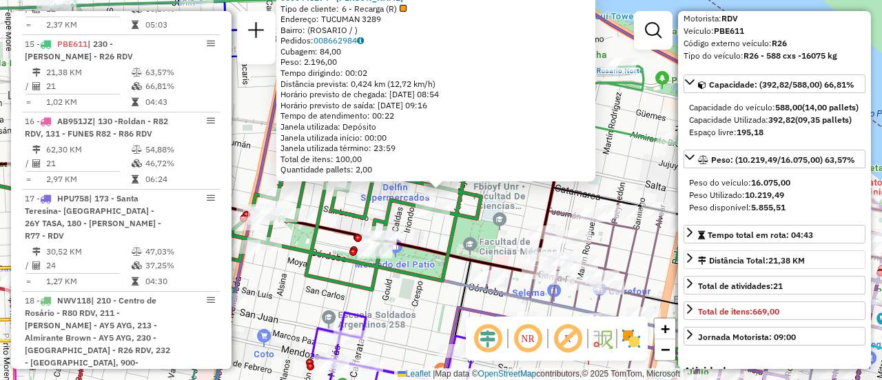
scroll to position [1670, 0]
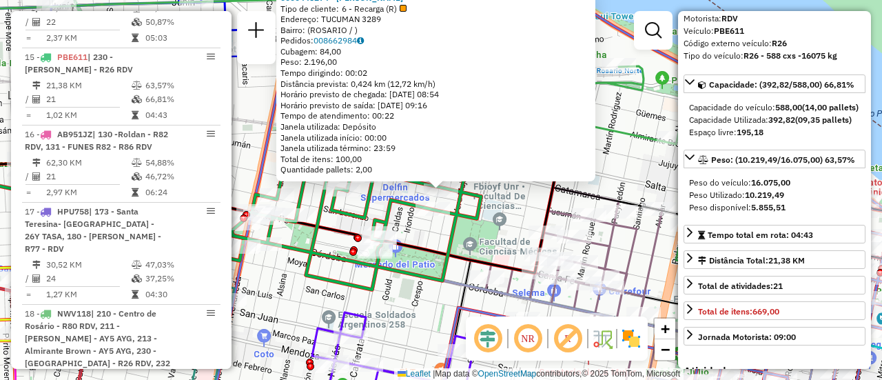
click at [460, 240] on div "0000445274 - [PERSON_NAME] Tipo de cliente: 6 - Recarga (R) Endereço: [STREET_A…" at bounding box center [441, 190] width 882 height 380
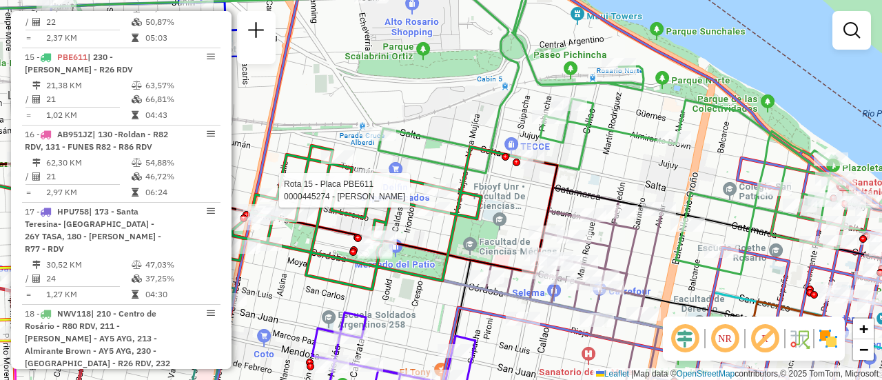
select select "**********"
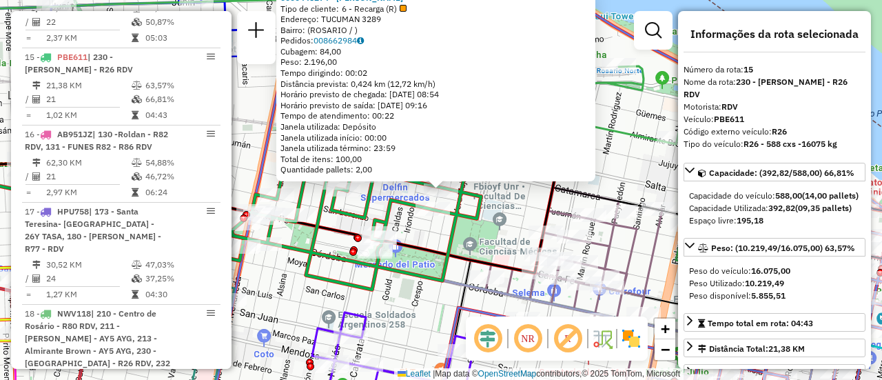
click at [470, 201] on icon at bounding box center [372, 217] width 307 height 144
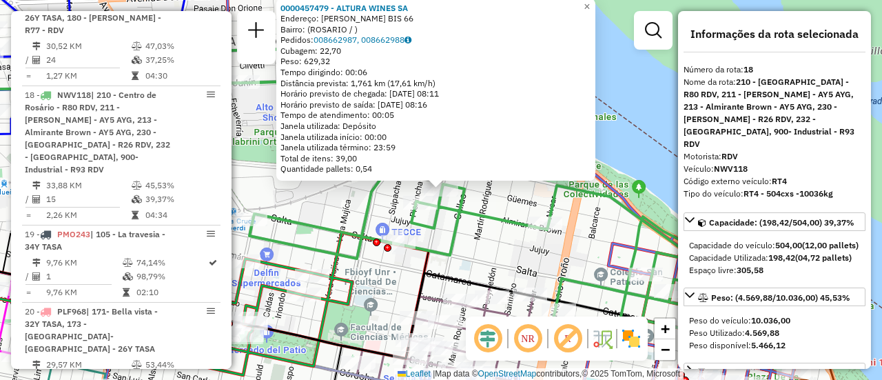
scroll to position [1926, 0]
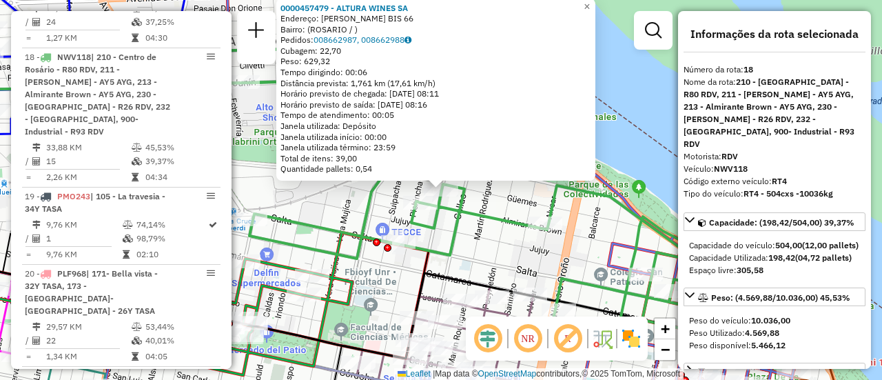
click at [466, 261] on div "0000457479 - ALTURA WINES SA Endereço: OVIDIO LAGOS BIS 66 Bairro: (ROSARIO / )…" at bounding box center [441, 190] width 882 height 380
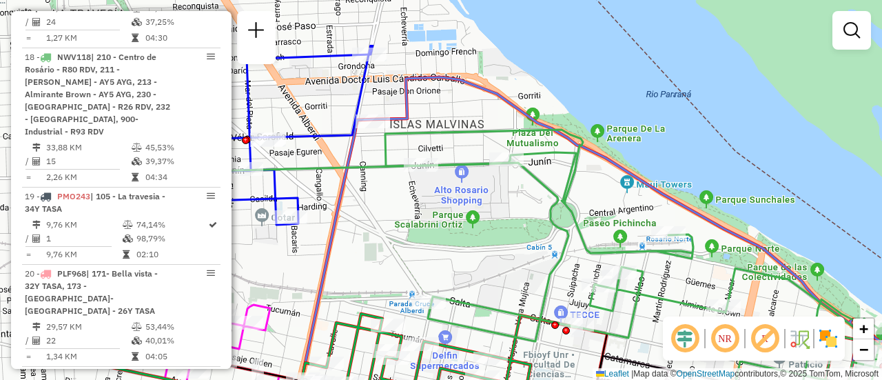
drag, startPoint x: 326, startPoint y: 189, endPoint x: 657, endPoint y: 302, distance: 349.9
click at [658, 309] on div "Janela de atendimento Grade de atendimento Capacidade Transportadoras Veículos …" at bounding box center [441, 190] width 882 height 380
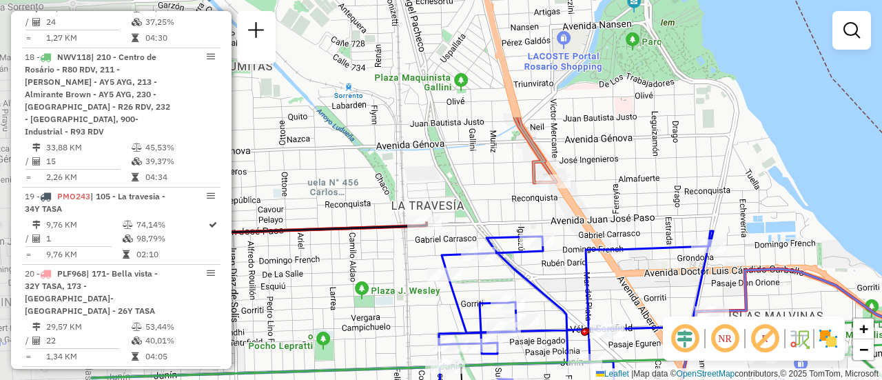
drag, startPoint x: 438, startPoint y: 136, endPoint x: 617, endPoint y: 291, distance: 236.9
click at [617, 291] on div "Janela de atendimento Grade de atendimento Capacidade Transportadoras Veículos …" at bounding box center [441, 190] width 882 height 380
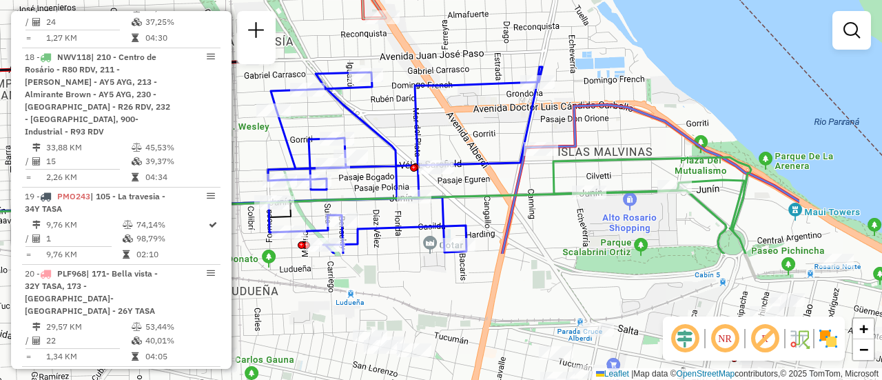
drag, startPoint x: 662, startPoint y: 301, endPoint x: 342, endPoint y: 42, distance: 412.0
click at [342, 42] on div "Janela de atendimento Grade de atendimento Capacidade Transportadoras Veículos …" at bounding box center [441, 190] width 882 height 380
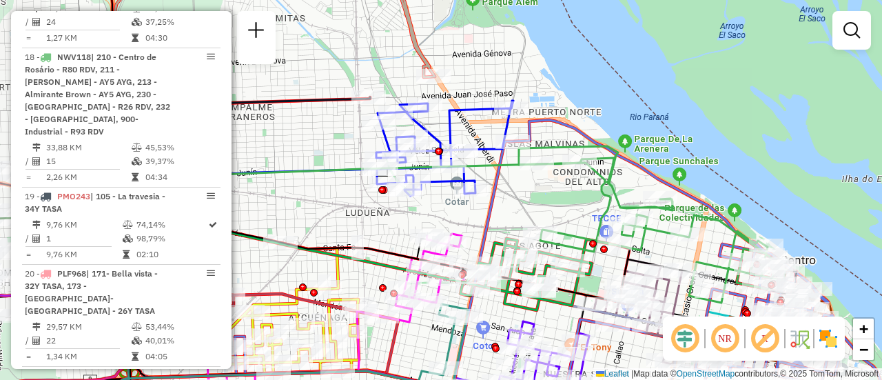
drag, startPoint x: 416, startPoint y: 201, endPoint x: 498, endPoint y: 212, distance: 82.6
click at [498, 212] on icon at bounding box center [557, 274] width 645 height 308
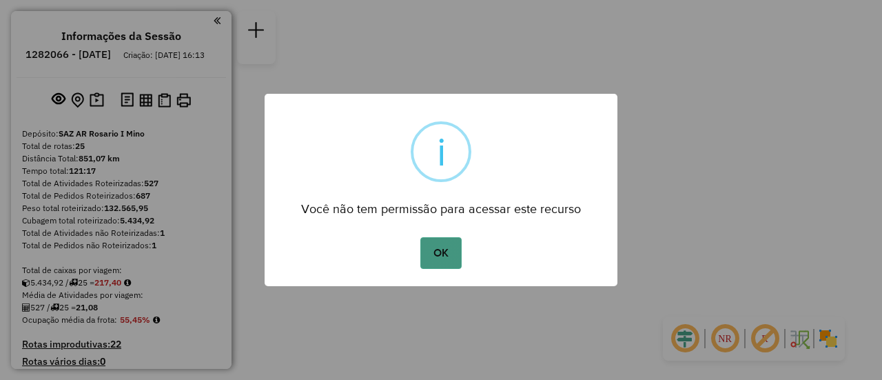
click at [449, 254] on button "OK" at bounding box center [440, 253] width 41 height 32
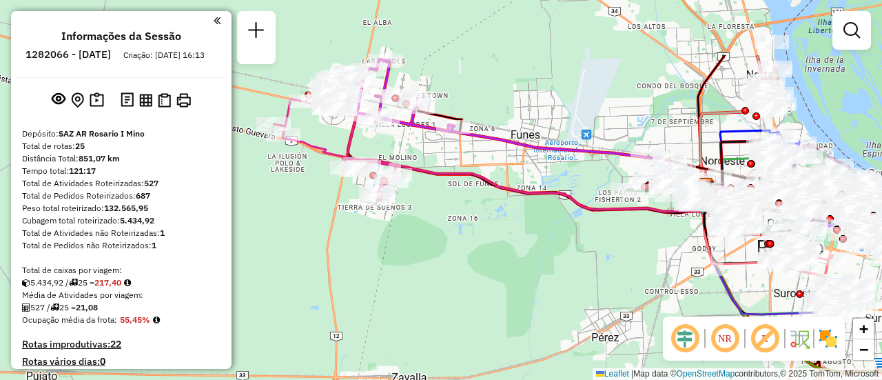
drag, startPoint x: 384, startPoint y: 148, endPoint x: 419, endPoint y: 329, distance: 183.8
click at [419, 329] on div "Janela de atendimento Grade de atendimento Capacidade Transportadoras Veículos …" at bounding box center [441, 190] width 882 height 380
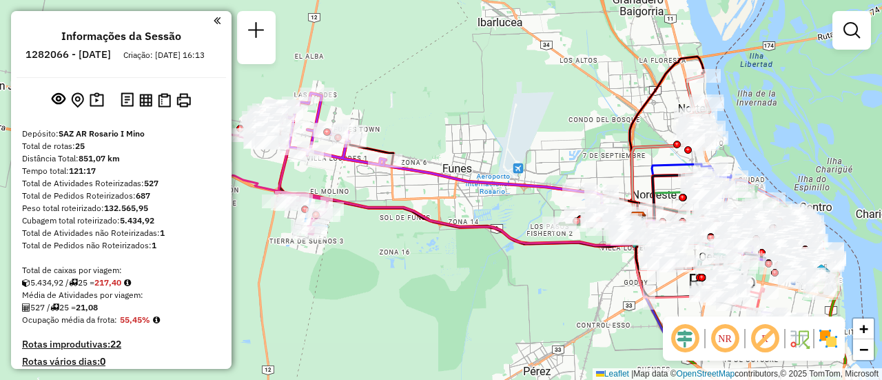
drag, startPoint x: 561, startPoint y: 197, endPoint x: 411, endPoint y: 141, distance: 160.2
click at [362, 136] on div "Janela de atendimento Grade de atendimento Capacidade Transportadoras Veículos …" at bounding box center [441, 190] width 882 height 380
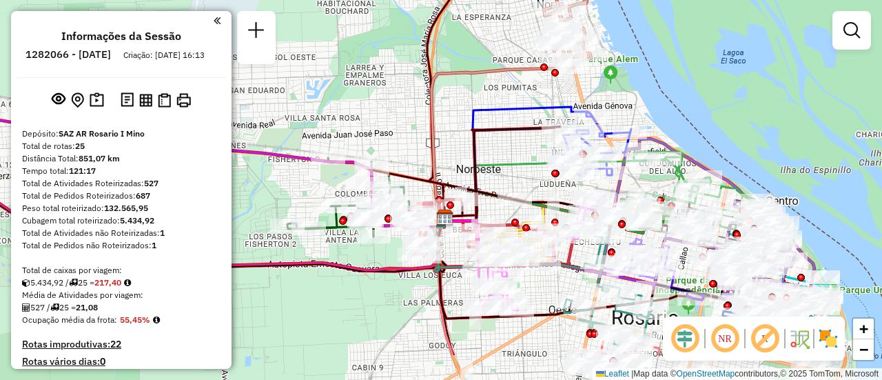
drag, startPoint x: 606, startPoint y: 176, endPoint x: 316, endPoint y: 76, distance: 307.4
click at [444, 107] on icon at bounding box center [517, 164] width 147 height 114
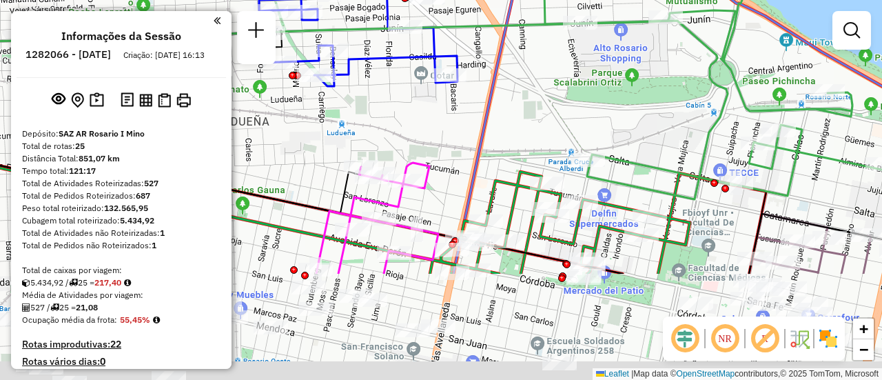
drag, startPoint x: 511, startPoint y: 276, endPoint x: 407, endPoint y: -66, distance: 358.1
click at [407, 0] on html "Aguarde... Pop-up bloqueado! Seu navegador bloqueou automáticamente a abertura …" at bounding box center [441, 190] width 882 height 380
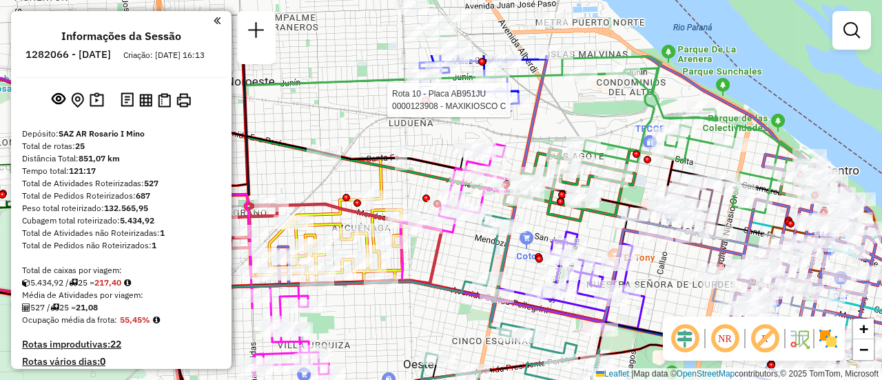
drag, startPoint x: 680, startPoint y: 79, endPoint x: 652, endPoint y: 172, distance: 97.9
click at [652, 172] on div "Rota 10 - Placa AB951JU 0000123908 - MAXIKIOSCO C Janela de atendimento Grade d…" at bounding box center [441, 190] width 882 height 380
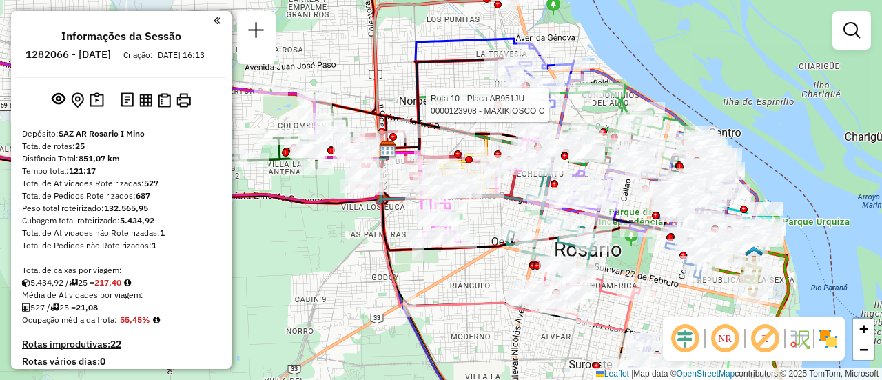
click at [461, 68] on icon at bounding box center [444, 106] width 115 height 94
select select "**********"
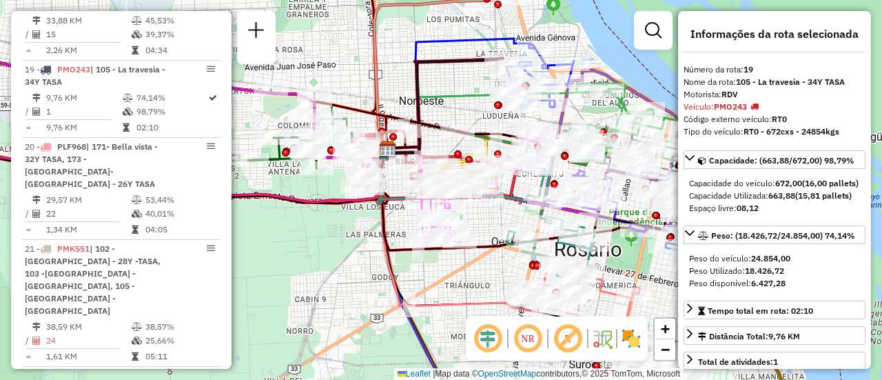
scroll to position [69, 0]
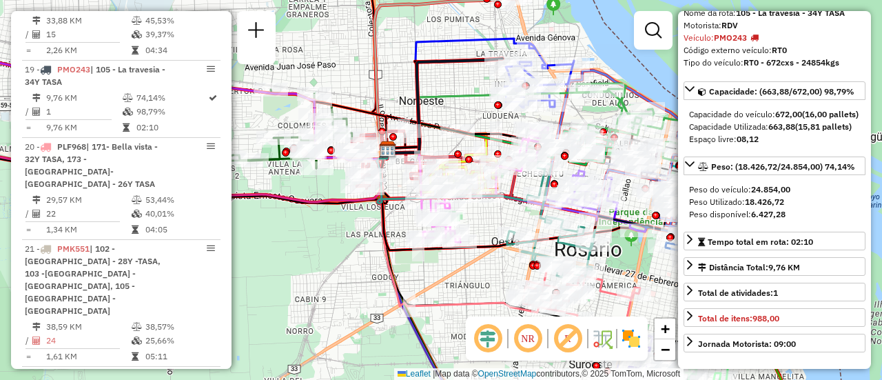
click at [469, 277] on div "Janela de atendimento Grade de atendimento Capacidade Transportadoras Veículos …" at bounding box center [441, 190] width 882 height 380
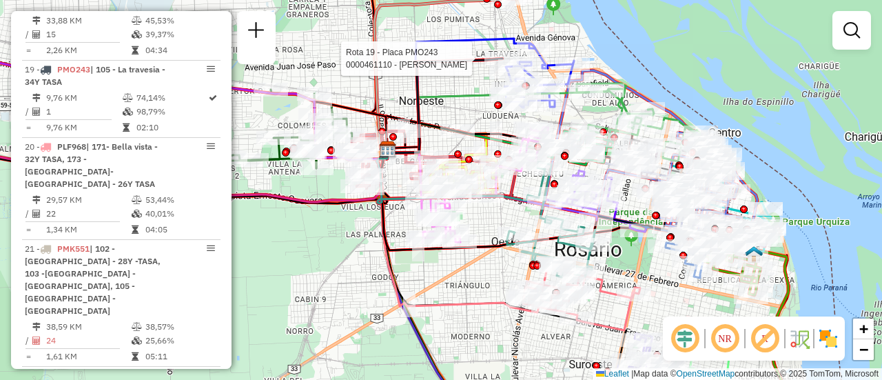
select select "**********"
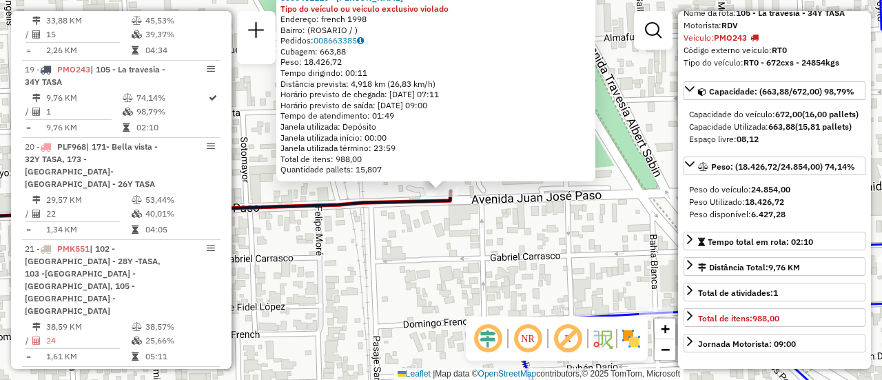
click at [593, 237] on div "0000461110 - [PERSON_NAME] - RDV Tipo do veículo ou veículo exclusivo violado E…" at bounding box center [441, 190] width 882 height 380
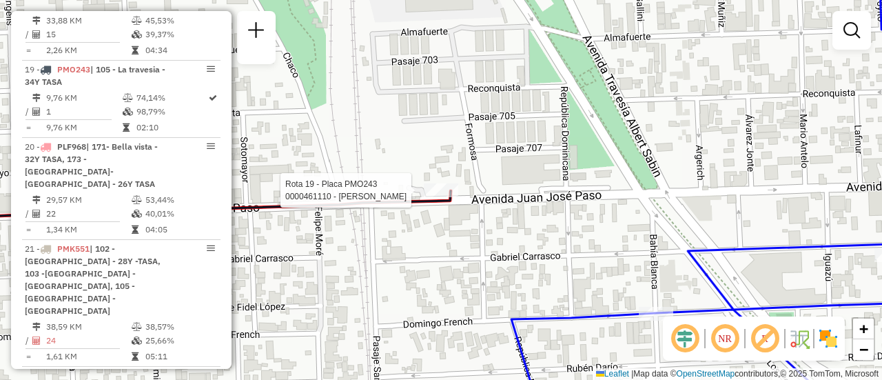
select select "**********"
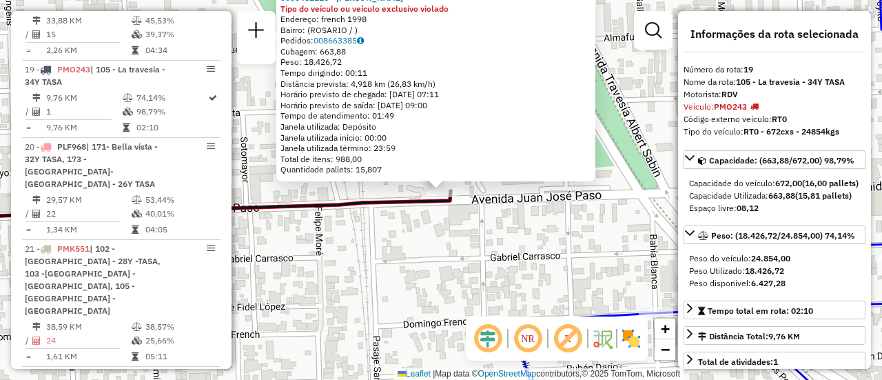
click at [522, 232] on div "0000461110 - [PERSON_NAME] - RDV Tipo do veículo ou veículo exclusivo violado E…" at bounding box center [441, 190] width 882 height 380
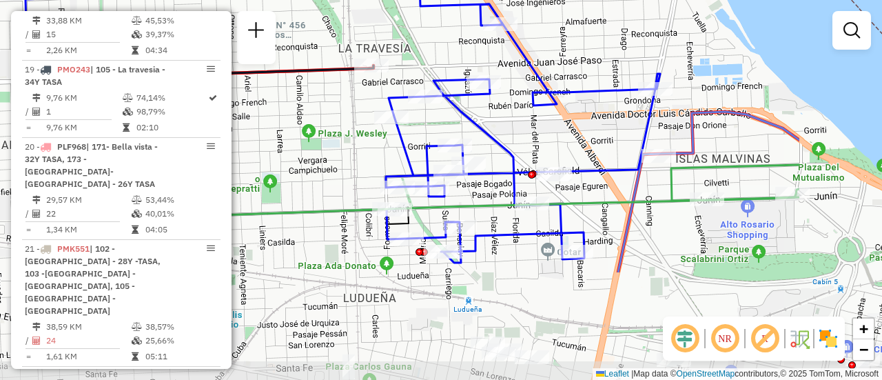
drag, startPoint x: 613, startPoint y: 207, endPoint x: 442, endPoint y: 61, distance: 224.4
click at [442, 61] on div "Janela de atendimento Grade de atendimento Capacidade Transportadoras Veículos …" at bounding box center [441, 190] width 882 height 380
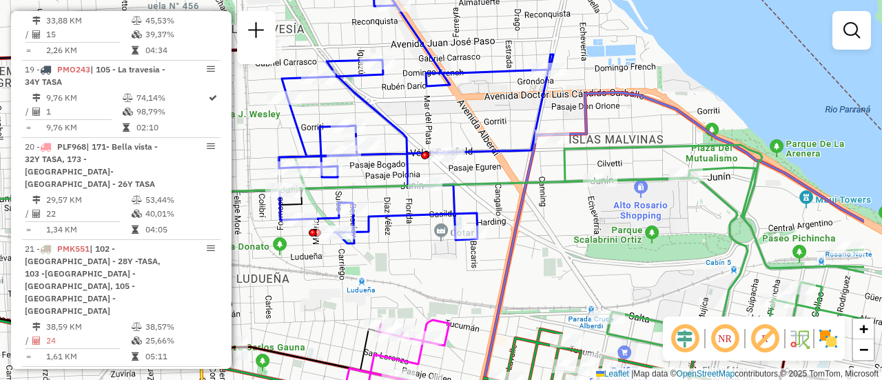
drag, startPoint x: 580, startPoint y: 138, endPoint x: 453, endPoint y: 129, distance: 127.8
click at [453, 129] on div "Janela de atendimento Grade de atendimento Capacidade Transportadoras Veículos …" at bounding box center [441, 190] width 882 height 380
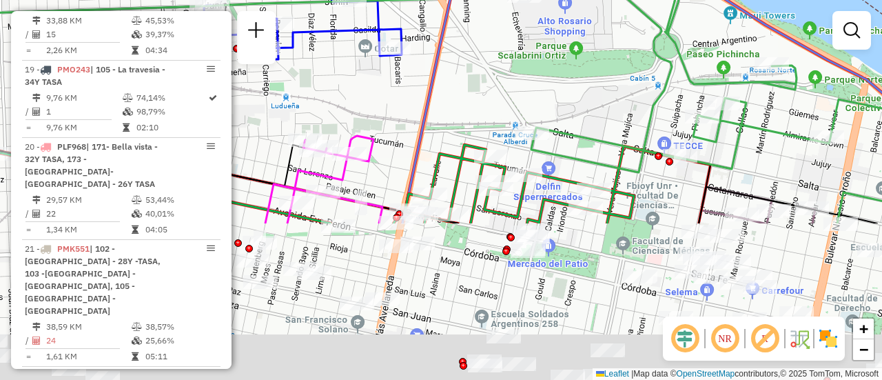
drag, startPoint x: 673, startPoint y: 302, endPoint x: 614, endPoint y: 100, distance: 211.1
click at [614, 100] on div "Janela de atendimento Grade de atendimento Capacidade Transportadoras Veículos …" at bounding box center [441, 190] width 882 height 380
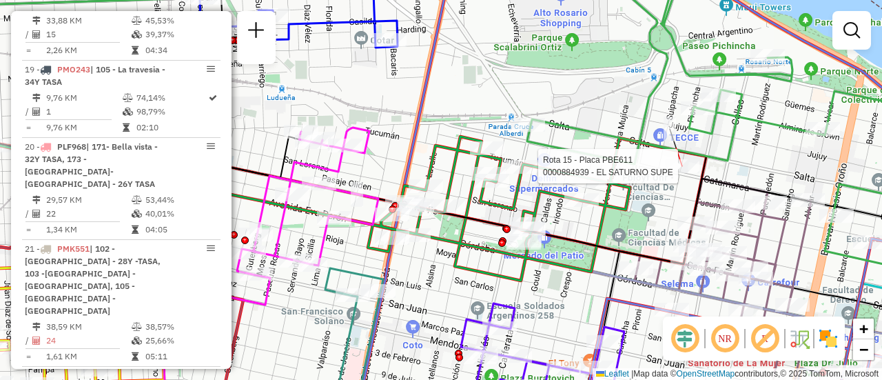
select select "**********"
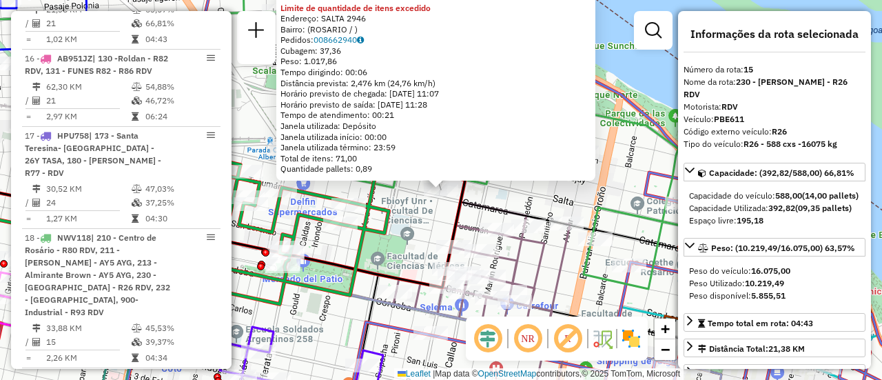
scroll to position [1670, 0]
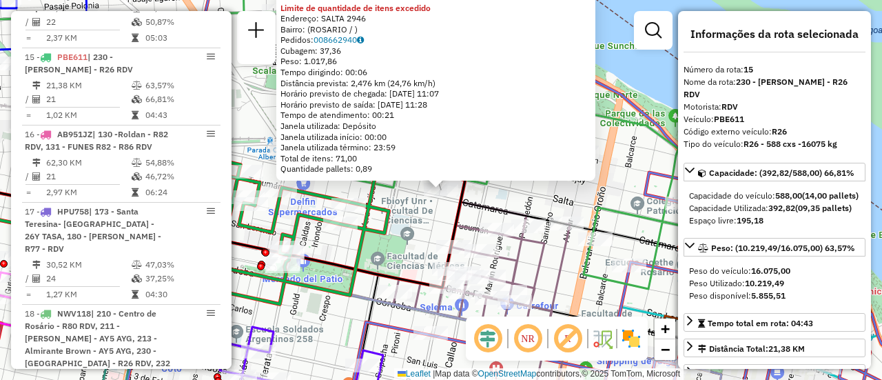
click at [563, 193] on div "0000884939 - EL SATURNO SUPE Limite de quantidade de itens excedido Endereço: S…" at bounding box center [441, 190] width 882 height 380
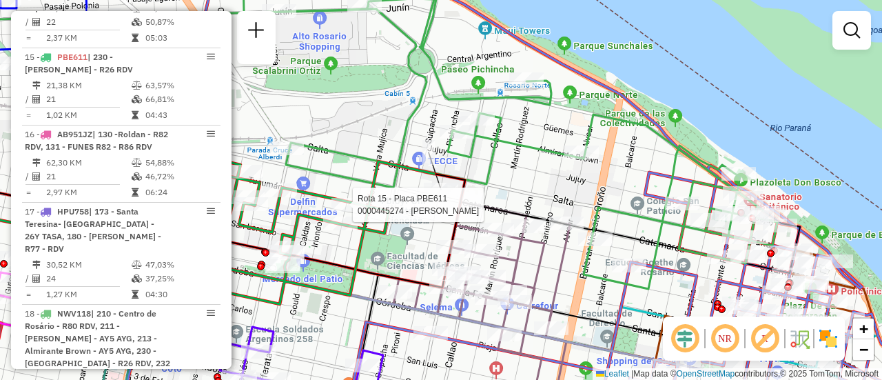
select select "**********"
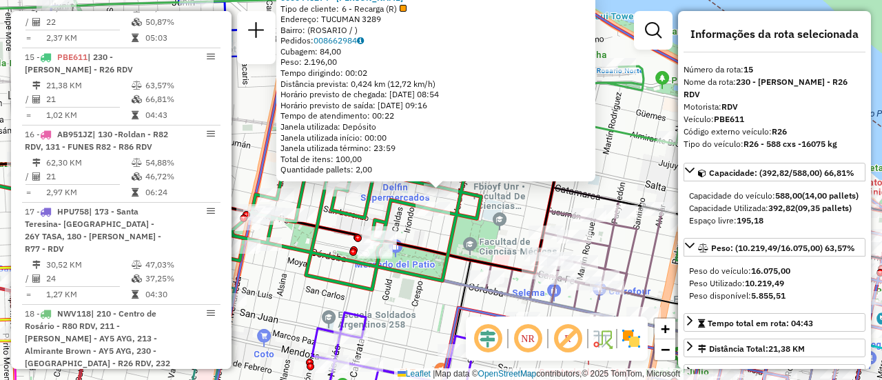
click at [504, 216] on div "0000445274 - RUIZ FRANCO NICOLAS Tipo de cliente: 6 - Recarga (R) Endereço: TUC…" at bounding box center [441, 190] width 882 height 380
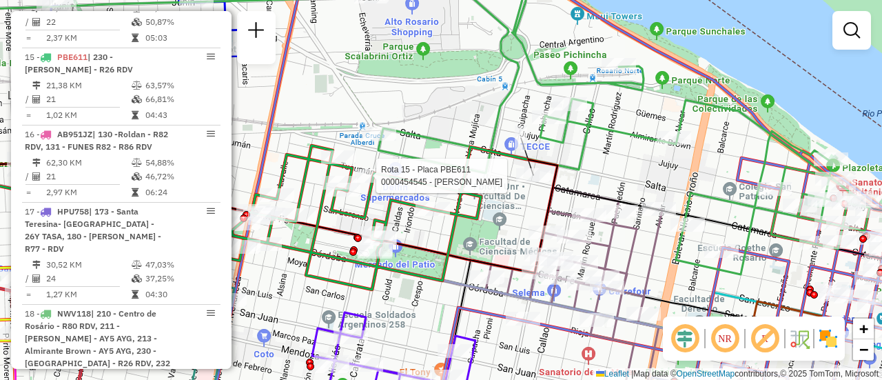
select select "**********"
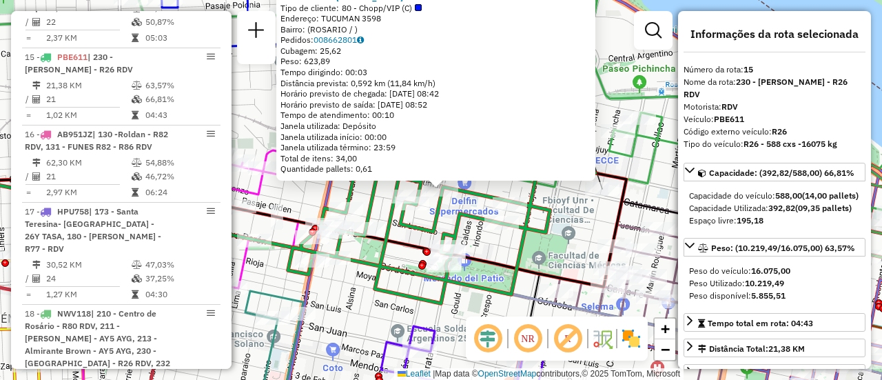
click at [567, 220] on div "0000454545 - GONZALEZ MAXIMILIANO JOSE Tipo de cliente: 80 - Chopp/VIP (C) Ende…" at bounding box center [441, 190] width 882 height 380
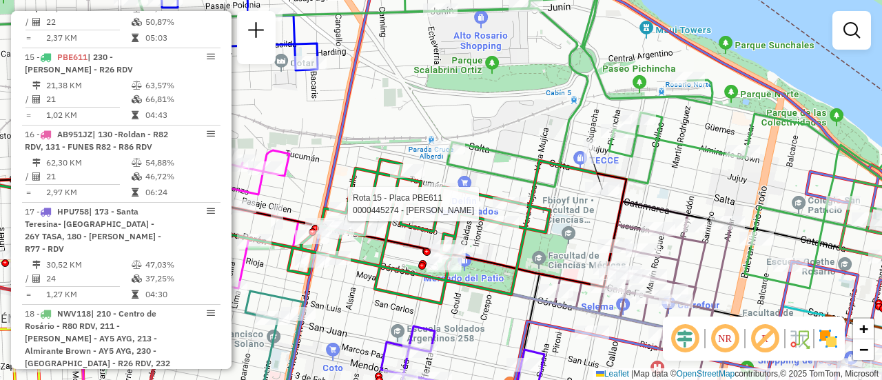
select select "**********"
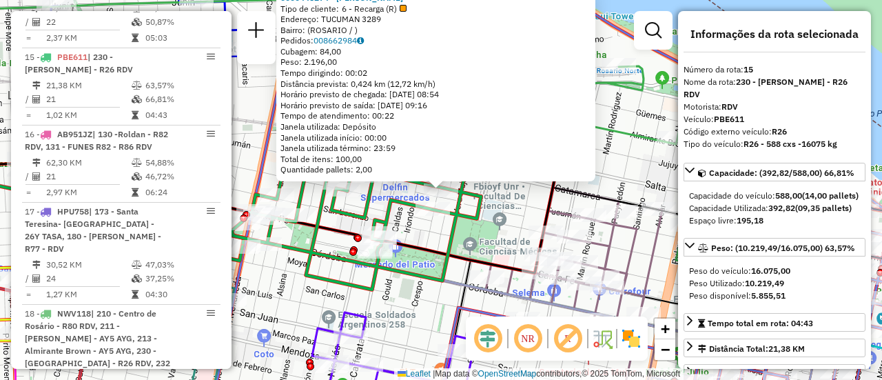
click at [511, 205] on div "0000445274 - RUIZ FRANCO NICOLAS Tipo de cliente: 6 - Recarga (R) Endereço: TUC…" at bounding box center [441, 190] width 882 height 380
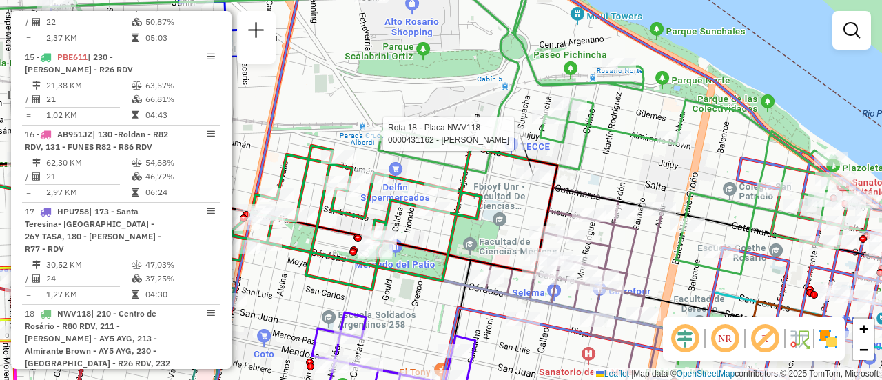
select select "**********"
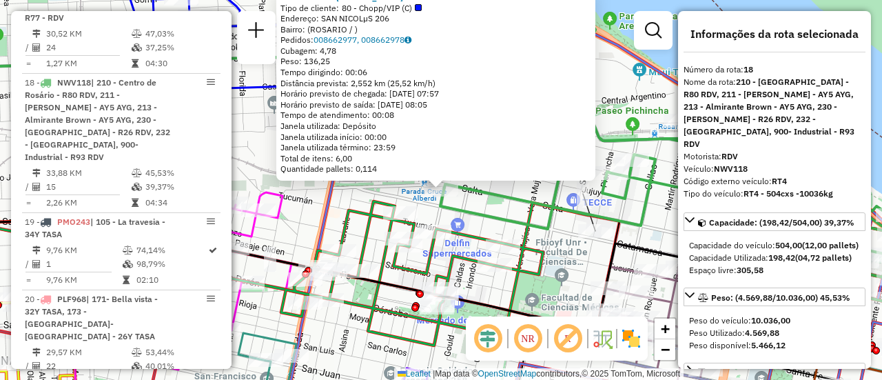
scroll to position [1926, 0]
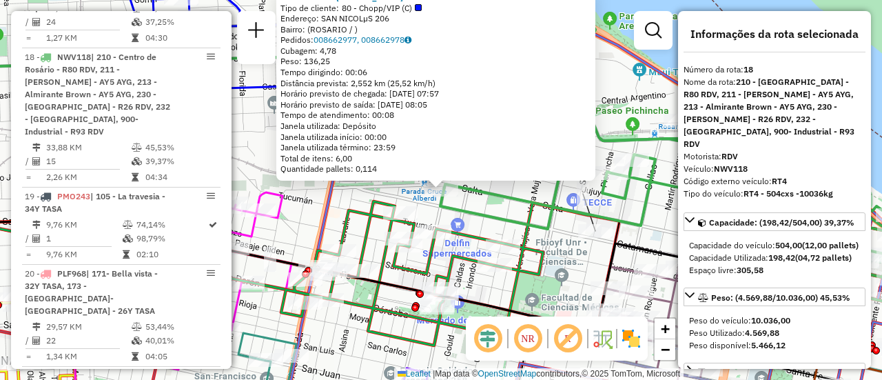
click at [490, 202] on icon at bounding box center [665, 173] width 534 height 313
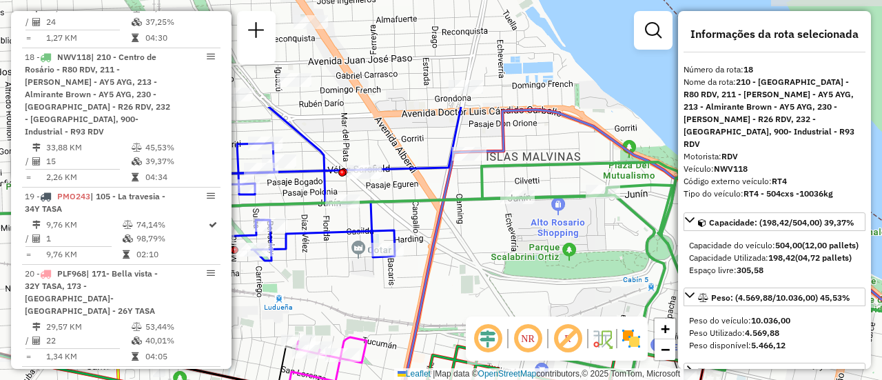
drag, startPoint x: 418, startPoint y: 100, endPoint x: 502, endPoint y: 245, distance: 167.3
click at [502, 245] on div "Janela de atendimento Grade de atendimento Capacidade Transportadoras Veículos …" at bounding box center [441, 190] width 882 height 380
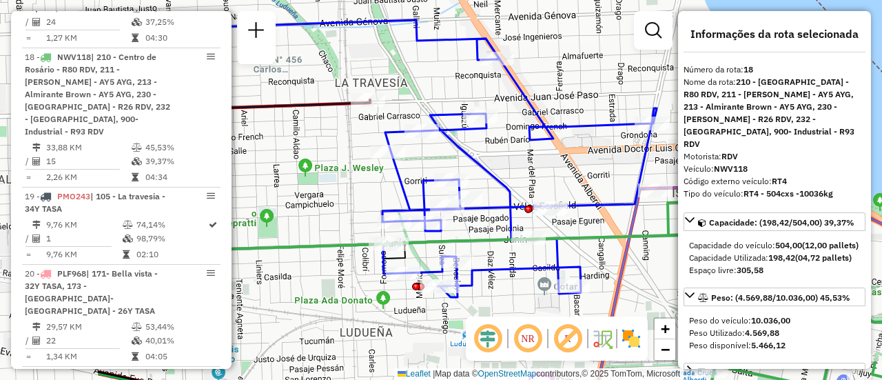
drag, startPoint x: 420, startPoint y: 123, endPoint x: 606, endPoint y: 160, distance: 189.6
click at [606, 160] on div "Janela de atendimento Grade de atendimento Capacidade Transportadoras Veículos …" at bounding box center [441, 190] width 882 height 380
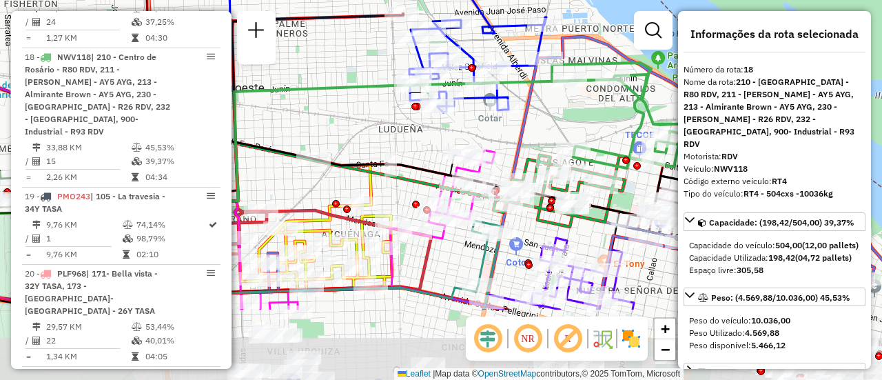
drag, startPoint x: 413, startPoint y: 176, endPoint x: 353, endPoint y: 55, distance: 135.3
click at [349, 54] on div "Janela de atendimento Grade de atendimento Capacidade Transportadoras Veículos …" at bounding box center [441, 190] width 882 height 380
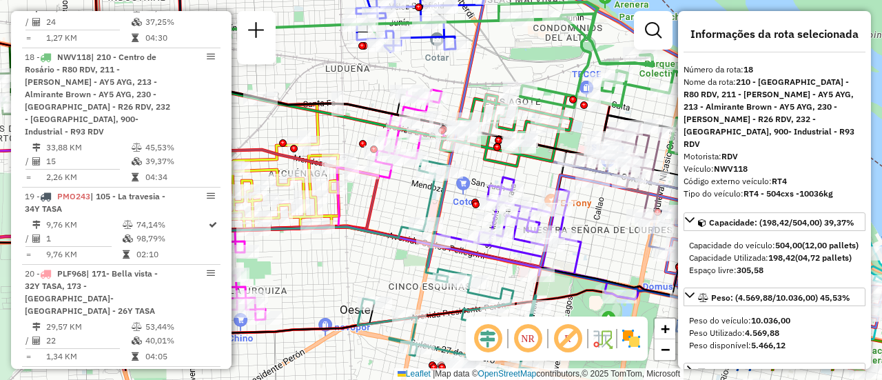
drag, startPoint x: 497, startPoint y: 119, endPoint x: 413, endPoint y: 35, distance: 118.9
click at [413, 35] on div "Janela de atendimento Grade de atendimento Capacidade Transportadoras Veículos …" at bounding box center [441, 190] width 882 height 380
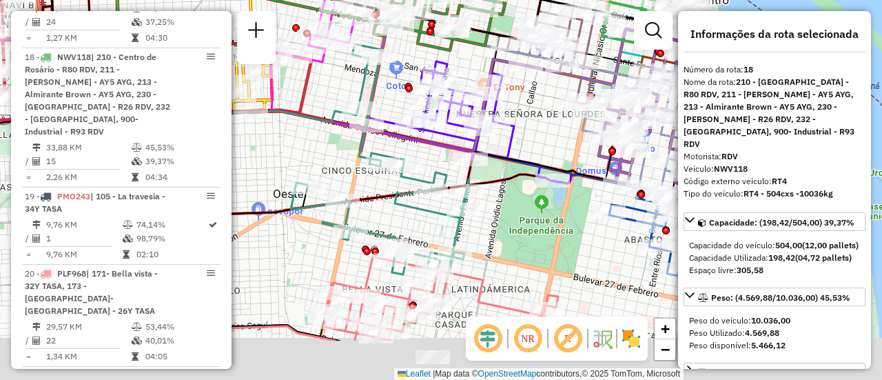
drag, startPoint x: 559, startPoint y: 208, endPoint x: 524, endPoint y: 113, distance: 101.1
click at [524, 113] on div "Janela de atendimento Grade de atendimento Capacidade Transportadoras Veículos …" at bounding box center [441, 190] width 882 height 380
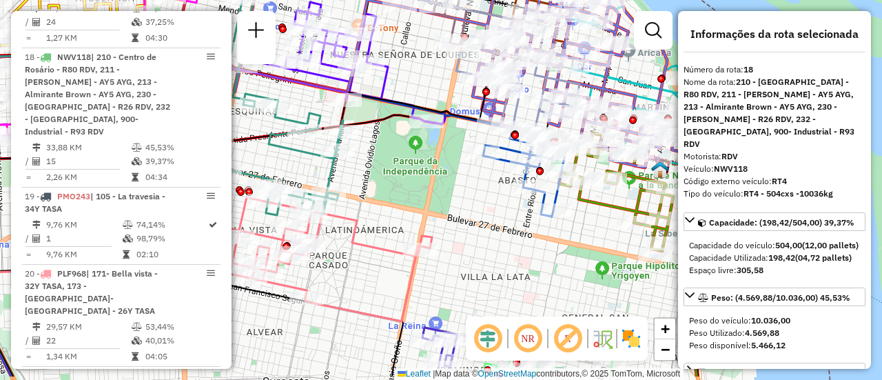
drag, startPoint x: 546, startPoint y: 125, endPoint x: 336, endPoint y: 30, distance: 230.9
click at [332, 30] on div "Janela de atendimento Grade de atendimento Capacidade Transportadoras Veículos …" at bounding box center [441, 190] width 882 height 380
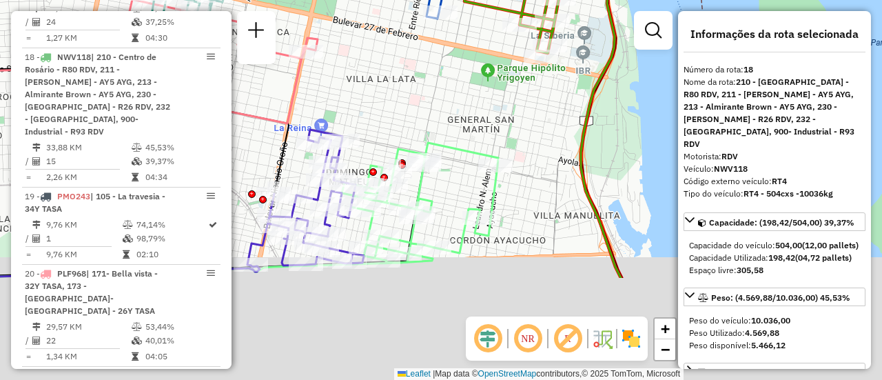
drag, startPoint x: 517, startPoint y: 251, endPoint x: 511, endPoint y: 109, distance: 142.1
click at [504, 104] on div "Janela de atendimento Grade de atendimento Capacidade Transportadoras Veículos …" at bounding box center [441, 190] width 882 height 380
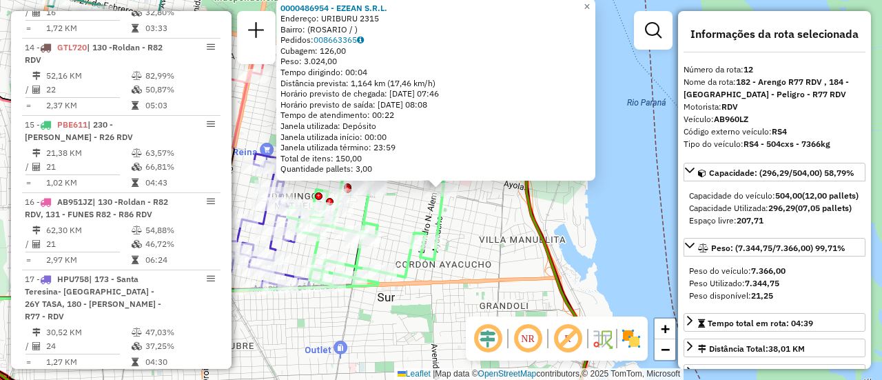
scroll to position [1426, 0]
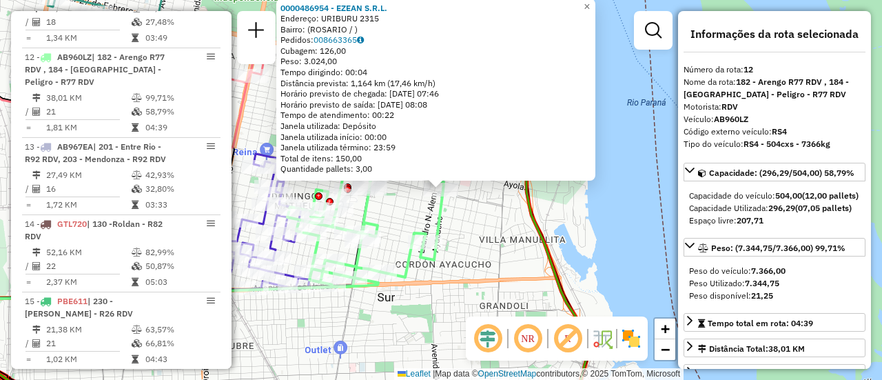
drag, startPoint x: 504, startPoint y: 216, endPoint x: 317, endPoint y: 196, distance: 188.5
click at [503, 216] on div "0000486954 - EZEAN S.R.L. Endereço: URIBURU 2315 Bairro: (ROSARIO / ) Pedidos: …" at bounding box center [441, 190] width 882 height 380
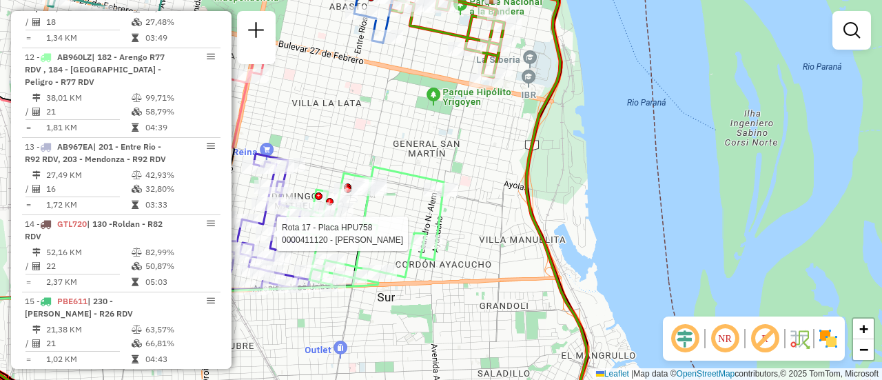
select select "**********"
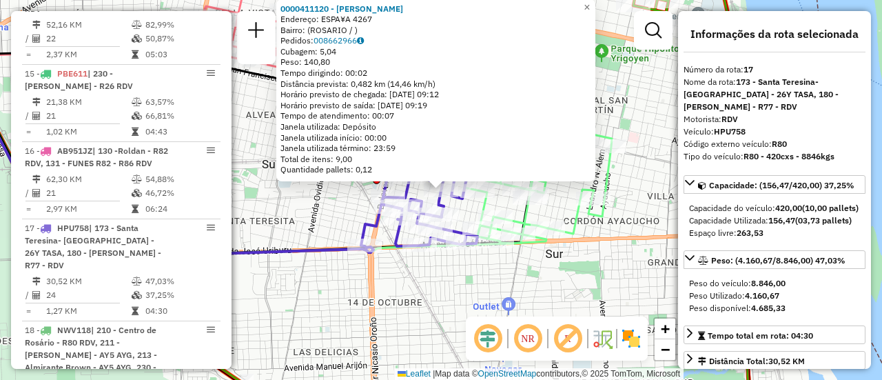
scroll to position [1837, 0]
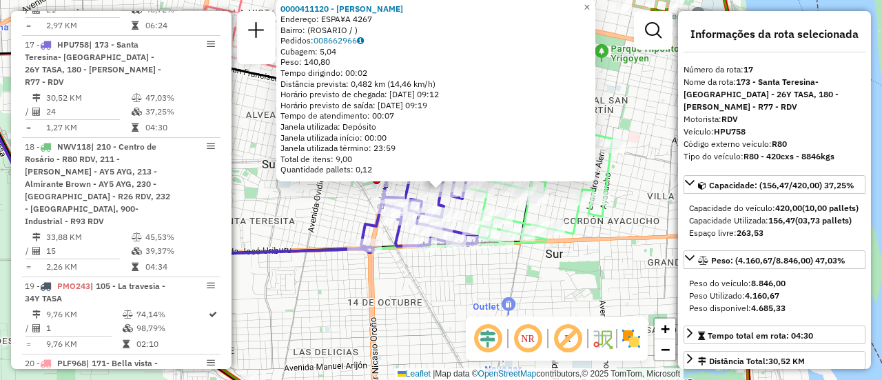
click at [489, 291] on div "0000411120 - GAGLIARDI ROSARIO Endereço: ESPA¥A 4267 Bairro: (ROSARIO / ) Pedid…" at bounding box center [441, 190] width 882 height 380
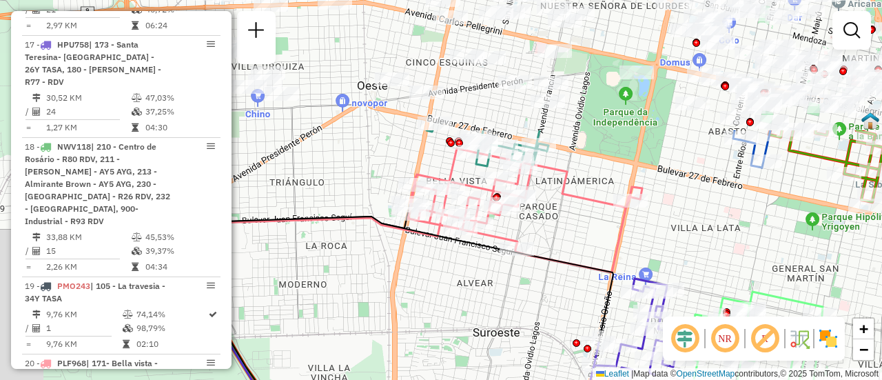
drag, startPoint x: 345, startPoint y: 145, endPoint x: 575, endPoint y: 305, distance: 280.2
click at [576, 323] on div "Rota 17 - Placa HPU758 0000439282 - Farneses Yanina Janela de atendimento Grade…" at bounding box center [441, 190] width 882 height 380
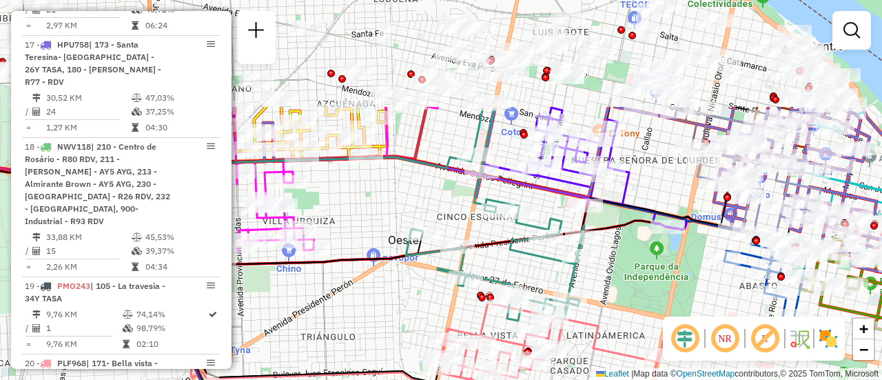
drag, startPoint x: 376, startPoint y: 155, endPoint x: 432, endPoint y: 285, distance: 142.0
click at [395, 379] on html "Aguarde... Pop-up bloqueado! Seu navegador bloqueou automáticamente a abertura …" at bounding box center [441, 190] width 882 height 380
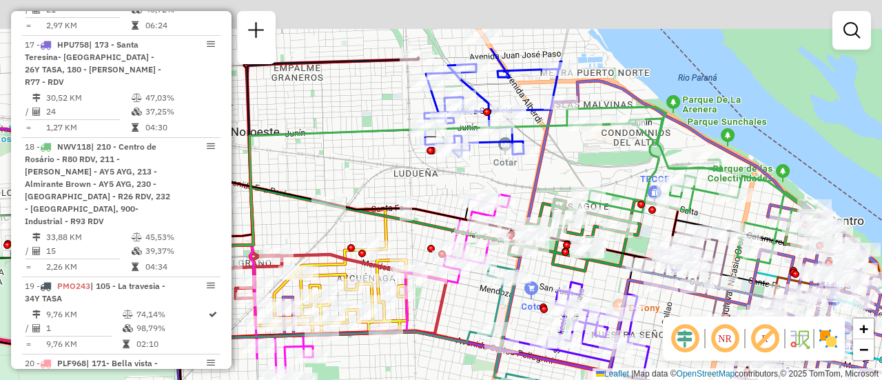
drag, startPoint x: 519, startPoint y: 90, endPoint x: 531, endPoint y: 176, distance: 86.2
click at [531, 176] on div "Rota 17 - Placa HPU758 0000439282 - Farneses Yanina Janela de atendimento Grade…" at bounding box center [441, 190] width 882 height 380
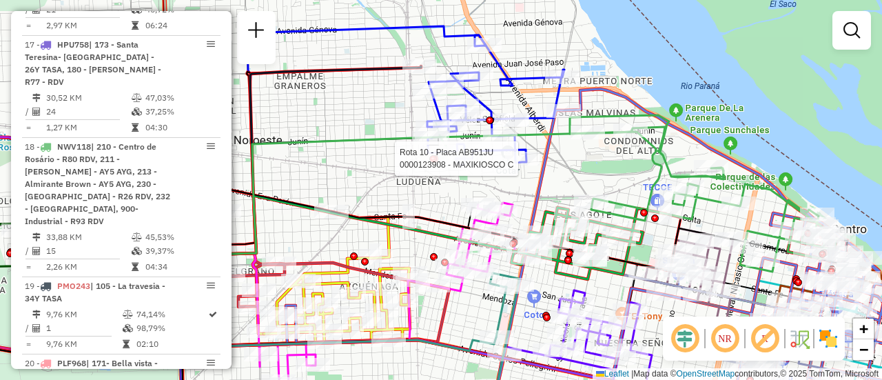
select select "**********"
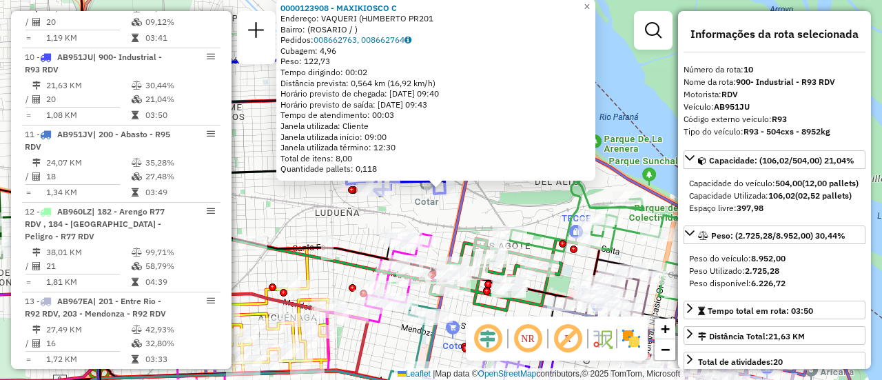
scroll to position [69, 0]
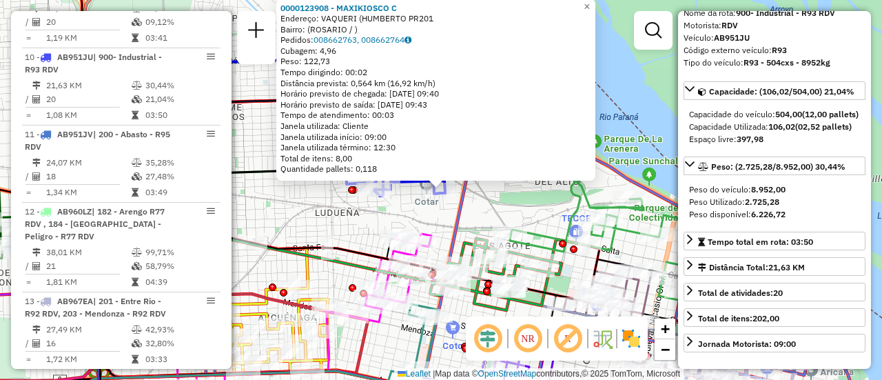
click at [354, 225] on div "0000123908 - MAXIKIOSCO C Endereço: VAQUERI (HUMBERTO PR201 Bairro: (ROSARIO / …" at bounding box center [441, 190] width 882 height 380
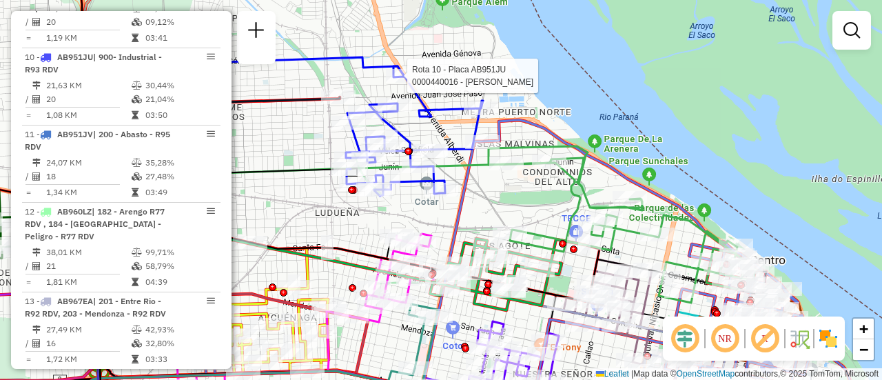
select select "**********"
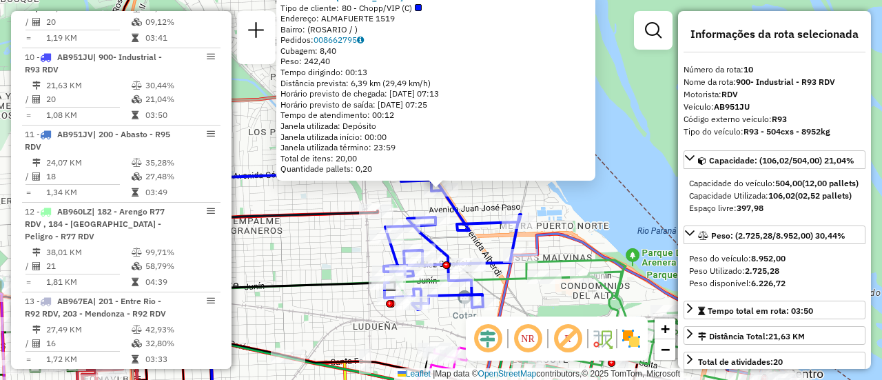
click at [311, 272] on div "0000440016 - VIVIANA ANNIBALI Tipo de cliente: 80 - Chopp/VIP (C) Endereço: ALM…" at bounding box center [441, 190] width 882 height 380
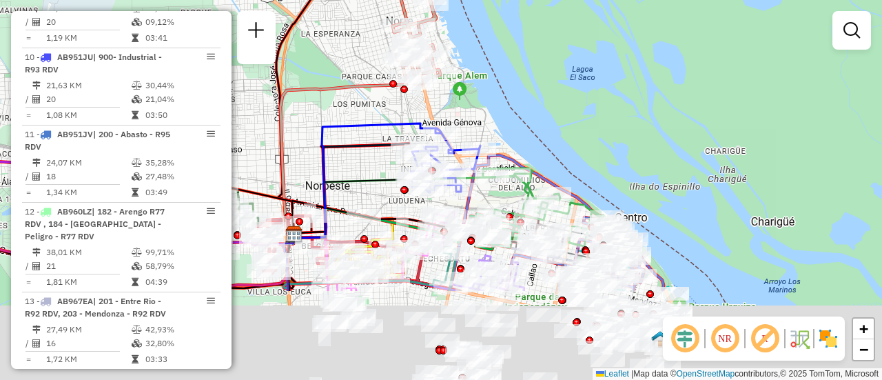
drag, startPoint x: 390, startPoint y: 307, endPoint x: 382, endPoint y: 127, distance: 180.0
click at [355, 179] on icon at bounding box center [356, 206] width 124 height 55
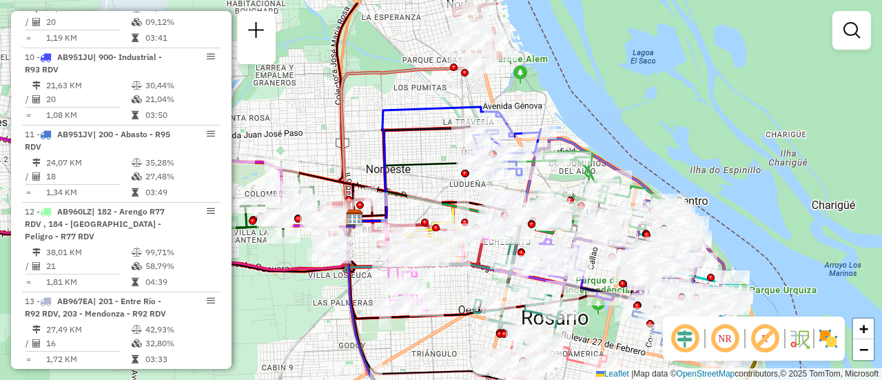
drag, startPoint x: 342, startPoint y: 110, endPoint x: 544, endPoint y: 172, distance: 211.2
click at [580, 176] on div "Janela de atendimento Grade de atendimento Capacidade Transportadoras Veículos …" at bounding box center [441, 190] width 882 height 380
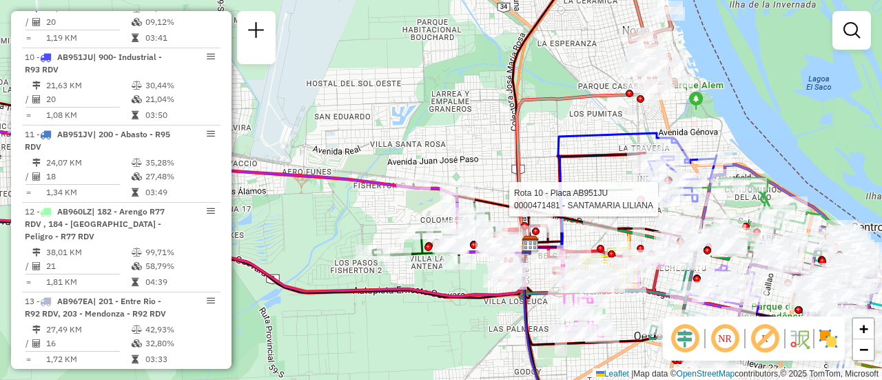
click at [329, 220] on div "Rota 10 - Placa AB951JU 0000471481 - SANTAMARIA LILIANA Janela de atendimento G…" at bounding box center [441, 190] width 882 height 380
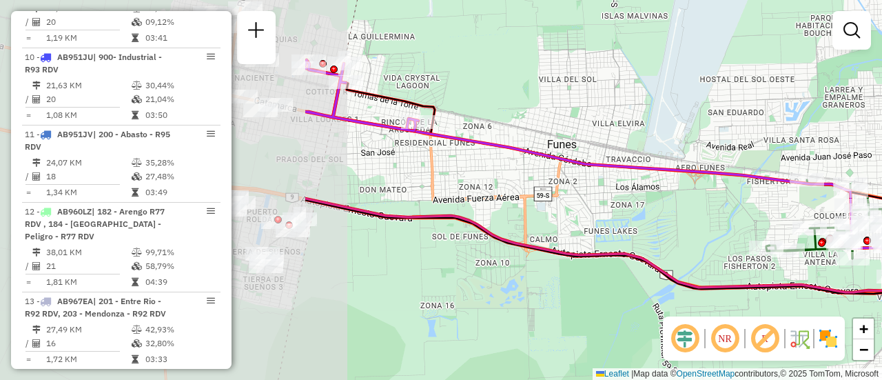
drag, startPoint x: 326, startPoint y: 218, endPoint x: 701, endPoint y: 202, distance: 375.2
click at [721, 213] on div "Janela de atendimento Grade de atendimento Capacidade Transportadoras Veículos …" at bounding box center [441, 190] width 882 height 380
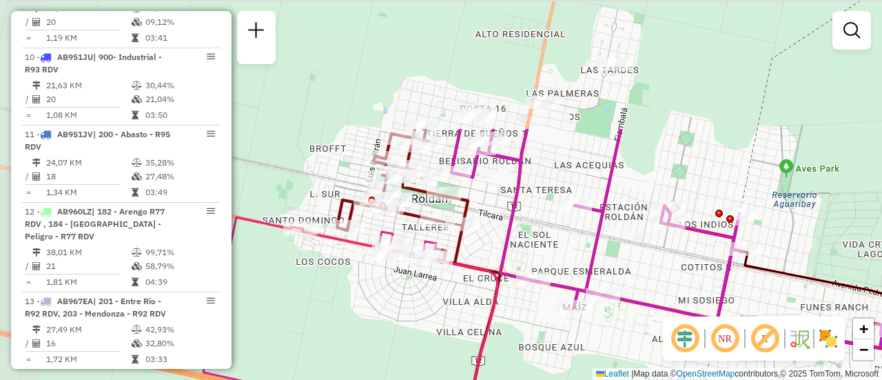
drag, startPoint x: 410, startPoint y: 61, endPoint x: 495, endPoint y: 227, distance: 187.4
click at [495, 227] on div "Janela de atendimento Grade de atendimento Capacidade Transportadoras Veículos …" at bounding box center [441, 190] width 882 height 380
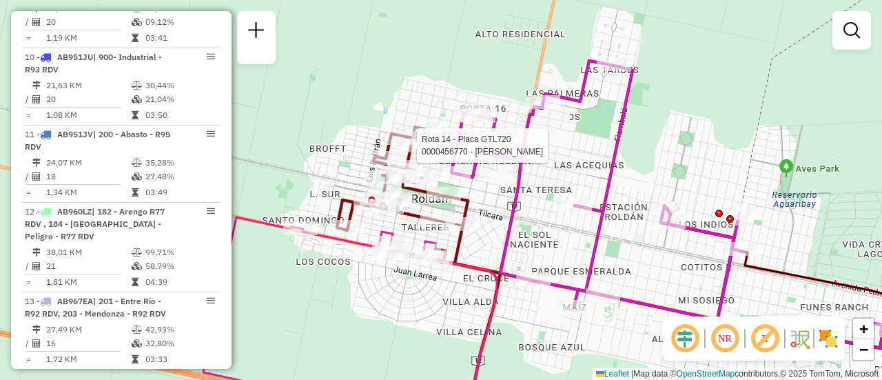
select select "**********"
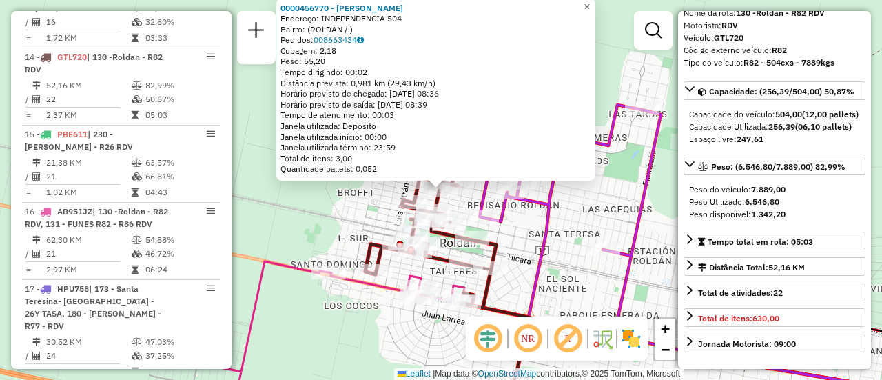
drag, startPoint x: 411, startPoint y: 336, endPoint x: 408, endPoint y: 323, distance: 12.7
click at [411, 336] on div "0000456770 - DIAZ LUCIANO HECTOR JOSE Endereço: INDEPENDENCIA 504 Bairro: (ROLD…" at bounding box center [441, 190] width 882 height 380
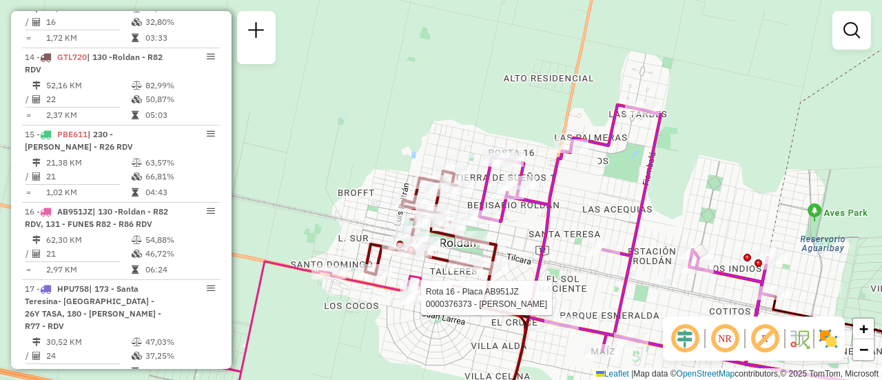
select select "**********"
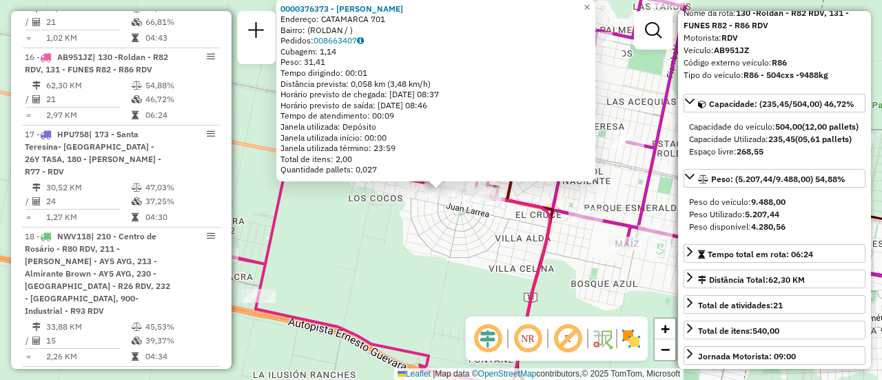
click at [409, 276] on div "0000376373 - COLLESELLI EMILIANO Endereço: CATAMARCA 701 Bairro: (ROLDAN / ) Pe…" at bounding box center [441, 190] width 882 height 380
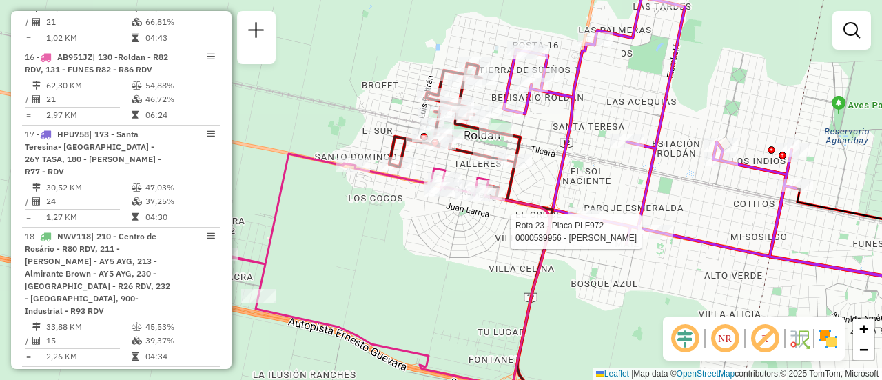
select select "**********"
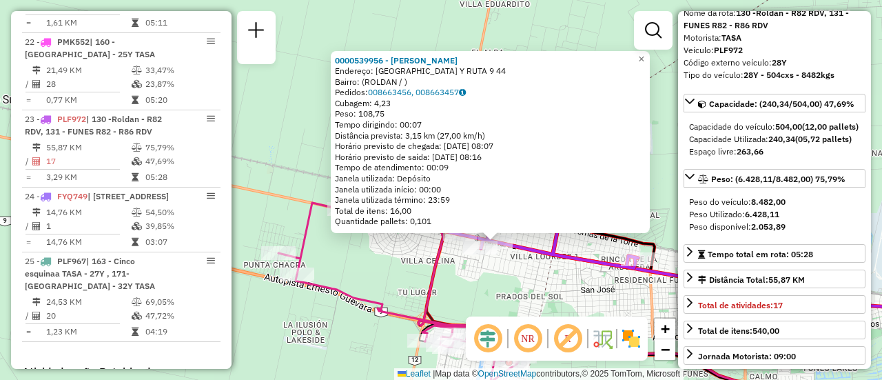
click at [555, 306] on div "0000539956 - Serio Marcos Gabriel Endereço: ALTO VERDE Y RUTA 9 44 Bairro: (ROL…" at bounding box center [441, 190] width 882 height 380
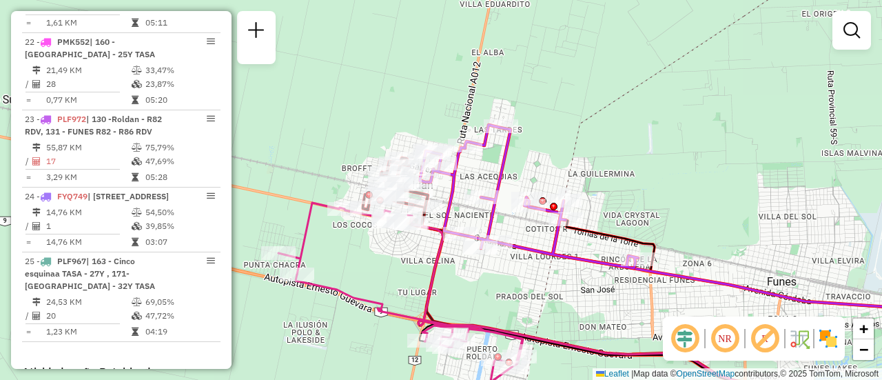
click at [625, 190] on div "Janela de atendimento Grade de atendimento Capacidade Transportadoras Veículos …" at bounding box center [441, 190] width 882 height 380
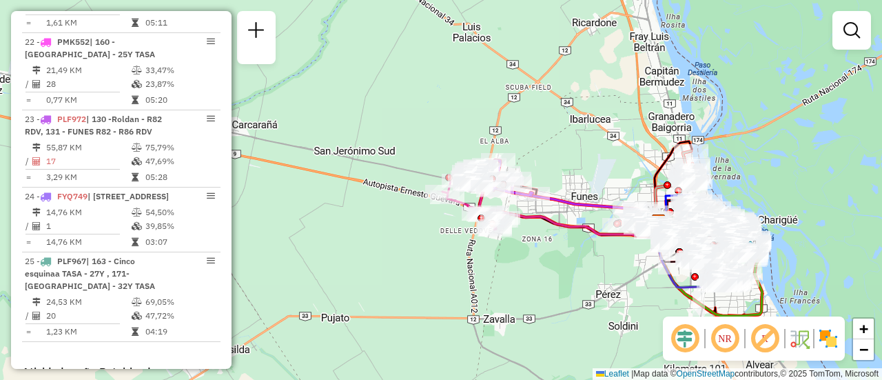
drag, startPoint x: 714, startPoint y: 214, endPoint x: 588, endPoint y: 199, distance: 126.9
click at [588, 199] on div "Janela de atendimento Grade de atendimento Capacidade Transportadoras Veículos …" at bounding box center [441, 190] width 882 height 380
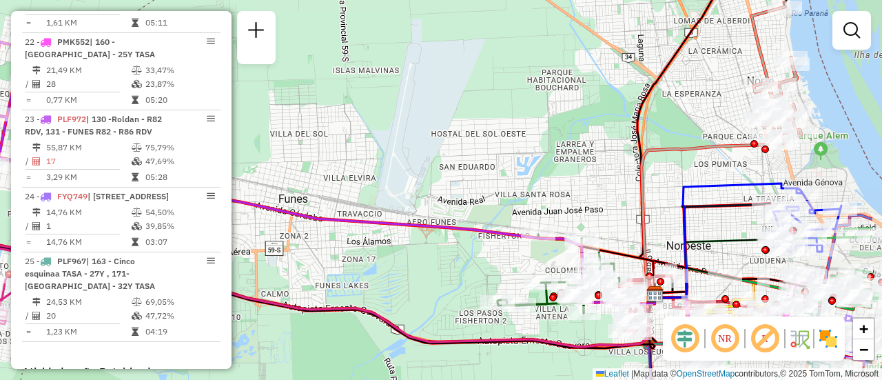
drag, startPoint x: 805, startPoint y: 182, endPoint x: 569, endPoint y: 194, distance: 236.7
click at [569, 194] on div "Janela de atendimento Grade de atendimento Capacidade Transportadoras Veículos …" at bounding box center [441, 190] width 882 height 380
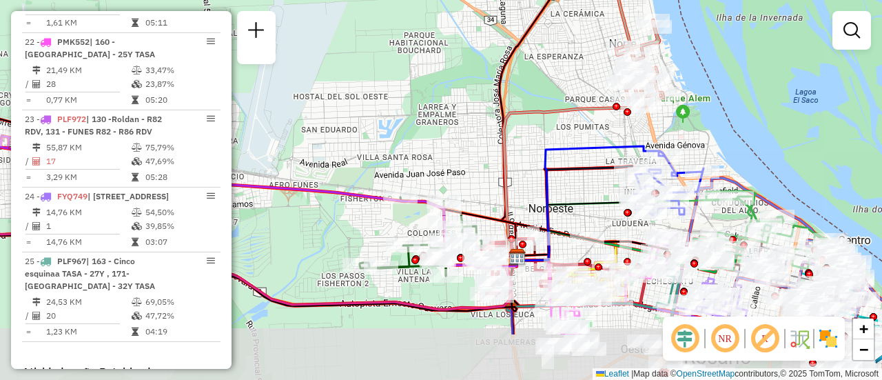
drag, startPoint x: 644, startPoint y: 263, endPoint x: 568, endPoint y: 119, distance: 163.7
click at [572, 123] on div "Janela de atendimento Grade de atendimento Capacidade Transportadoras Veículos …" at bounding box center [441, 190] width 882 height 380
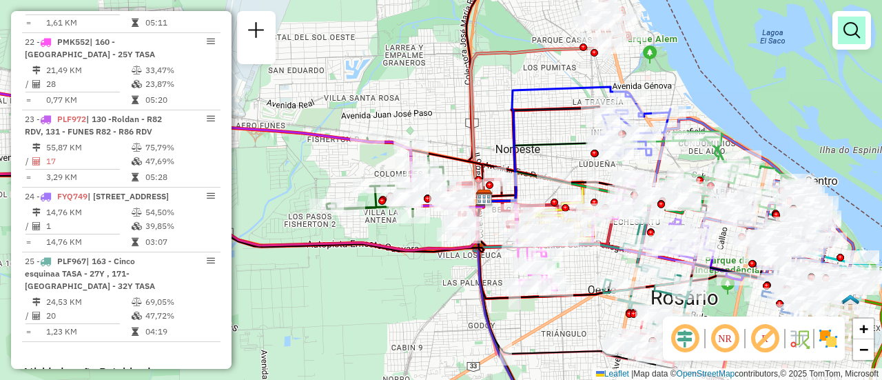
click at [840, 31] on link at bounding box center [852, 31] width 28 height 28
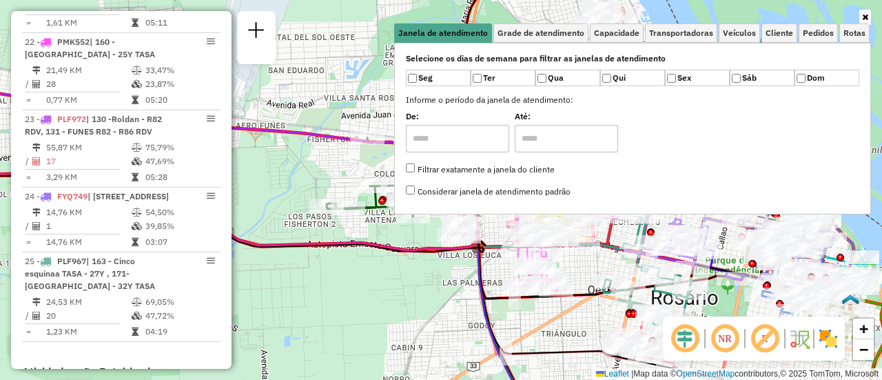
click at [353, 276] on div "Janela de atendimento Grade de atendimento Capacidade Transportadoras Veículos …" at bounding box center [441, 190] width 882 height 380
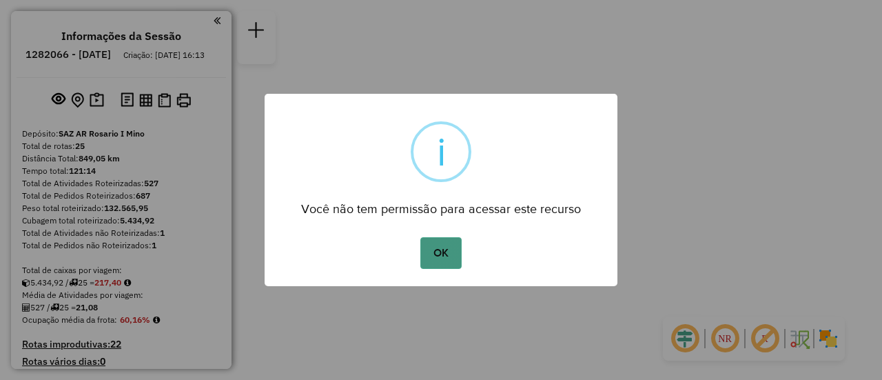
click at [438, 254] on button "OK" at bounding box center [440, 253] width 41 height 32
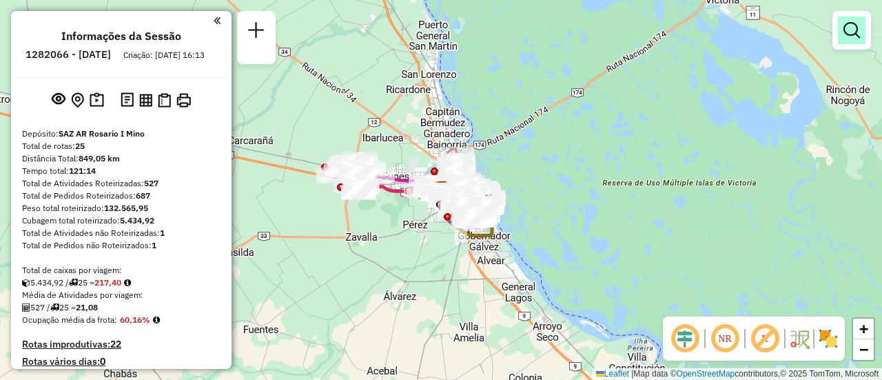
click at [854, 32] on em at bounding box center [851, 30] width 17 height 17
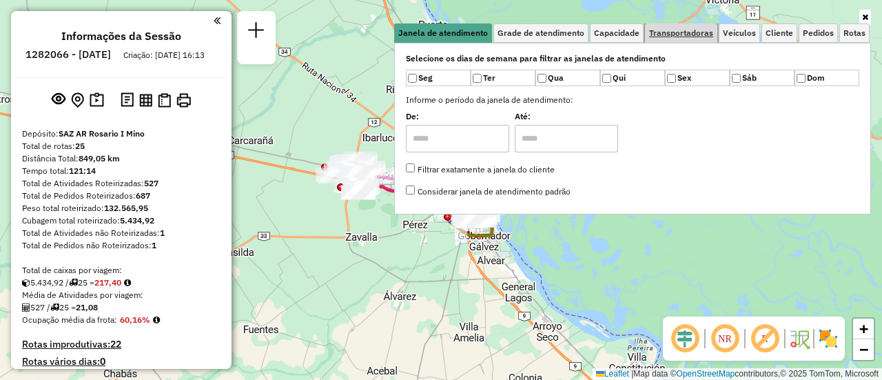
click at [700, 33] on span "Transportadoras" at bounding box center [681, 33] width 64 height 8
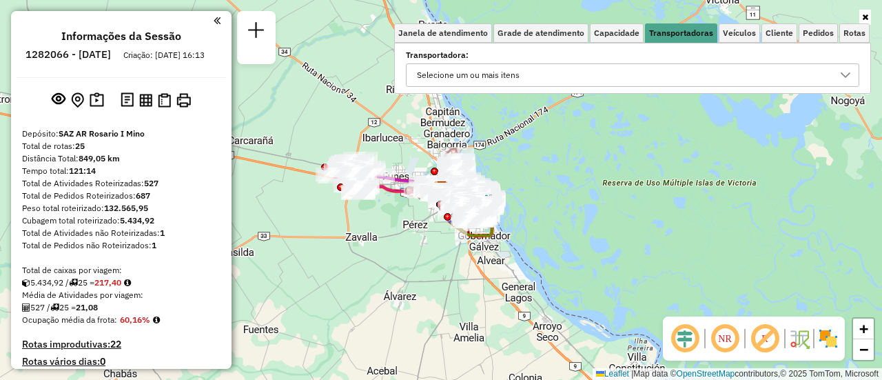
drag, startPoint x: 845, startPoint y: 72, endPoint x: 533, endPoint y: 78, distance: 311.5
click at [843, 72] on icon at bounding box center [845, 75] width 11 height 11
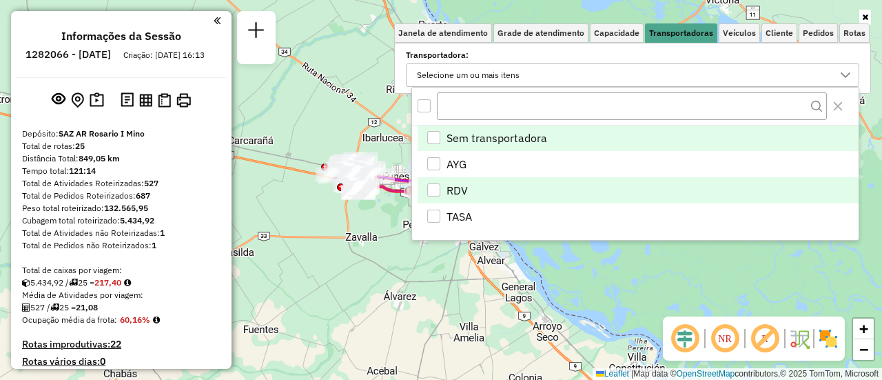
click at [430, 191] on div "RDV" at bounding box center [433, 189] width 13 height 13
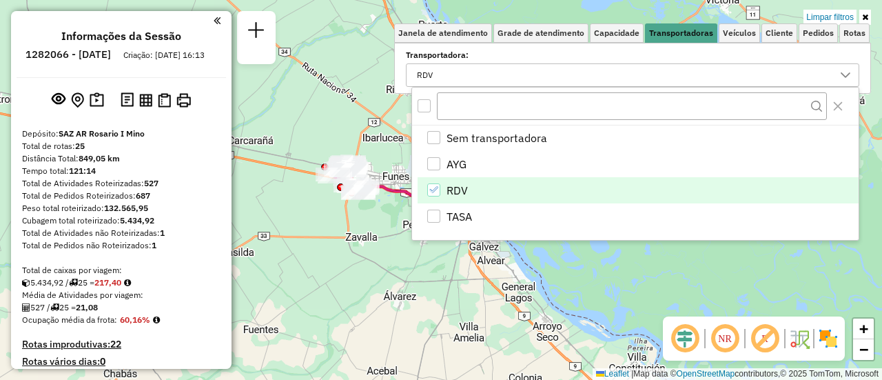
click at [400, 246] on div "Limpar filtros Janela de atendimento Grade de atendimento Capacidade Transporta…" at bounding box center [441, 190] width 882 height 380
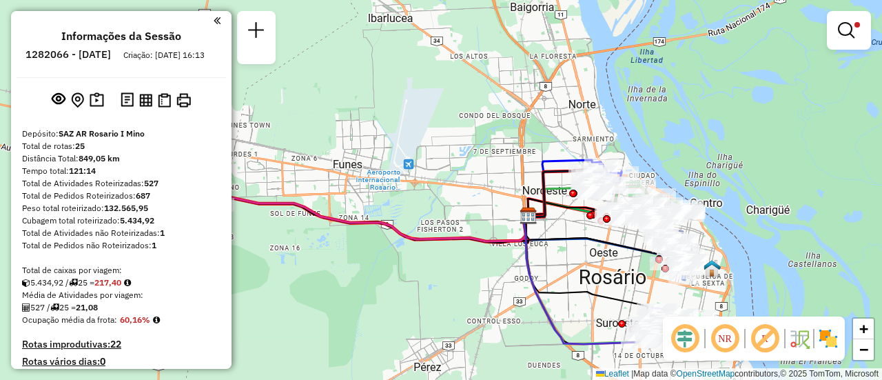
drag, startPoint x: 433, startPoint y: 139, endPoint x: 596, endPoint y: 107, distance: 165.7
click at [532, 112] on div "Limpar filtros Janela de atendimento Grade de atendimento Capacidade Transporta…" at bounding box center [441, 190] width 882 height 380
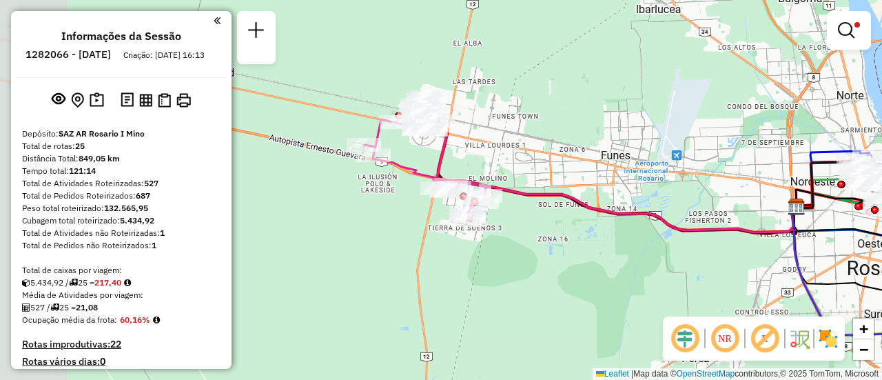
drag, startPoint x: 449, startPoint y: 159, endPoint x: 621, endPoint y: 174, distance: 172.9
click at [621, 174] on div "Limpar filtros Janela de atendimento Grade de atendimento Capacidade Transporta…" at bounding box center [441, 190] width 882 height 380
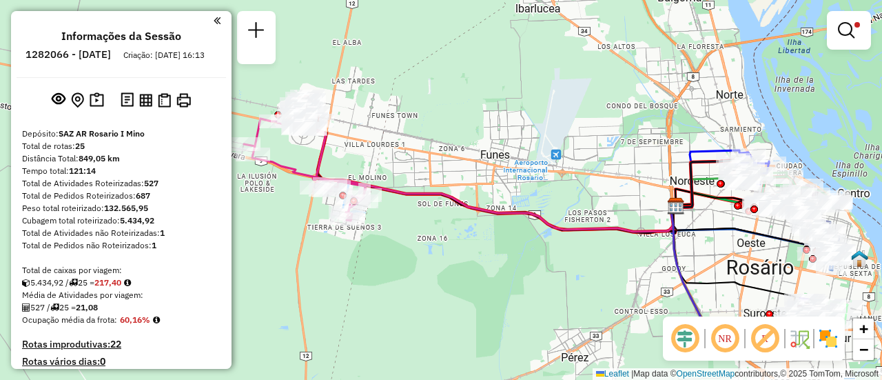
drag, startPoint x: 701, startPoint y: 130, endPoint x: 424, endPoint y: 169, distance: 279.8
click at [421, 170] on div "Limpar filtros Janela de atendimento Grade de atendimento Capacidade Transporta…" at bounding box center [441, 190] width 882 height 380
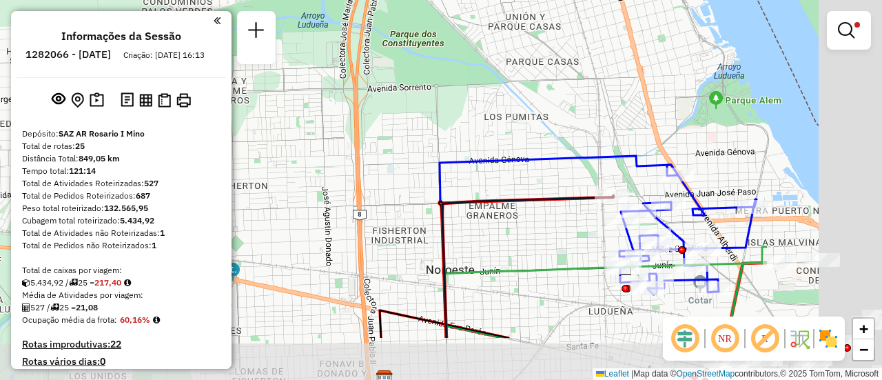
drag, startPoint x: 666, startPoint y: 234, endPoint x: 470, endPoint y: 161, distance: 209.3
click at [470, 162] on div "Limpar filtros Janela de atendimento Grade de atendimento Capacidade Transporta…" at bounding box center [441, 190] width 882 height 380
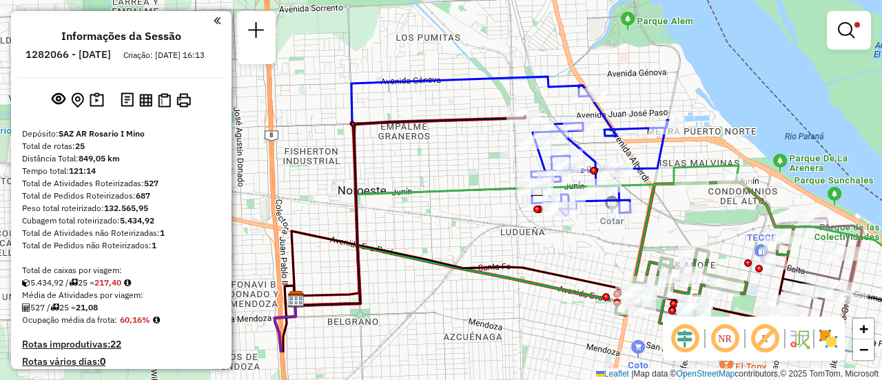
drag, startPoint x: 714, startPoint y: 225, endPoint x: 643, endPoint y: 155, distance: 99.9
click at [643, 155] on icon at bounding box center [599, 150] width 137 height 130
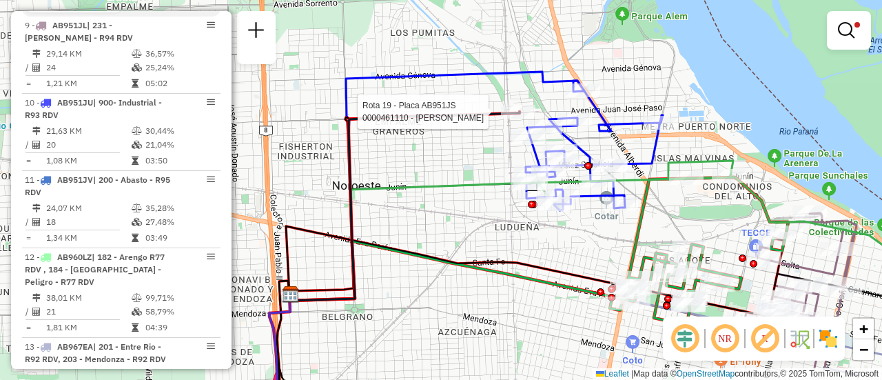
select select "**********"
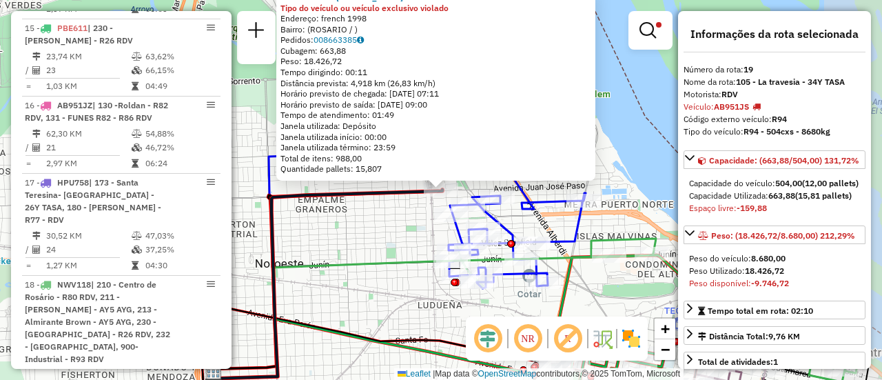
scroll to position [1309, 0]
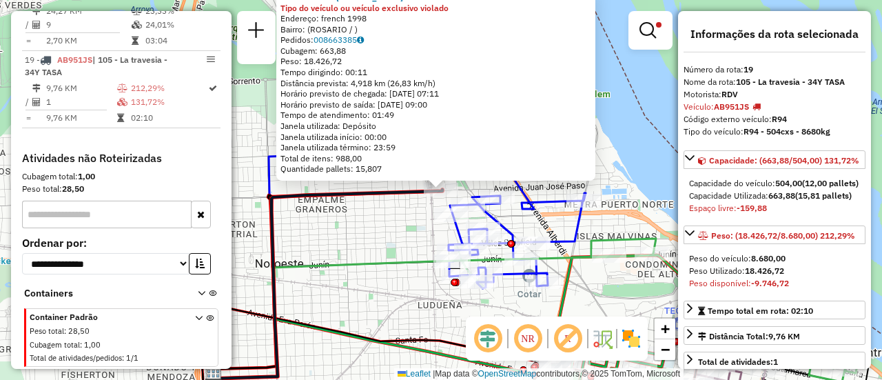
click at [393, 240] on div "0000461110 - Gonzales Emanuel - RDV Tipo do veículo ou veículo exclusivo violad…" at bounding box center [441, 190] width 882 height 380
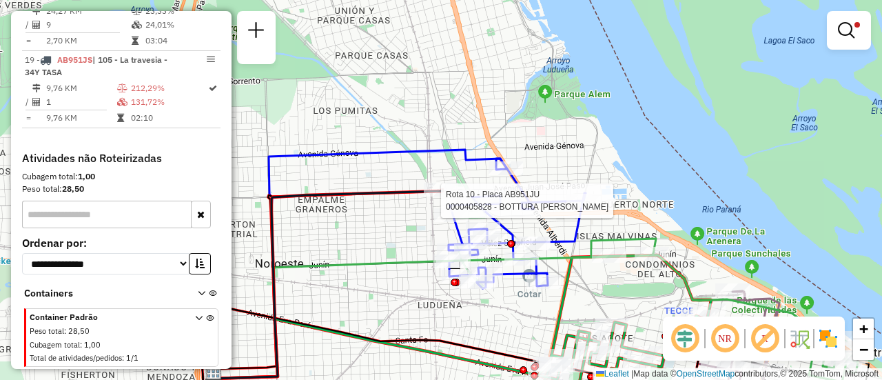
select select "**********"
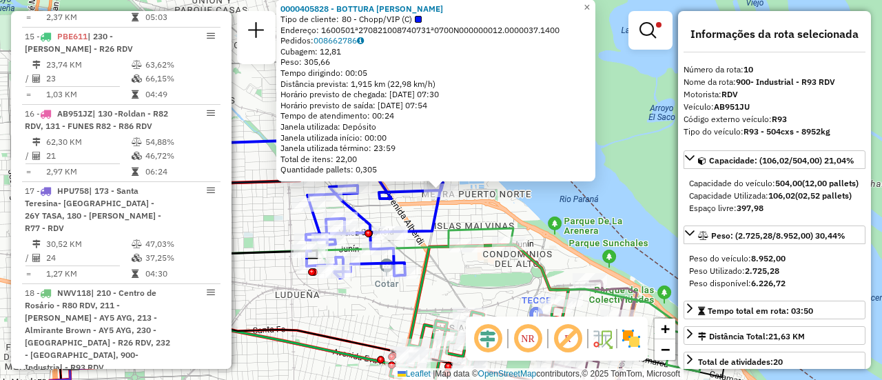
scroll to position [568, 0]
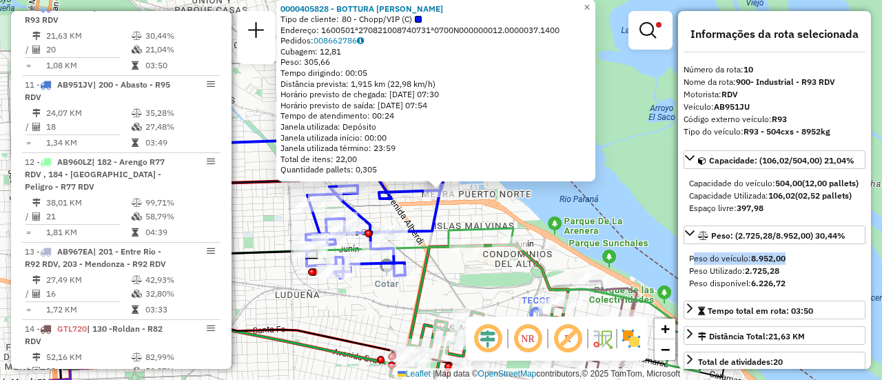
drag, startPoint x: 820, startPoint y: 287, endPoint x: 810, endPoint y: 255, distance: 34.0
click at [810, 255] on div "Peso: (2.725,28/8.952,00) 30,44% Peso do veículo: 8.952,00 Peso Utilizado: 2.72…" at bounding box center [774, 260] width 182 height 70
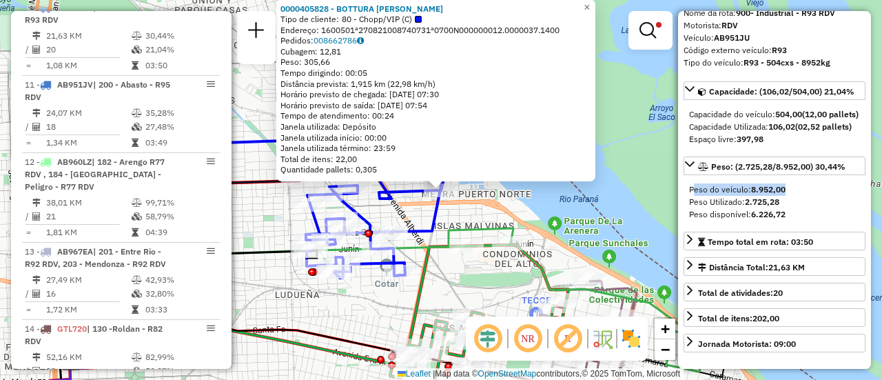
click at [387, 298] on div "0000405828 - BOTTURA DIEGO F Tipo de cliente: 80 - Chopp/VIP (C) Endereço: 1600…" at bounding box center [441, 190] width 882 height 380
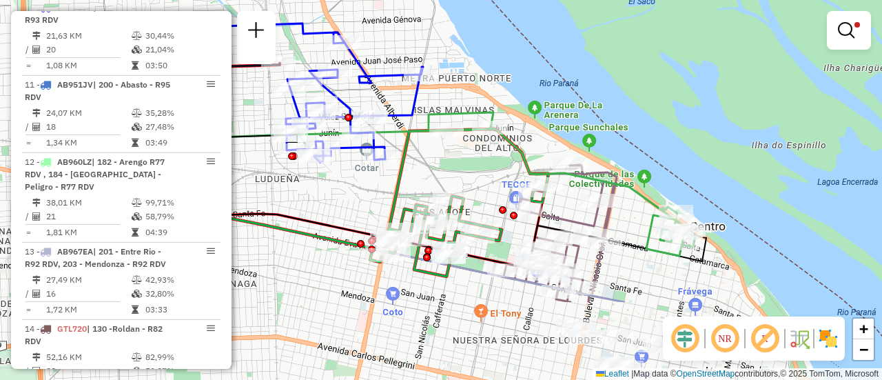
drag, startPoint x: 460, startPoint y: 293, endPoint x: 438, endPoint y: 172, distance: 123.3
click at [438, 172] on div "Limpar filtros Janela de atendimento Grade de atendimento Capacidade Transporta…" at bounding box center [441, 190] width 882 height 380
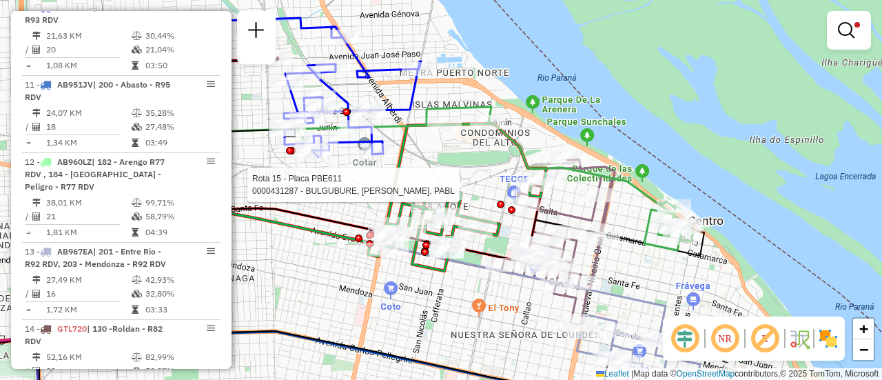
select select "**********"
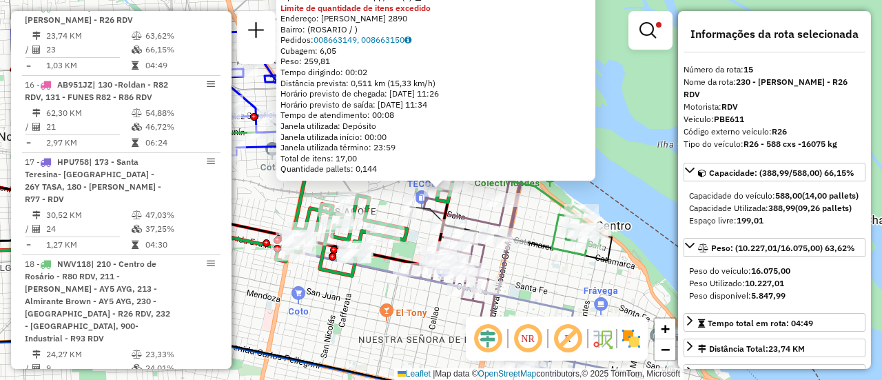
scroll to position [138, 0]
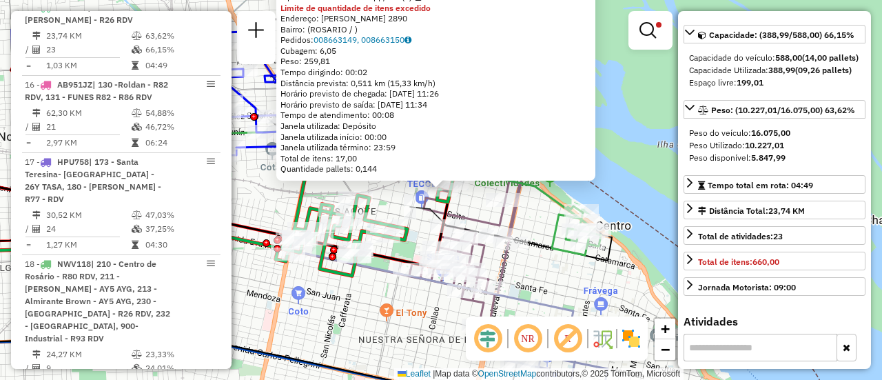
click at [354, 318] on div "0000431287 - BULGUBURE, MAXIMILIANO CARLOS Y SABETTA, PABL Tipo de cliente: 80 …" at bounding box center [441, 190] width 882 height 380
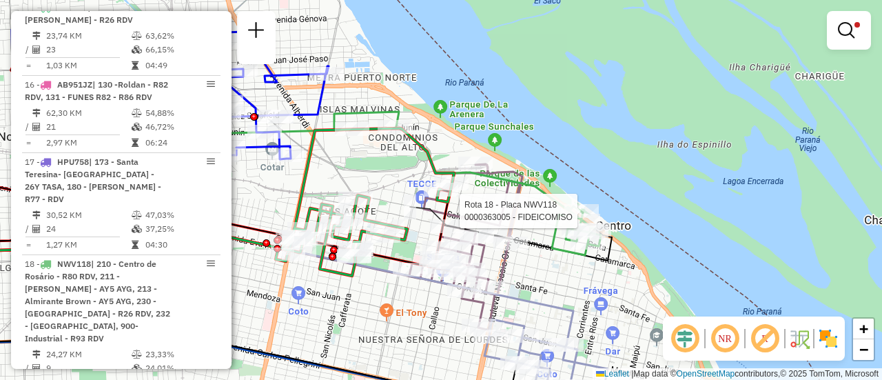
select select "**********"
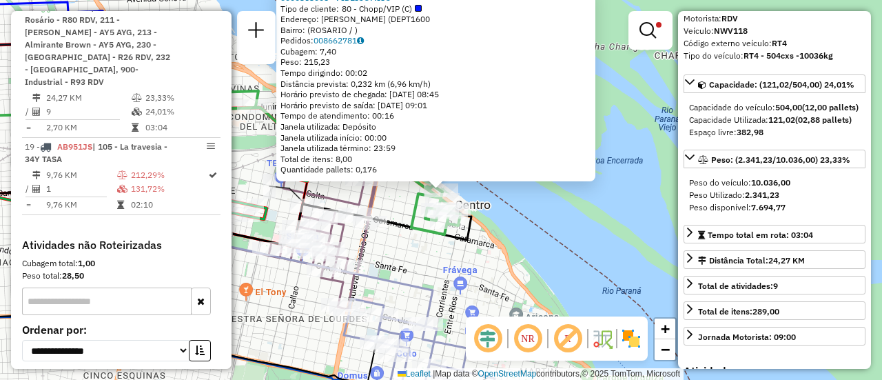
click at [457, 288] on div "0000363005 - FIDEICOMISO Tipo de cliente: 80 - Chopp/VIP (C) Endereço: EMILIO S…" at bounding box center [441, 190] width 882 height 380
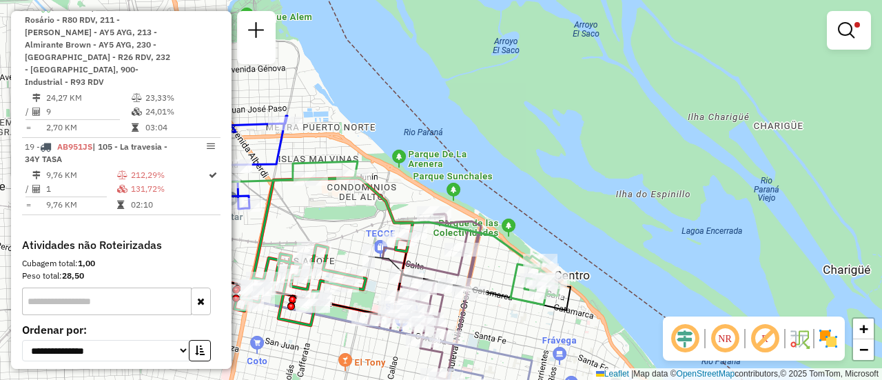
drag, startPoint x: 391, startPoint y: 195, endPoint x: 520, endPoint y: 267, distance: 147.2
click at [518, 269] on div "Limpar filtros Janela de atendimento Grade de atendimento Capacidade Transporta…" at bounding box center [441, 190] width 882 height 380
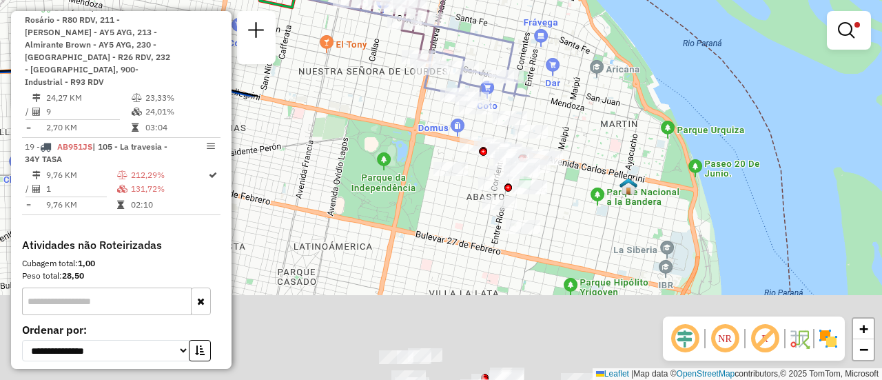
drag, startPoint x: 574, startPoint y: 345, endPoint x: 529, endPoint y: 15, distance: 332.4
click at [525, 12] on div "Limpar filtros Janela de atendimento Grade de atendimento Capacidade Transporta…" at bounding box center [441, 190] width 882 height 380
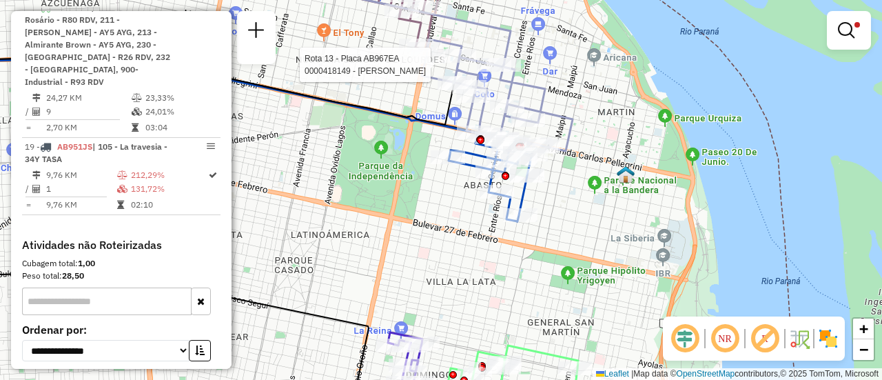
select select "**********"
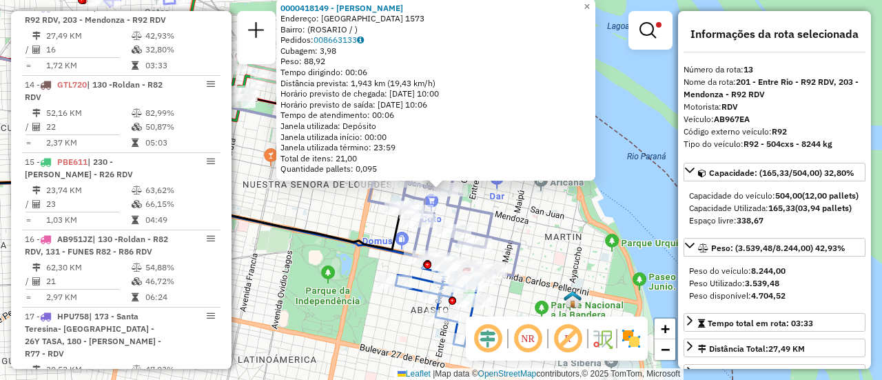
scroll to position [69, 0]
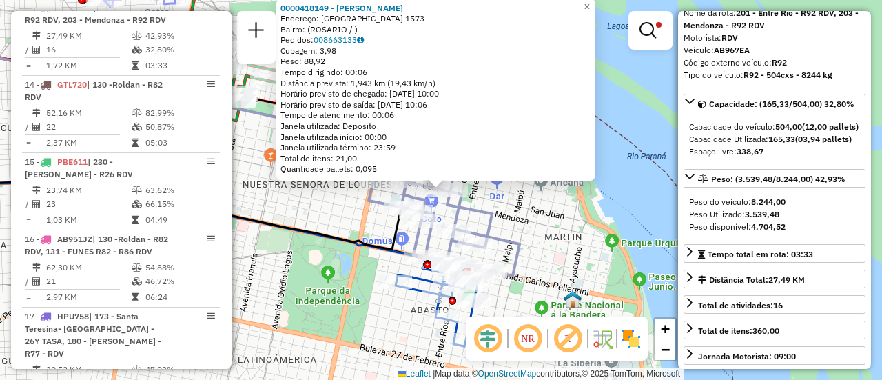
click at [572, 253] on div "0000418149 - RODRIGUEZ GUSTAVO ANDRES Endereço: SAN JUAN 1573 Bairro: (ROSARIO …" at bounding box center [441, 190] width 882 height 380
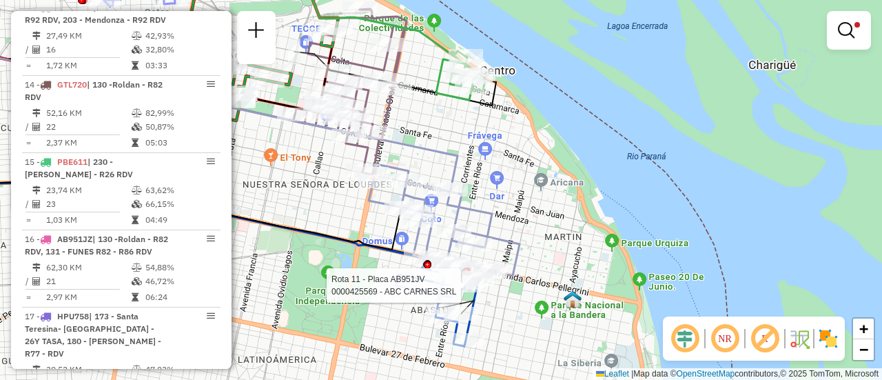
select select "**********"
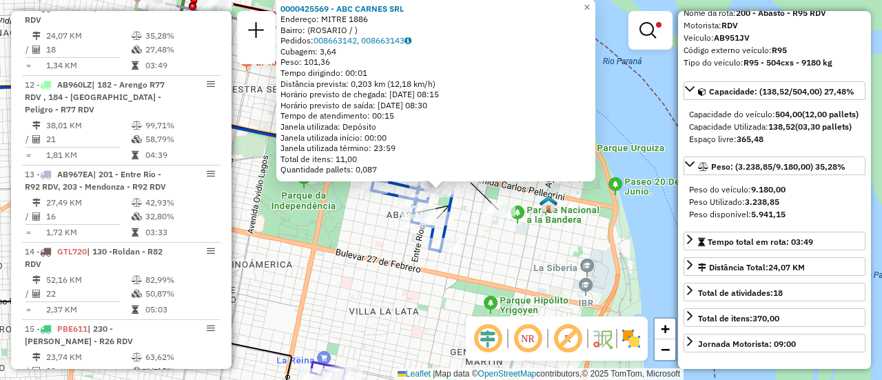
click at [520, 259] on div "0000425569 - ABC CARNES SRL Endereço: MITRE 1886 Bairro: (ROSARIO / ) Pedidos: …" at bounding box center [441, 190] width 882 height 380
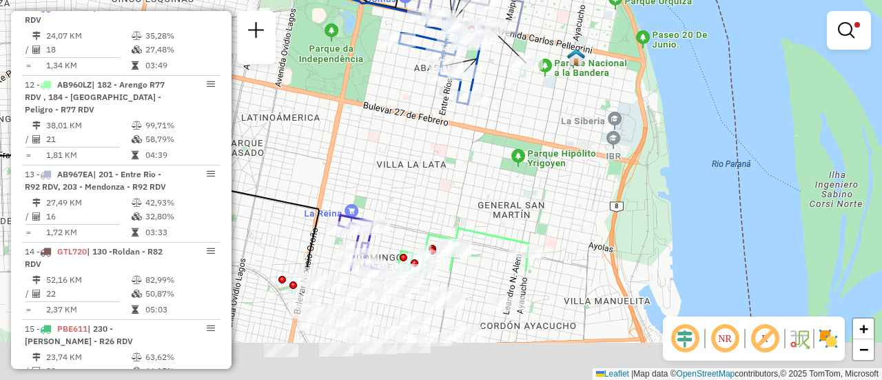
drag, startPoint x: 444, startPoint y: 314, endPoint x: 477, endPoint y: 150, distance: 167.4
click at [475, 150] on div "Limpar filtros Janela de atendimento Grade de atendimento Capacidade Transporta…" at bounding box center [441, 190] width 882 height 380
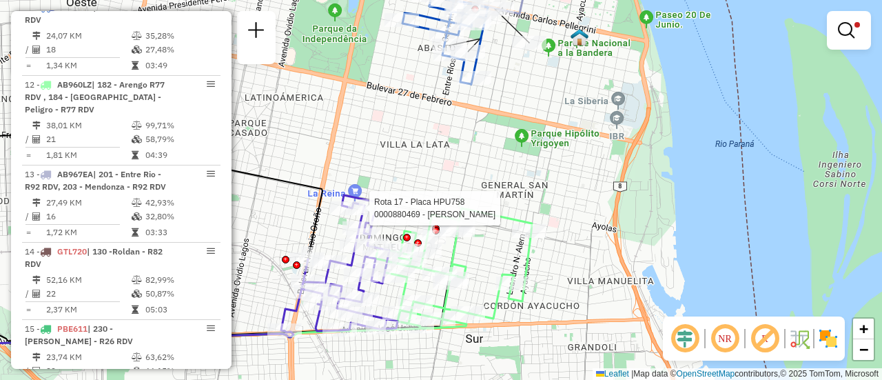
select select "**********"
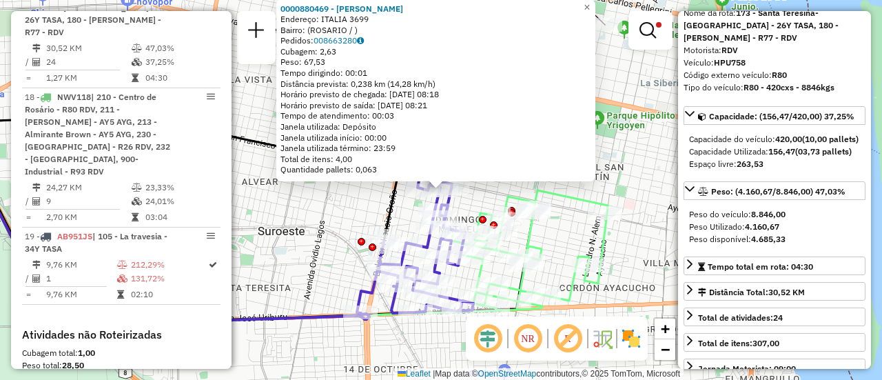
click at [621, 242] on div "0000880469 - OSORIO SERGI Endereço: ITALIA 3699 Bairro: (ROSARIO / ) Pedidos: 0…" at bounding box center [441, 190] width 882 height 380
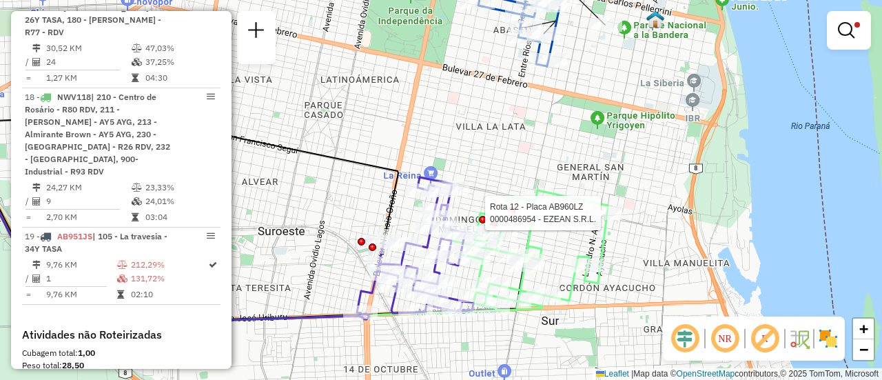
select select "**********"
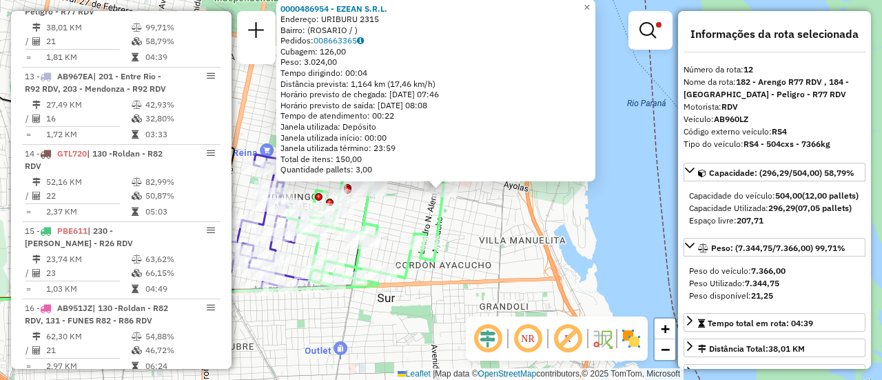
scroll to position [722, 0]
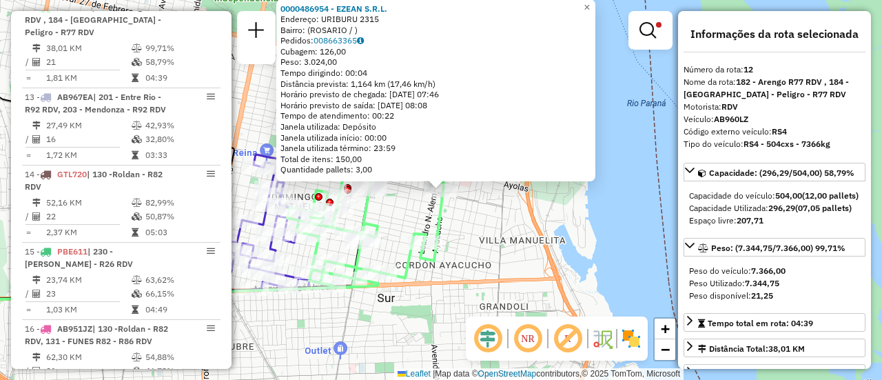
click at [597, 243] on div "0000486954 - EZEAN S.R.L. Endereço: URIBURU 2315 Bairro: (ROSARIO / ) Pedidos: …" at bounding box center [441, 190] width 882 height 380
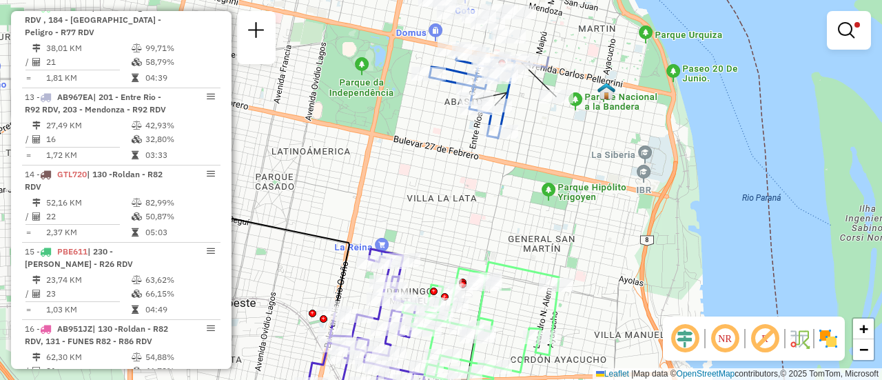
drag, startPoint x: 417, startPoint y: 99, endPoint x: 554, endPoint y: 200, distance: 170.1
click at [568, 217] on div "Limpar filtros Janela de atendimento Grade de atendimento Capacidade Transporta…" at bounding box center [441, 190] width 882 height 380
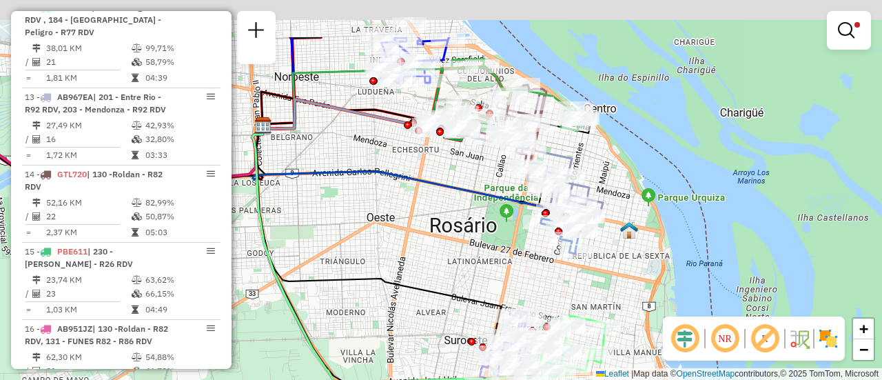
drag, startPoint x: 442, startPoint y: 134, endPoint x: 484, endPoint y: 221, distance: 97.4
click at [484, 221] on div "Limpar filtros Janela de atendimento Grade de atendimento Capacidade Transporta…" at bounding box center [441, 190] width 882 height 380
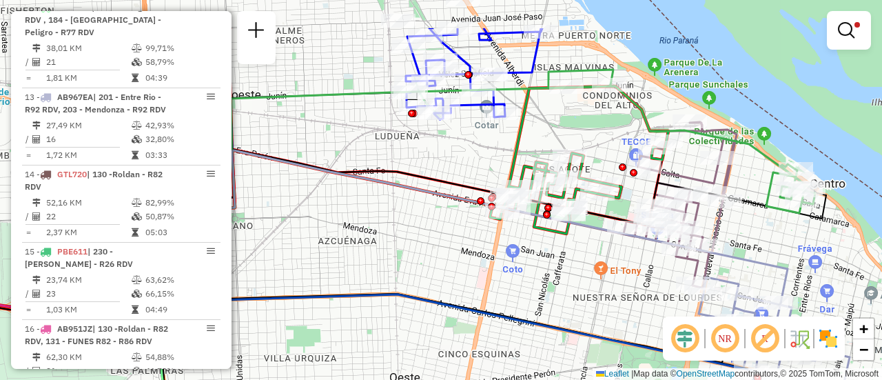
drag, startPoint x: 440, startPoint y: 80, endPoint x: 464, endPoint y: 234, distance: 155.5
click at [464, 234] on div "Limpar filtros Janela de atendimento Grade de atendimento Capacidade Transporta…" at bounding box center [441, 190] width 882 height 380
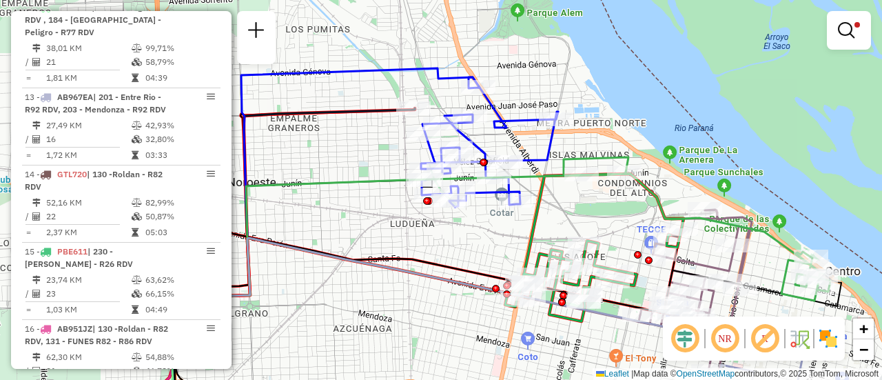
click at [491, 247] on div "Limpar filtros Janela de atendimento Grade de atendimento Capacidade Transporta…" at bounding box center [441, 190] width 882 height 380
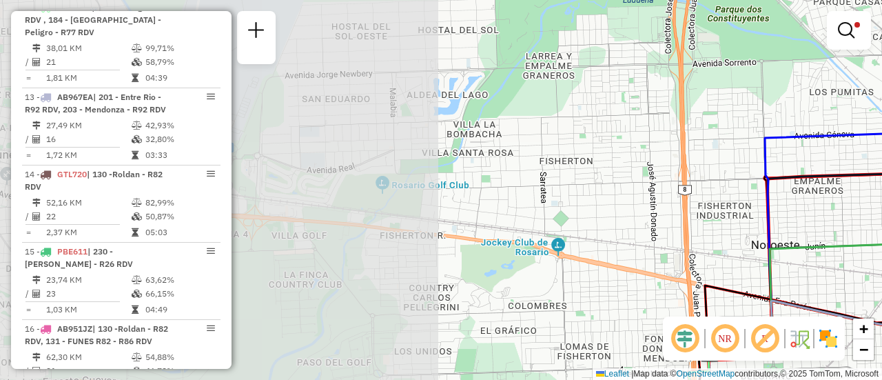
drag, startPoint x: 371, startPoint y: 196, endPoint x: 675, endPoint y: 241, distance: 307.2
click at [881, 251] on div "Limpar filtros Janela de atendimento Grade de atendimento Capacidade Transporta…" at bounding box center [441, 190] width 882 height 380
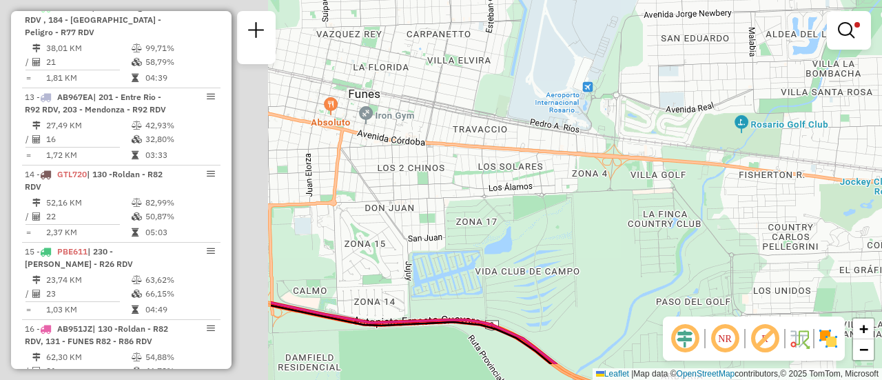
drag, startPoint x: 522, startPoint y: 222, endPoint x: 878, endPoint y: 162, distance: 361.2
click at [881, 163] on div "Rota 10 - Placa AB951JU 0000390487 - SISTO MONICA SU Rota 10 - Placa AB951JU 00…" at bounding box center [441, 190] width 882 height 380
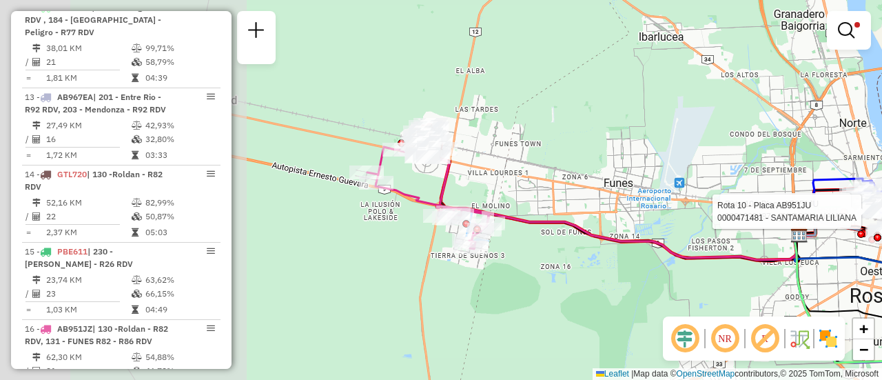
drag, startPoint x: 298, startPoint y: 200, endPoint x: 685, endPoint y: 167, distance: 388.6
click at [680, 167] on div "Rota 10 - Placa AB951JU 0000390487 - SISTO MONICA SU Rota 10 - Placa AB951JU 00…" at bounding box center [441, 190] width 882 height 380
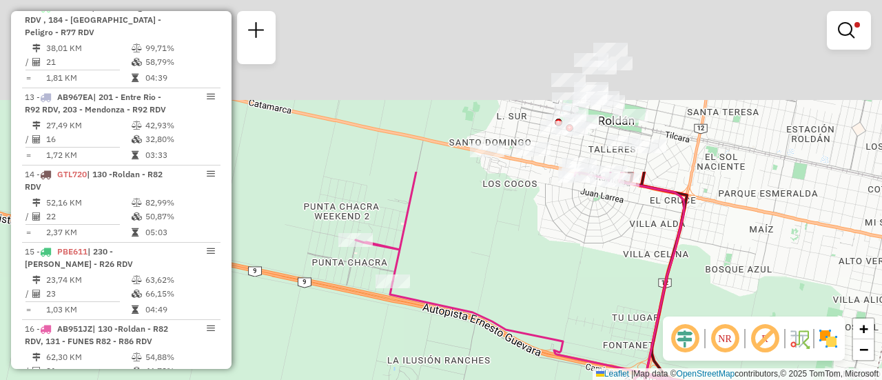
drag, startPoint x: 685, startPoint y: 68, endPoint x: 576, endPoint y: 281, distance: 239.7
click at [576, 281] on div "Rota 10 - Placa AB951JU 0000390487 - SISTO MONICA SU Rota 10 - Placa AB951JU 00…" at bounding box center [441, 190] width 882 height 380
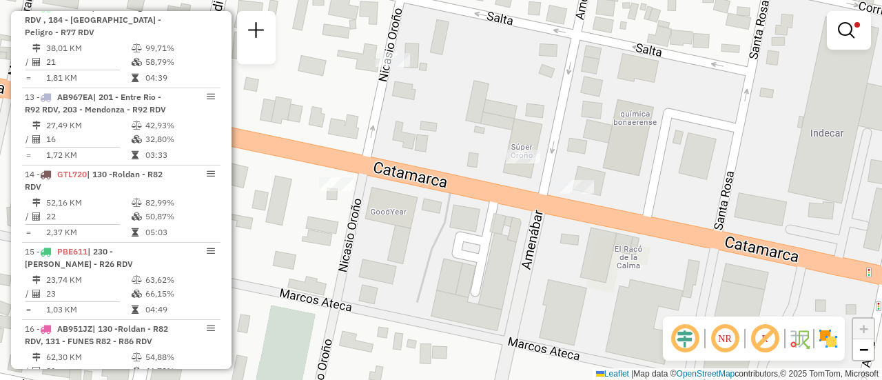
drag, startPoint x: 646, startPoint y: 70, endPoint x: 614, endPoint y: 412, distance: 343.3
click at [614, 379] on html "Aplicando filtros Pop-up bloqueado! Seu navegador bloqueou automáticamente a ab…" at bounding box center [441, 190] width 882 height 380
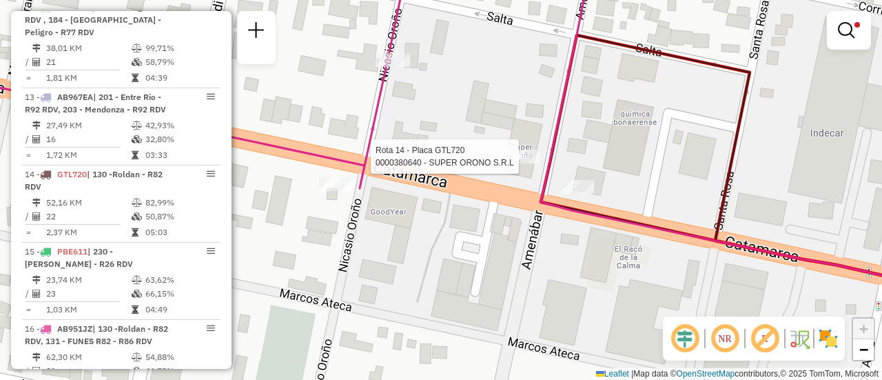
select select "**********"
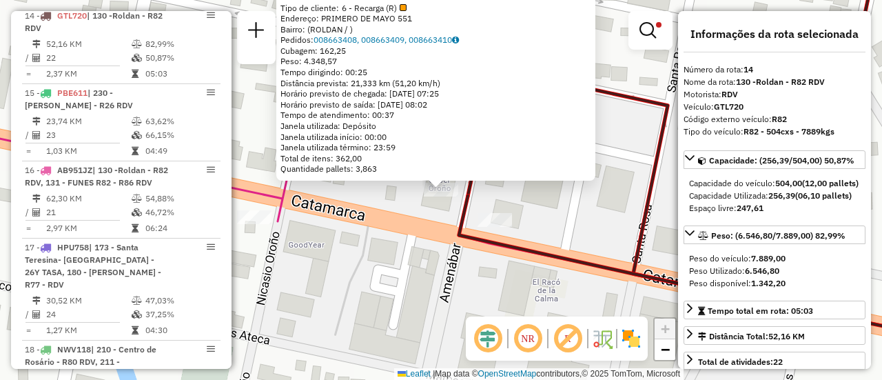
scroll to position [889, 0]
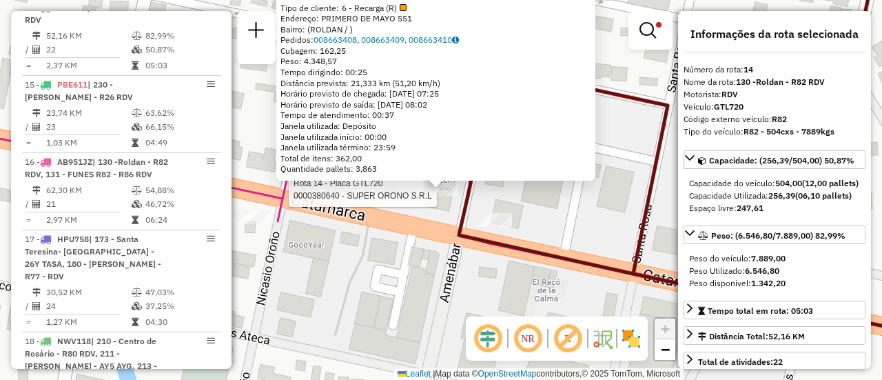
click at [378, 255] on div "Rota 14 - Placa GTL720 0000380640 - SUPER ORONO S.R.L 0000380640 - SUPER ORONO …" at bounding box center [441, 190] width 882 height 380
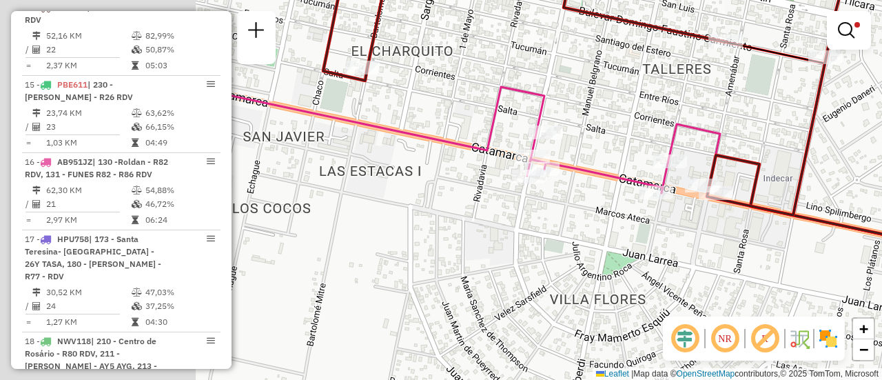
drag, startPoint x: 440, startPoint y: 165, endPoint x: 735, endPoint y: 133, distance: 296.6
click at [729, 136] on icon at bounding box center [574, 235] width 782 height 319
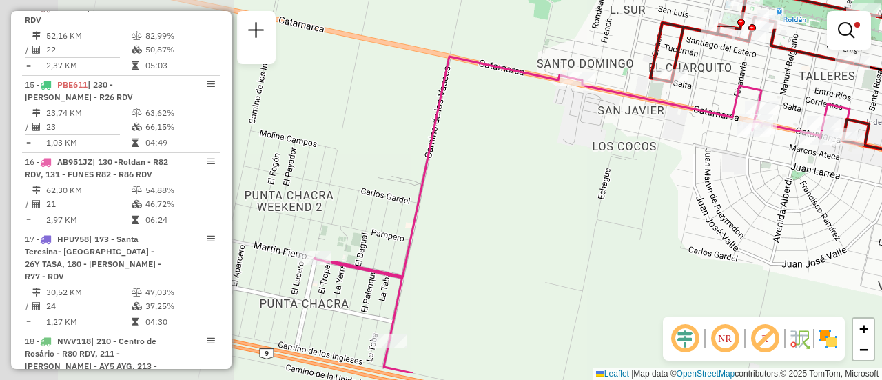
drag, startPoint x: 413, startPoint y: 196, endPoint x: 661, endPoint y: 152, distance: 251.4
click at [661, 152] on div "Limpar filtros Janela de atendimento Grade de atendimento Capacidade Transporta…" at bounding box center [441, 190] width 882 height 380
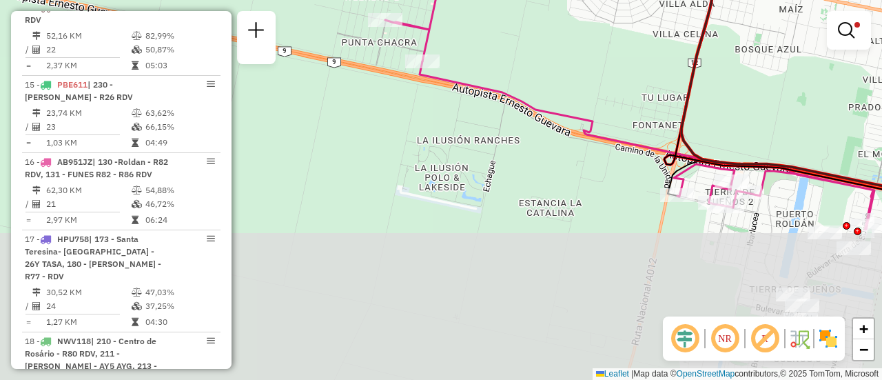
drag, startPoint x: 586, startPoint y: 246, endPoint x: 516, endPoint y: 43, distance: 215.1
click at [516, 42] on div "Limpar filtros Janela de atendimento Grade de atendimento Capacidade Transporta…" at bounding box center [441, 190] width 882 height 380
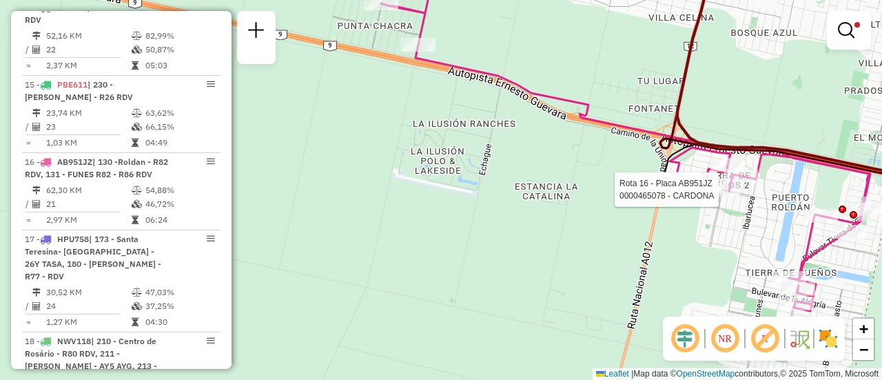
select select "**********"
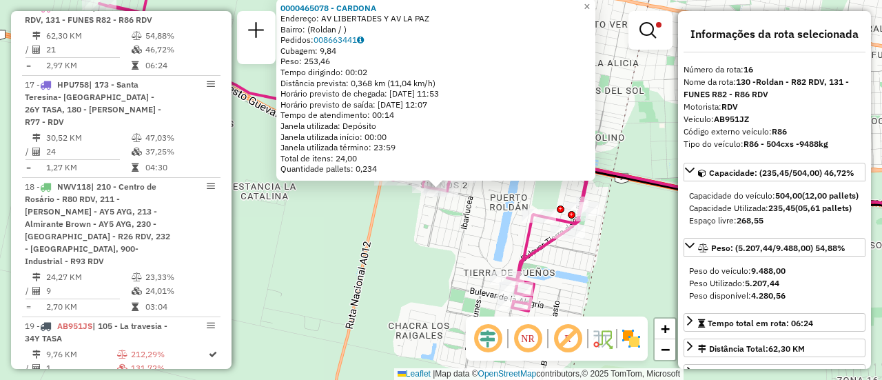
scroll to position [138, 0]
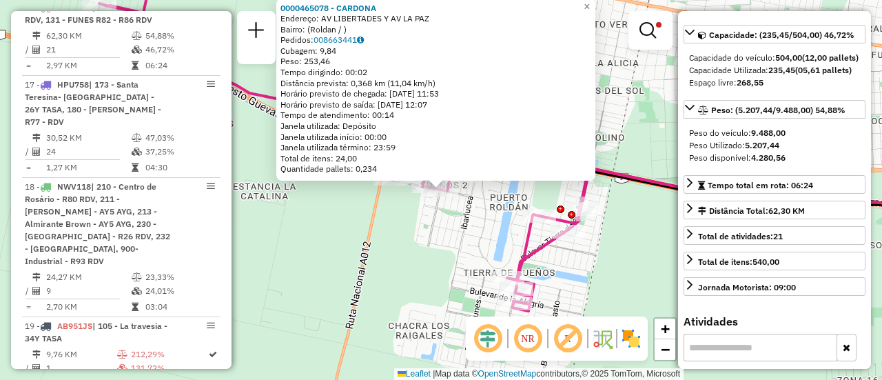
click at [403, 258] on div "0000465078 - CARDONA Endereço: AV LIBERTADES Y AV LA PAZ Bairro: (Roldan / ) Pe…" at bounding box center [441, 190] width 882 height 380
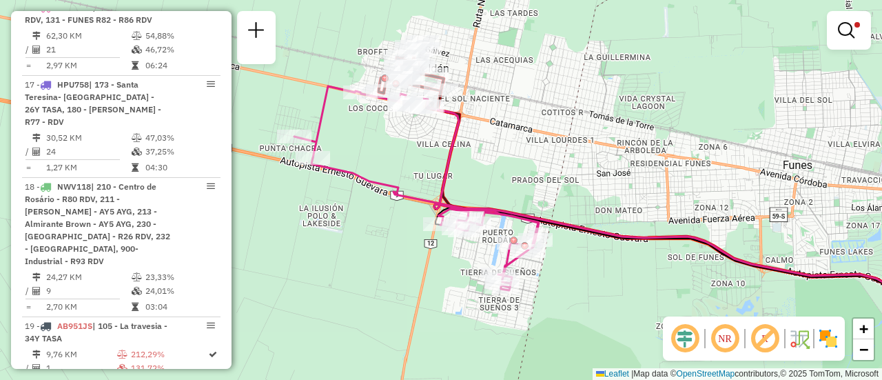
drag, startPoint x: 491, startPoint y: 167, endPoint x: 510, endPoint y: 265, distance: 100.4
click at [509, 265] on div "Limpar filtros Janela de atendimento Grade de atendimento Capacidade Transporta…" at bounding box center [441, 190] width 882 height 380
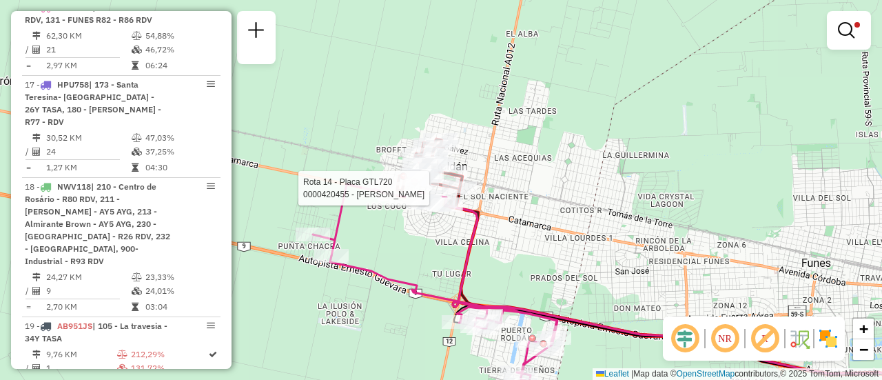
select select "**********"
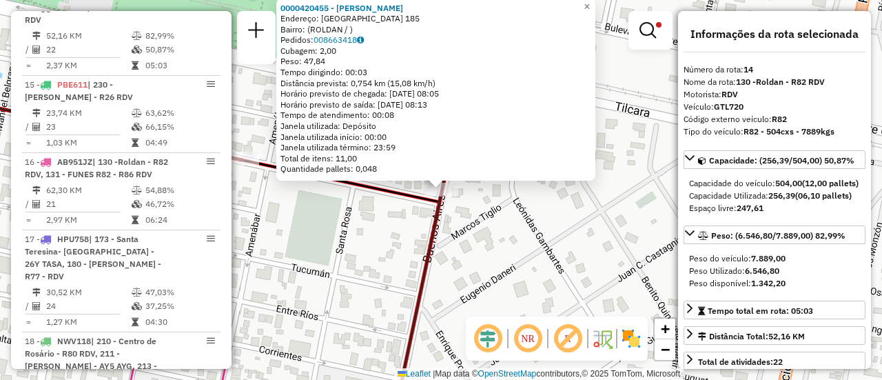
scroll to position [69, 0]
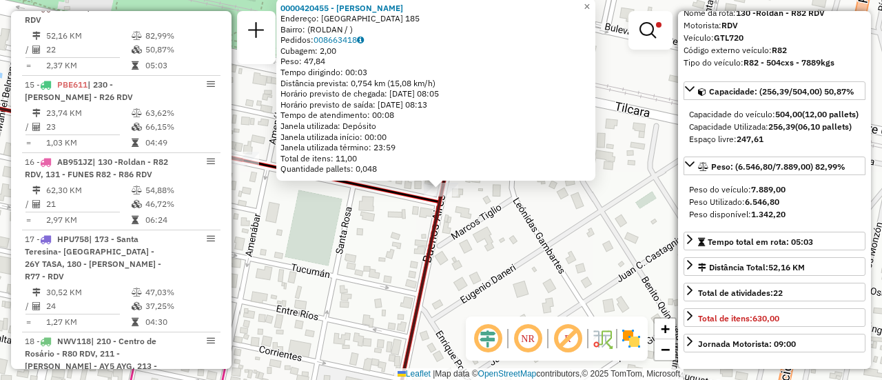
click at [463, 274] on div "0000420455 - BAROLDI NANCI ESTER Endereço: BUENOS AIRES 185 Bairro: (ROLDAN / )…" at bounding box center [441, 190] width 882 height 380
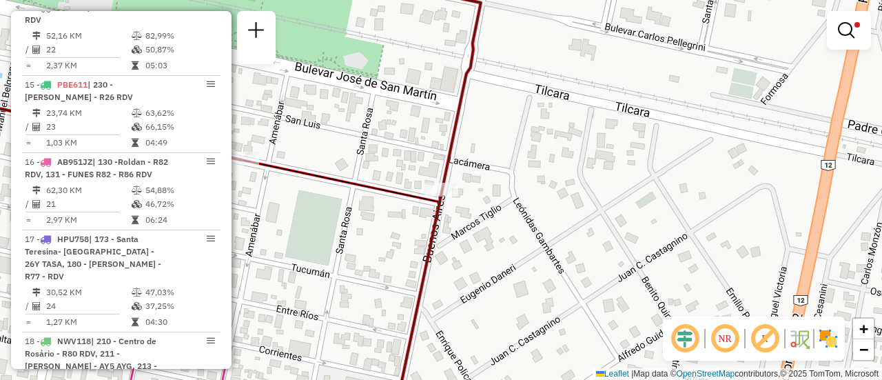
click at [511, 223] on div "Limpar filtros Janela de atendimento Grade de atendimento Capacidade Transporta…" at bounding box center [441, 190] width 882 height 380
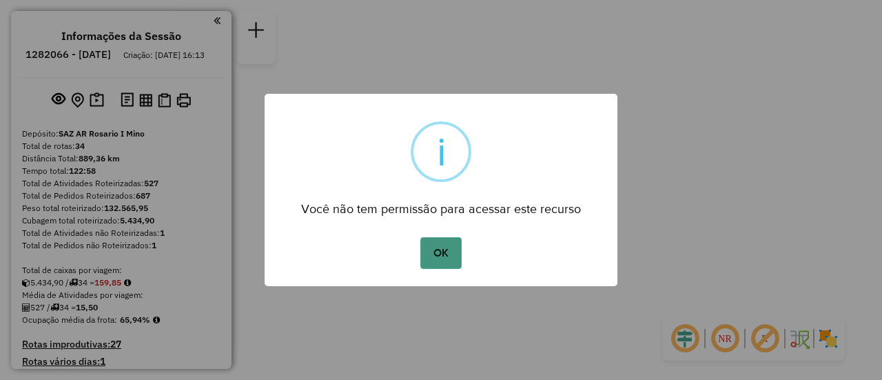
click at [441, 255] on button "OK" at bounding box center [440, 253] width 41 height 32
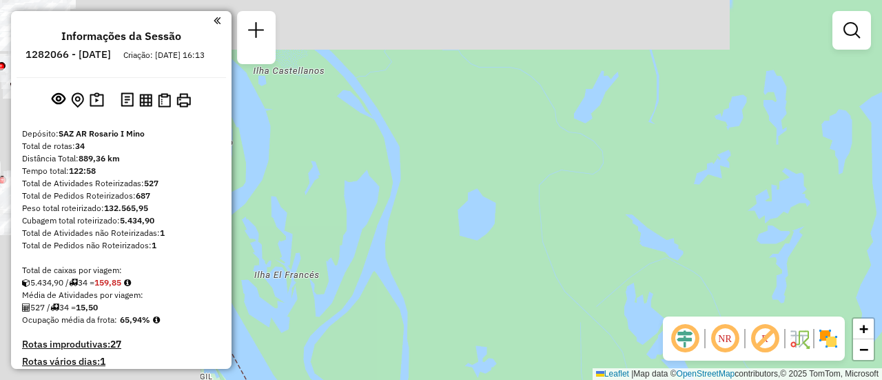
drag, startPoint x: 533, startPoint y: 178, endPoint x: 757, endPoint y: 239, distance: 232.2
click at [881, 286] on div "Janela de atendimento Grade de atendimento Capacidade Transportadoras Veículos …" at bounding box center [441, 190] width 882 height 380
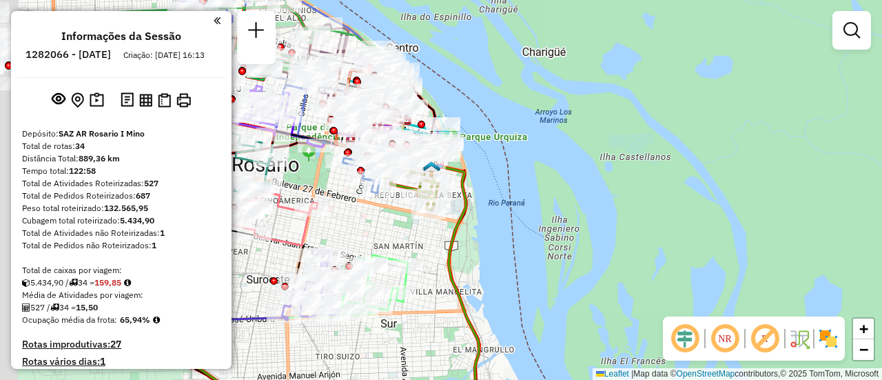
drag, startPoint x: 517, startPoint y: 165, endPoint x: 723, endPoint y: 214, distance: 211.7
click at [723, 214] on div "Janela de atendimento Grade de atendimento Capacidade Transportadoras Veículos …" at bounding box center [441, 190] width 882 height 380
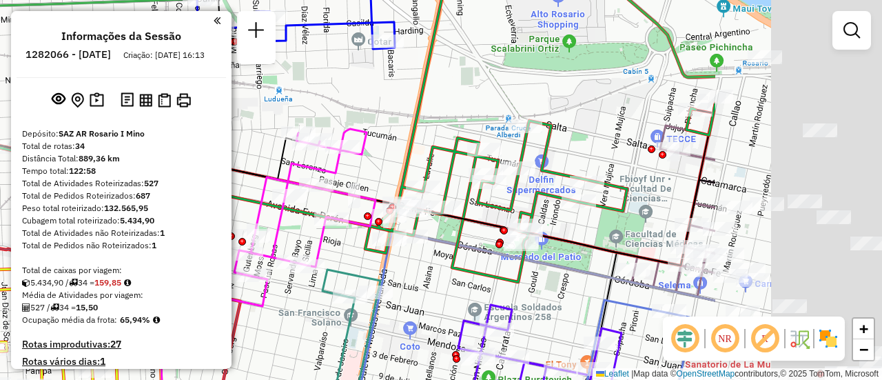
drag, startPoint x: 646, startPoint y: 66, endPoint x: 378, endPoint y: 107, distance: 270.4
click at [353, 100] on div "Janela de atendimento Grade de atendimento Capacidade Transportadoras Veículos …" at bounding box center [441, 190] width 882 height 380
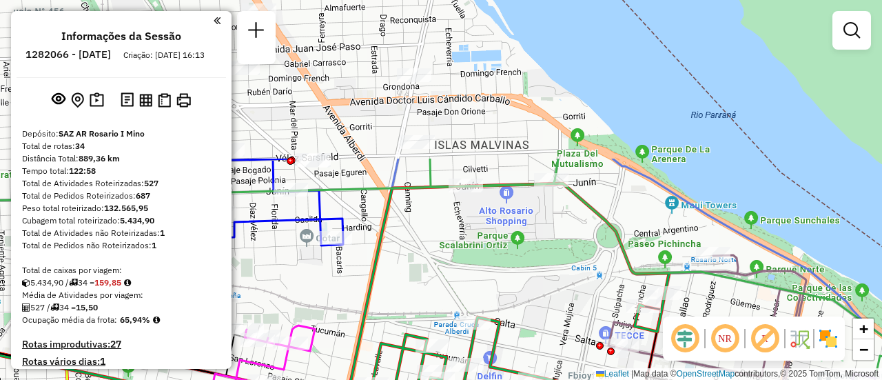
drag, startPoint x: 734, startPoint y: 119, endPoint x: 721, endPoint y: 316, distance: 196.8
click at [721, 316] on div "Janela de atendimento Grade de atendimento Capacidade Transportadoras Veículos …" at bounding box center [441, 190] width 882 height 380
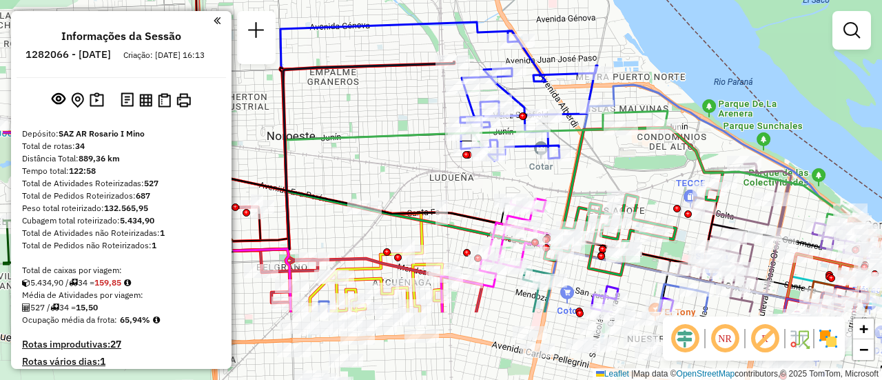
drag, startPoint x: 522, startPoint y: 271, endPoint x: 615, endPoint y: 157, distance: 147.3
click at [615, 159] on div "Janela de atendimento Grade de atendimento Capacidade Transportadoras Veículos …" at bounding box center [441, 190] width 882 height 380
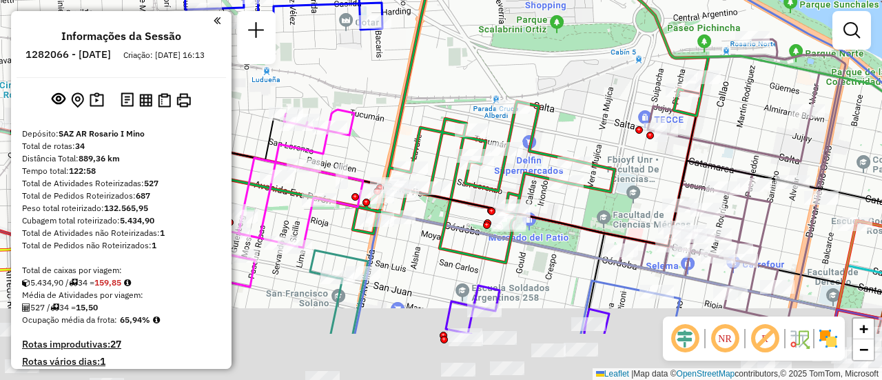
drag, startPoint x: 771, startPoint y: 216, endPoint x: 734, endPoint y: 72, distance: 149.4
click at [734, 72] on icon at bounding box center [732, 186] width 226 height 294
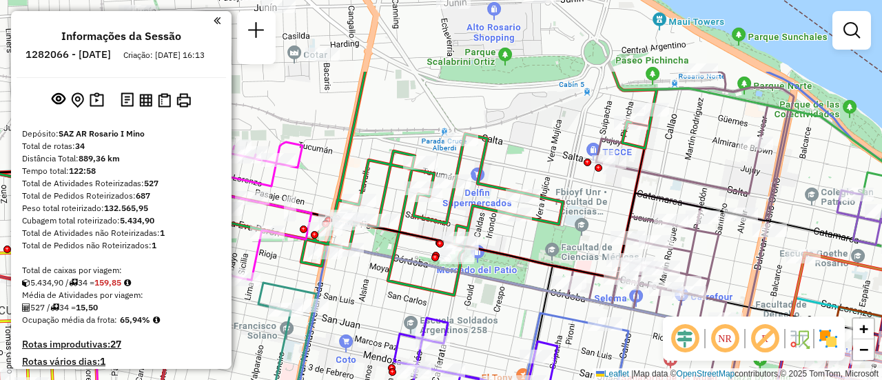
drag, startPoint x: 720, startPoint y: 72, endPoint x: 630, endPoint y: 156, distance: 122.8
click at [689, 182] on icon at bounding box center [681, 237] width 226 height 331
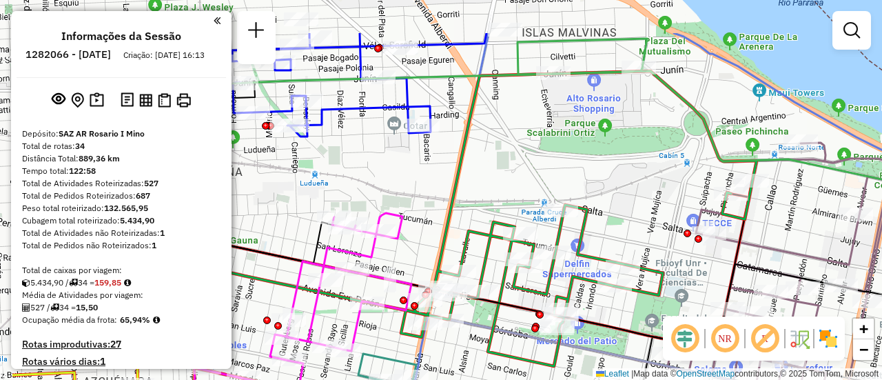
drag, startPoint x: 420, startPoint y: 80, endPoint x: 426, endPoint y: 101, distance: 22.1
click at [320, 94] on div "Janela de atendimento Grade de atendimento Capacidade Transportadoras Veículos …" at bounding box center [441, 190] width 882 height 380
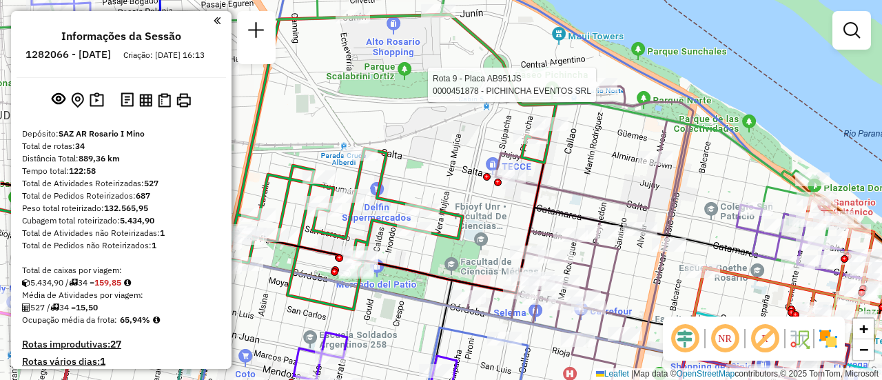
select select "**********"
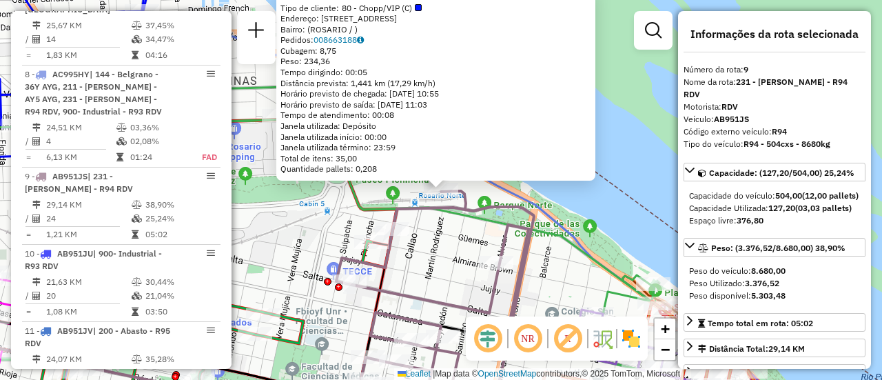
scroll to position [1195, 0]
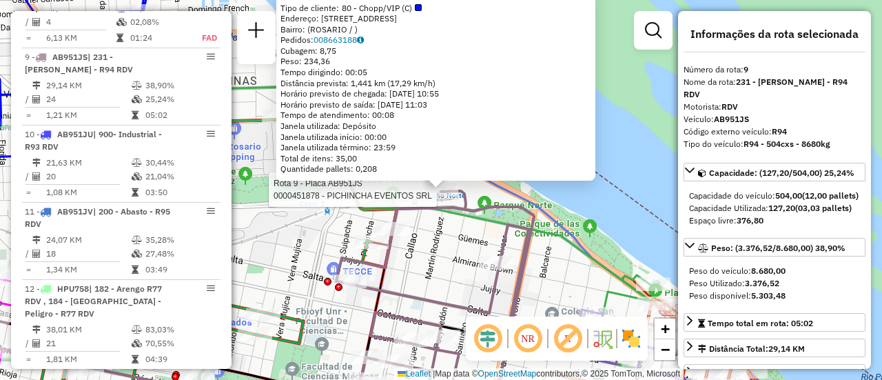
drag, startPoint x: 613, startPoint y: 235, endPoint x: 579, endPoint y: 248, distance: 36.2
click at [613, 235] on div "Rota 9 - Placa AB951JS 0000451878 - PICHINCHA EVENTOS SRL 0000451878 - PICHINCH…" at bounding box center [441, 190] width 882 height 380
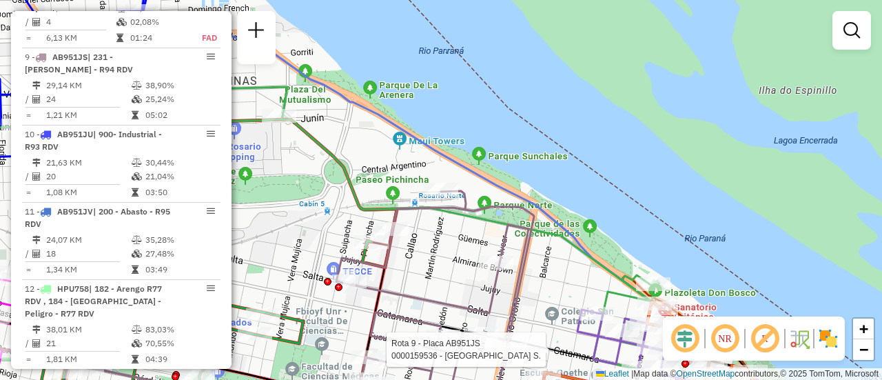
select select "**********"
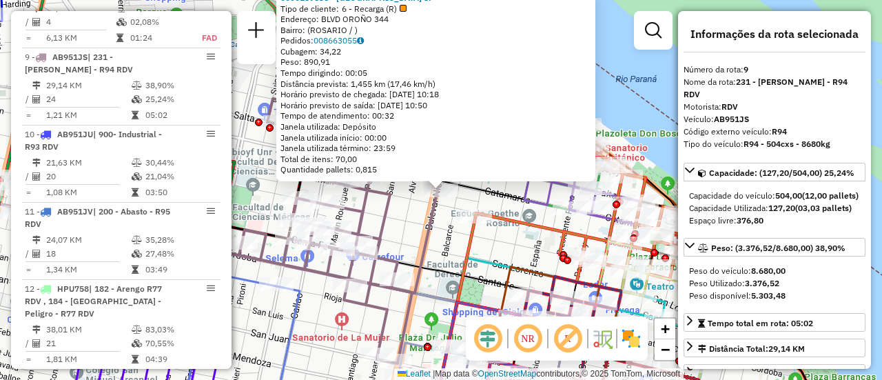
scroll to position [138, 0]
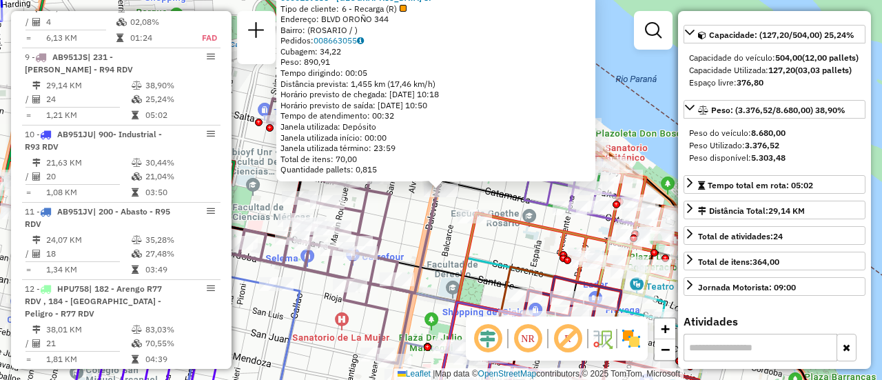
click at [439, 246] on div "0000159536 - LA GUAYRA S. Tipo de cliente: 6 - Recarga (R) Endereço: BLVD OROÑO…" at bounding box center [441, 190] width 882 height 380
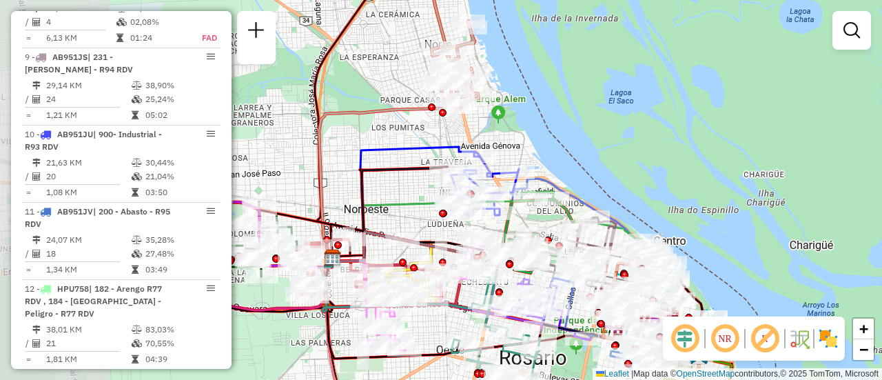
drag, startPoint x: 251, startPoint y: 195, endPoint x: 438, endPoint y: 212, distance: 186.8
click at [446, 221] on div "Janela de atendimento Grade de atendimento Capacidade Transportadoras Veículos …" at bounding box center [441, 190] width 882 height 380
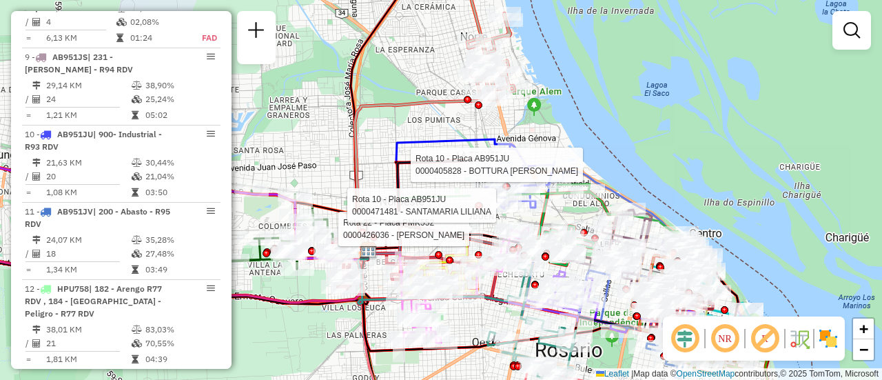
select select "**********"
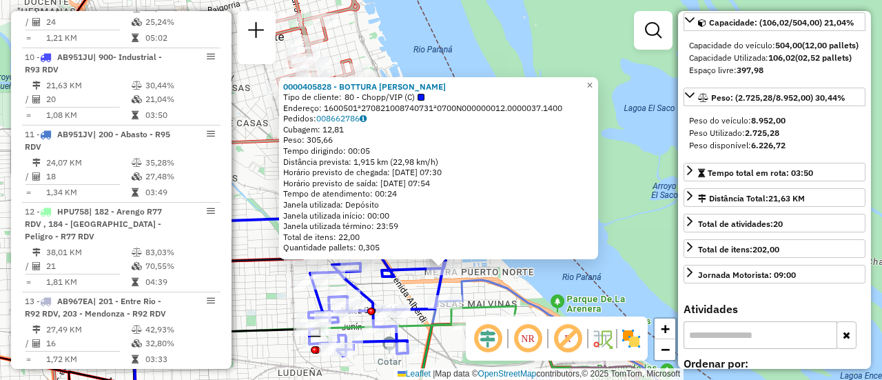
click at [495, 269] on div "0000405828 - BOTTURA DIEGO F Tipo de cliente: 80 - Chopp/VIP (C) Endereço: 1600…" at bounding box center [441, 190] width 882 height 380
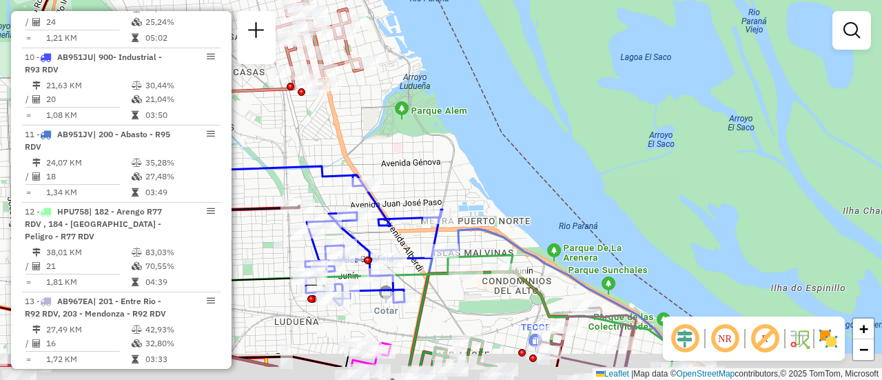
drag, startPoint x: 534, startPoint y: 276, endPoint x: 573, endPoint y: 116, distance: 165.1
click at [566, 120] on div "Janela de atendimento Grade de atendimento Capacidade Transportadoras Veículos …" at bounding box center [441, 190] width 882 height 380
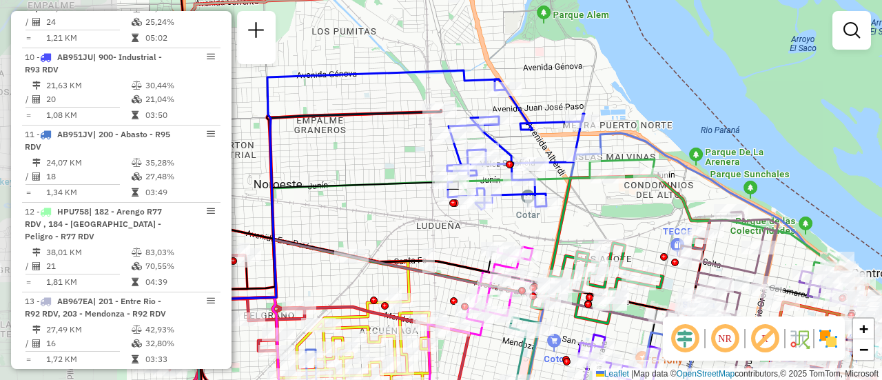
drag, startPoint x: 355, startPoint y: 201, endPoint x: 480, endPoint y: 229, distance: 128.7
click at [480, 229] on div "Janela de atendimento Grade de atendimento Capacidade Transportadoras Veículos …" at bounding box center [441, 190] width 882 height 380
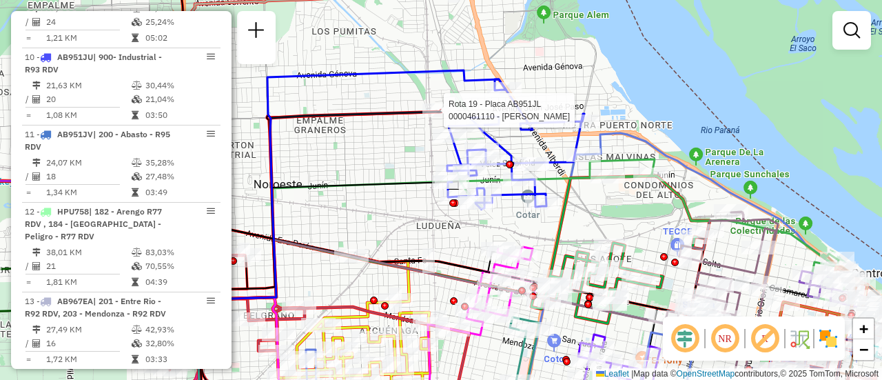
select select "**********"
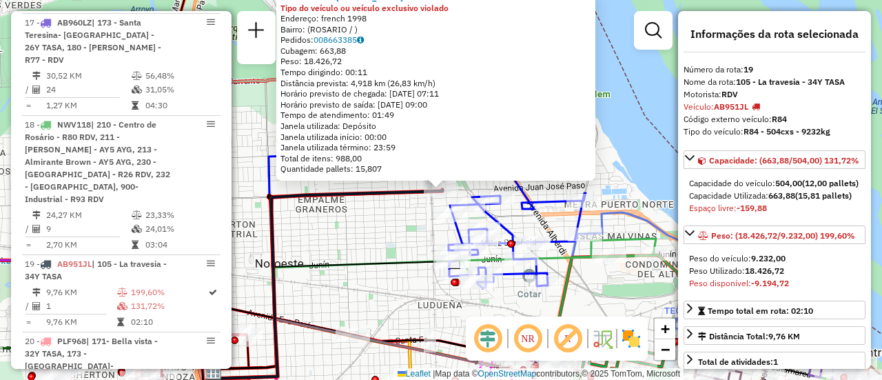
scroll to position [2053, 0]
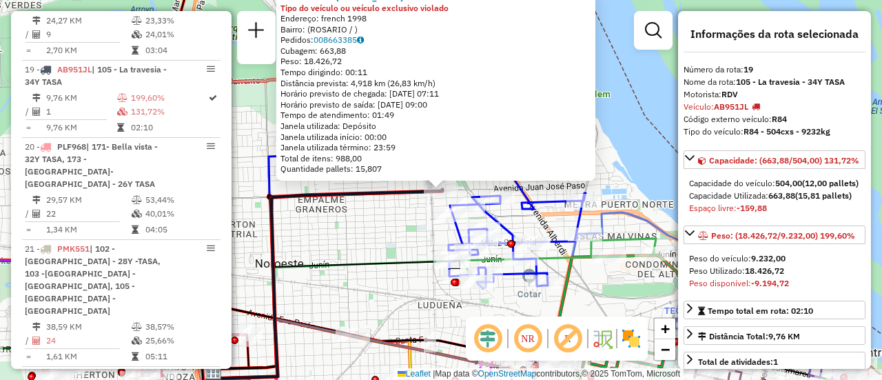
click at [395, 252] on div "0000461110 - [PERSON_NAME] - RDV Tipo do veículo ou veículo exclusivo violado E…" at bounding box center [441, 190] width 882 height 380
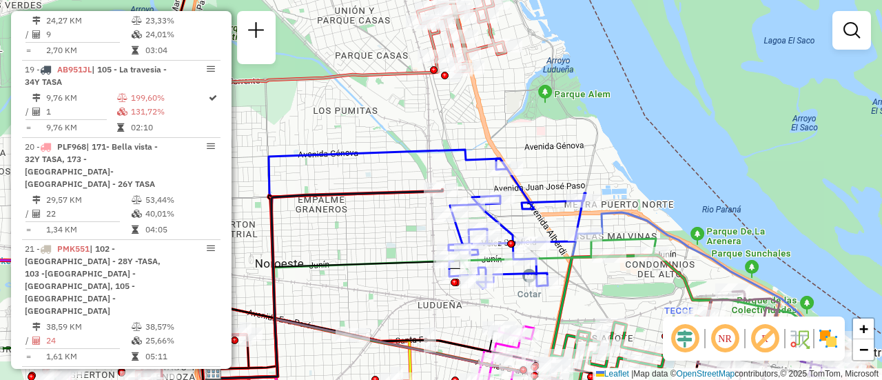
click at [460, 309] on div "Janela de atendimento Grade de atendimento Capacidade Transportadoras Veículos …" at bounding box center [441, 190] width 882 height 380
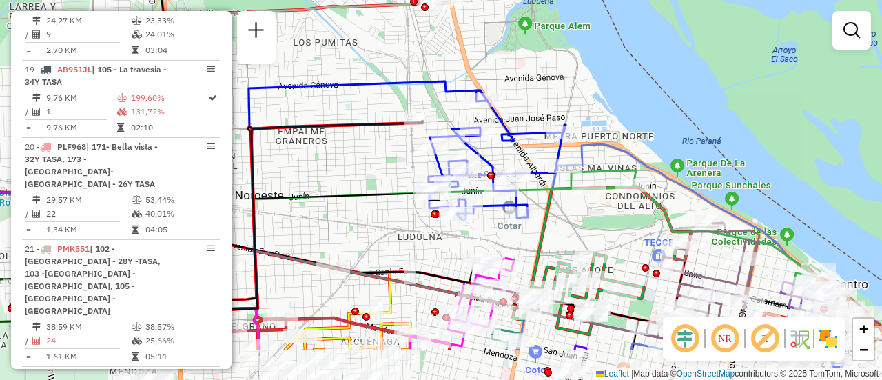
drag, startPoint x: 597, startPoint y: 298, endPoint x: 559, endPoint y: 128, distance: 173.7
click at [559, 129] on div "Janela de atendimento Grade de atendimento Capacidade Transportadoras Veículos …" at bounding box center [441, 190] width 882 height 380
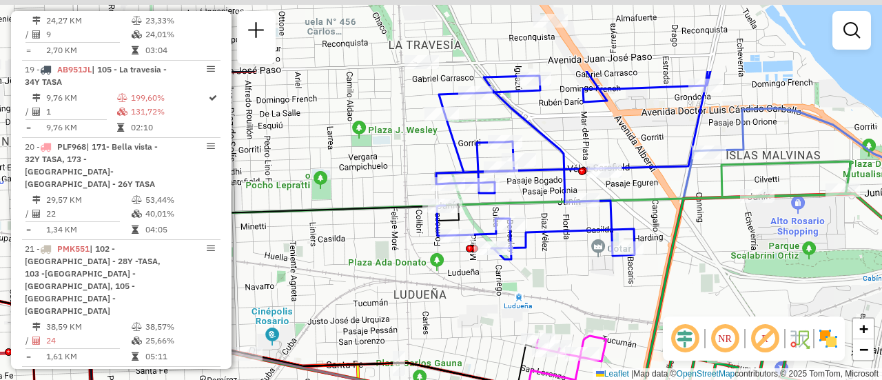
drag, startPoint x: 379, startPoint y: 106, endPoint x: 393, endPoint y: 167, distance: 62.3
click at [386, 209] on div "Janela de atendimento Grade de atendimento Capacidade Transportadoras Veículos …" at bounding box center [441, 190] width 882 height 380
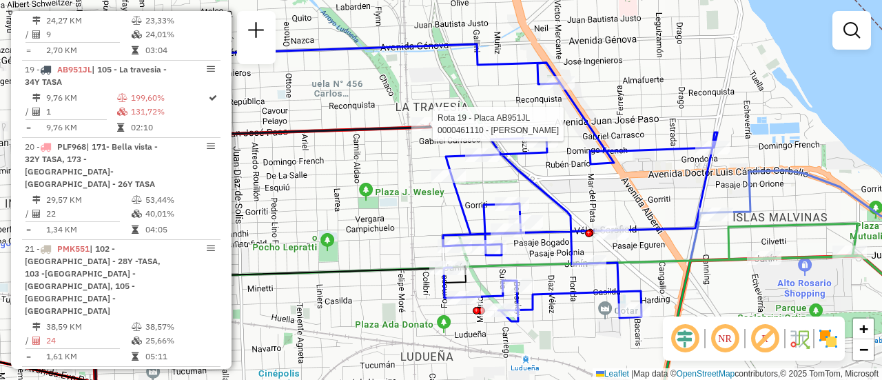
select select "**********"
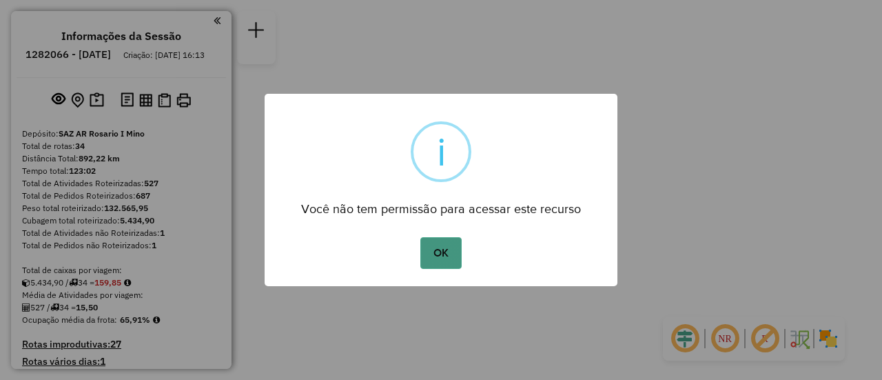
click at [437, 253] on button "OK" at bounding box center [440, 253] width 41 height 32
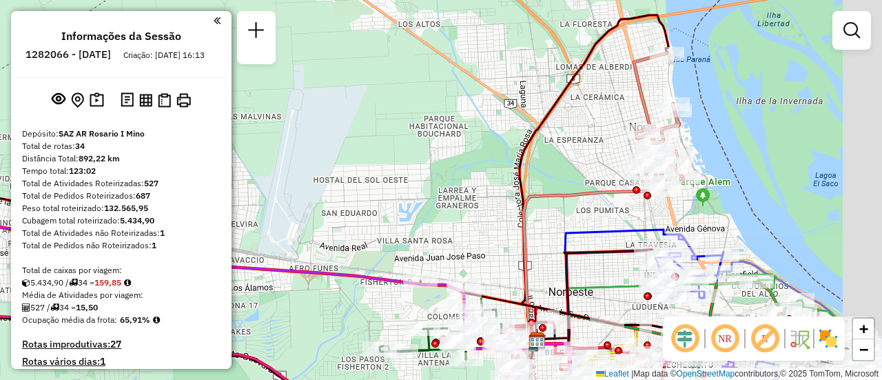
drag, startPoint x: 626, startPoint y: 190, endPoint x: 389, endPoint y: 216, distance: 237.8
click at [356, 205] on div "Janela de atendimento Grade de atendimento Capacidade Transportadoras Veículos …" at bounding box center [441, 190] width 882 height 380
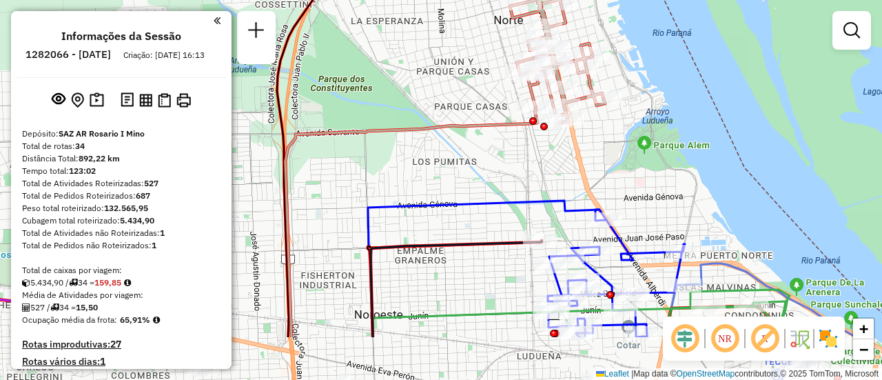
drag, startPoint x: 558, startPoint y: 296, endPoint x: 534, endPoint y: 147, distance: 150.8
click at [531, 147] on div "Janela de atendimento Grade de atendimento Capacidade Transportadoras Veículos …" at bounding box center [441, 190] width 882 height 380
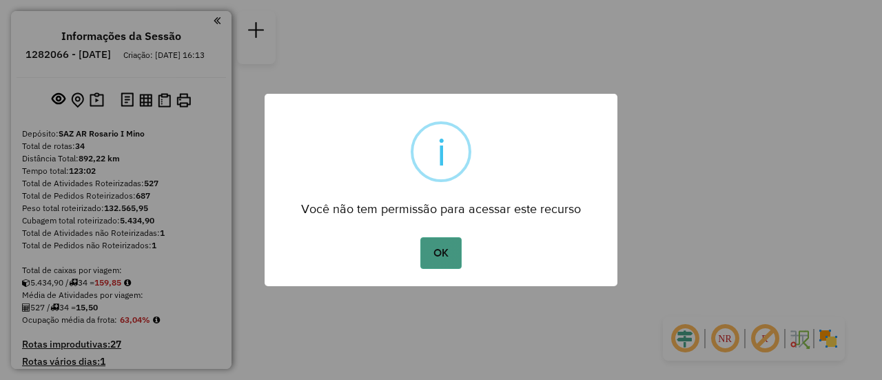
click at [438, 254] on button "OK" at bounding box center [440, 253] width 41 height 32
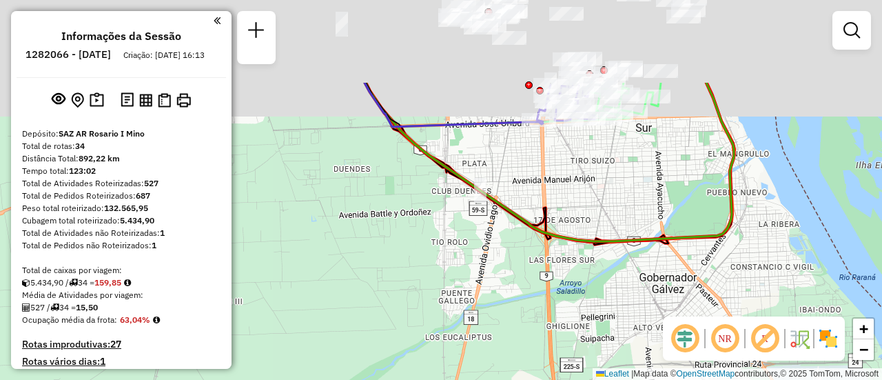
drag, startPoint x: 488, startPoint y: 59, endPoint x: 528, endPoint y: 304, distance: 248.6
click at [528, 322] on div "Janela de atendimento Grade de atendimento Capacidade Transportadoras Veículos …" at bounding box center [441, 190] width 882 height 380
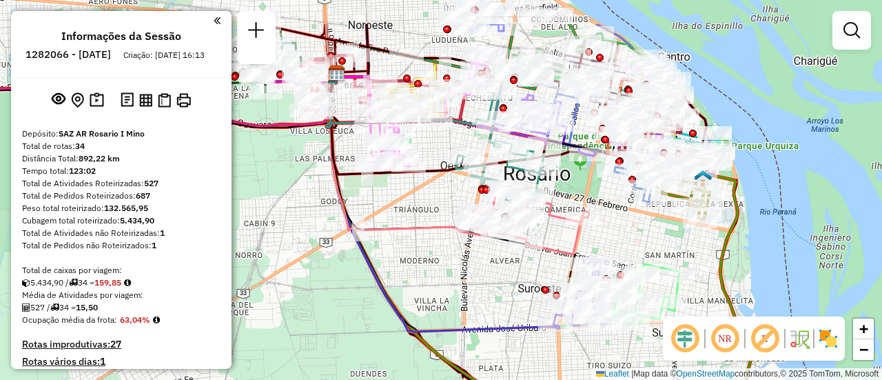
drag, startPoint x: 449, startPoint y: 78, endPoint x: 453, endPoint y: 351, distance: 273.6
click at [453, 351] on div "Janela de atendimento Grade de atendimento Capacidade Transportadoras Veículos …" at bounding box center [441, 190] width 882 height 380
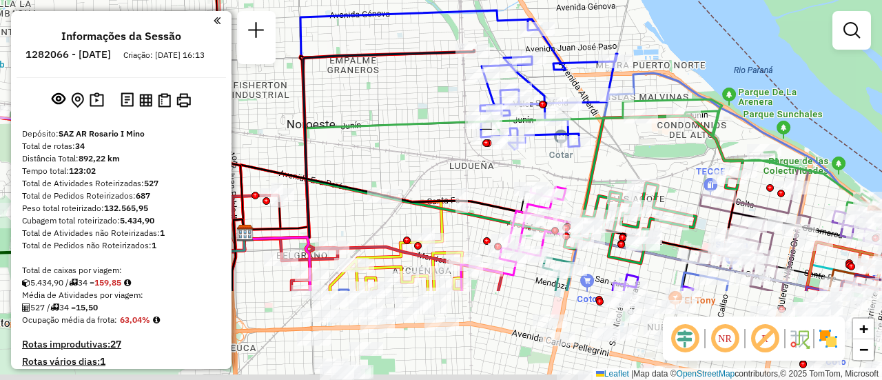
drag, startPoint x: 630, startPoint y: 285, endPoint x: 613, endPoint y: 138, distance: 147.2
click at [613, 138] on div "Janela de atendimento Grade de atendimento Capacidade Transportadoras Veículos …" at bounding box center [441, 190] width 882 height 380
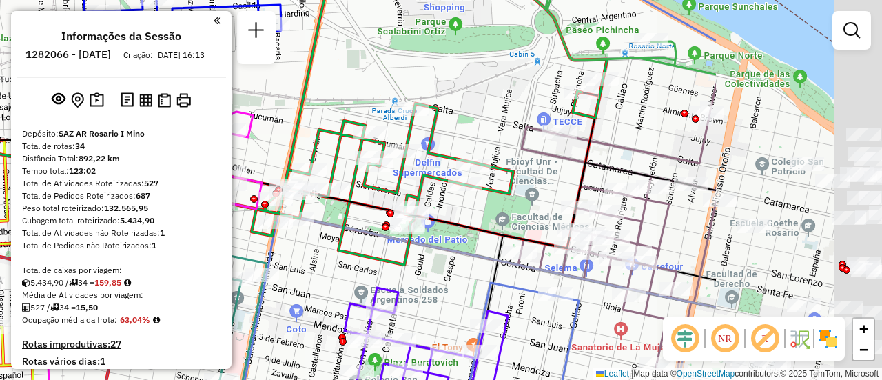
drag, startPoint x: 759, startPoint y: 165, endPoint x: 482, endPoint y: 124, distance: 280.0
click at [480, 127] on div "Janela de atendimento Grade de atendimento Capacidade Transportadoras Veículos …" at bounding box center [441, 190] width 882 height 380
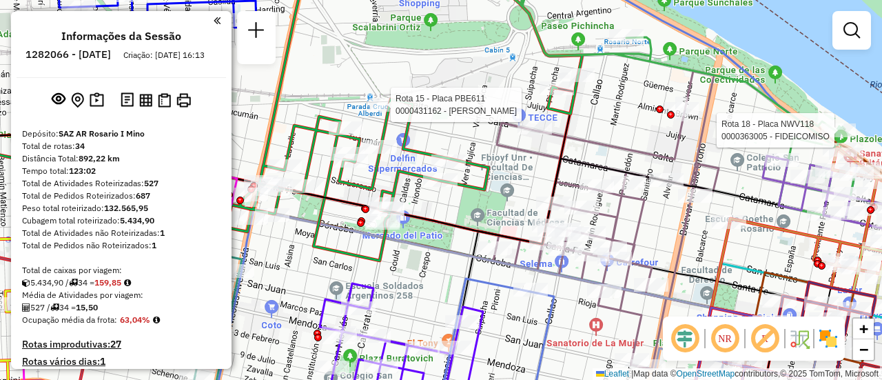
select select "**********"
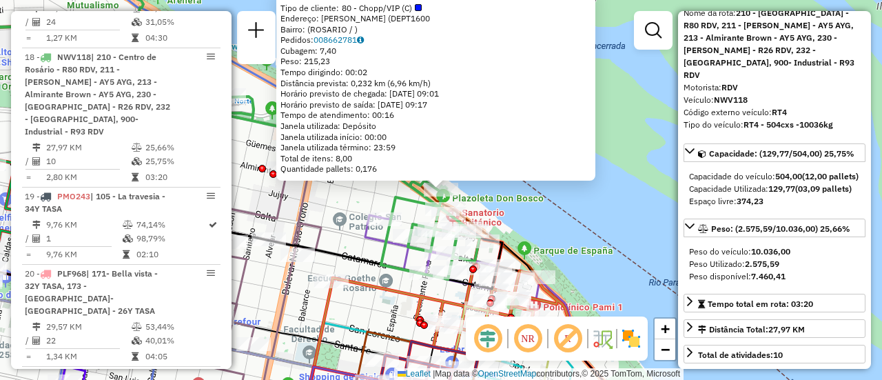
scroll to position [138, 0]
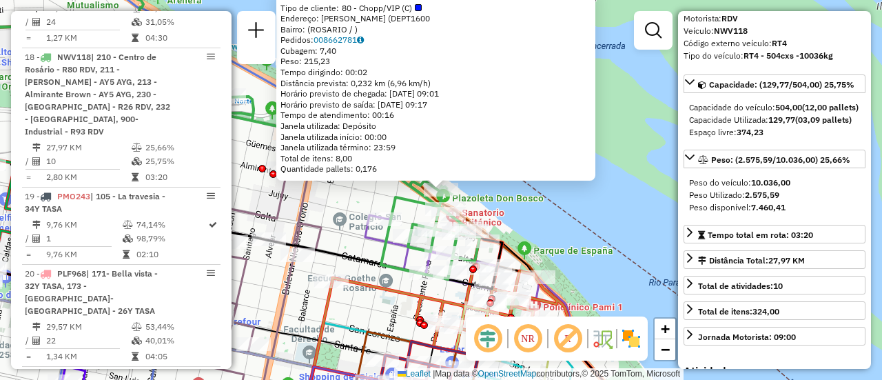
click at [572, 236] on div "0000363005 - FIDEICOMISO Tipo de cliente: 80 - Chopp/VIP (C) Endereço: [PERSON_…" at bounding box center [441, 190] width 882 height 380
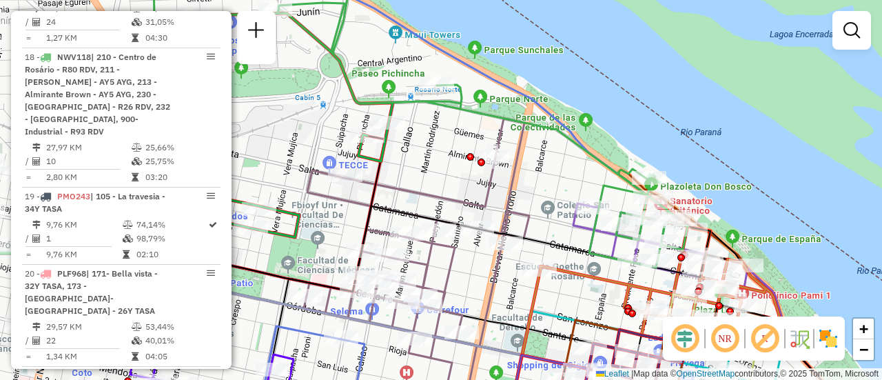
drag, startPoint x: 327, startPoint y: 202, endPoint x: 586, endPoint y: 187, distance: 258.8
click at [584, 187] on div "Janela de atendimento Grade de atendimento Capacidade Transportadoras Veículos …" at bounding box center [441, 190] width 882 height 380
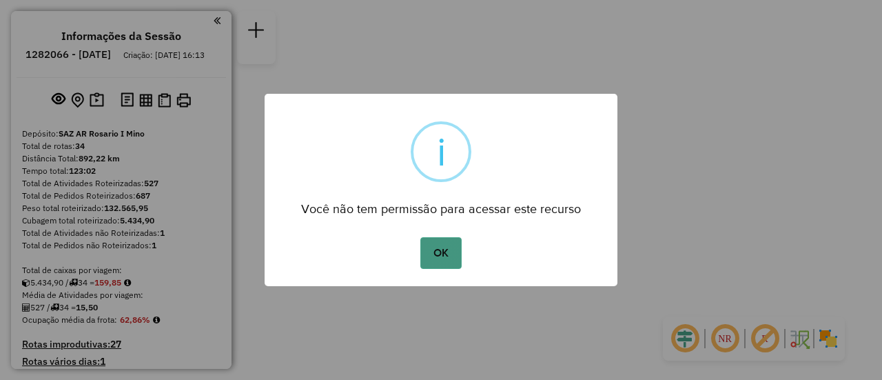
click at [437, 253] on button "OK" at bounding box center [440, 253] width 41 height 32
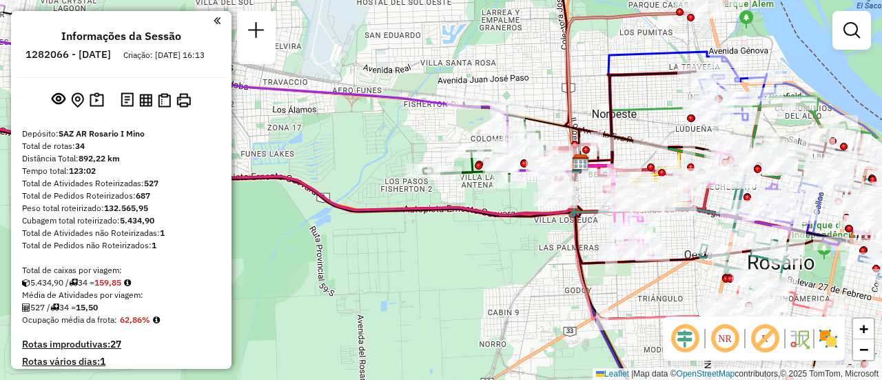
drag, startPoint x: 664, startPoint y: 109, endPoint x: 480, endPoint y: 183, distance: 198.2
click at [580, 166] on icon at bounding box center [690, 134] width 220 height 63
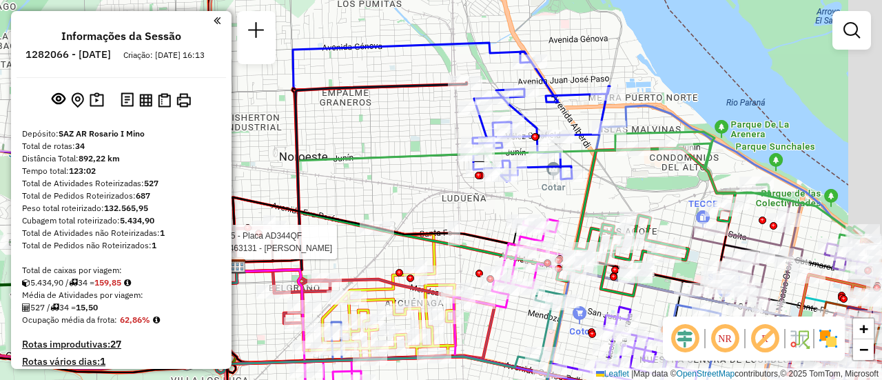
drag, startPoint x: 708, startPoint y: 191, endPoint x: 593, endPoint y: 169, distance: 116.5
click at [593, 169] on div "Rota 5 - Placa AD344QF 0000463131 - [PERSON_NAME] Janela de atendimento Grade d…" at bounding box center [441, 190] width 882 height 380
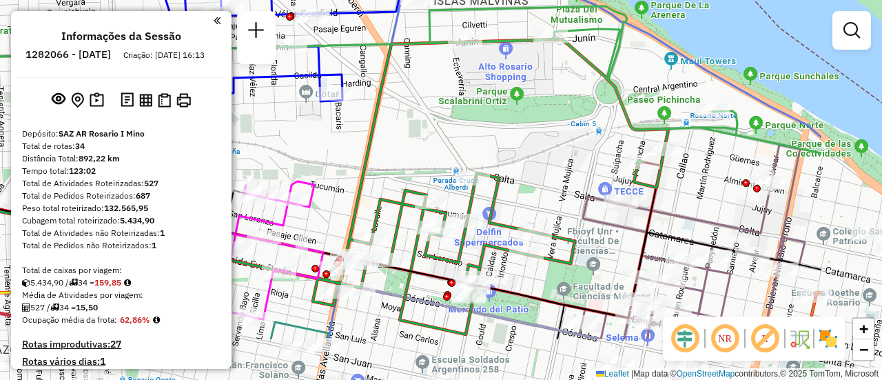
drag, startPoint x: 650, startPoint y: 203, endPoint x: 501, endPoint y: 125, distance: 168.3
click at [501, 125] on div "Rota 5 - Placa AD344QF 0000463131 - [PERSON_NAME] Janela de atendimento Grade d…" at bounding box center [441, 190] width 882 height 380
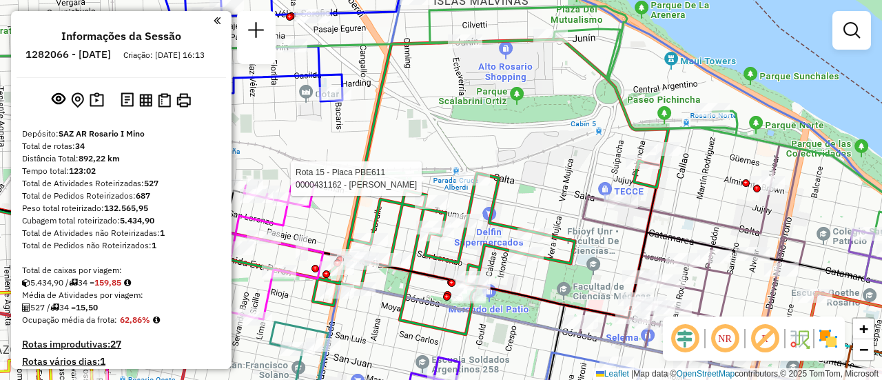
select select "**********"
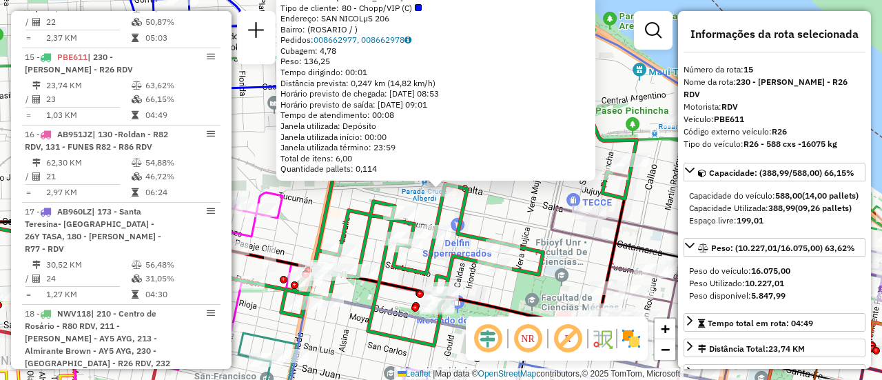
scroll to position [69, 0]
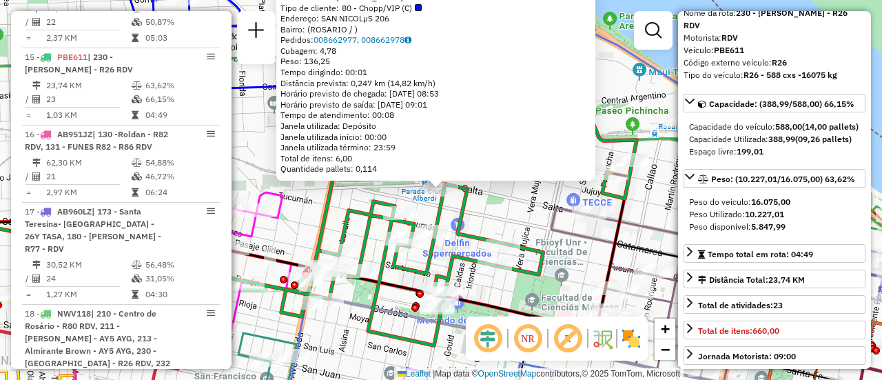
click at [532, 212] on div "0000431162 - [PERSON_NAME] Tipo de cliente: 80 - Chopp/VIP (C) Endereço: SAN NI…" at bounding box center [441, 190] width 882 height 380
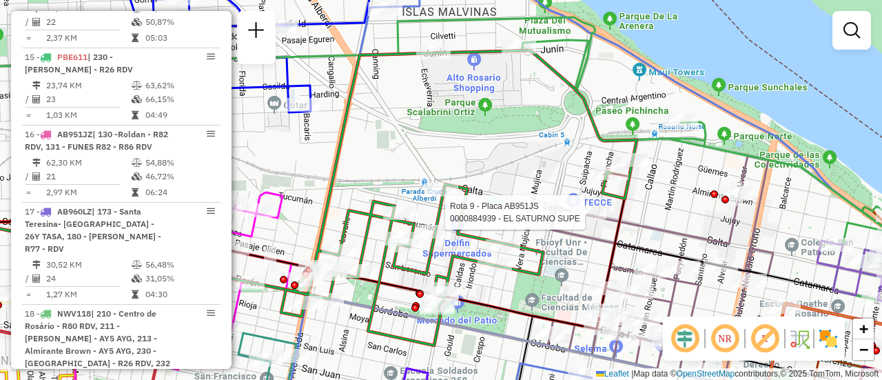
select select "**********"
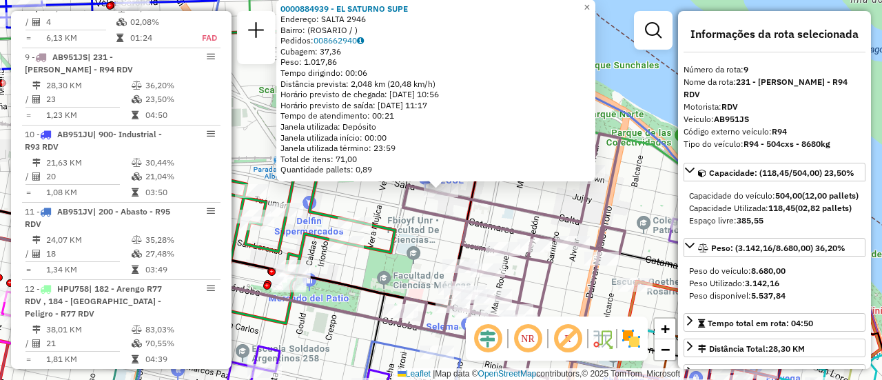
scroll to position [138, 0]
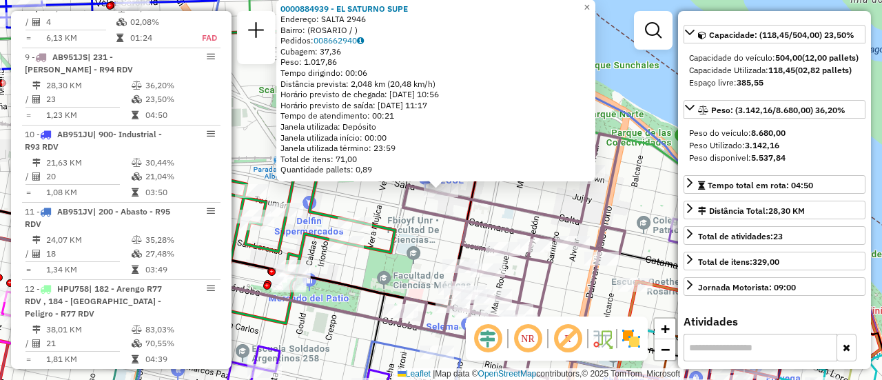
click at [564, 209] on div "0000884939 - EL SATURNO SUPE Endereço: SALTA 2946 Bairro: ([GEOGRAPHIC_DATA] / …" at bounding box center [441, 190] width 882 height 380
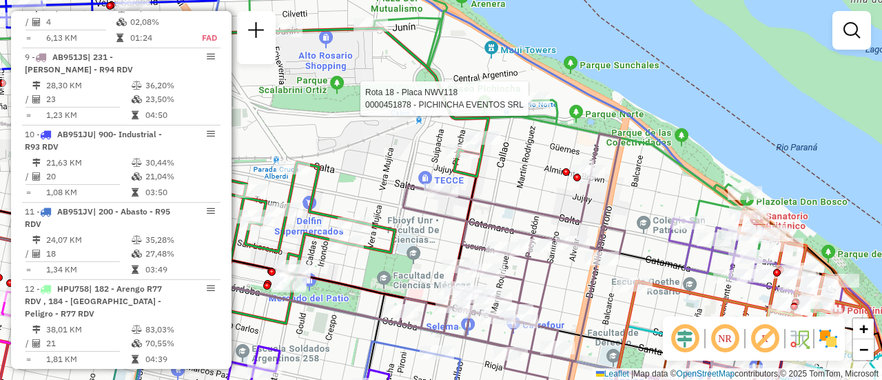
select select "**********"
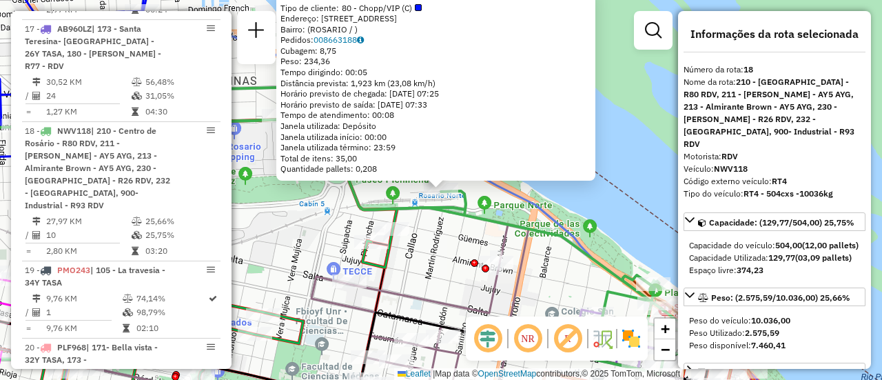
scroll to position [1926, 0]
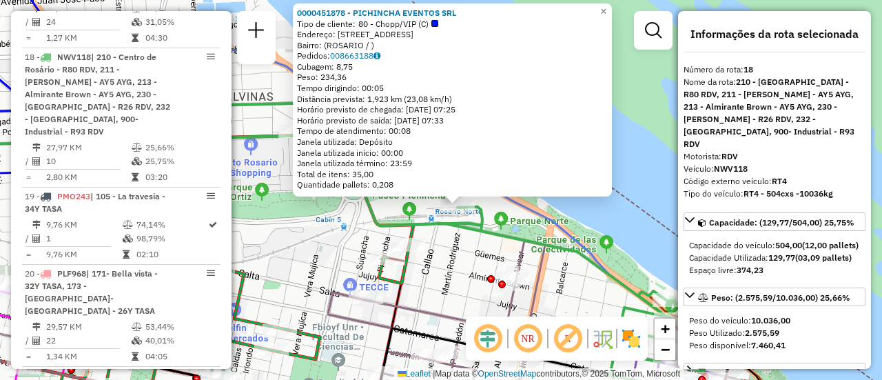
click at [453, 294] on div "0000451878 - PICHINCHA EVENTOS SRL Tipo de cliente: 80 - Chopp/VIP (C) Endereço…" at bounding box center [441, 190] width 882 height 380
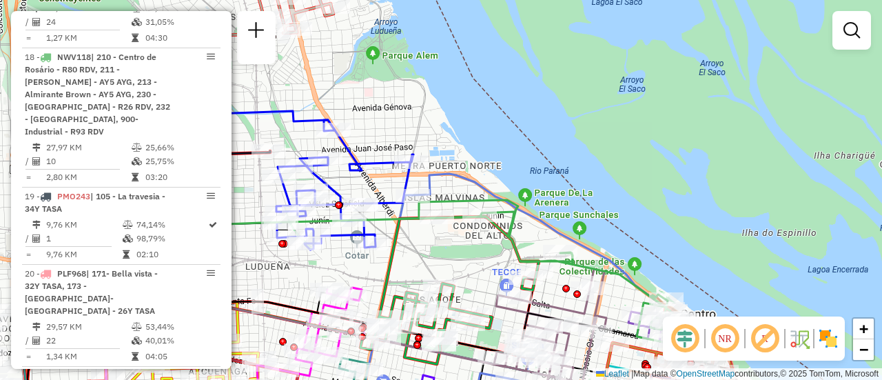
drag, startPoint x: 333, startPoint y: 235, endPoint x: 582, endPoint y: 259, distance: 249.9
click at [577, 259] on div "Janela de atendimento Grade de atendimento Capacidade Transportadoras Veículos …" at bounding box center [441, 190] width 882 height 380
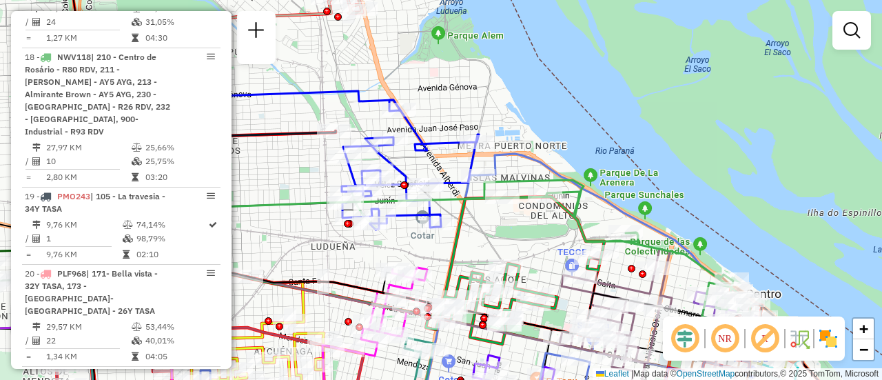
drag, startPoint x: 563, startPoint y: 261, endPoint x: 475, endPoint y: 234, distance: 92.4
click at [475, 234] on div "Janela de atendimento Grade de atendimento Capacidade Transportadoras Veículos …" at bounding box center [441, 190] width 882 height 380
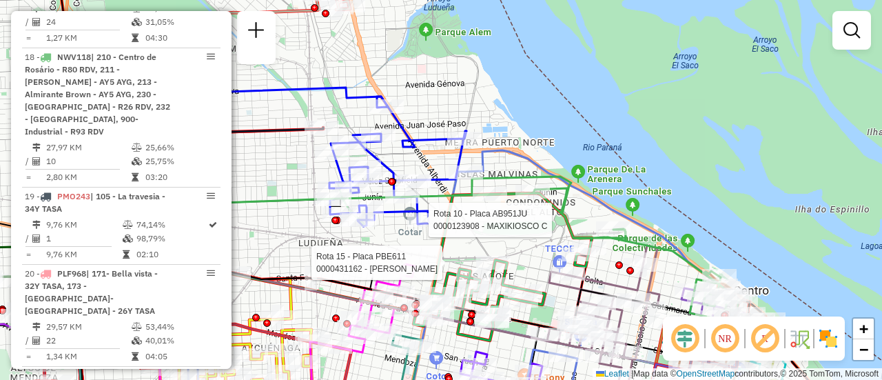
select select "**********"
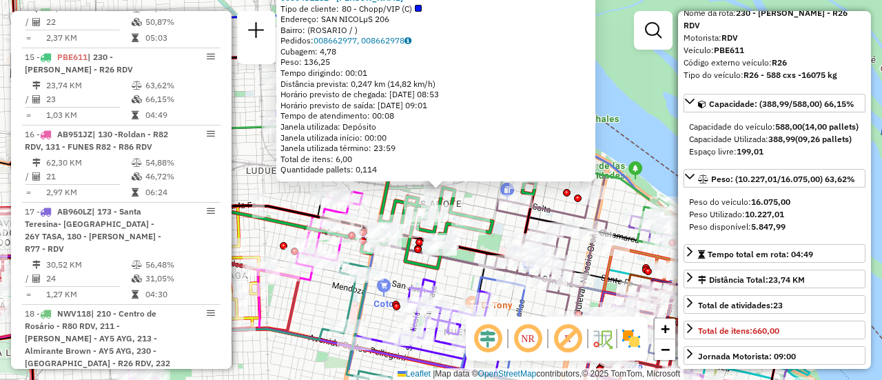
scroll to position [138, 0]
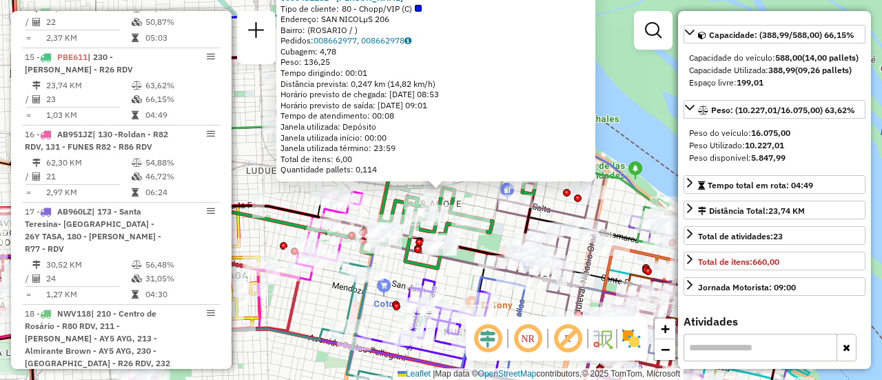
click at [557, 203] on div "0000431162 - [PERSON_NAME] Tipo de cliente: 80 - Chopp/VIP (C) Endereço: SAN NI…" at bounding box center [441, 190] width 882 height 380
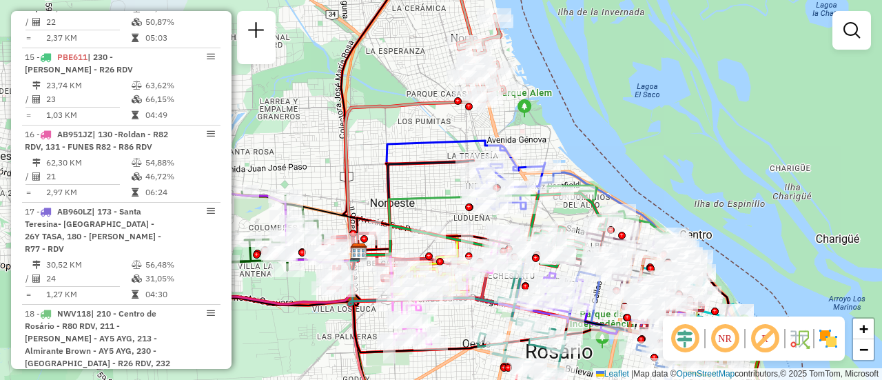
drag, startPoint x: 468, startPoint y: 209, endPoint x: 571, endPoint y: 213, distance: 103.4
click at [571, 213] on div "Janela de atendimento Grade de atendimento Capacidade Transportadoras Veículos …" at bounding box center [441, 190] width 882 height 380
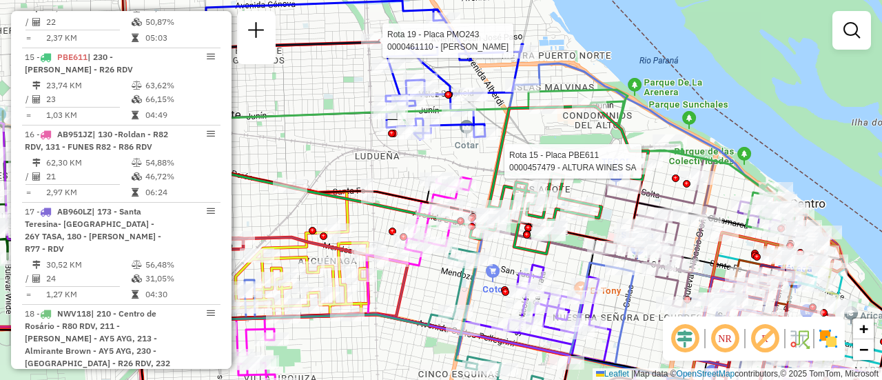
select select "**********"
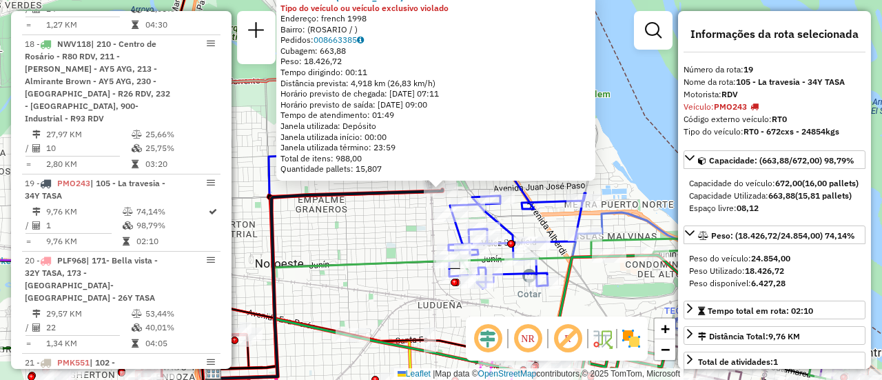
scroll to position [2053, 0]
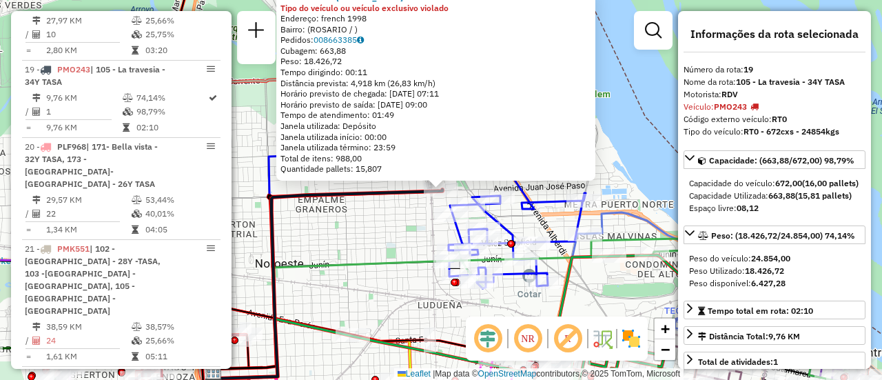
click at [604, 298] on div "0000461110 - [PERSON_NAME] - RDV Tipo do veículo ou veículo exclusivo violado E…" at bounding box center [441, 190] width 882 height 380
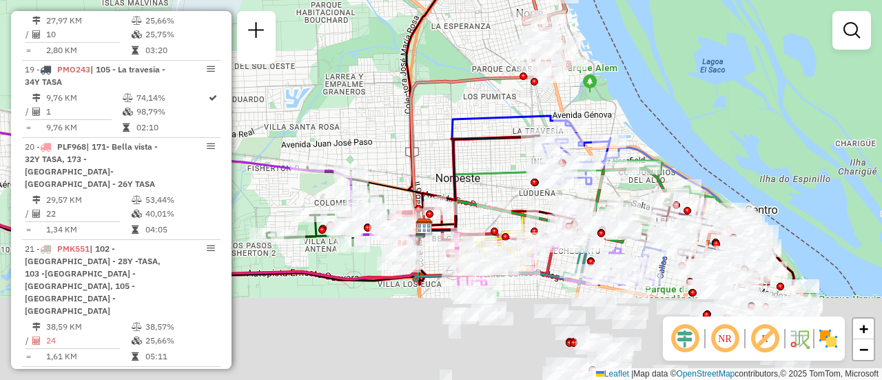
drag, startPoint x: 559, startPoint y: 308, endPoint x: 478, endPoint y: 134, distance: 191.4
click at [476, 167] on icon at bounding box center [534, 198] width 220 height 63
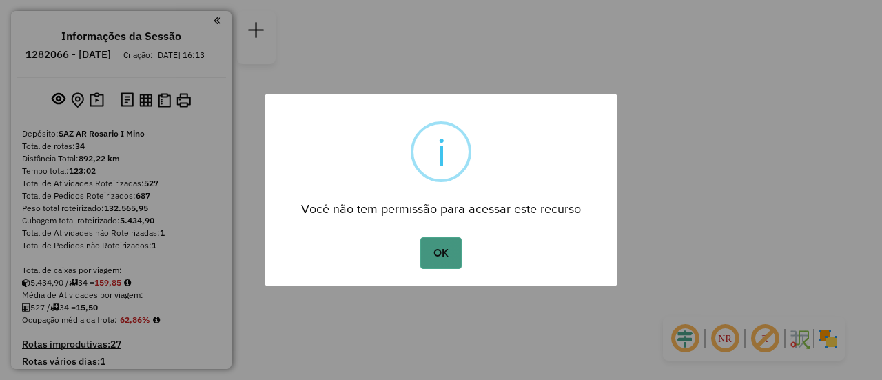
click at [439, 258] on button "OK" at bounding box center [440, 253] width 41 height 32
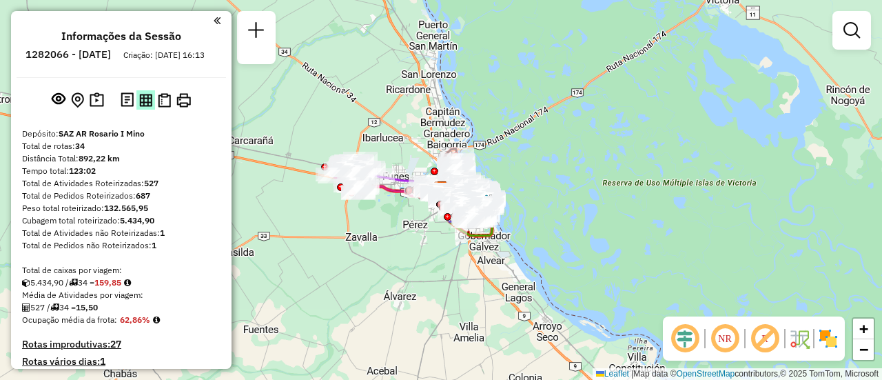
click at [143, 107] on img at bounding box center [145, 100] width 13 height 13
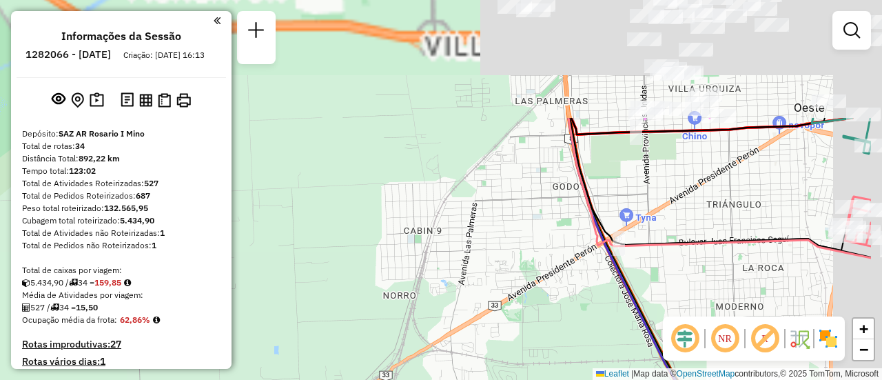
drag, startPoint x: 451, startPoint y: 93, endPoint x: 472, endPoint y: 250, distance: 158.4
click at [260, 341] on div "Janela de atendimento Grade de atendimento Capacidade Transportadoras Veículos …" at bounding box center [441, 190] width 882 height 380
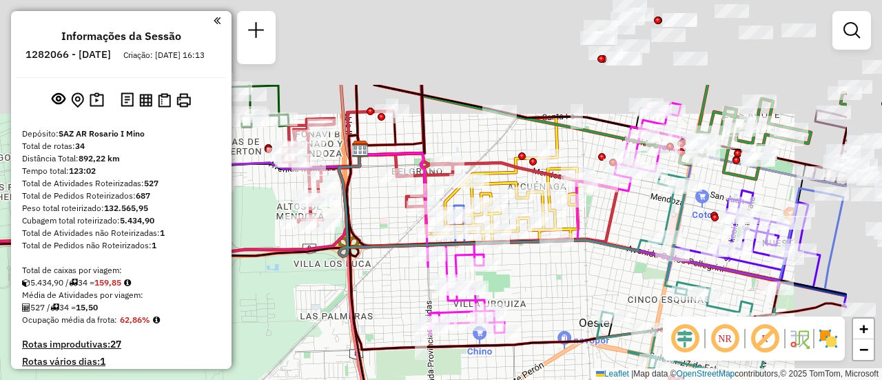
drag, startPoint x: 635, startPoint y: 158, endPoint x: 511, endPoint y: 294, distance: 183.9
click at [511, 294] on div "Janela de atendimento Grade de atendimento Capacidade Transportadoras Veículos …" at bounding box center [441, 190] width 882 height 380
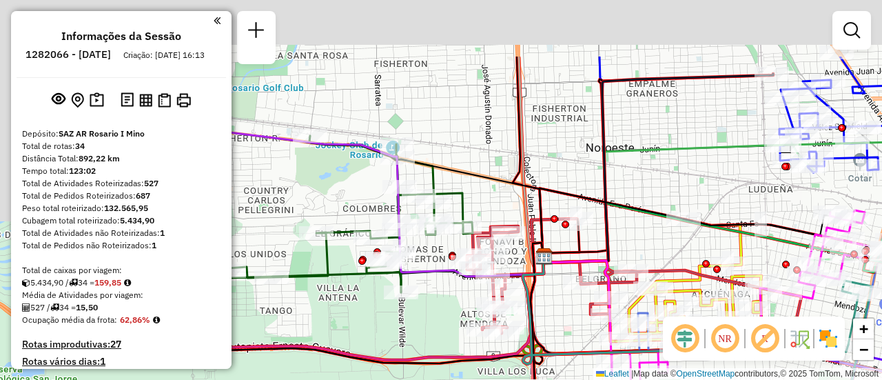
drag, startPoint x: 465, startPoint y: 156, endPoint x: 668, endPoint y: 286, distance: 241.0
click at [771, 302] on div "Rota 22 - Placa PMK552 0000399147 - MORELLO MARCELA VIVIANA Janela de atendimen…" at bounding box center [441, 190] width 882 height 380
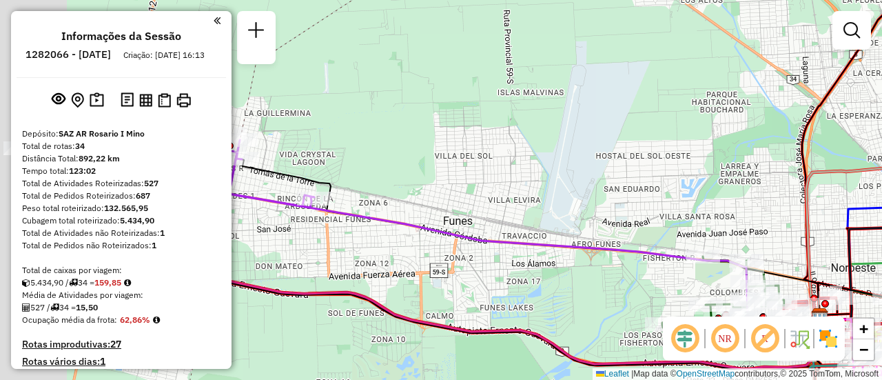
drag, startPoint x: 415, startPoint y: 264, endPoint x: 664, endPoint y: 284, distance: 250.2
click at [666, 288] on div "Rota 22 - Placa PMK552 0000399147 - MORELLO MARCELA VIVIANA Janela de atendimen…" at bounding box center [441, 190] width 882 height 380
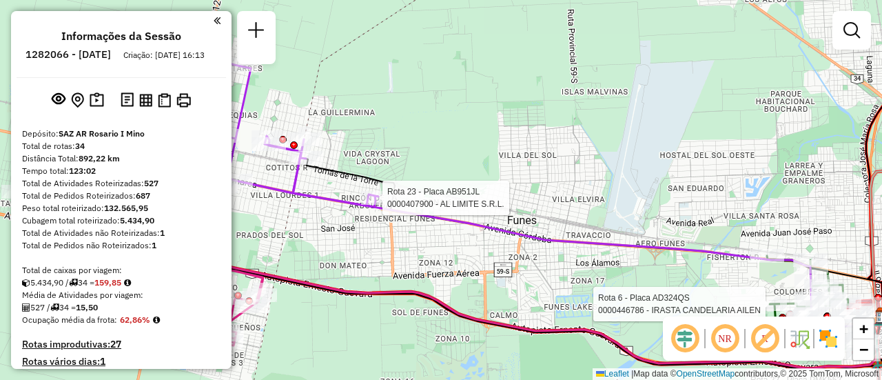
select select "**********"
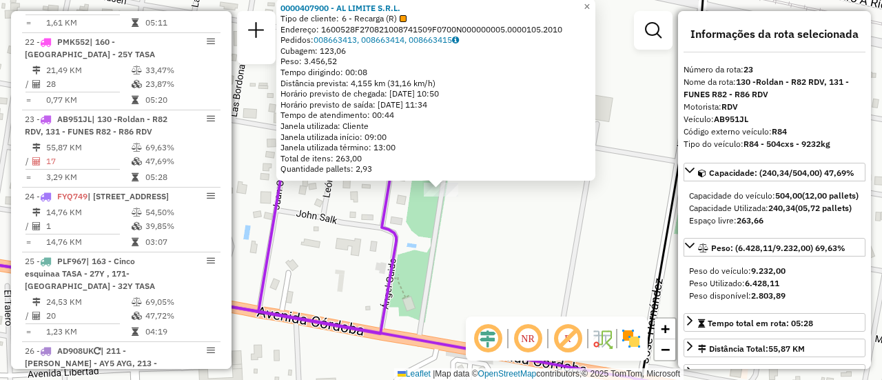
scroll to position [138, 0]
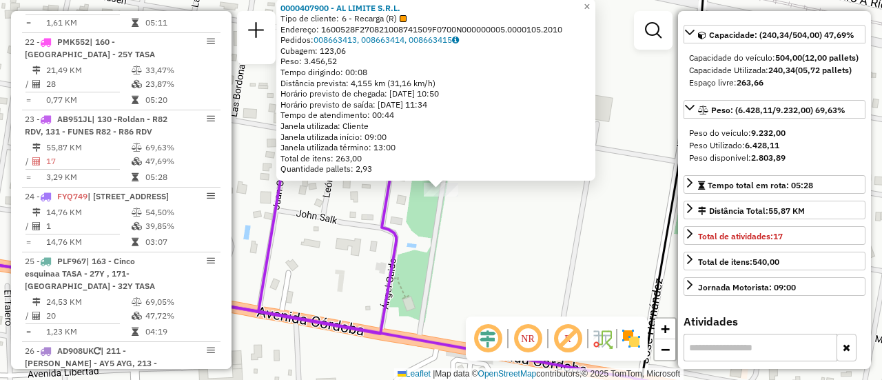
click at [531, 265] on div "0000407900 - AL LIMITE S.R.L. Tipo de cliente: 6 - Recarga (R) Endereço: 160052…" at bounding box center [441, 190] width 882 height 380
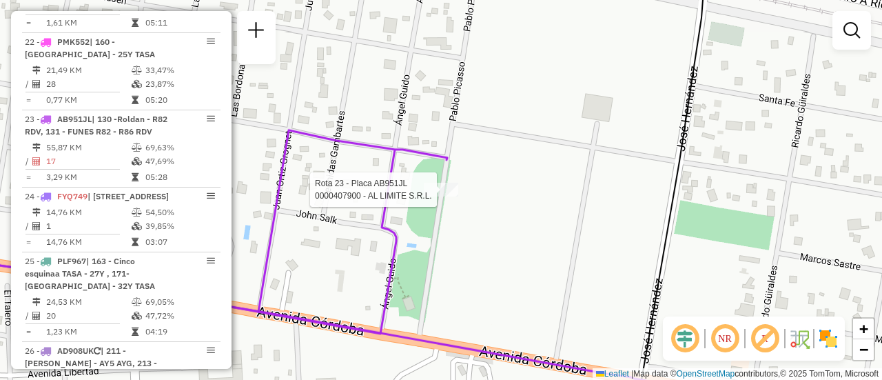
select select "**********"
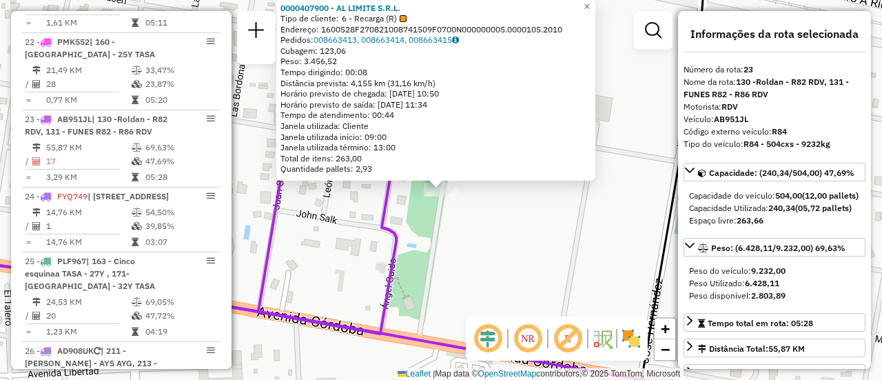
click at [485, 252] on div "0000407900 - AL LIMITE S.R.L. Tipo de cliente: 6 - Recarga (R) Endereço: 160052…" at bounding box center [441, 190] width 882 height 380
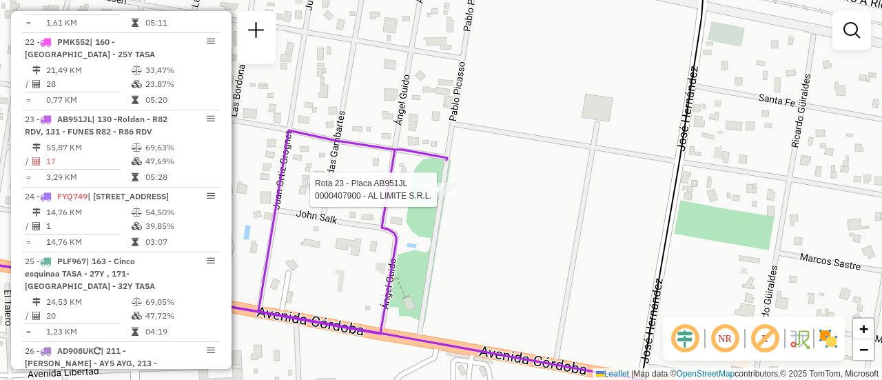
select select "**********"
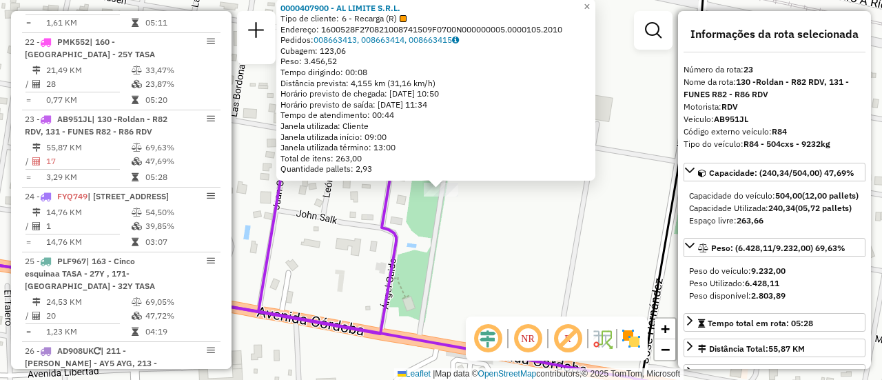
click at [348, 280] on div "0000407900 - AL LIMITE S.R.L. Tipo de cliente: 6 - Recarga (R) Endereço: 160052…" at bounding box center [441, 190] width 882 height 380
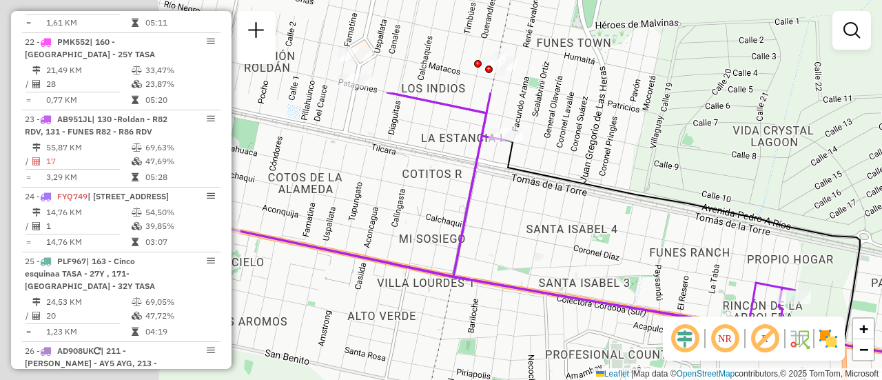
drag, startPoint x: 365, startPoint y: 131, endPoint x: 673, endPoint y: 261, distance: 334.4
click at [673, 261] on div "Janela de atendimento Grade de atendimento Capacidade Transportadoras Veículos …" at bounding box center [441, 190] width 882 height 380
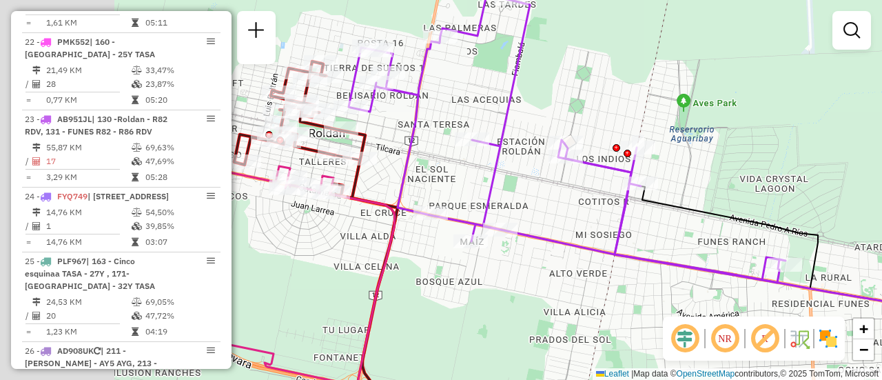
drag, startPoint x: 448, startPoint y: 209, endPoint x: 655, endPoint y: 219, distance: 206.9
click at [655, 219] on div "Janela de atendimento Grade de atendimento Capacidade Transportadoras Veículos …" at bounding box center [441, 190] width 882 height 380
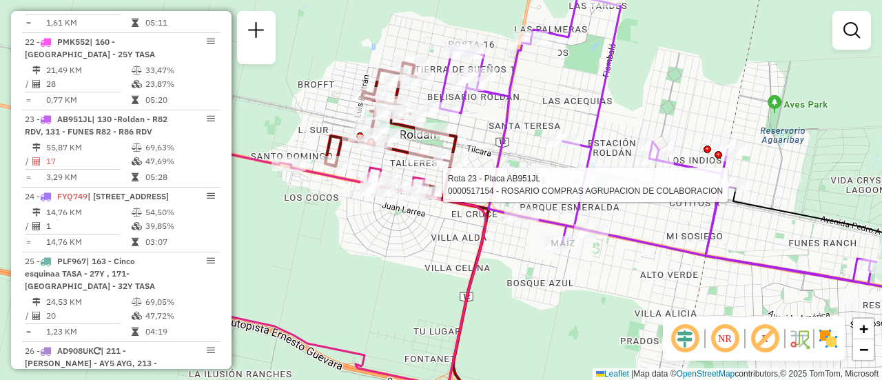
select select "**********"
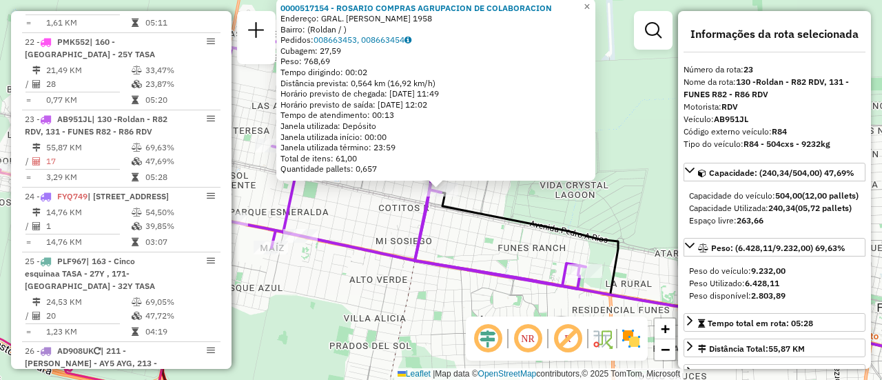
scroll to position [69, 0]
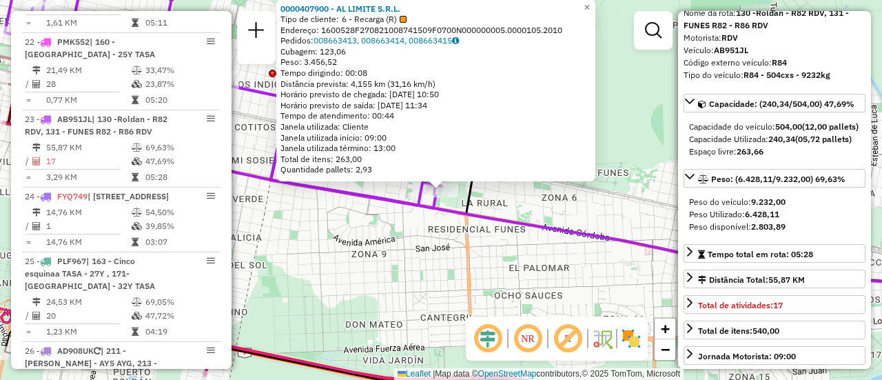
click at [499, 260] on div "0000407900 - AL LIMITE S.R.L. Tipo de cliente: 6 - Recarga (R) Endereço: 160052…" at bounding box center [441, 190] width 882 height 380
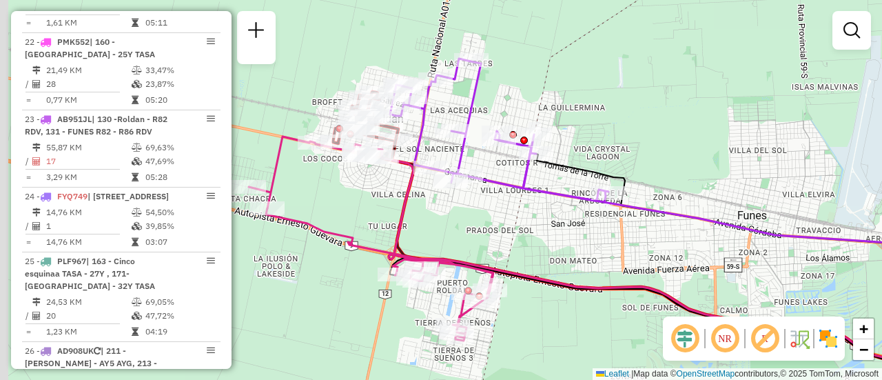
drag, startPoint x: 376, startPoint y: 178, endPoint x: 593, endPoint y: 185, distance: 217.2
click at [593, 185] on div "Janela de atendimento Grade de atendimento Capacidade Transportadoras Veículos …" at bounding box center [441, 190] width 882 height 380
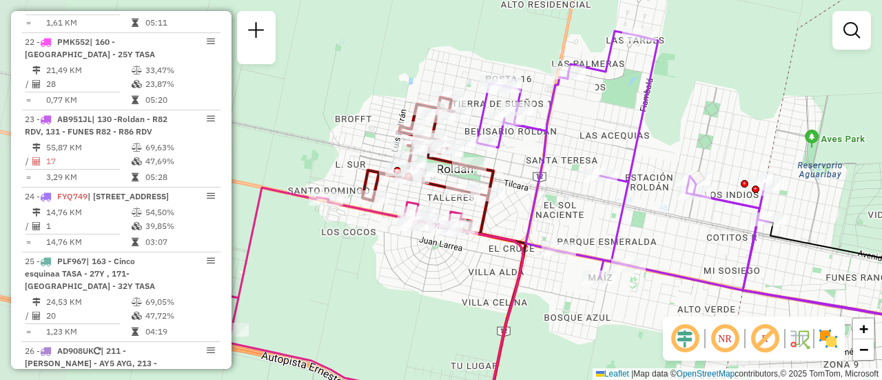
drag, startPoint x: 491, startPoint y: 88, endPoint x: 587, endPoint y: 139, distance: 108.8
click at [587, 139] on div "Janela de atendimento Grade de atendimento Capacidade Transportadoras Veículos …" at bounding box center [441, 190] width 882 height 380
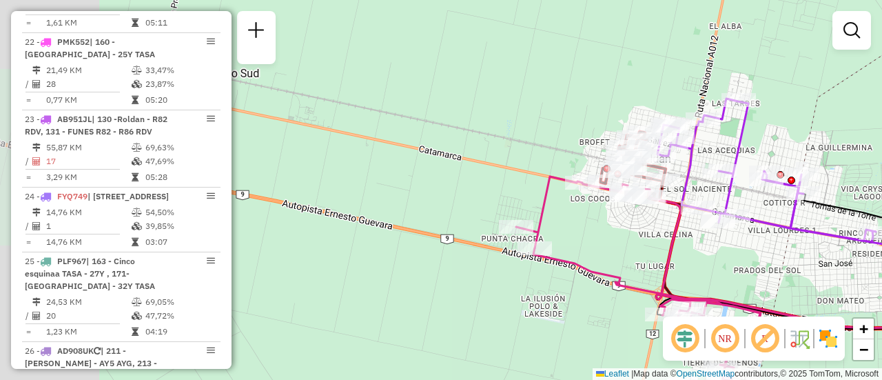
drag, startPoint x: 647, startPoint y: 111, endPoint x: 758, endPoint y: 136, distance: 113.7
click at [758, 136] on icon at bounding box center [766, 170] width 218 height 143
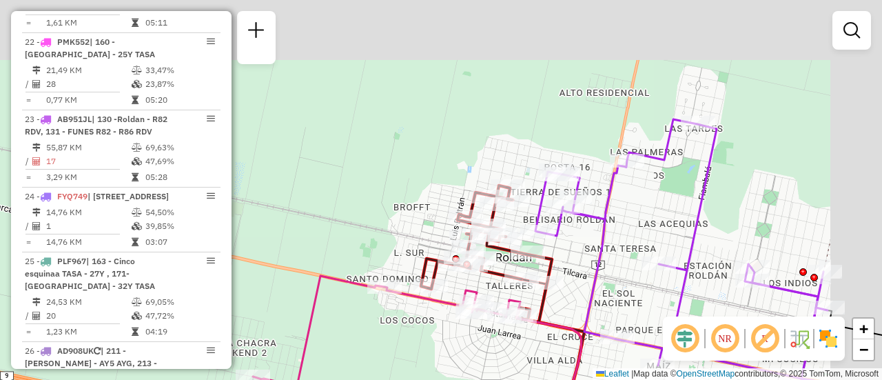
drag, startPoint x: 740, startPoint y: 143, endPoint x: 645, endPoint y: 217, distance: 120.7
click at [645, 217] on div "Janela de atendimento Grade de atendimento Capacidade Transportadoras Veículos …" at bounding box center [441, 190] width 882 height 380
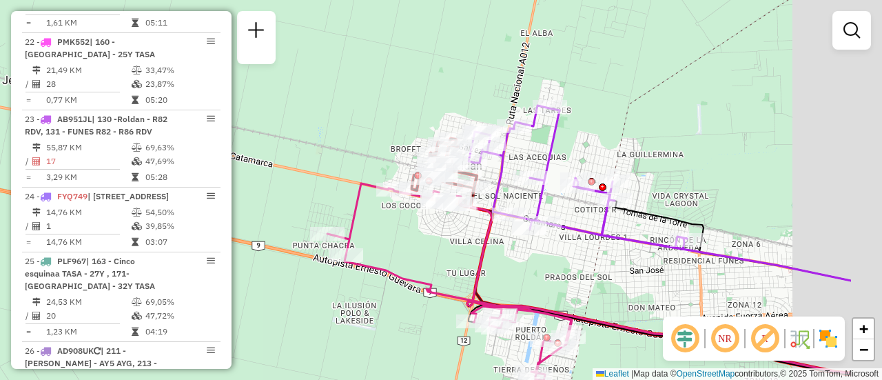
drag, startPoint x: 693, startPoint y: 156, endPoint x: 574, endPoint y: 151, distance: 119.3
click at [574, 151] on div "Janela de atendimento Grade de atendimento Capacidade Transportadoras Veículos …" at bounding box center [441, 190] width 882 height 380
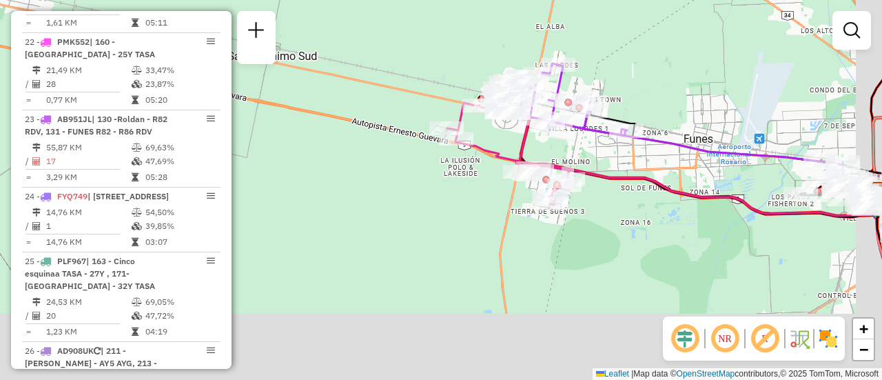
drag, startPoint x: 604, startPoint y: 181, endPoint x: 415, endPoint y: -32, distance: 285.0
click at [415, 0] on html "Aguarde... Pop-up bloqueado! Seu navegador bloqueou automáticamente a abertura …" at bounding box center [441, 190] width 882 height 380
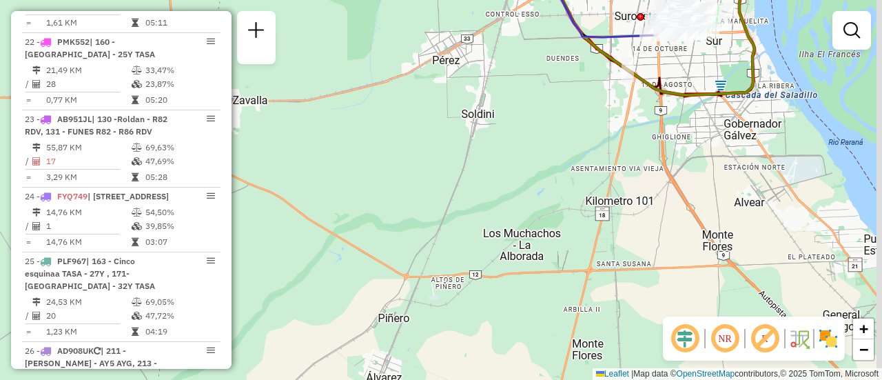
drag, startPoint x: 633, startPoint y: 130, endPoint x: 457, endPoint y: 116, distance: 175.5
click at [363, 116] on div "Rota 23 - Placa AB951JL 0000319804 - MARINO MARIN Rota 23 - Placa AB951JL 00004…" at bounding box center [441, 190] width 882 height 380
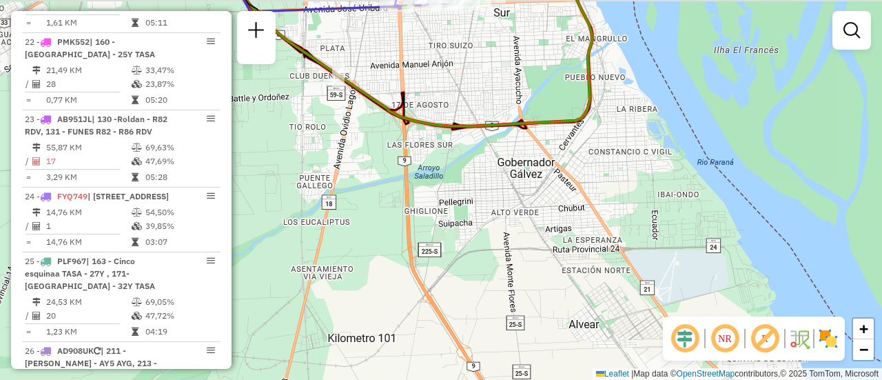
drag, startPoint x: 526, startPoint y: 45, endPoint x: 564, endPoint y: 223, distance: 181.6
click at [562, 232] on div "Rota 23 - Placa AB951JL 0000319804 - MARINO MARIN Rota 23 - Placa AB951JL 00004…" at bounding box center [441, 190] width 882 height 380
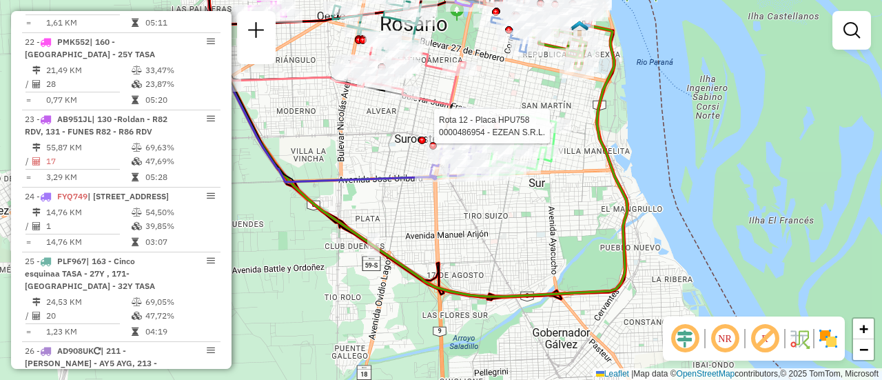
select select "**********"
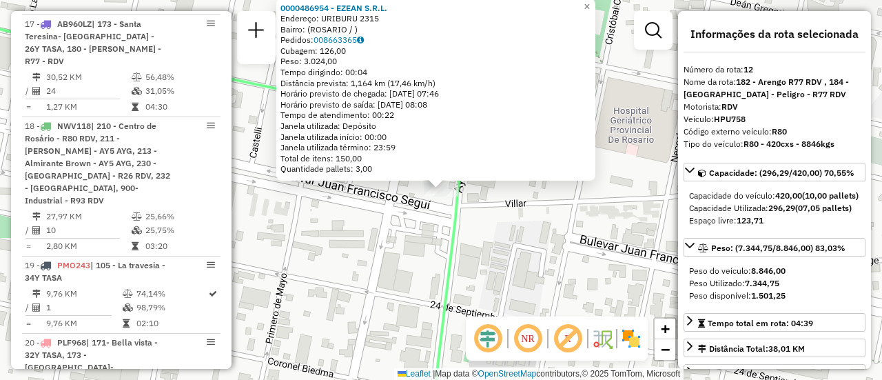
scroll to position [1426, 0]
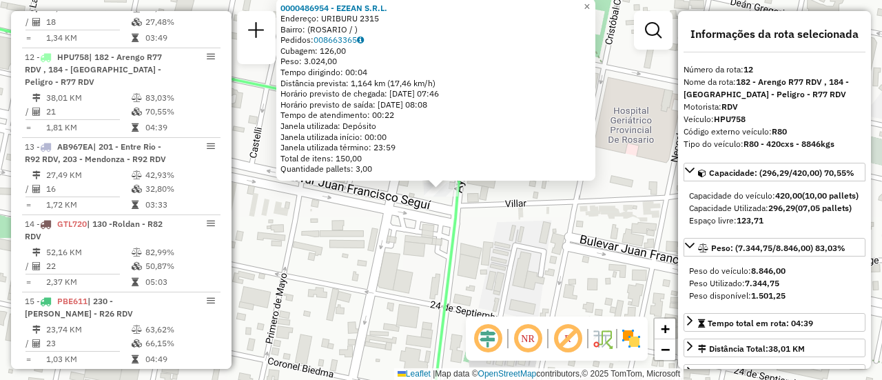
click at [548, 232] on div "0000486954 - EZEAN S.R.L. Endereço: URIBURU 2315 Bairro: (ROSARIO / ) Pedidos: …" at bounding box center [441, 190] width 882 height 380
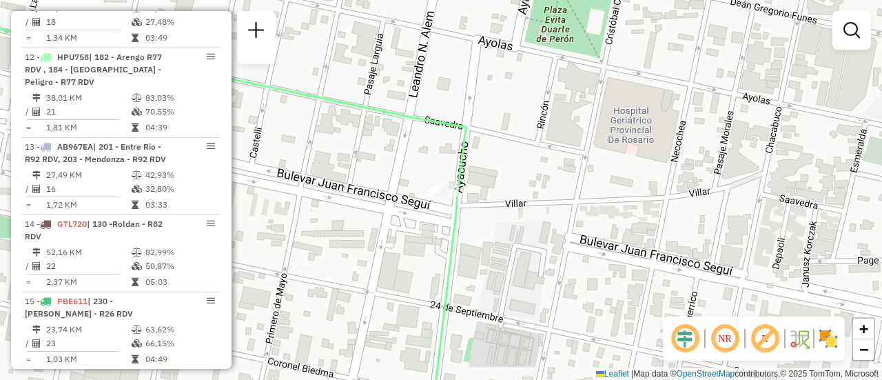
drag, startPoint x: 520, startPoint y: 100, endPoint x: 531, endPoint y: 211, distance: 111.5
click at [530, 214] on div "Janela de atendimento Grade de atendimento Capacidade Transportadoras Veículos …" at bounding box center [441, 190] width 882 height 380
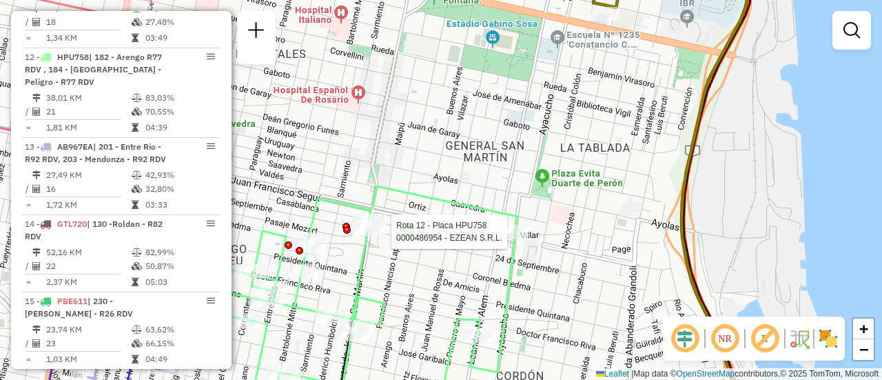
select select "**********"
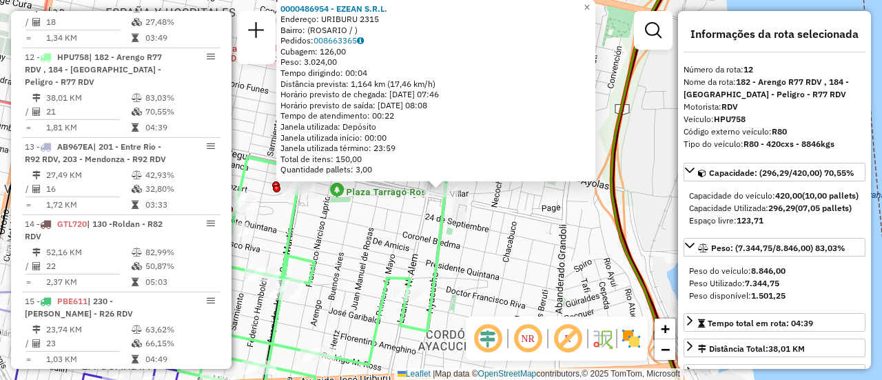
click at [488, 252] on div "0000486954 - EZEAN S.R.L. Endereço: URIBURU 2315 Bairro: (ROSARIO / ) Pedidos: …" at bounding box center [441, 190] width 882 height 380
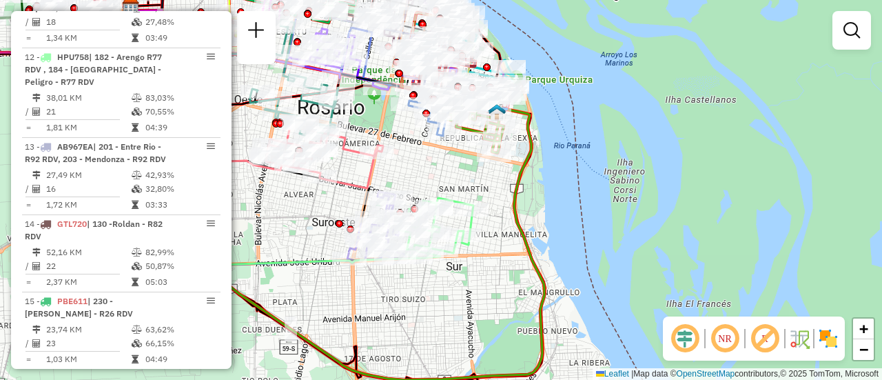
drag, startPoint x: 427, startPoint y: 162, endPoint x: 492, endPoint y: 341, distance: 190.5
click at [490, 341] on div "Janela de atendimento Grade de atendimento Capacidade Transportadoras Veículos …" at bounding box center [441, 190] width 882 height 380
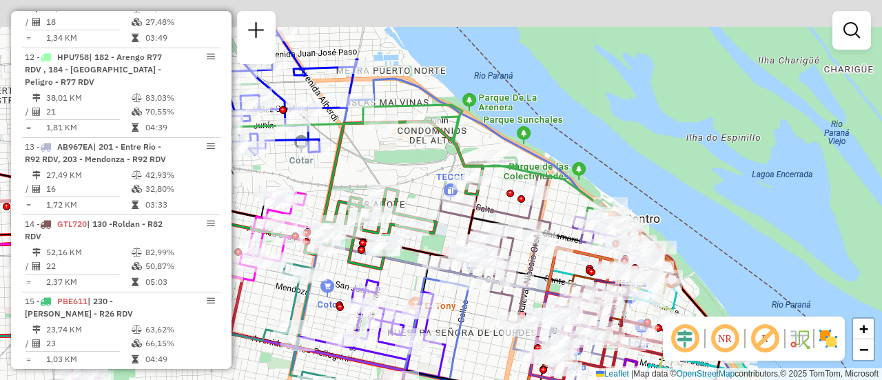
drag, startPoint x: 409, startPoint y: 125, endPoint x: 442, endPoint y: 174, distance: 59.0
click at [425, 179] on div "Janela de atendimento Grade de atendimento Capacidade Transportadoras Veículos …" at bounding box center [441, 190] width 882 height 380
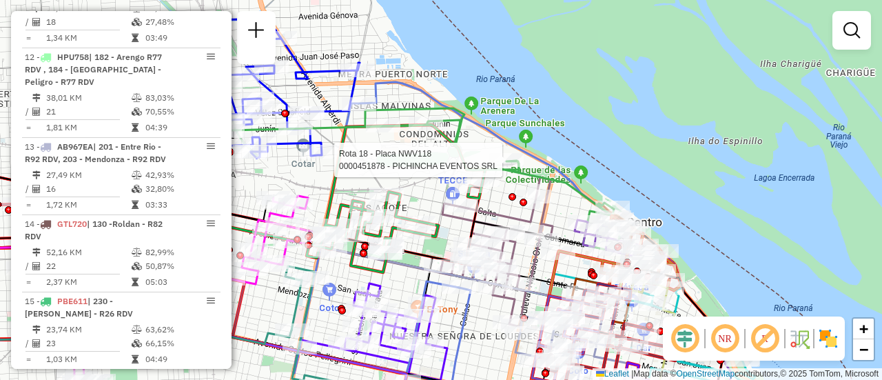
select select "**********"
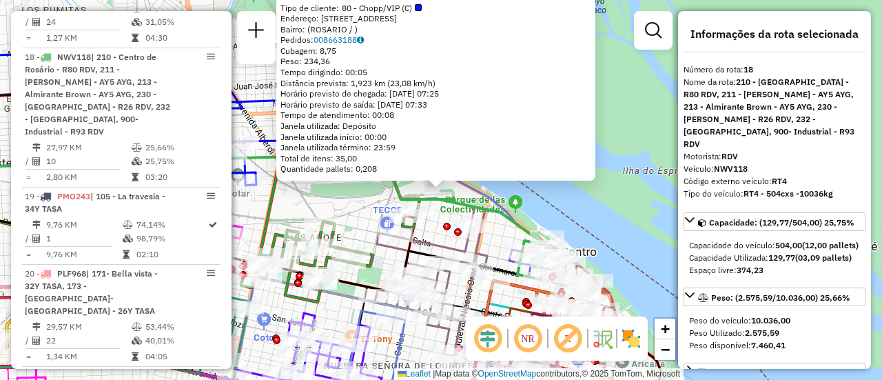
scroll to position [138, 0]
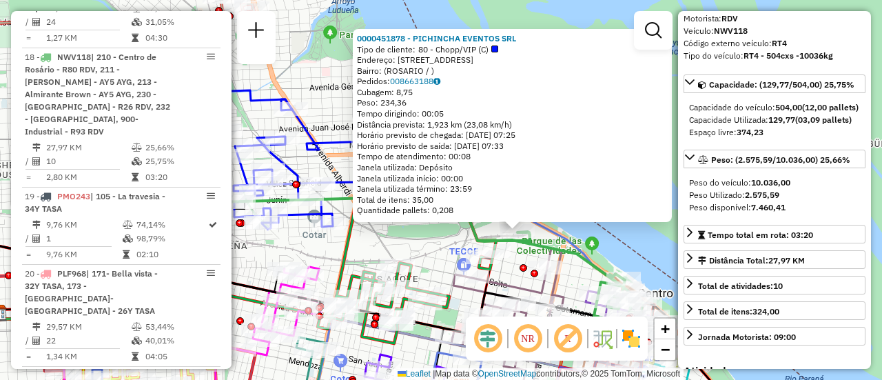
drag, startPoint x: 357, startPoint y: 207, endPoint x: 463, endPoint y: 257, distance: 117.1
click at [463, 257] on div "0000451878 - PICHINCHA EVENTOS SRL Tipo de cliente: 80 - Chopp/VIP (C) Endereço…" at bounding box center [441, 190] width 882 height 380
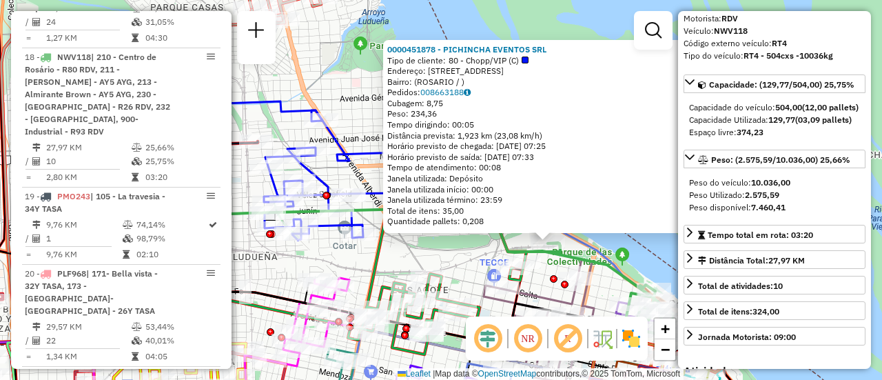
click at [457, 267] on div "0000451878 - PICHINCHA EVENTOS SRL Tipo de cliente: 80 - Chopp/VIP (C) Endereço…" at bounding box center [441, 190] width 882 height 380
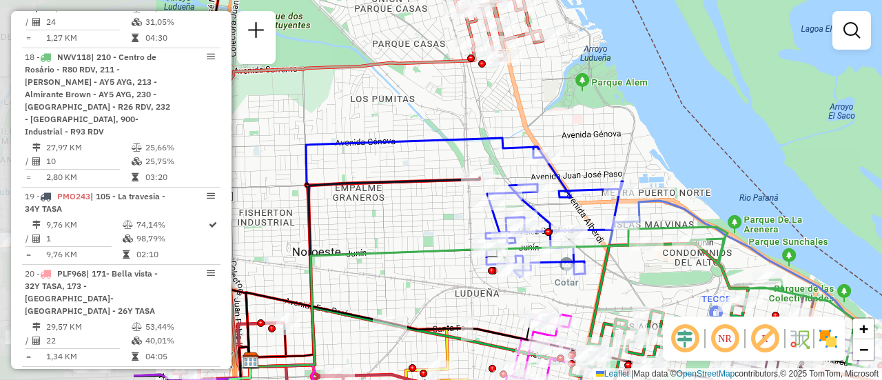
drag, startPoint x: 353, startPoint y: 127, endPoint x: 596, endPoint y: 169, distance: 246.8
click at [595, 169] on div "Janela de atendimento Grade de atendimento Capacidade Transportadoras Veículos …" at bounding box center [441, 190] width 882 height 380
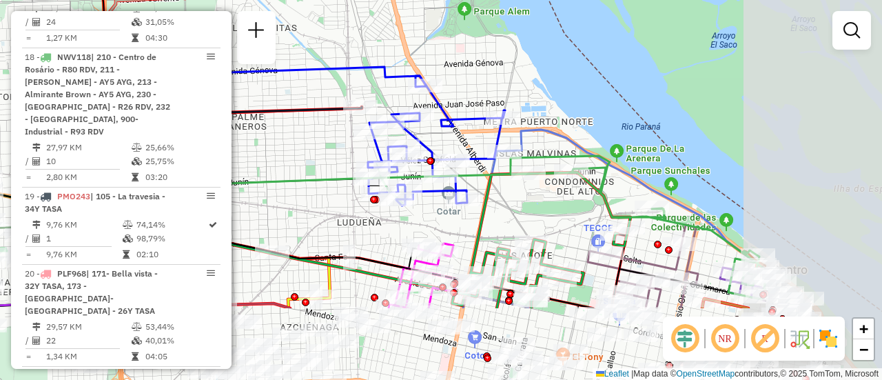
drag, startPoint x: 695, startPoint y: 279, endPoint x: 472, endPoint y: 165, distance: 250.8
click at [472, 171] on icon at bounding box center [352, 233] width 441 height 125
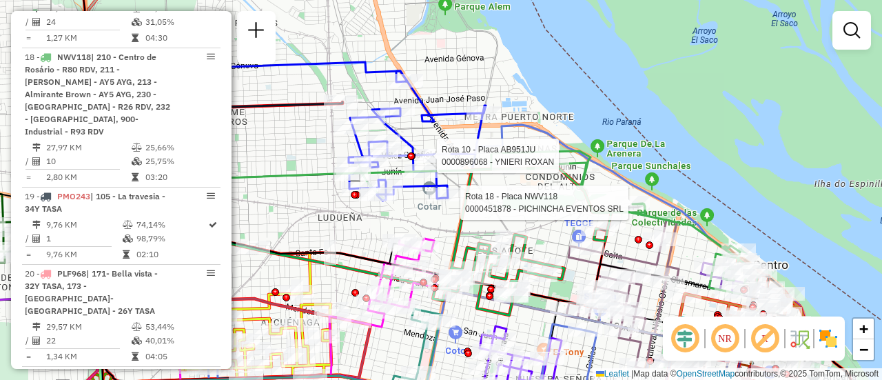
select select "**********"
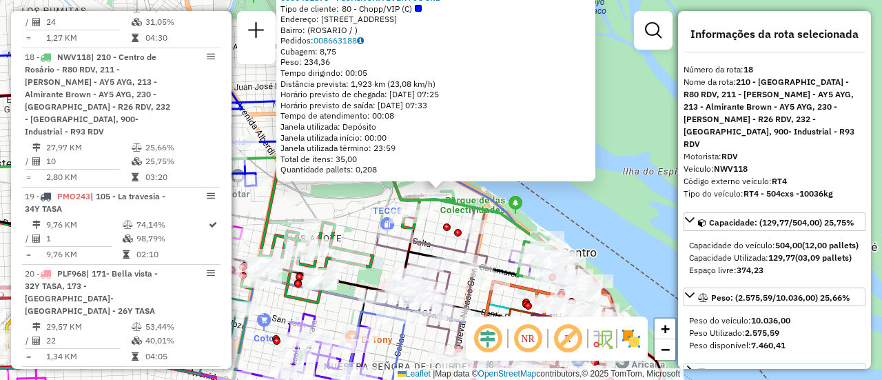
scroll to position [69, 0]
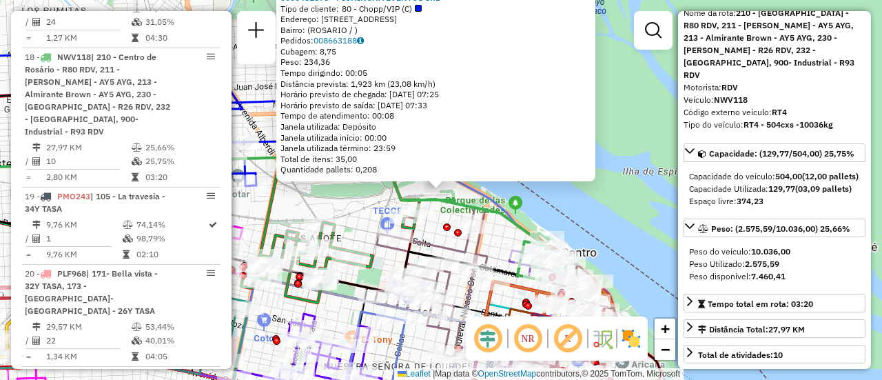
click at [354, 225] on div "0000451878 - PICHINCHA EVENTOS SRL Tipo de cliente: 80 - Chopp/VIP (C) Endereço…" at bounding box center [441, 190] width 882 height 380
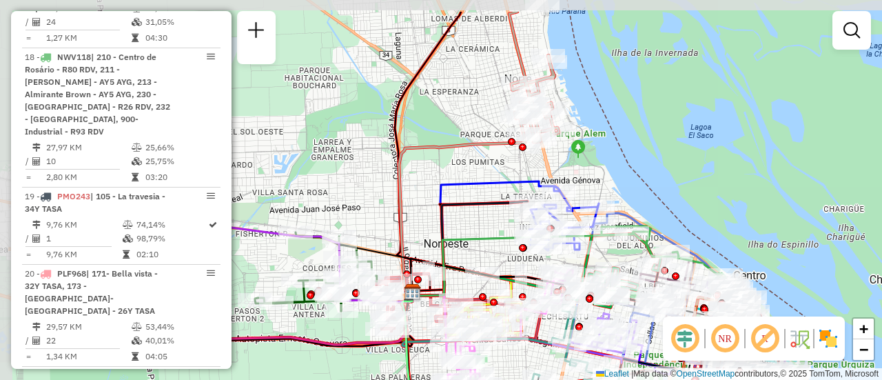
drag, startPoint x: 254, startPoint y: 197, endPoint x: 511, endPoint y: 247, distance: 261.1
click at [511, 247] on div "Rota 10 - Placa AB951JU 0000471481 - SANTAMARIA LILIANA Janela de atendimento G…" at bounding box center [441, 190] width 882 height 380
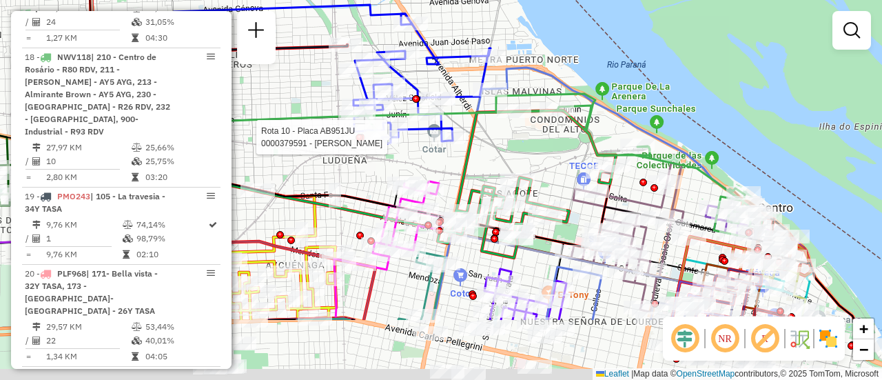
drag, startPoint x: 803, startPoint y: 276, endPoint x: 657, endPoint y: 169, distance: 180.9
click at [657, 169] on icon at bounding box center [629, 165] width 267 height 143
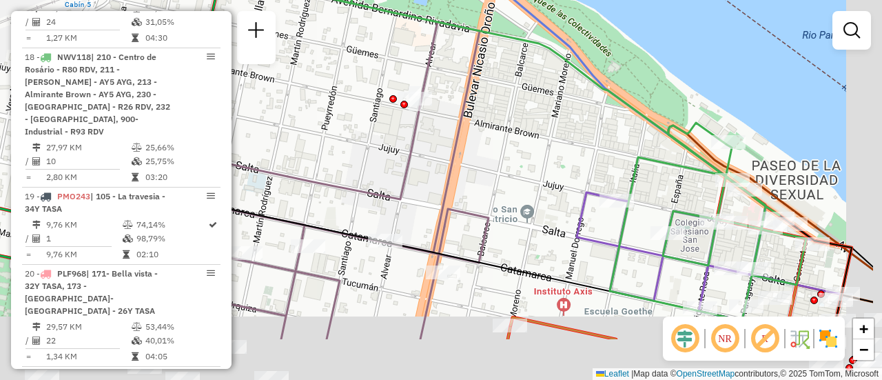
drag, startPoint x: 733, startPoint y: 213, endPoint x: 513, endPoint y: 104, distance: 245.9
click at [495, 89] on div "Rota 10 - Placa AB951JU 0000379591 - MIRANDA IREN Janela de atendimento Grade d…" at bounding box center [441, 190] width 882 height 380
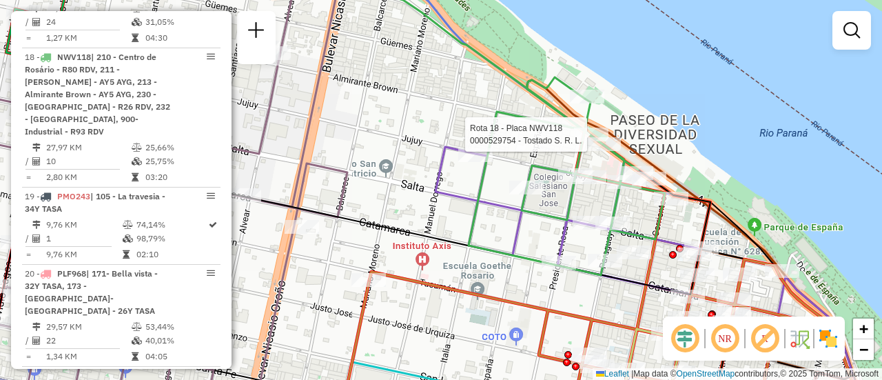
select select "**********"
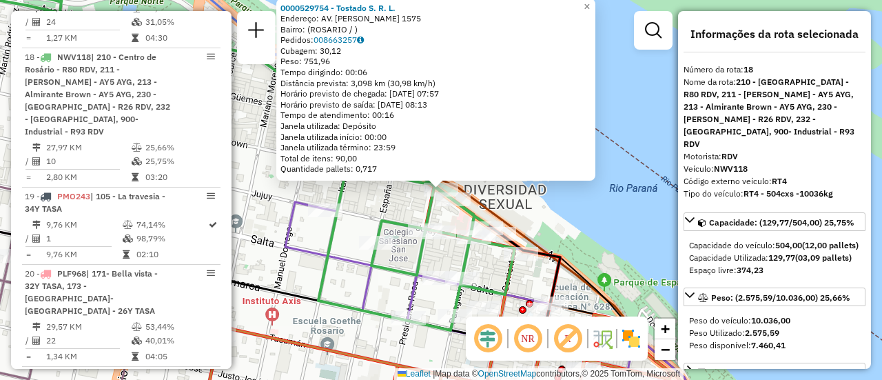
click at [383, 203] on div "0000529754 - Tostado S. R. L. Endereço: AV. WHEELWRIGHT 1575 Bairro: (ROSARIO /…" at bounding box center [441, 190] width 882 height 380
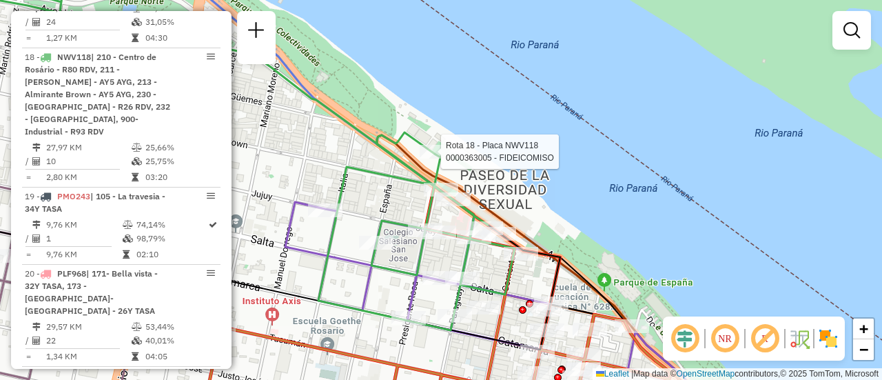
select select "**********"
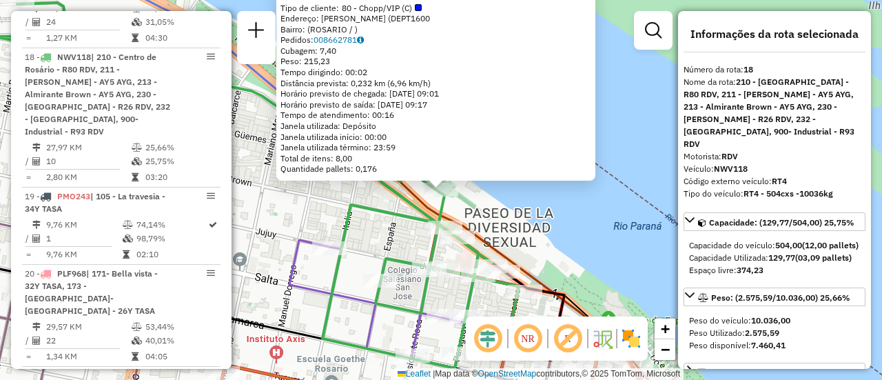
click at [377, 220] on div "0000363005 - FIDEICOMISO Tipo de cliente: 80 - Chopp/VIP (C) Endereço: EMILIO S…" at bounding box center [441, 190] width 882 height 380
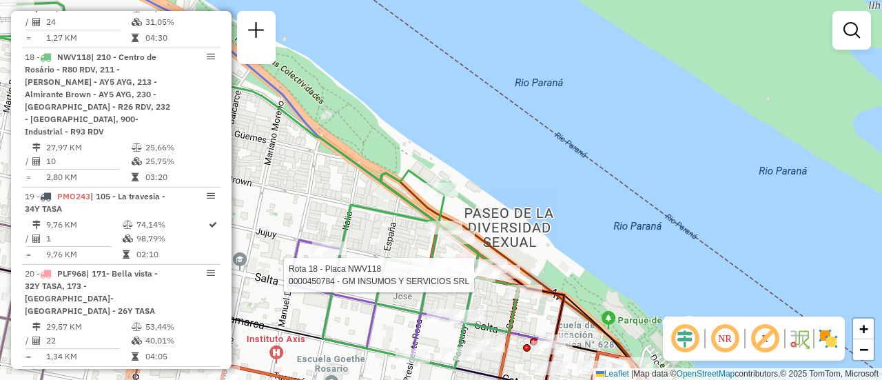
select select "**********"
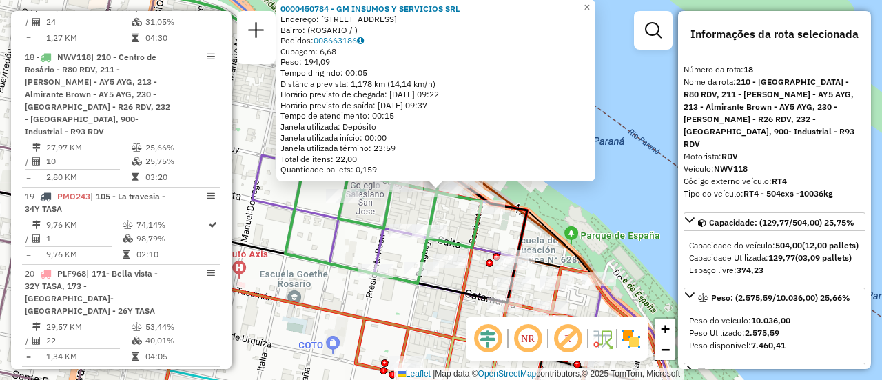
click at [455, 218] on div "0000450784 - GM INSUMOS Y SERVICIOS SRL Endereço: PARAGUAY 109 Bairro: (ROSARIO…" at bounding box center [441, 190] width 882 height 380
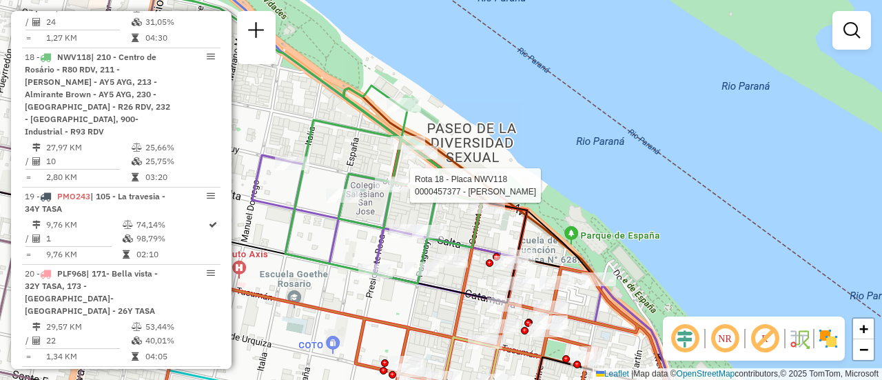
select select "**********"
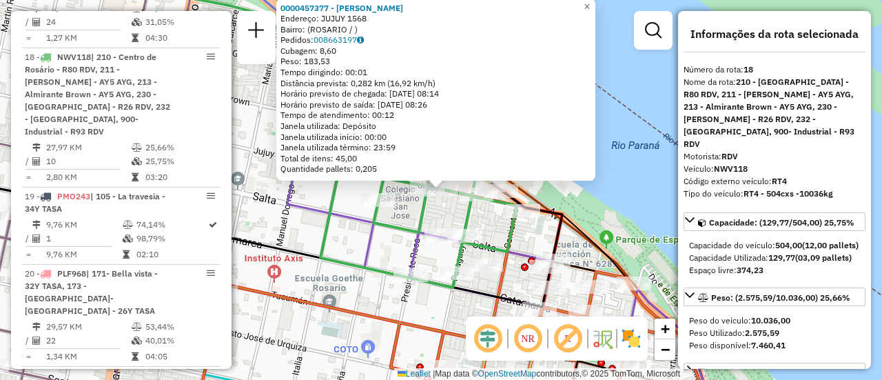
click at [438, 209] on div "0000457377 - MARIANI - DEMARCHI PEDRO Endereço: JUJUY 1568 Bairro: (ROSARIO / )…" at bounding box center [441, 190] width 882 height 380
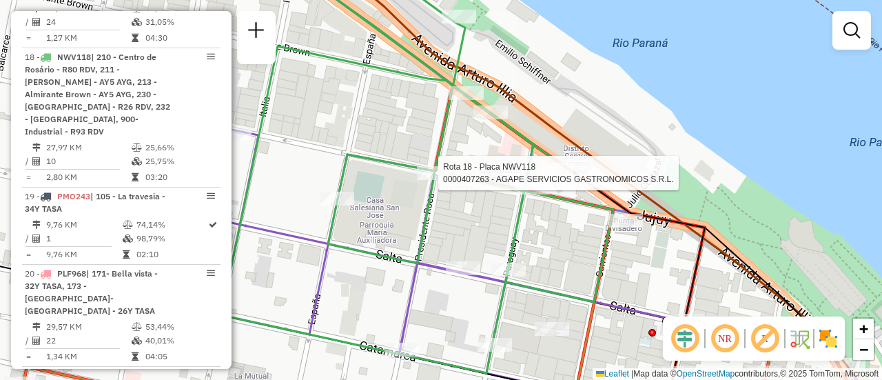
select select "**********"
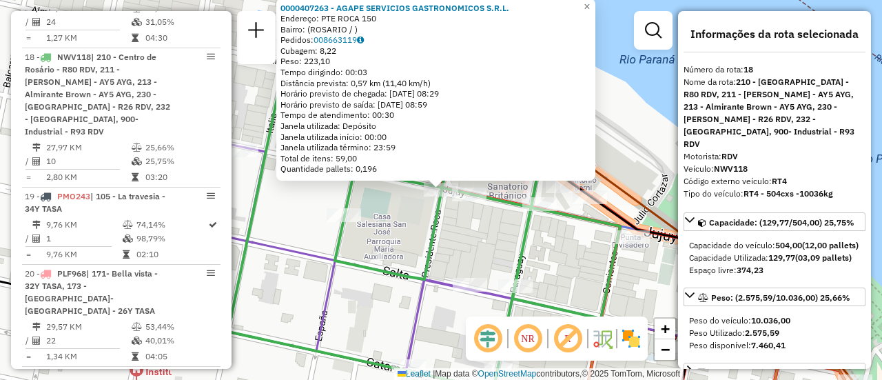
click at [505, 240] on div "0000407263 - AGAPE SERVICIOS GASTRONOMICOS S.R.L. Endereço: PTE ROCA 150 Bairro…" at bounding box center [441, 190] width 882 height 380
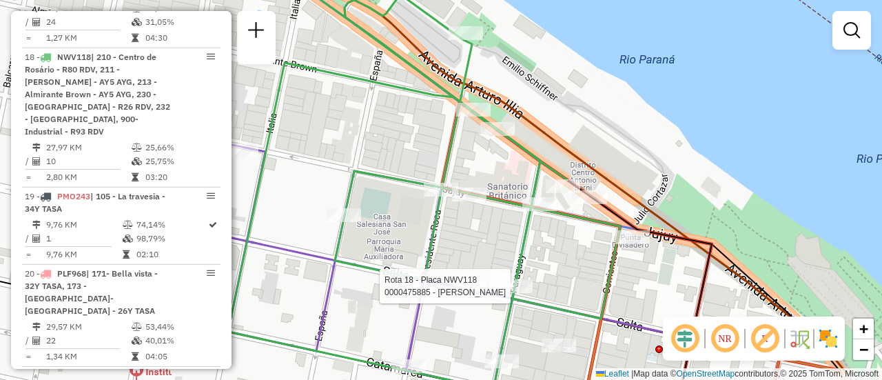
select select "**********"
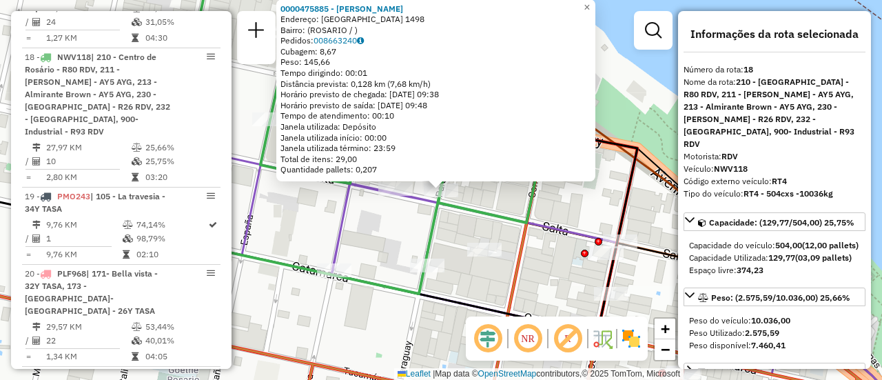
click at [368, 220] on div "0000475885 - AUDANO MARTIN Endereço: SALTA 1498 Bairro: (ROSARIO / ) Pedidos: 0…" at bounding box center [441, 190] width 882 height 380
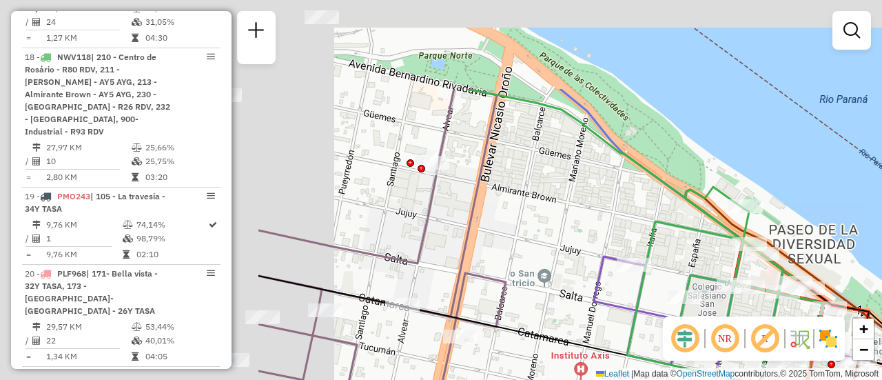
drag, startPoint x: 349, startPoint y: 203, endPoint x: 710, endPoint y: 327, distance: 381.5
click at [715, 339] on hb-router-mapa "Informações da Sessão 1282066 - 25/09/2025 Criação: 24/09/2025 16:13 Depósito: …" at bounding box center [441, 190] width 882 height 380
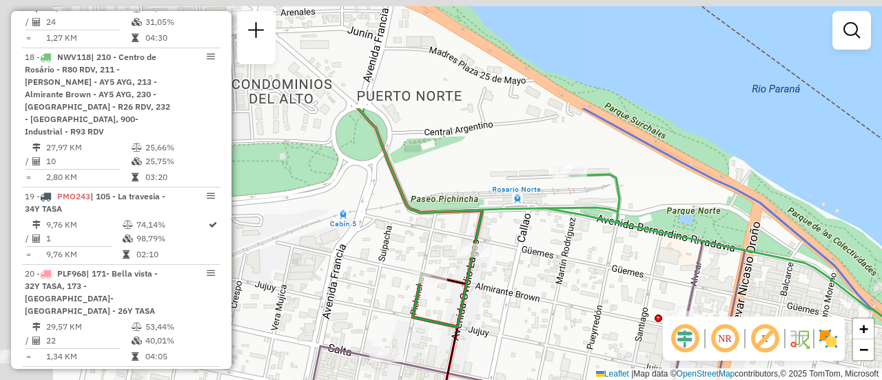
drag, startPoint x: 362, startPoint y: 165, endPoint x: 582, endPoint y: 289, distance: 251.8
click at [581, 294] on div "Rota 26 - Placa AD908UK 0000093195 - SOTO ZUNILDA Janela de atendimento Grade d…" at bounding box center [441, 190] width 882 height 380
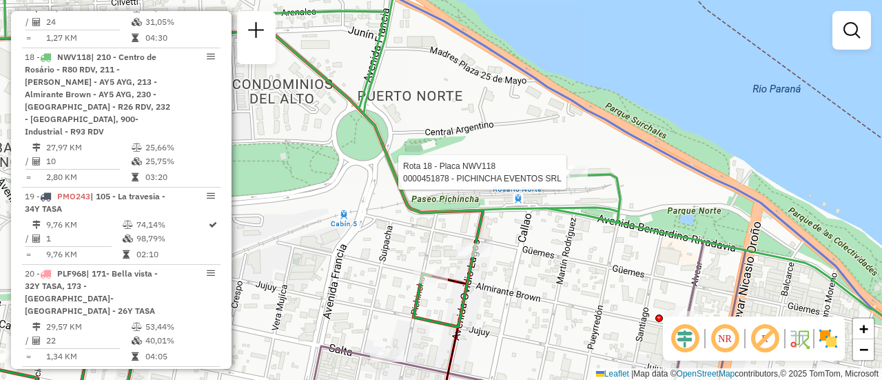
select select "**********"
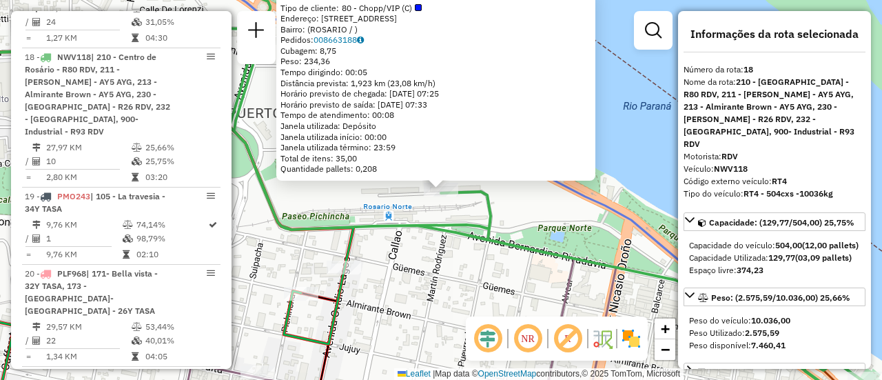
click at [424, 250] on div "0000451878 - PICHINCHA EVENTOS SRL Tipo de cliente: 80 - Chopp/VIP (C) Endereço…" at bounding box center [441, 190] width 882 height 380
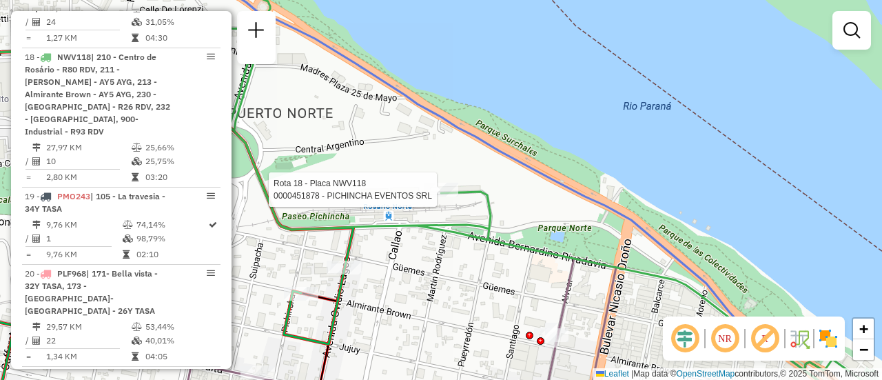
select select "**********"
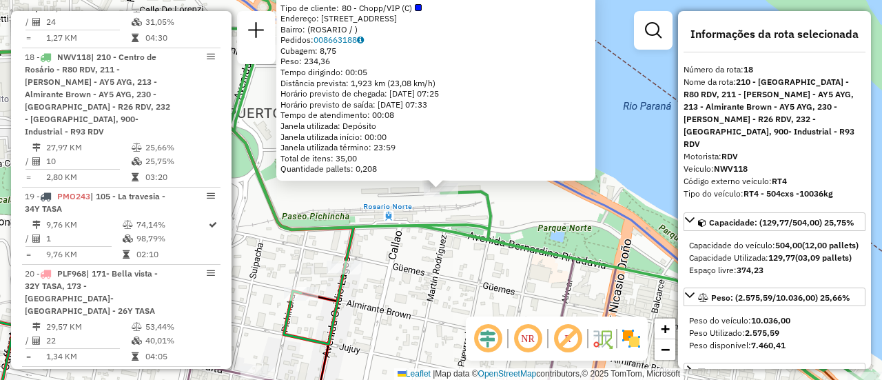
click at [413, 251] on div "0000451878 - PICHINCHA EVENTOS SRL Tipo de cliente: 80 - Chopp/VIP (C) Endereço…" at bounding box center [441, 190] width 882 height 380
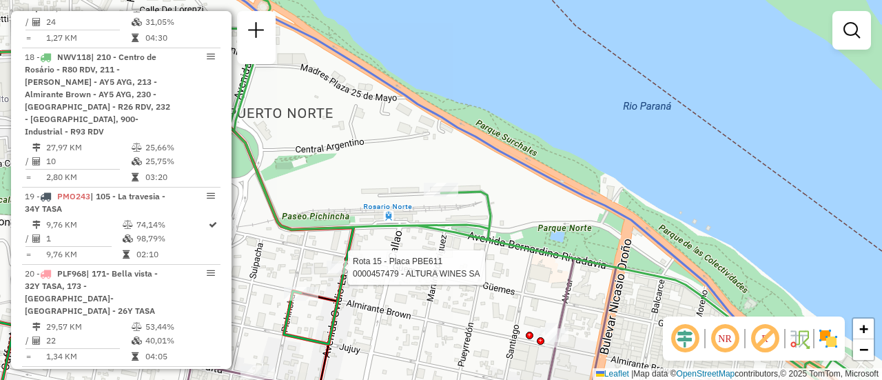
select select "**********"
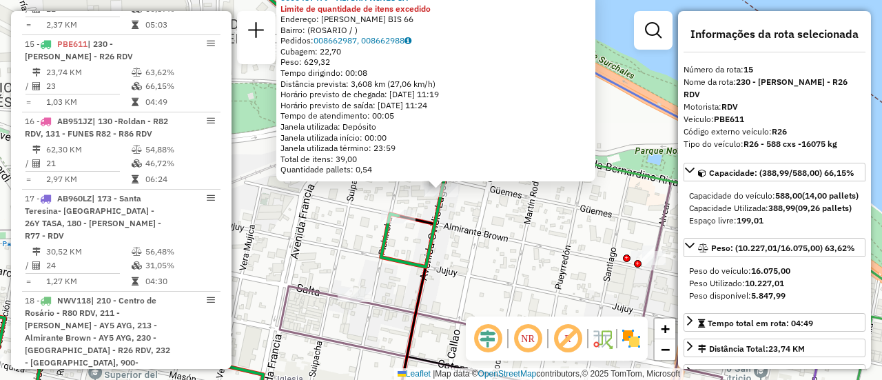
scroll to position [1670, 0]
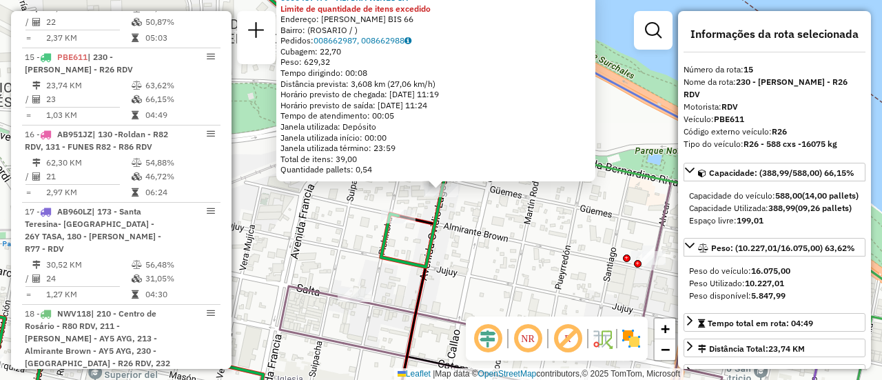
click at [442, 265] on div "0000457479 - ALTURA WINES SA Limite de quantidade de itens excedido Endereço: O…" at bounding box center [441, 190] width 882 height 380
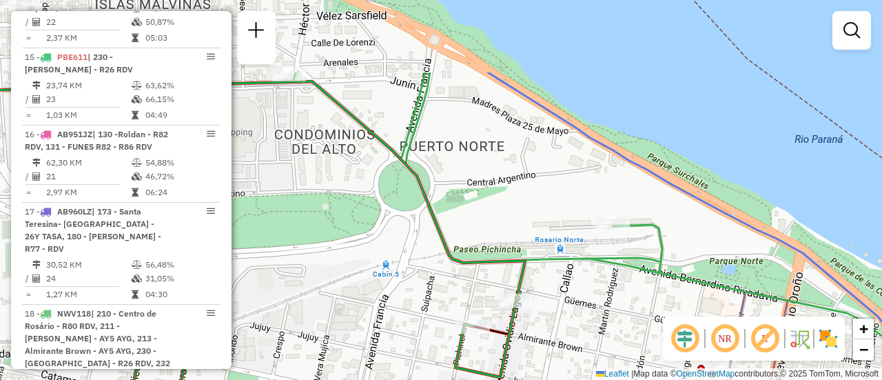
drag, startPoint x: 375, startPoint y: 173, endPoint x: 440, endPoint y: 219, distance: 79.5
click at [461, 279] on icon at bounding box center [255, 304] width 539 height 446
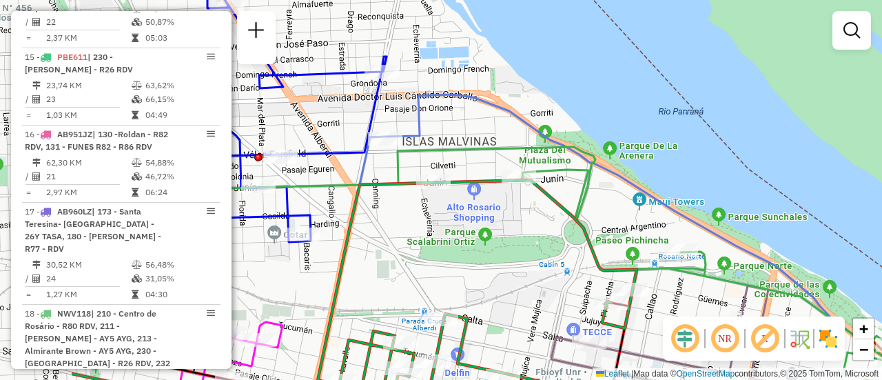
drag, startPoint x: 383, startPoint y: 192, endPoint x: 492, endPoint y: 206, distance: 109.7
click at [492, 206] on div "Janela de atendimento Grade de atendimento Capacidade Transportadoras Veículos …" at bounding box center [441, 190] width 882 height 380
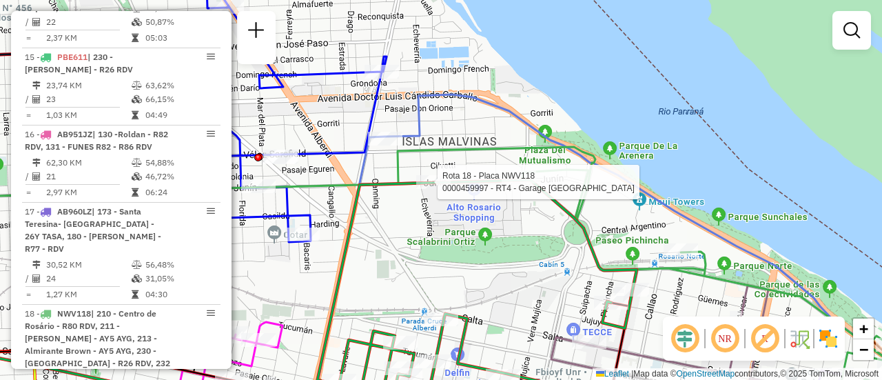
select select "**********"
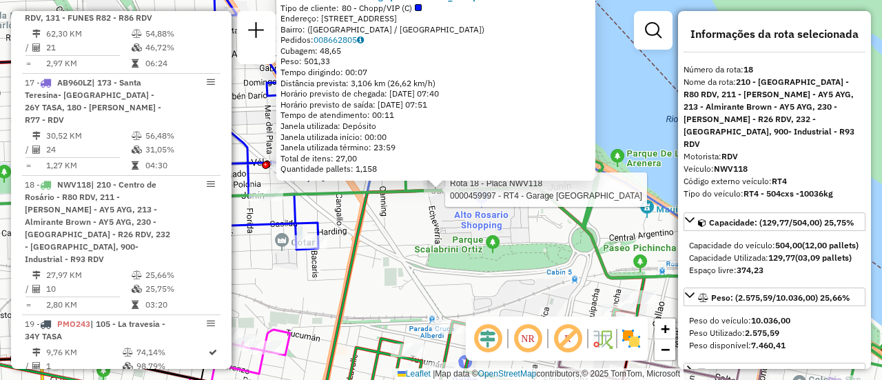
scroll to position [1926, 0]
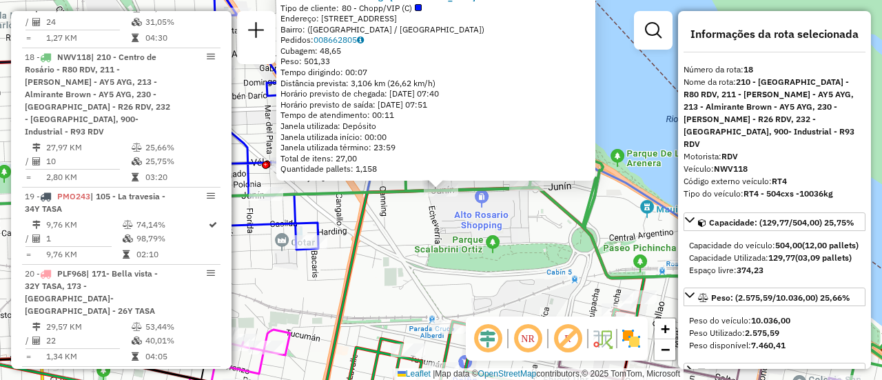
click at [486, 219] on div "0000459997 - RT4 - Garage Italia Tipo de cliente: 80 - Chopp/VIP (C) Endereço: …" at bounding box center [441, 190] width 882 height 380
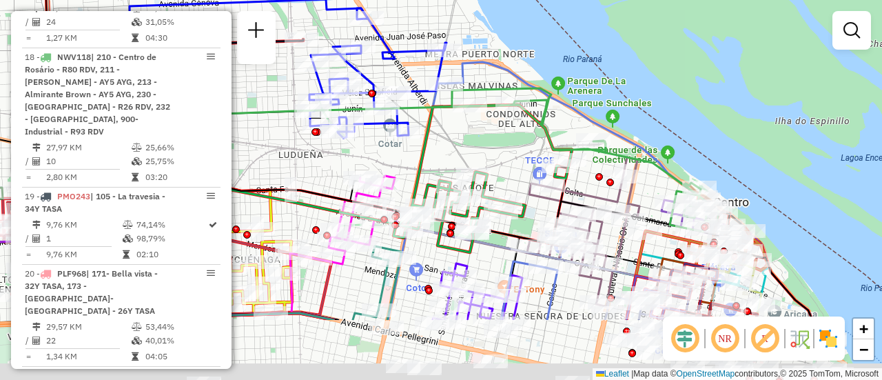
drag, startPoint x: 506, startPoint y: 270, endPoint x: 510, endPoint y: 171, distance: 99.3
click at [510, 167] on div "Janela de atendimento Grade de atendimento Capacidade Transportadoras Veículos …" at bounding box center [441, 190] width 882 height 380
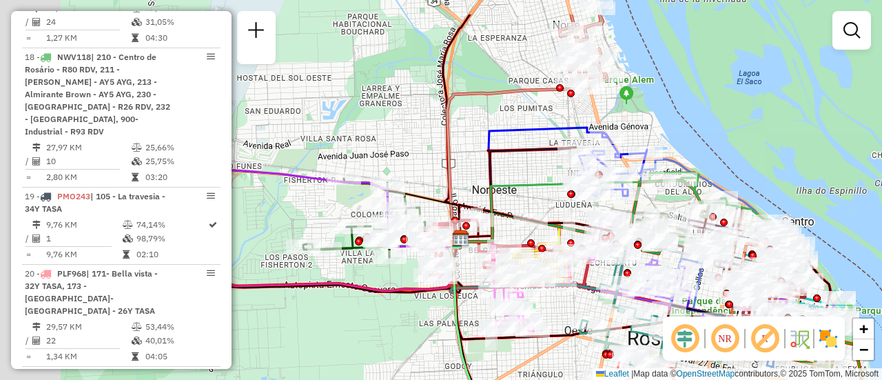
drag, startPoint x: 343, startPoint y: 143, endPoint x: 735, endPoint y: 238, distance: 403.4
click at [726, 240] on div "Janela de atendimento Grade de atendimento Capacidade Transportadoras Veículos …" at bounding box center [441, 190] width 882 height 380
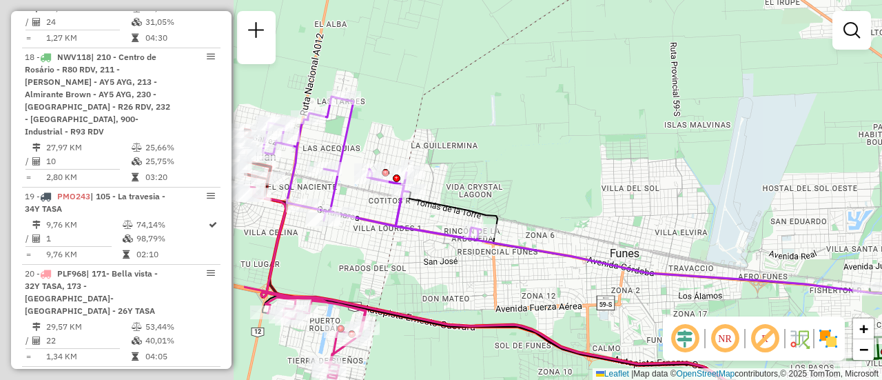
drag, startPoint x: 362, startPoint y: 134, endPoint x: 827, endPoint y: 214, distance: 471.8
click at [819, 214] on div "Rota 22 - Placa PMK552 0000471609 - PIERRO SEBASTIAN ANGEL Rota 22 - Placa PMK5…" at bounding box center [441, 190] width 882 height 380
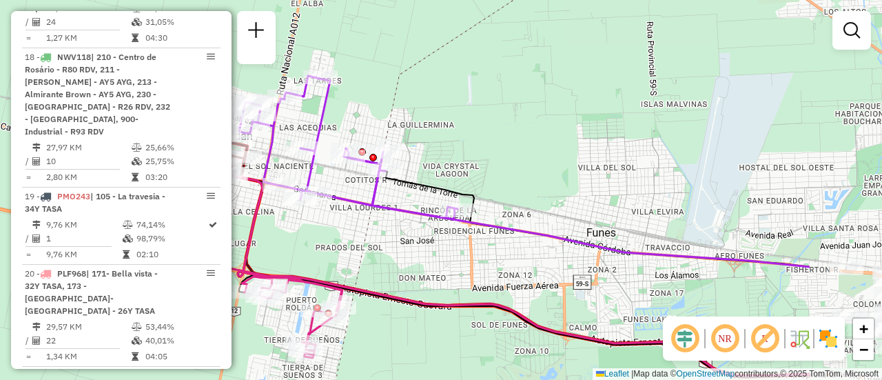
drag, startPoint x: 666, startPoint y: 221, endPoint x: 506, endPoint y: 184, distance: 164.8
click at [506, 184] on div "Rota 22 - Placa PMK552 0000471609 - PIERRO SEBASTIAN ANGEL Rota 22 - Placa PMK5…" at bounding box center [441, 190] width 882 height 380
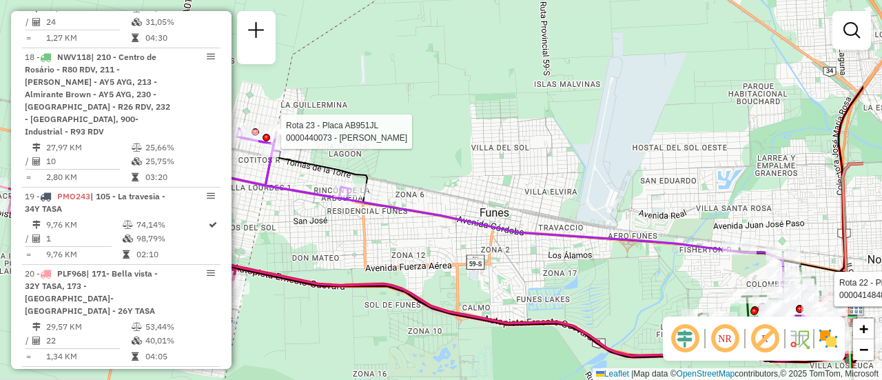
drag, startPoint x: 667, startPoint y: 204, endPoint x: 303, endPoint y: 144, distance: 368.7
click at [282, 145] on div "Rota 22 - Placa PMK552 0000471609 - PIERRO SEBASTIAN ANGEL Rota 22 - Placa PMK5…" at bounding box center [441, 190] width 882 height 380
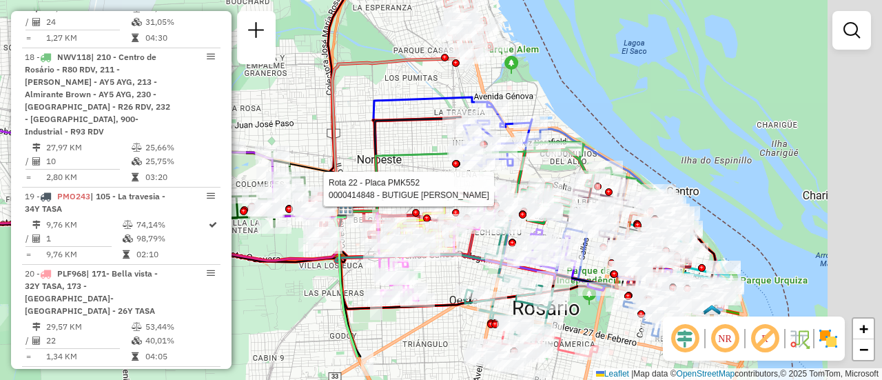
drag, startPoint x: 639, startPoint y: 216, endPoint x: 433, endPoint y: 160, distance: 213.6
click at [398, 154] on icon at bounding box center [455, 180] width 220 height 63
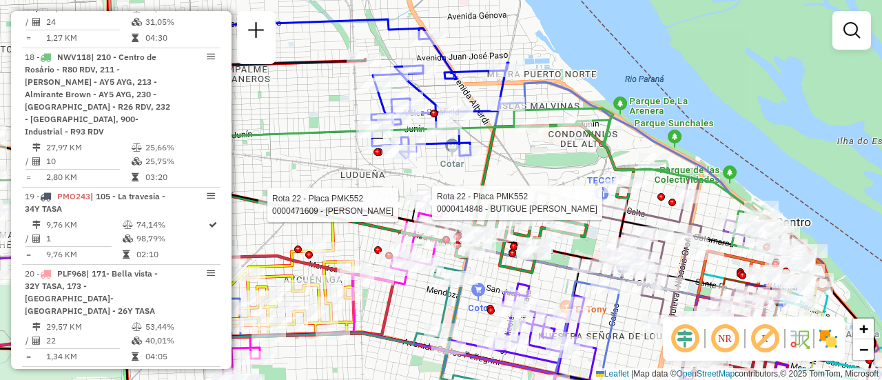
click at [438, 181] on div "Rota 22 - Placa PMK552 0000471609 - PIERRO SEBASTIAN ANGEL Rota 22 - Placa PMK5…" at bounding box center [441, 190] width 882 height 380
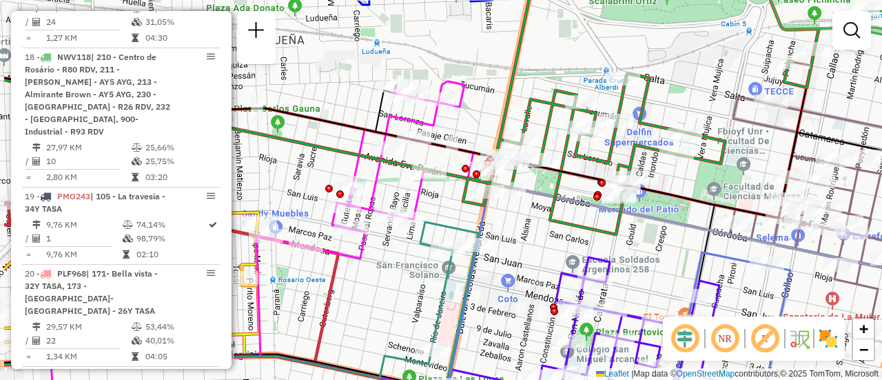
drag, startPoint x: 606, startPoint y: 140, endPoint x: 698, endPoint y: 105, distance: 98.5
click at [698, 105] on div "Janela de atendimento Grade de atendimento Capacidade Transportadoras Veículos …" at bounding box center [441, 190] width 882 height 380
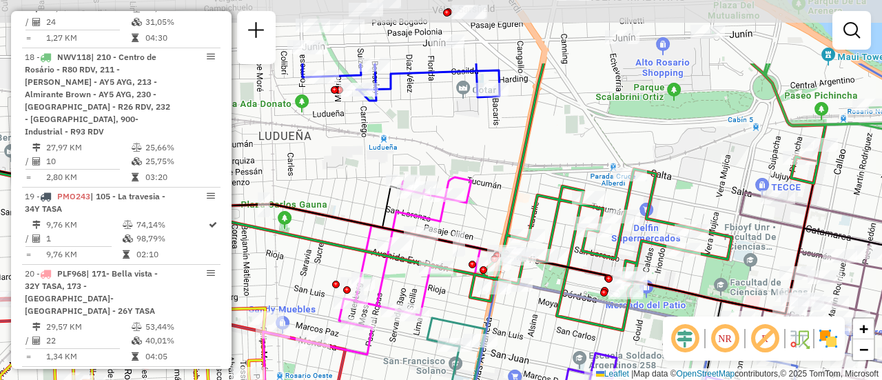
drag, startPoint x: 706, startPoint y: 72, endPoint x: 706, endPoint y: 174, distance: 101.3
click at [706, 174] on div "Janela de atendimento Grade de atendimento Capacidade Transportadoras Veículos …" at bounding box center [441, 190] width 882 height 380
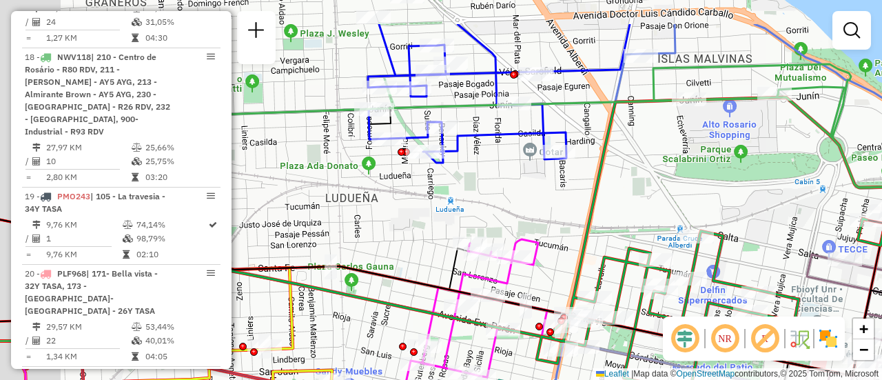
drag, startPoint x: 477, startPoint y: 131, endPoint x: 584, endPoint y: 205, distance: 130.7
click at [584, 207] on div "Janela de atendimento Grade de atendimento Capacidade Transportadoras Veículos …" at bounding box center [441, 190] width 882 height 380
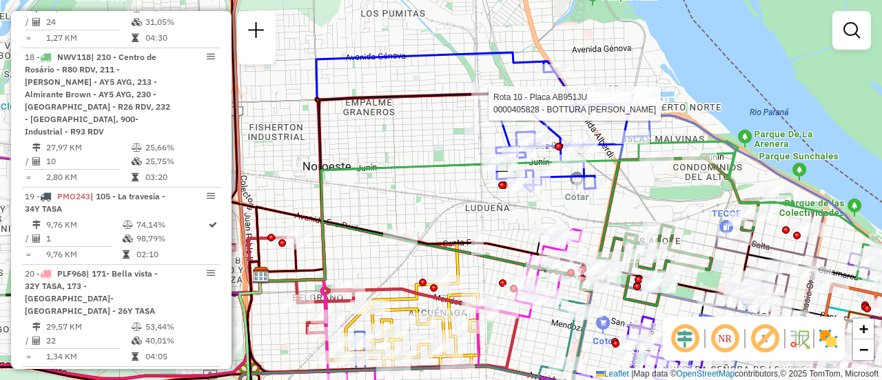
select select "**********"
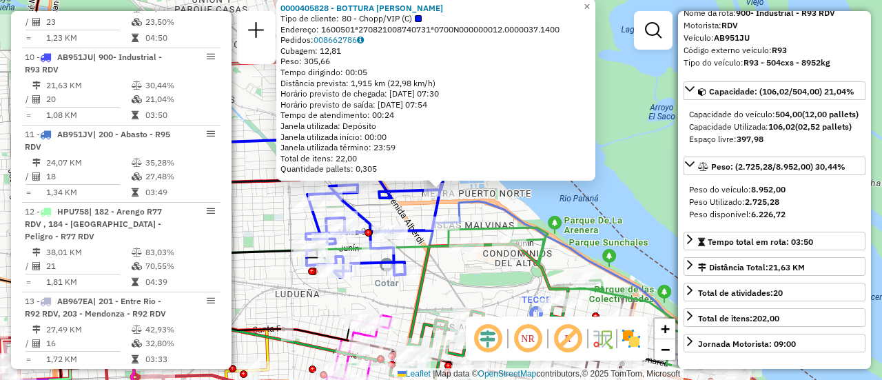
scroll to position [138, 0]
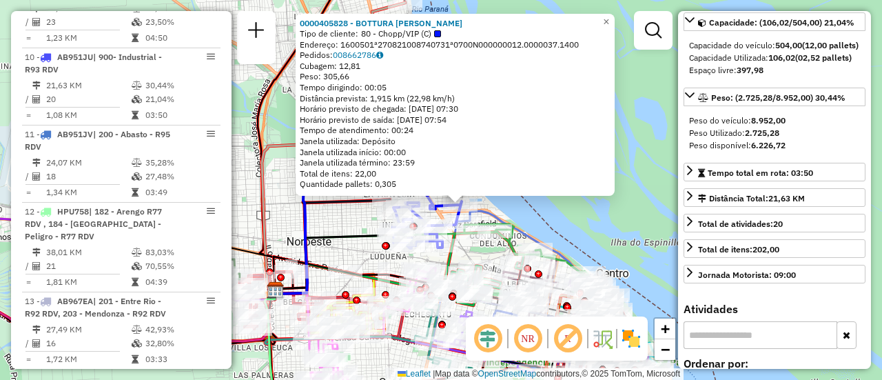
click at [350, 218] on div "0000405828 - BOTTURA DIEGO F Tipo de cliente: 80 - Chopp/VIP (C) Endereço: 1600…" at bounding box center [441, 190] width 882 height 380
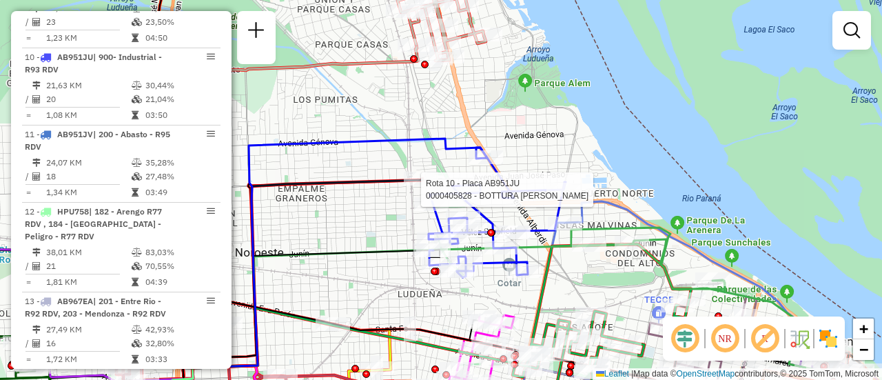
select select "**********"
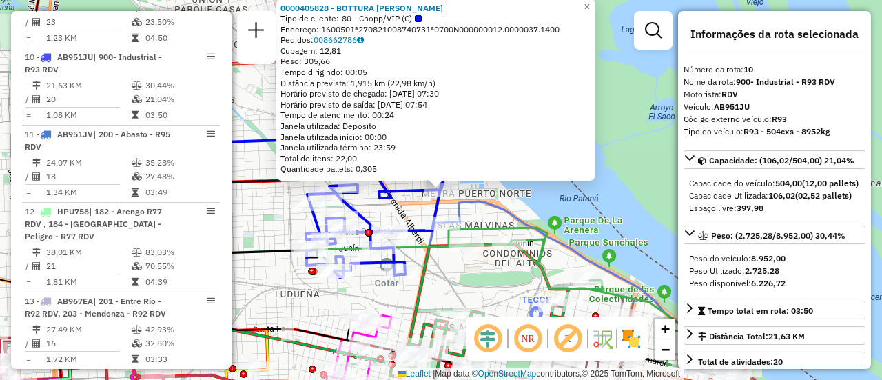
scroll to position [69, 0]
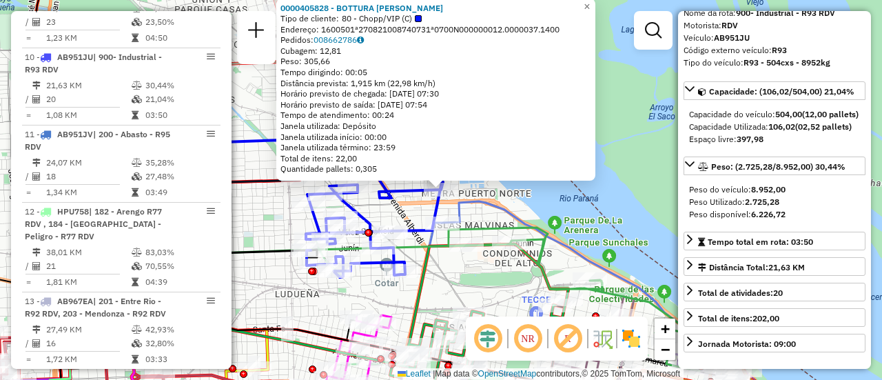
click at [452, 280] on div "0000405828 - BOTTURA DIEGO F Tipo de cliente: 80 - Chopp/VIP (C) Endereço: 1600…" at bounding box center [441, 190] width 882 height 380
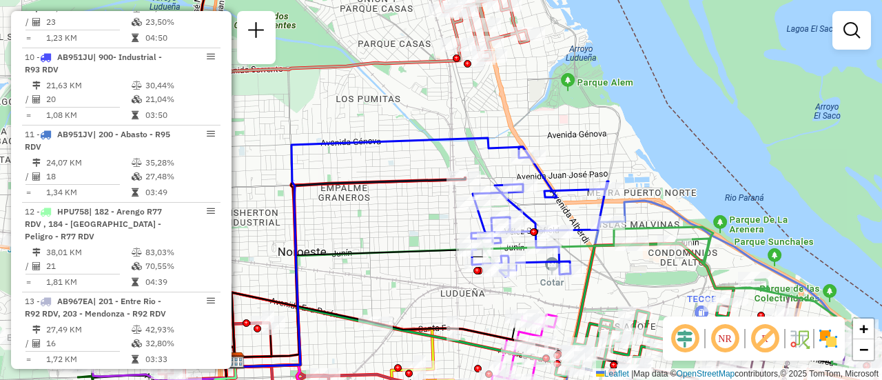
drag, startPoint x: 407, startPoint y: 162, endPoint x: 576, endPoint y: 160, distance: 169.5
click at [573, 161] on div "Janela de atendimento Grade de atendimento Capacidade Transportadoras Veículos …" at bounding box center [441, 190] width 882 height 380
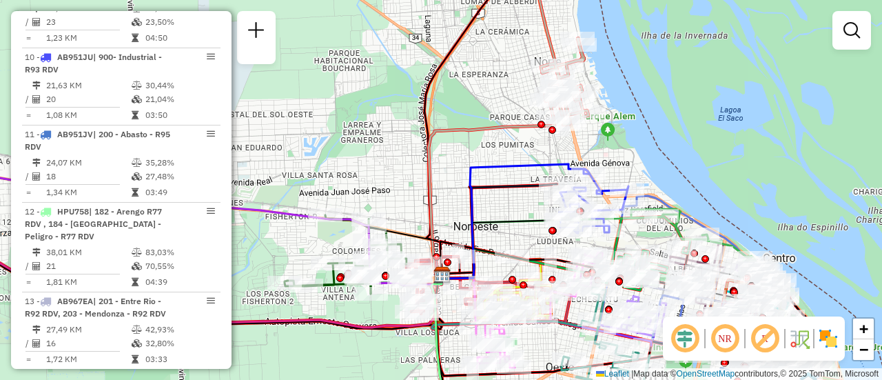
drag, startPoint x: 488, startPoint y: 207, endPoint x: 584, endPoint y: 170, distance: 102.5
click at [577, 172] on div "Janela de atendimento Grade de atendimento Capacidade Transportadoras Veículos …" at bounding box center [441, 190] width 882 height 380
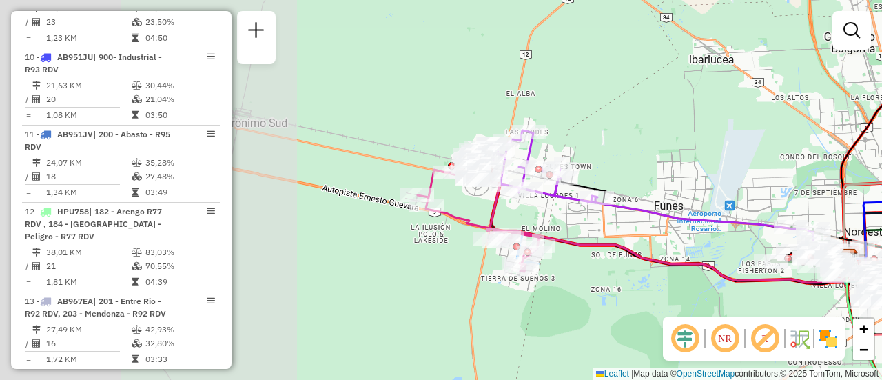
drag, startPoint x: 334, startPoint y: 236, endPoint x: 683, endPoint y: 247, distance: 349.5
click at [775, 242] on div "Rota 6 - Placa AD324QS 0000501592 - TOMADA VIRGINIA MARGARITA Janela de atendim…" at bounding box center [441, 190] width 882 height 380
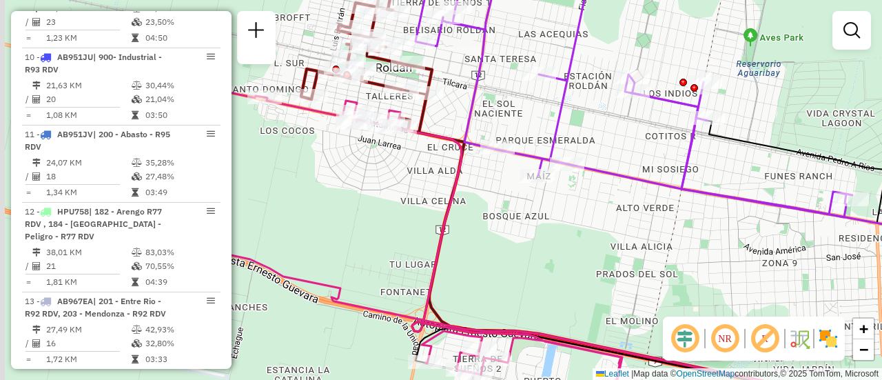
drag, startPoint x: 363, startPoint y: 105, endPoint x: 519, endPoint y: 153, distance: 162.8
click at [515, 152] on icon at bounding box center [377, 269] width 489 height 366
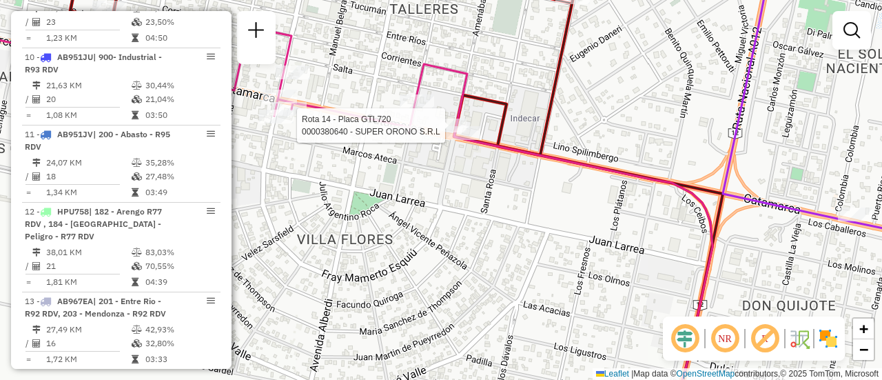
select select "**********"
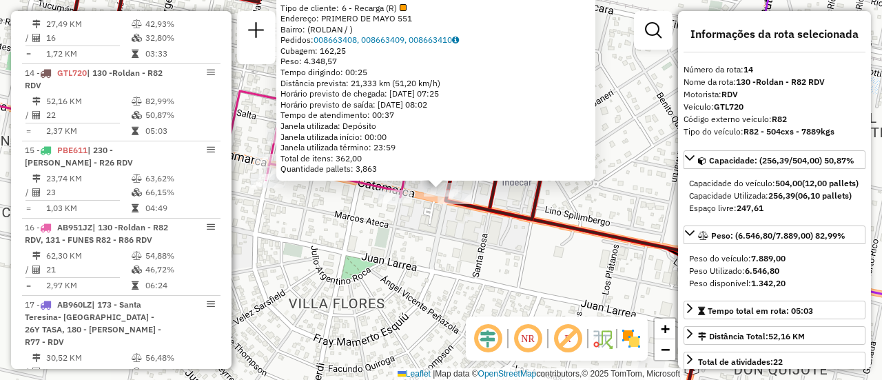
scroll to position [1593, 0]
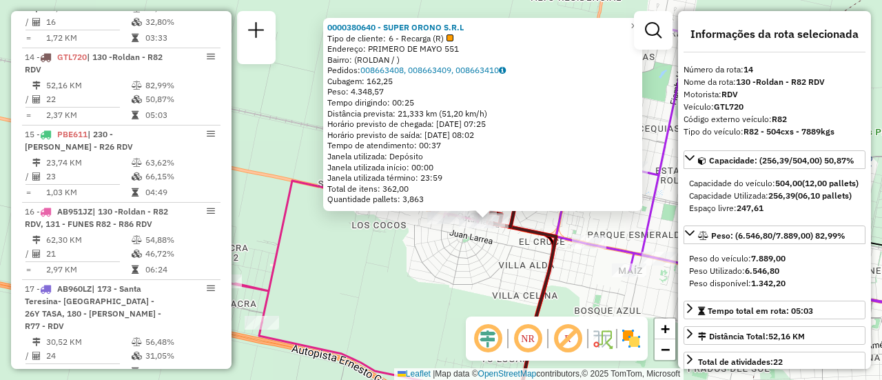
click at [496, 274] on div "0000380640 - SUPER ORONO S.R.L Tipo de cliente: 6 - Recarga (R) Endereço: PRIME…" at bounding box center [441, 190] width 882 height 380
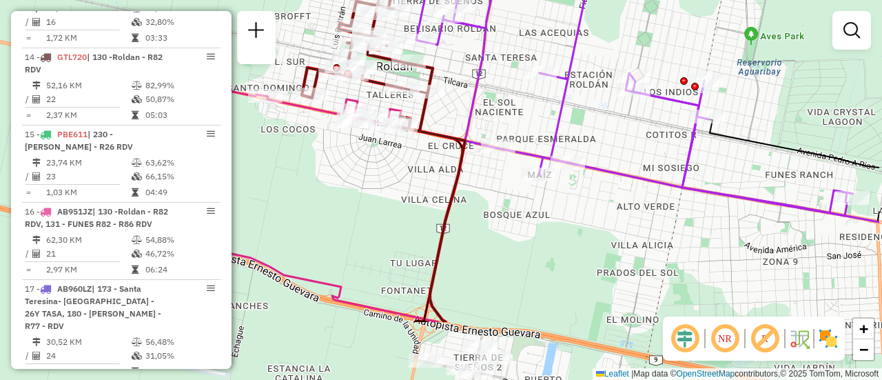
drag, startPoint x: 715, startPoint y: 245, endPoint x: 429, endPoint y: 39, distance: 352.4
click at [429, 39] on div "Janela de atendimento Grade de atendimento Capacidade Transportadoras Veículos …" at bounding box center [441, 190] width 882 height 380
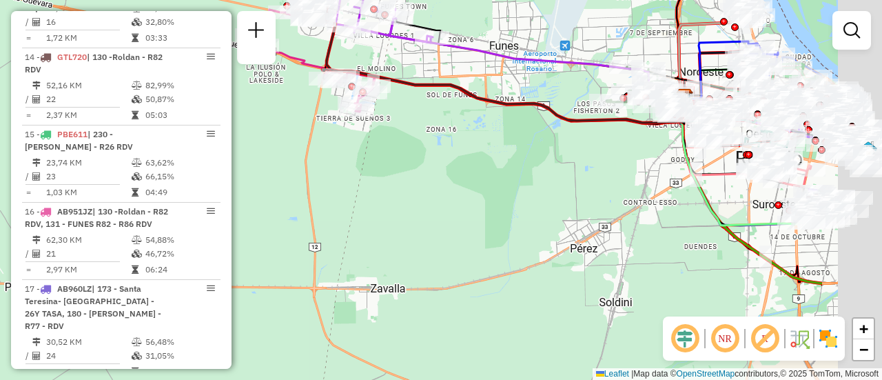
drag, startPoint x: 619, startPoint y: 270, endPoint x: 351, endPoint y: 120, distance: 307.8
click at [330, 107] on div "Janela de atendimento Grade de atendimento Capacidade Transportadoras Veículos …" at bounding box center [441, 190] width 882 height 380
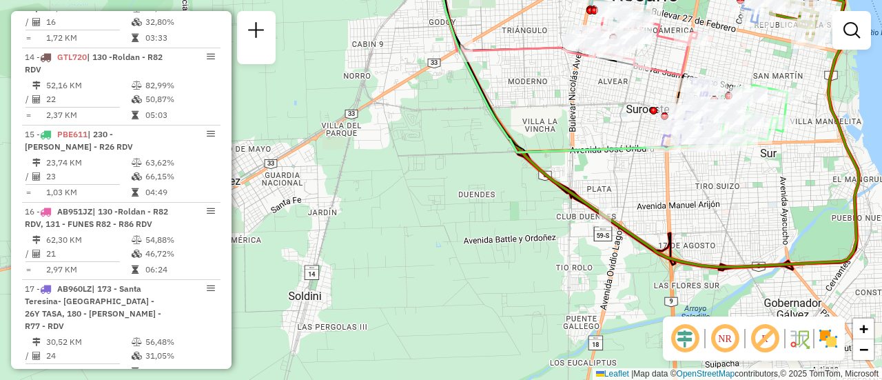
drag, startPoint x: 630, startPoint y: 161, endPoint x: 444, endPoint y: 168, distance: 185.5
click at [439, 152] on icon at bounding box center [597, 52] width 316 height 200
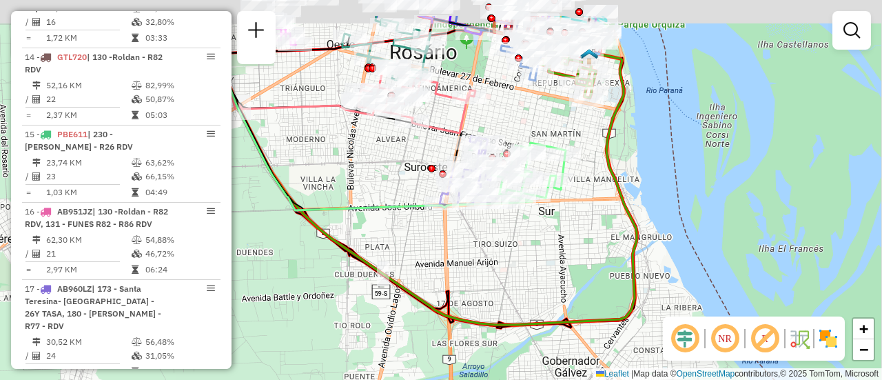
drag, startPoint x: 635, startPoint y: 83, endPoint x: 606, endPoint y: 140, distance: 63.2
click at [606, 140] on icon at bounding box center [427, 170] width 418 height 309
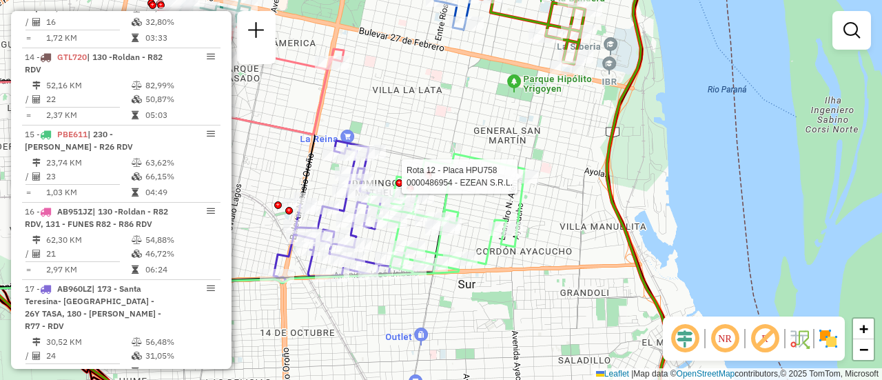
select select "**********"
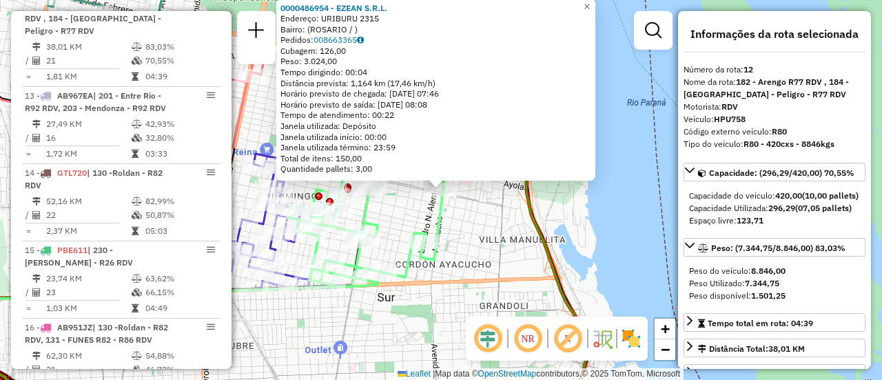
scroll to position [1426, 0]
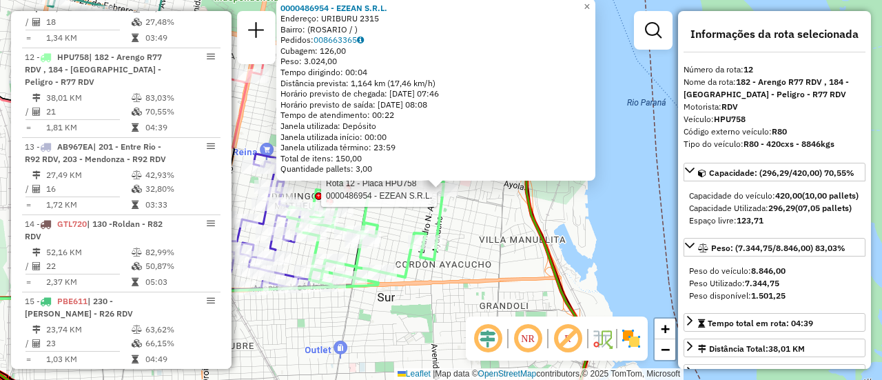
click at [493, 225] on div "Rota 12 - Placa HPU758 0000486954 - EZEAN S.R.L. 0000486954 - EZEAN S.R.L. Ende…" at bounding box center [441, 190] width 882 height 380
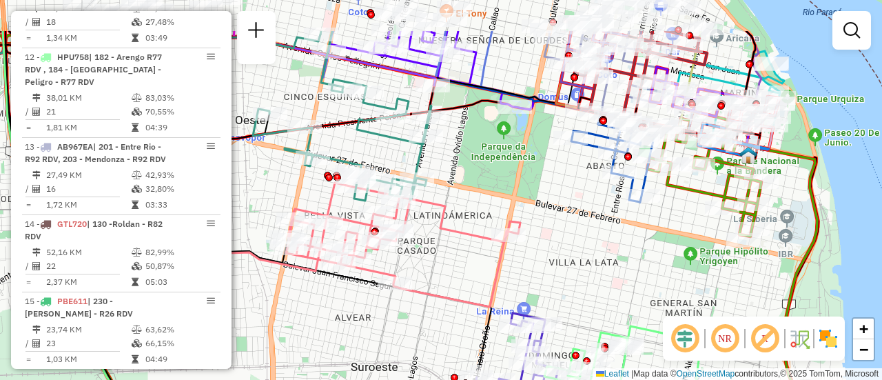
drag, startPoint x: 445, startPoint y: 92, endPoint x: 636, endPoint y: 196, distance: 217.0
click at [531, 220] on div "Janela de atendimento Grade de atendimento Capacidade Transportadoras Veículos …" at bounding box center [441, 190] width 882 height 380
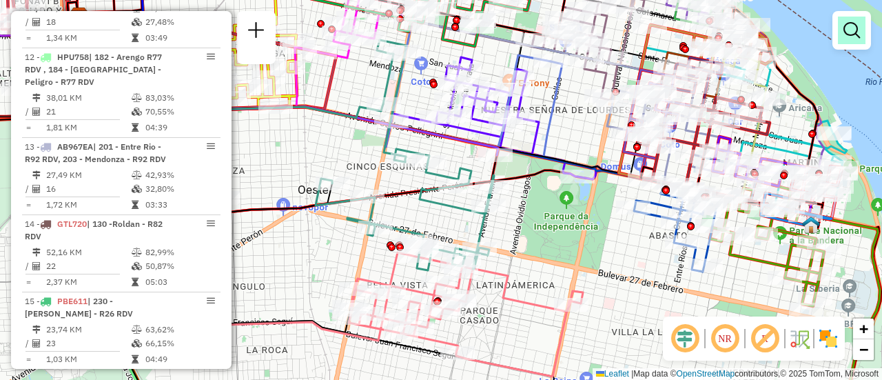
click at [854, 28] on em at bounding box center [851, 30] width 17 height 17
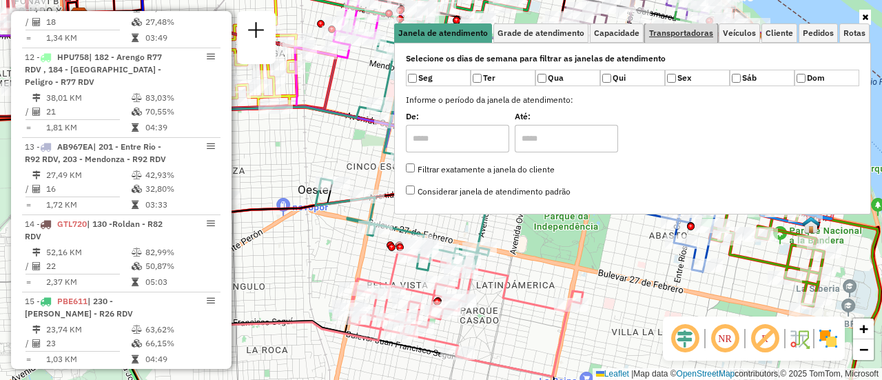
click at [670, 29] on span "Transportadoras" at bounding box center [681, 33] width 64 height 8
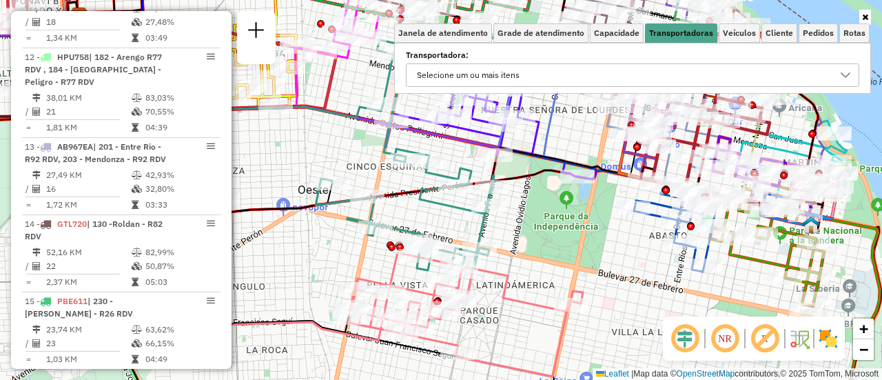
click at [846, 78] on icon at bounding box center [845, 75] width 11 height 11
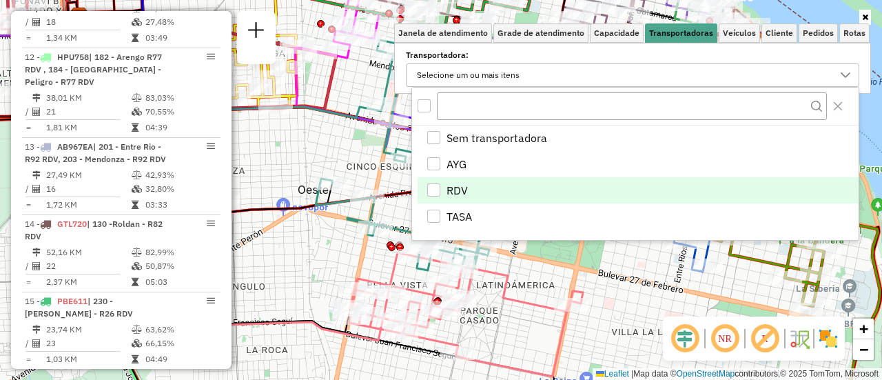
click at [436, 189] on div "RDV" at bounding box center [433, 189] width 13 height 13
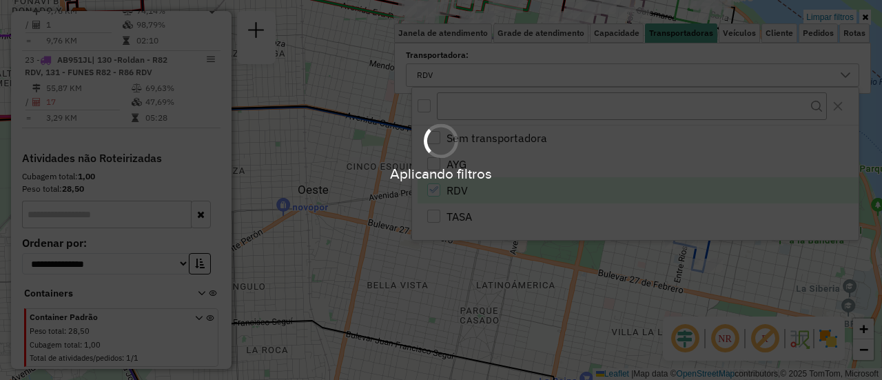
scroll to position [722, 0]
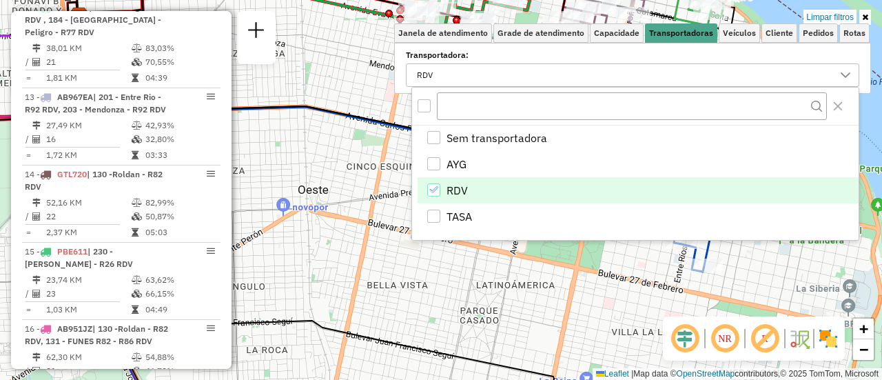
click at [367, 201] on div "Limpar filtros Janela de atendimento Grade de atendimento Capacidade Transporta…" at bounding box center [441, 190] width 882 height 380
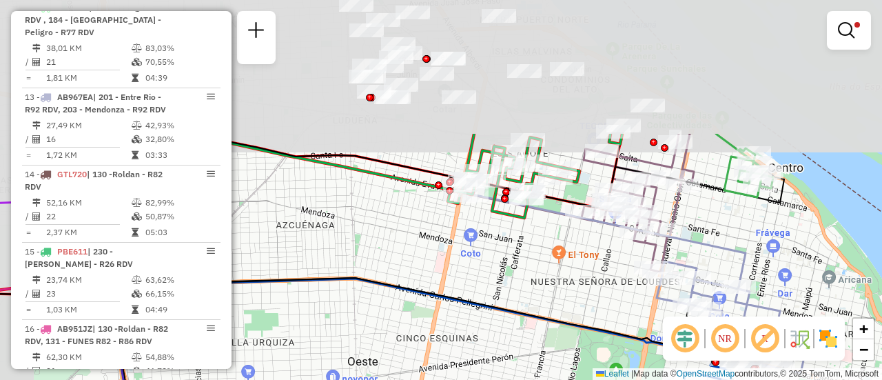
drag, startPoint x: 517, startPoint y: 116, endPoint x: 569, endPoint y: 291, distance: 182.7
click at [573, 301] on div "Limpar filtros Janela de atendimento Grade de atendimento Capacidade Transporta…" at bounding box center [441, 190] width 882 height 380
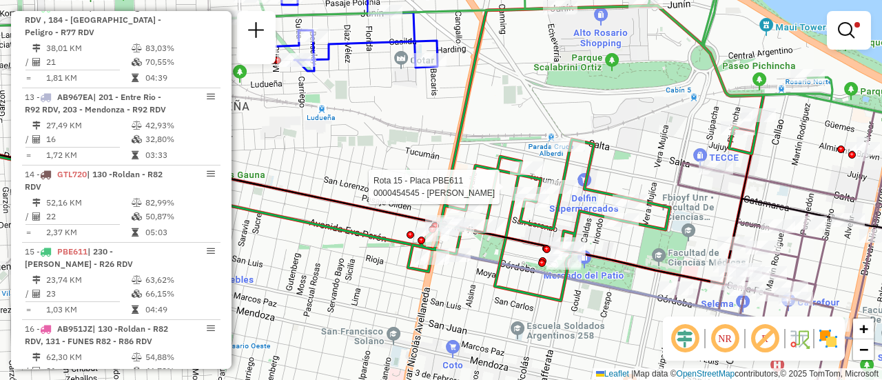
select select "**********"
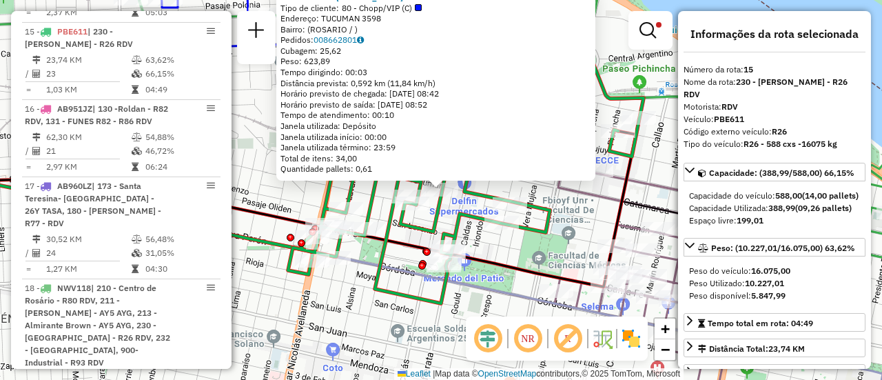
scroll to position [966, 0]
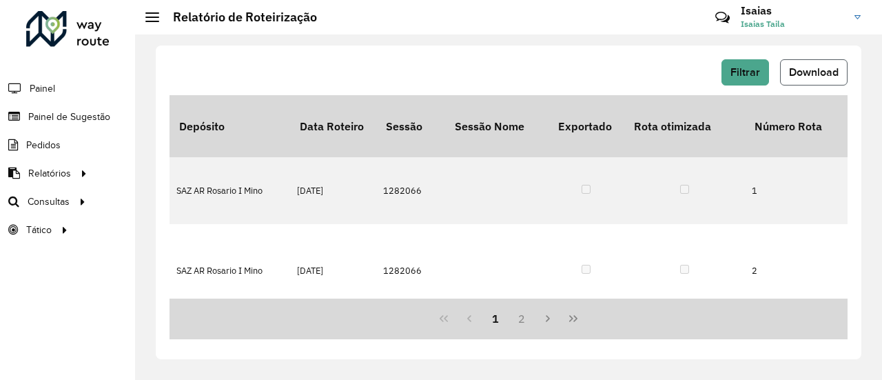
click at [819, 73] on span "Download" at bounding box center [814, 72] width 50 height 12
